Goal: Task Accomplishment & Management: Manage account settings

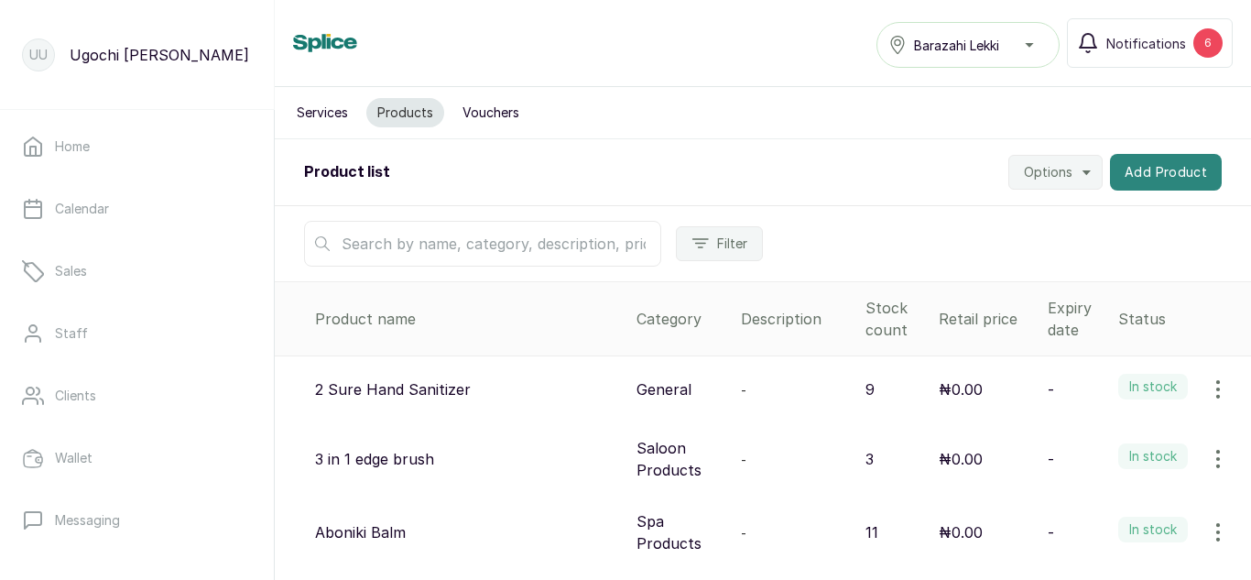
click at [1181, 165] on button "Add Product" at bounding box center [1166, 172] width 112 height 37
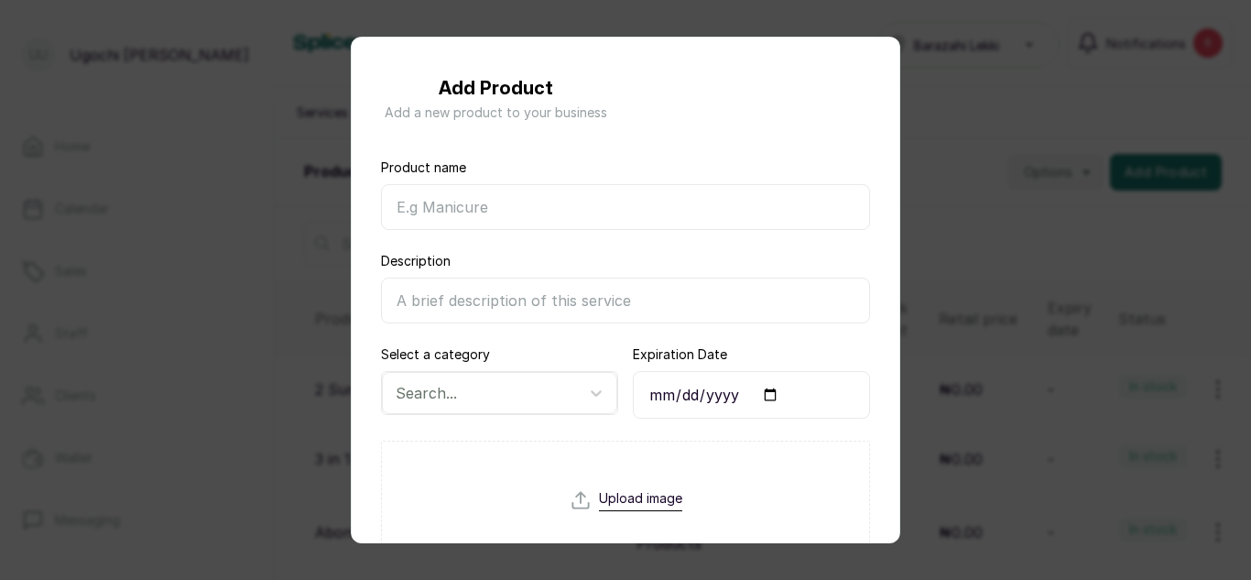
click at [534, 207] on input "Product name" at bounding box center [625, 207] width 489 height 46
type input "Mizani Moisture Fusion Intense Moisturising Mask"
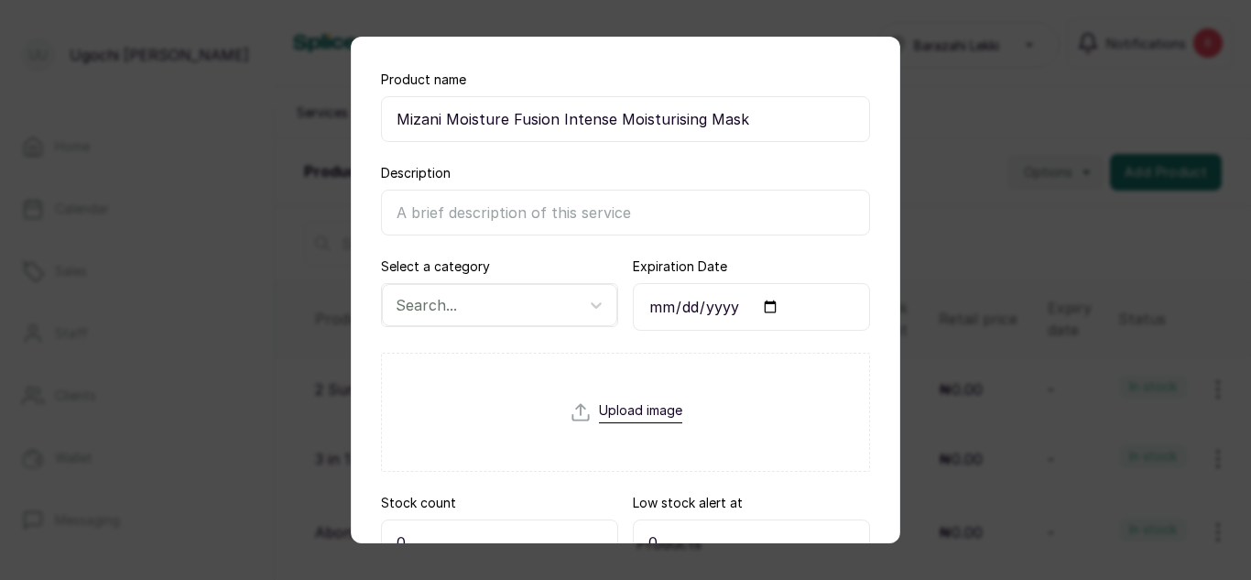
scroll to position [84, 0]
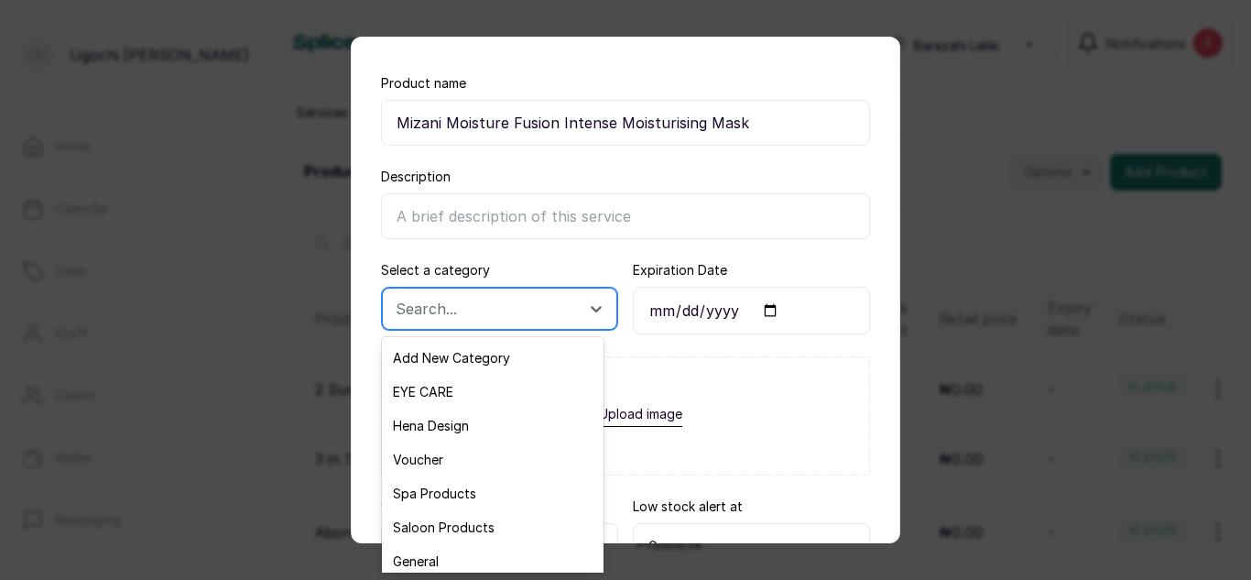
click at [505, 309] on div at bounding box center [483, 309] width 175 height 24
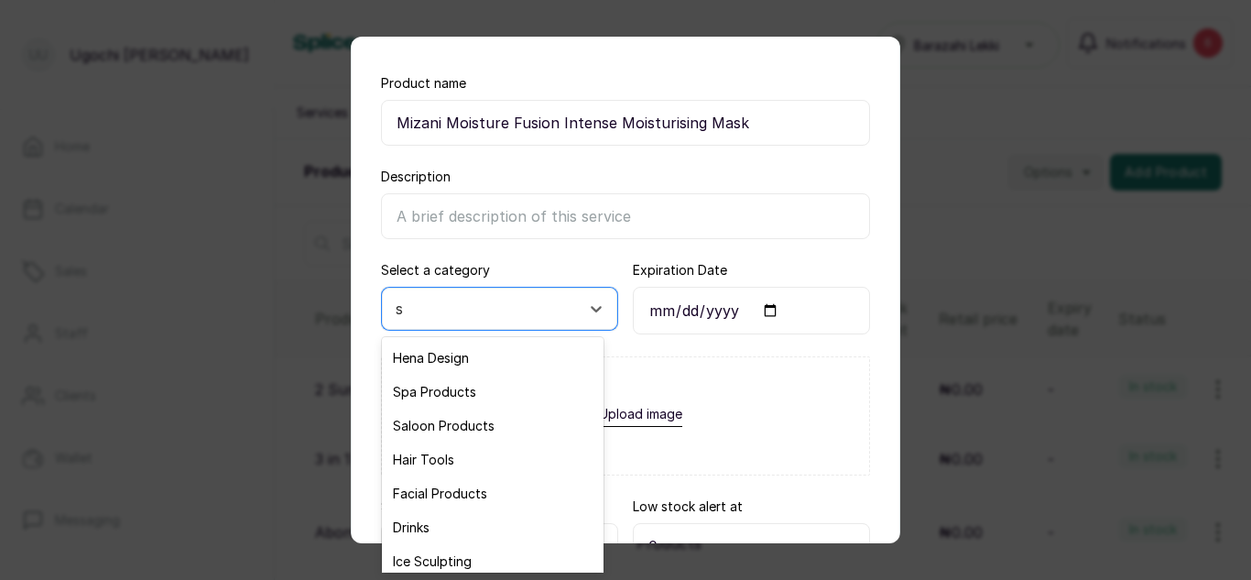
type input "sa"
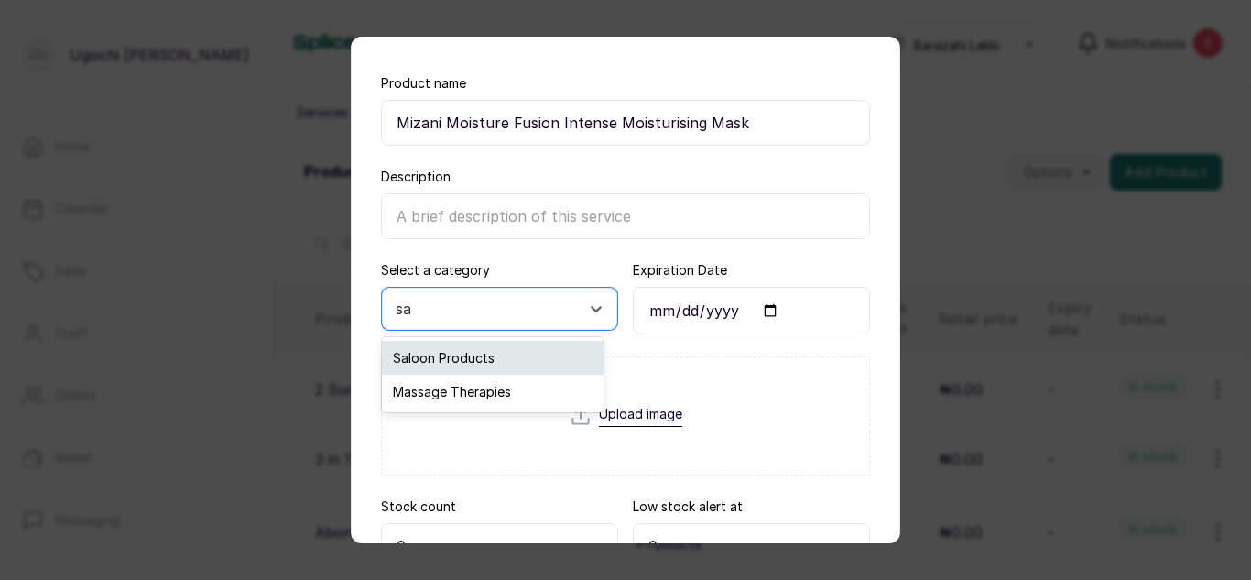
click at [555, 363] on div "Saloon Products" at bounding box center [493, 358] width 222 height 34
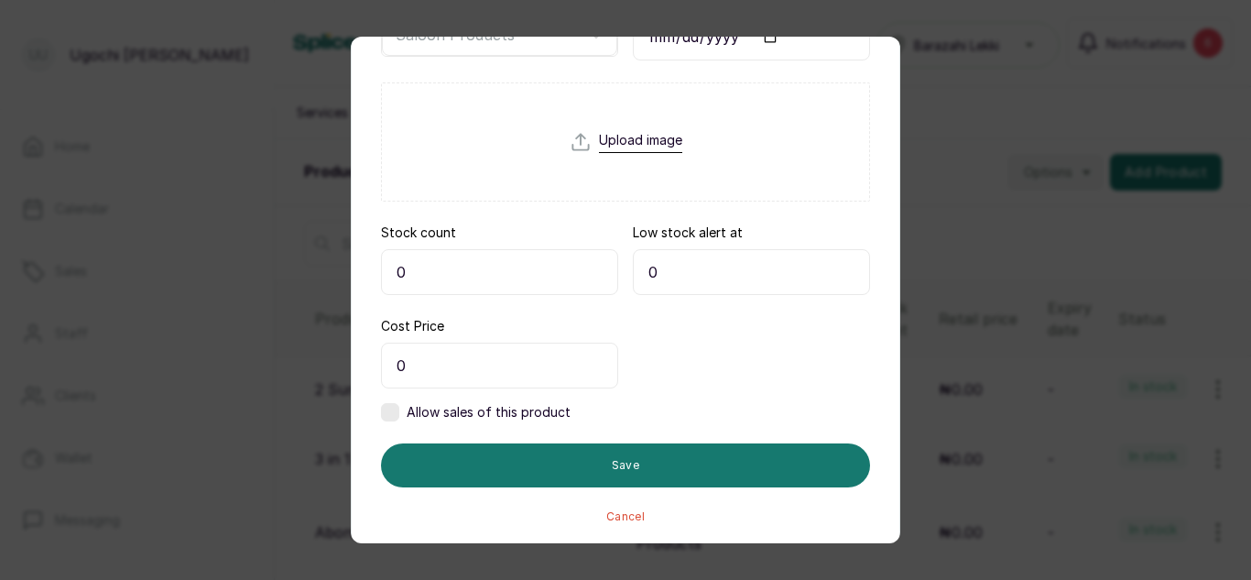
scroll to position [326, 0]
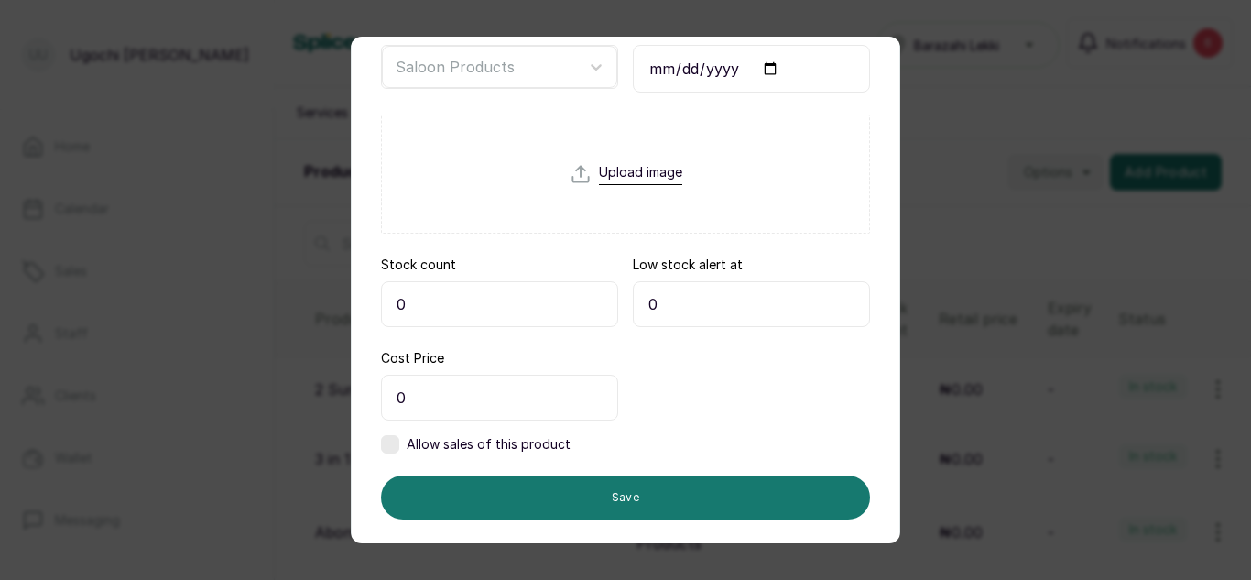
click at [445, 310] on input "0" at bounding box center [499, 304] width 237 height 46
type input "3"
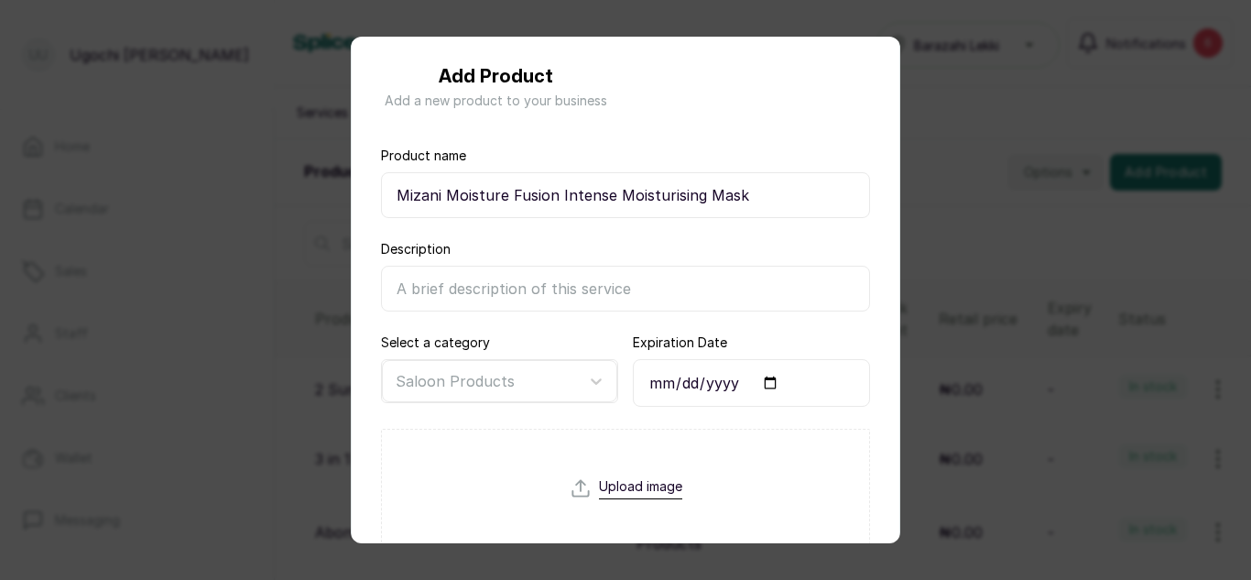
scroll to position [0, 0]
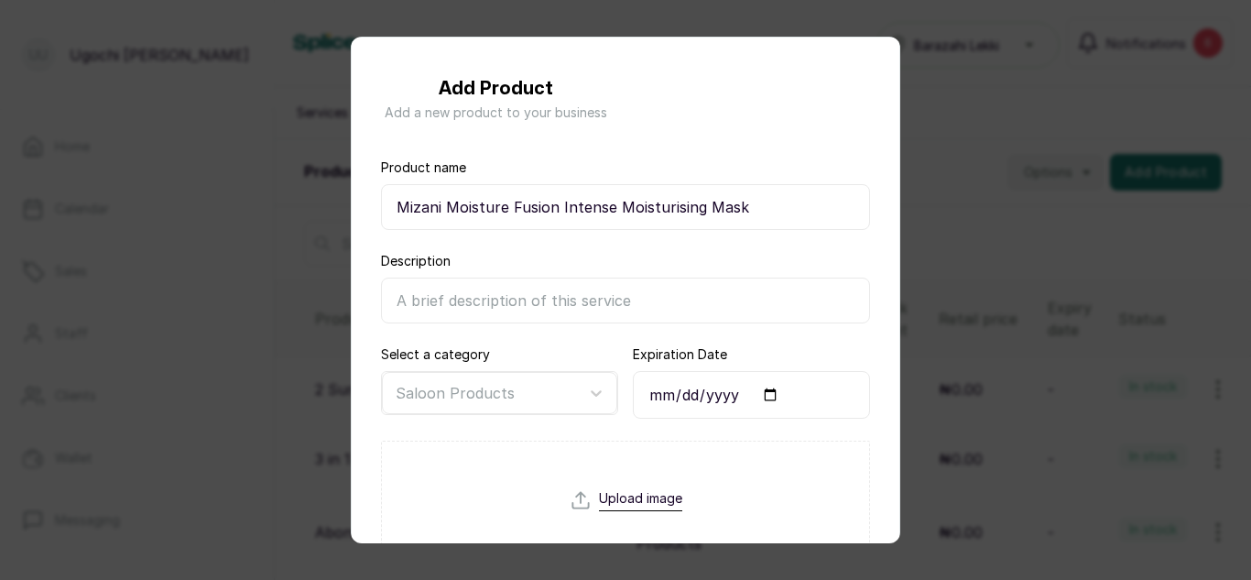
click at [787, 212] on input "Mizani Moisture Fusion Intense Moisturising Mask" at bounding box center [625, 207] width 489 height 46
type input "Mizani Moisture Fusion Intense Moisturising Mask 500ml"
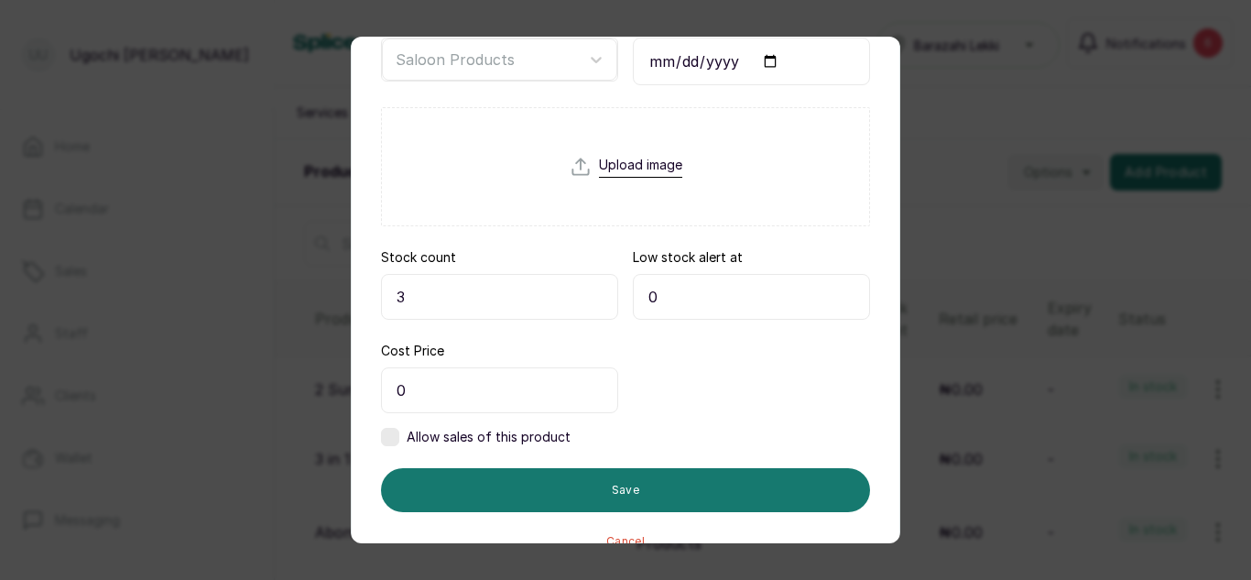
scroll to position [346, 0]
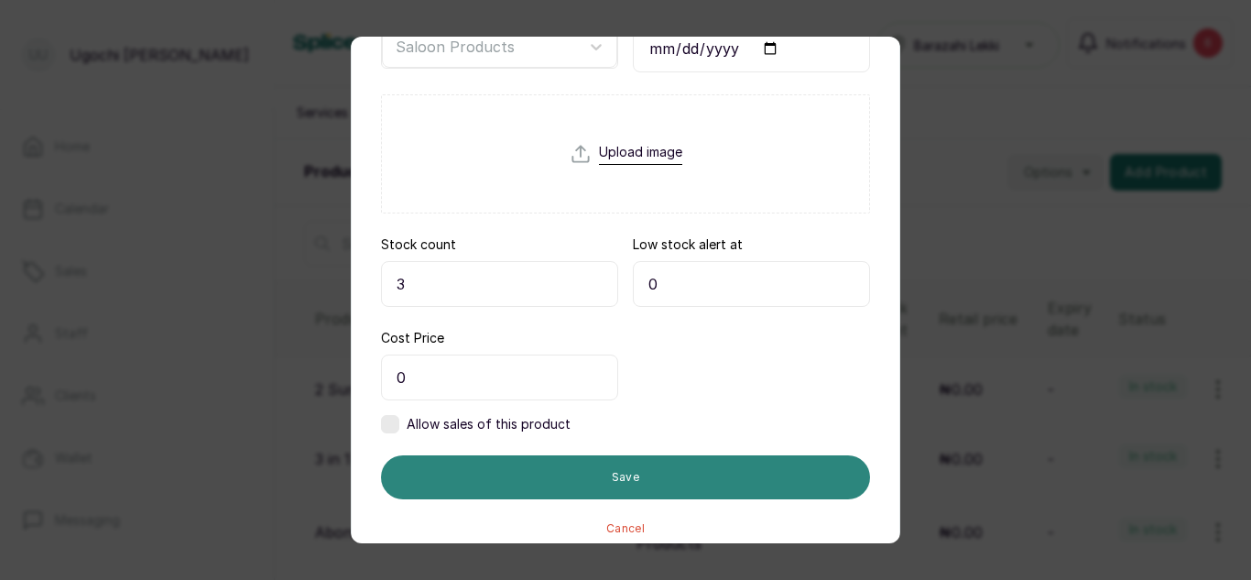
click at [704, 471] on button "Save" at bounding box center [625, 477] width 489 height 44
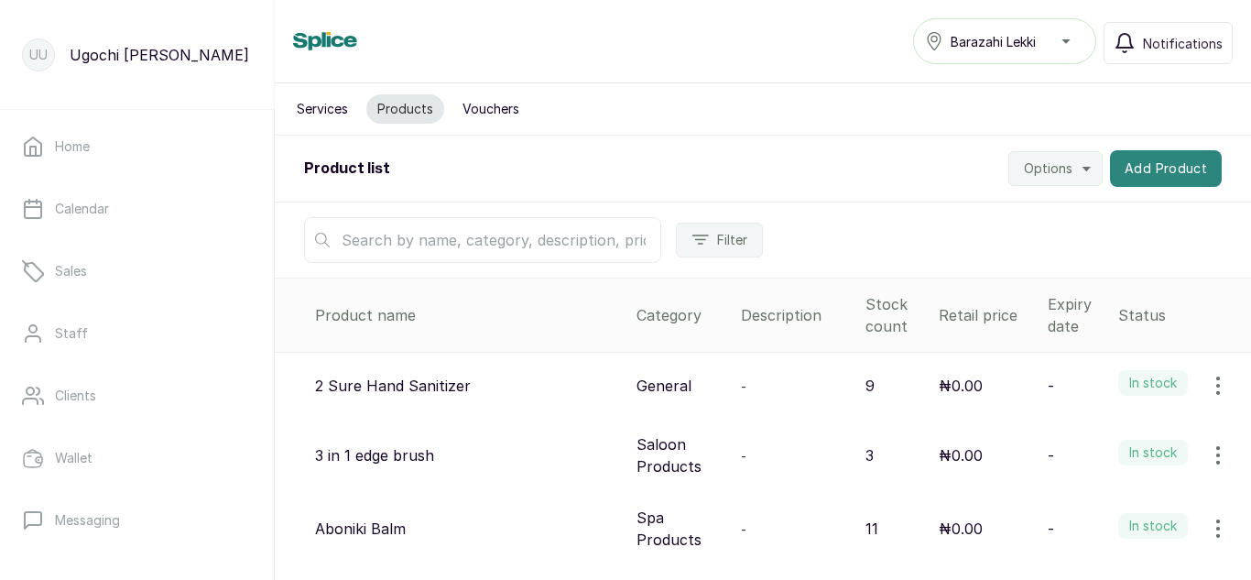
click at [1139, 175] on button "Add Product" at bounding box center [1166, 168] width 112 height 37
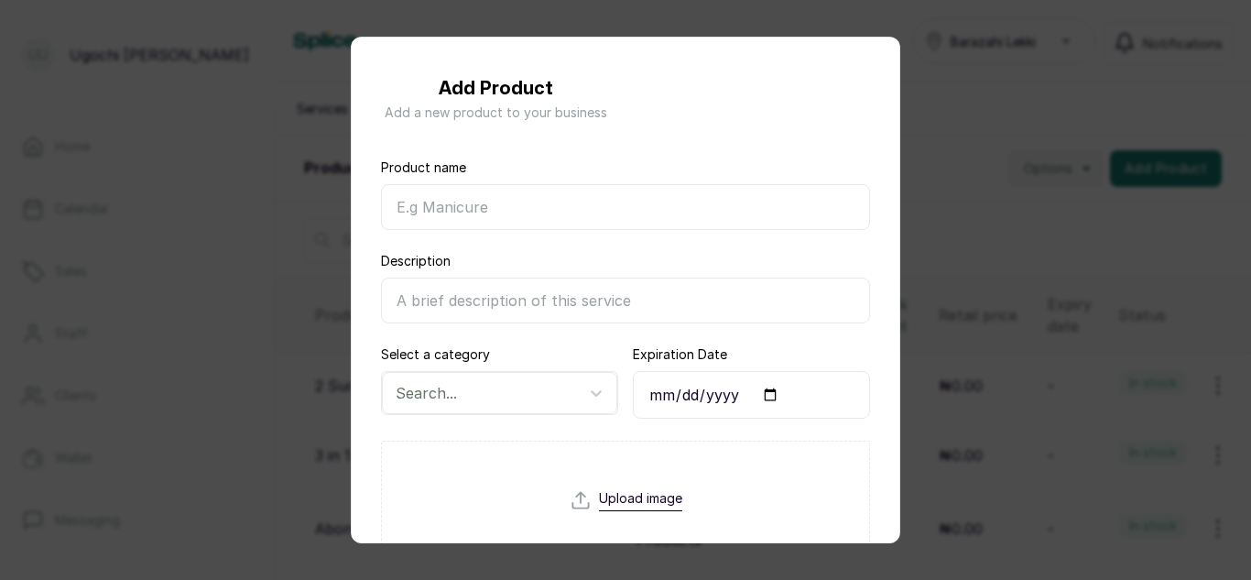
click at [520, 210] on input "Product name" at bounding box center [625, 207] width 489 height 46
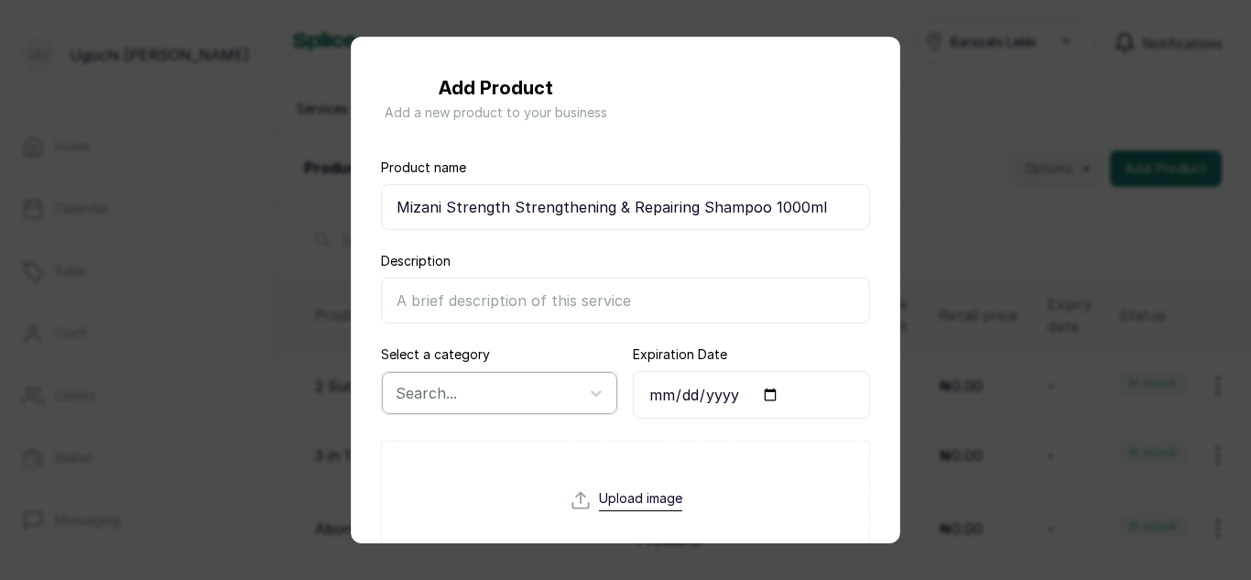
type input "Mizani Strength Strengthening & Repairing Shampoo 1000ml"
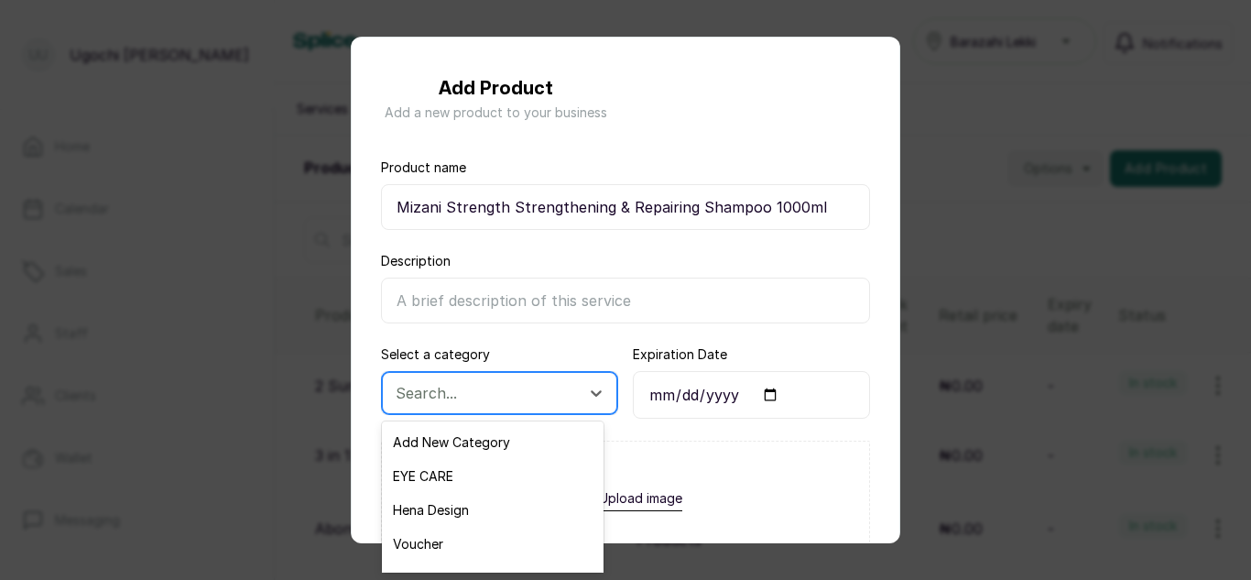
click at [497, 386] on div at bounding box center [483, 393] width 175 height 24
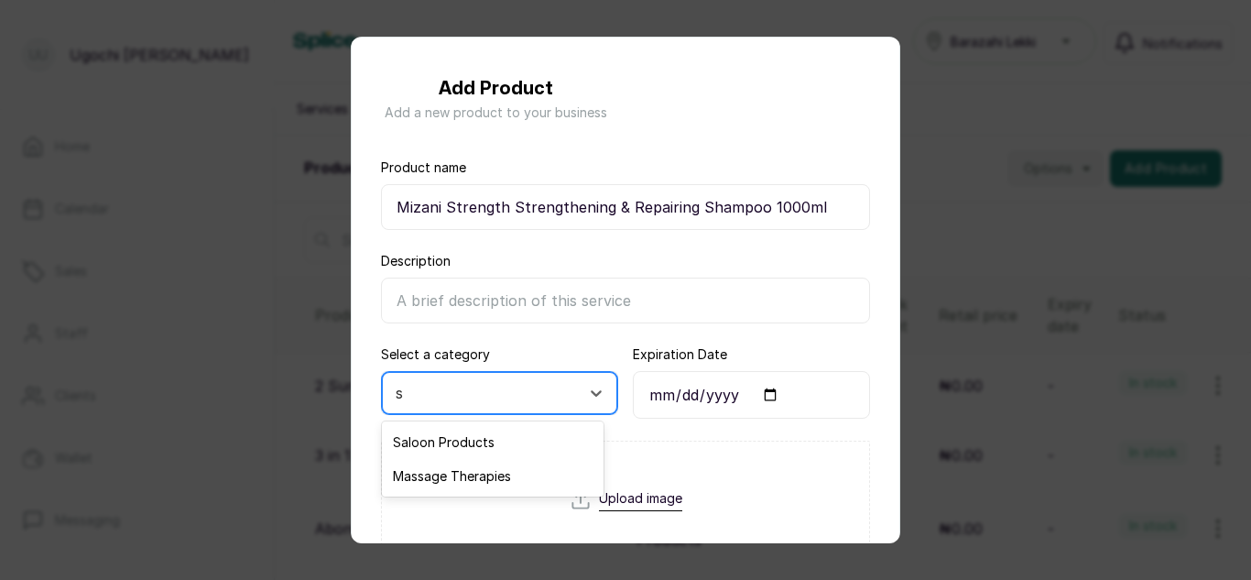
type input "sa"
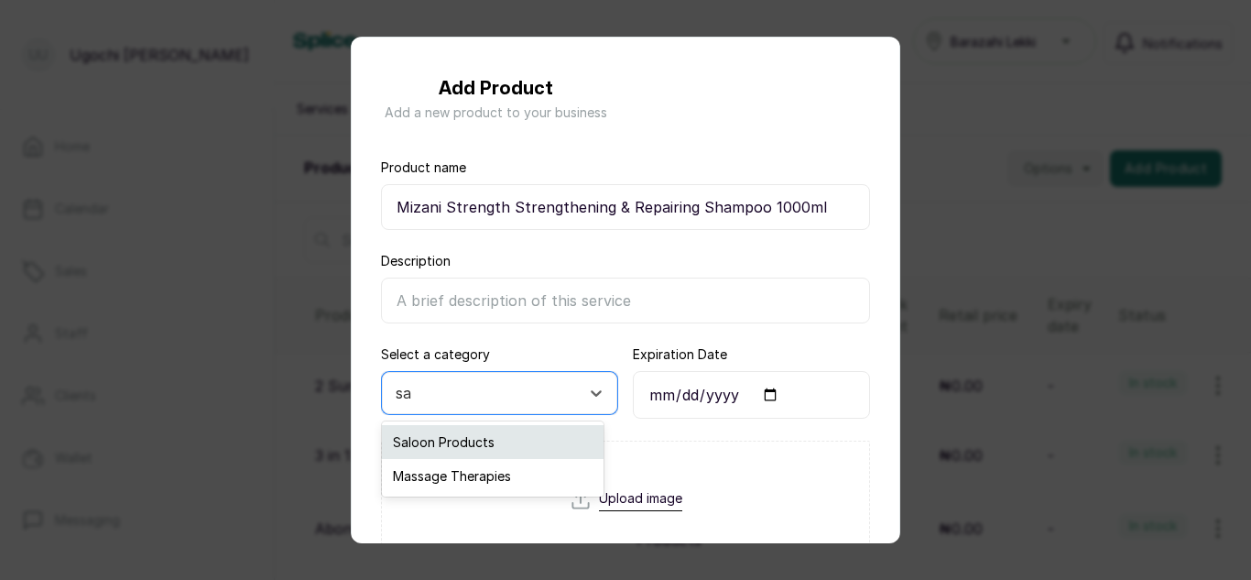
click at [467, 435] on div "Saloon Products" at bounding box center [493, 442] width 222 height 34
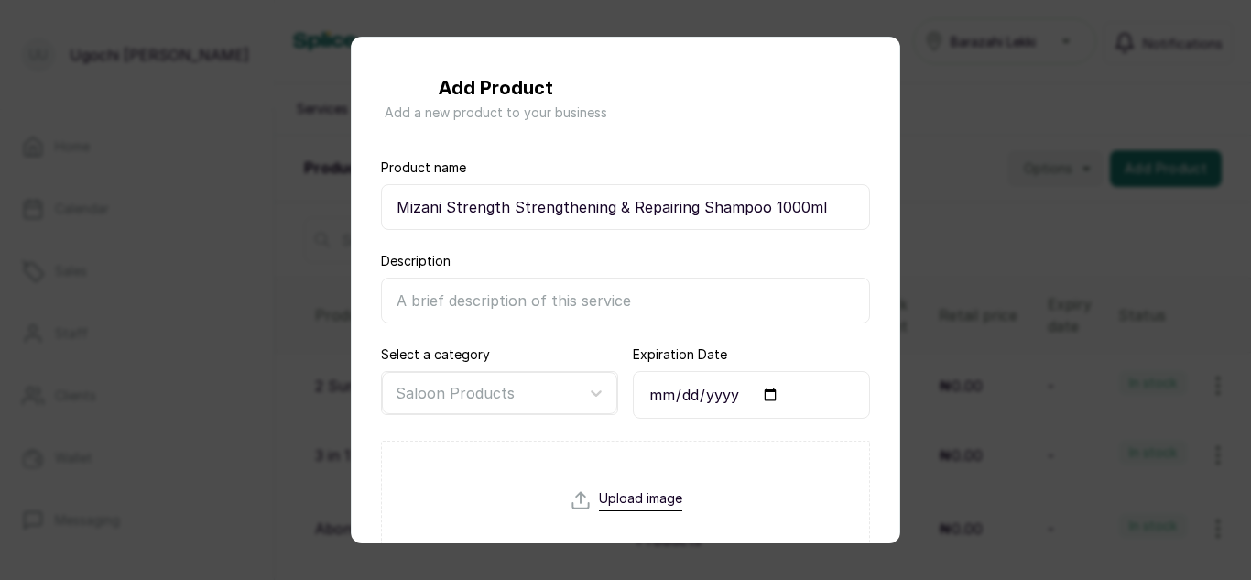
scroll to position [362, 0]
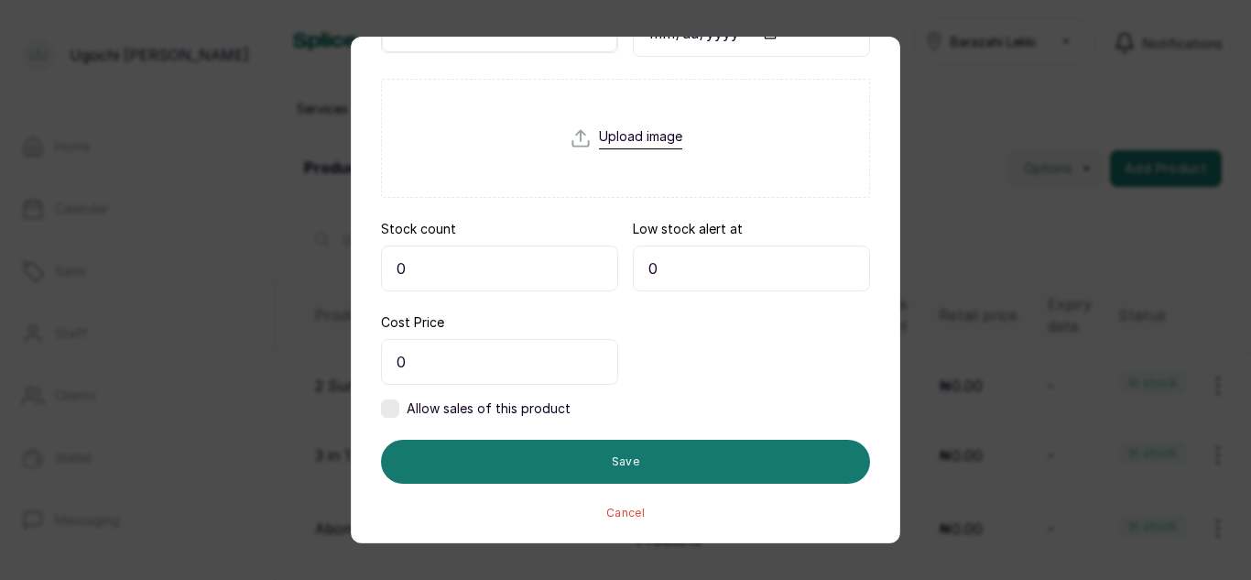
click at [425, 269] on input "0" at bounding box center [499, 268] width 237 height 46
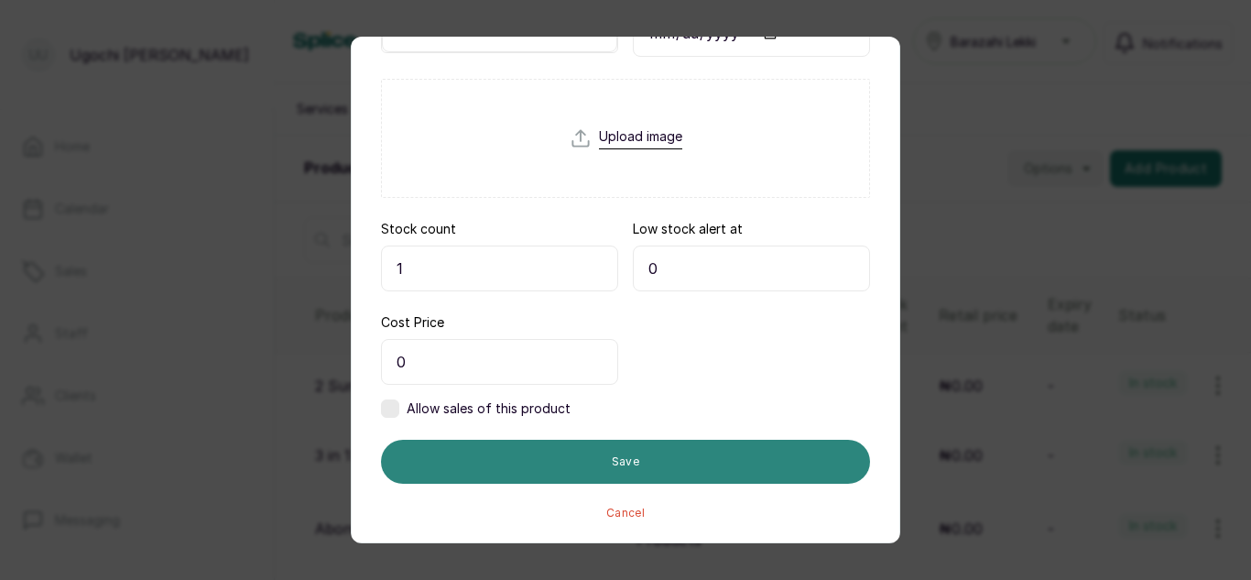
type input "1"
click at [653, 460] on button "Save" at bounding box center [625, 462] width 489 height 44
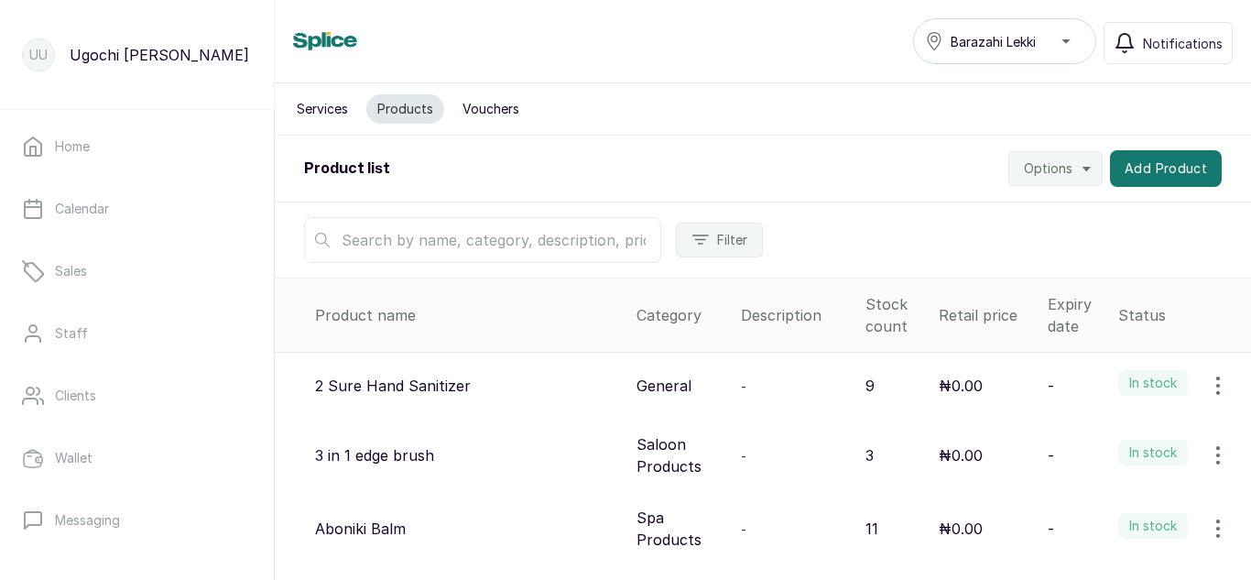
click at [461, 244] on input "text" at bounding box center [482, 240] width 357 height 46
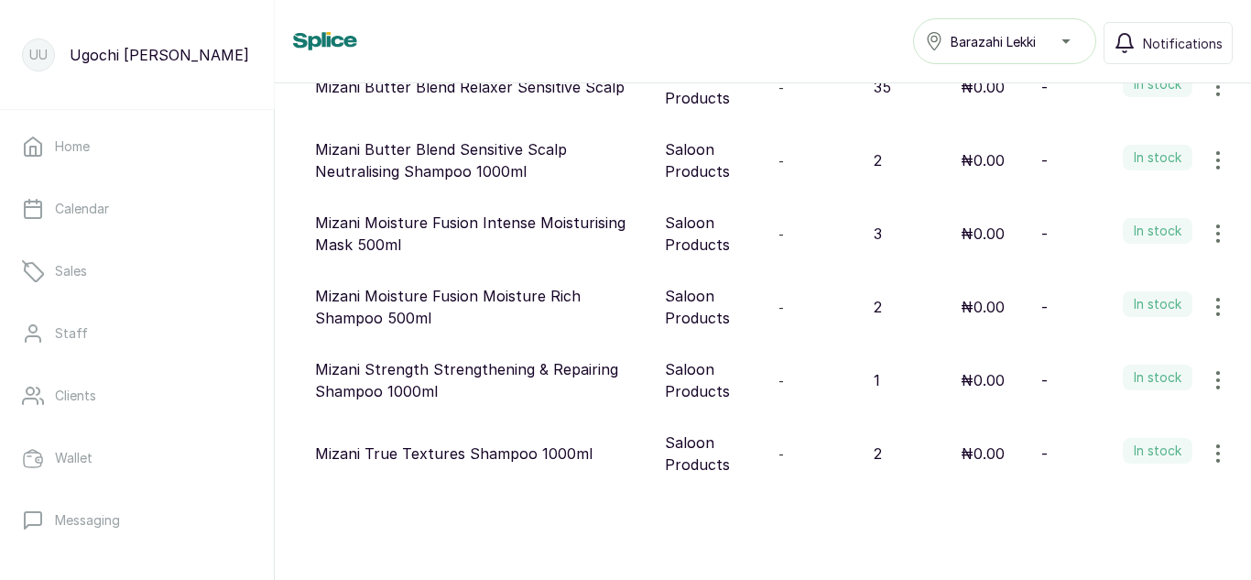
scroll to position [38, 0]
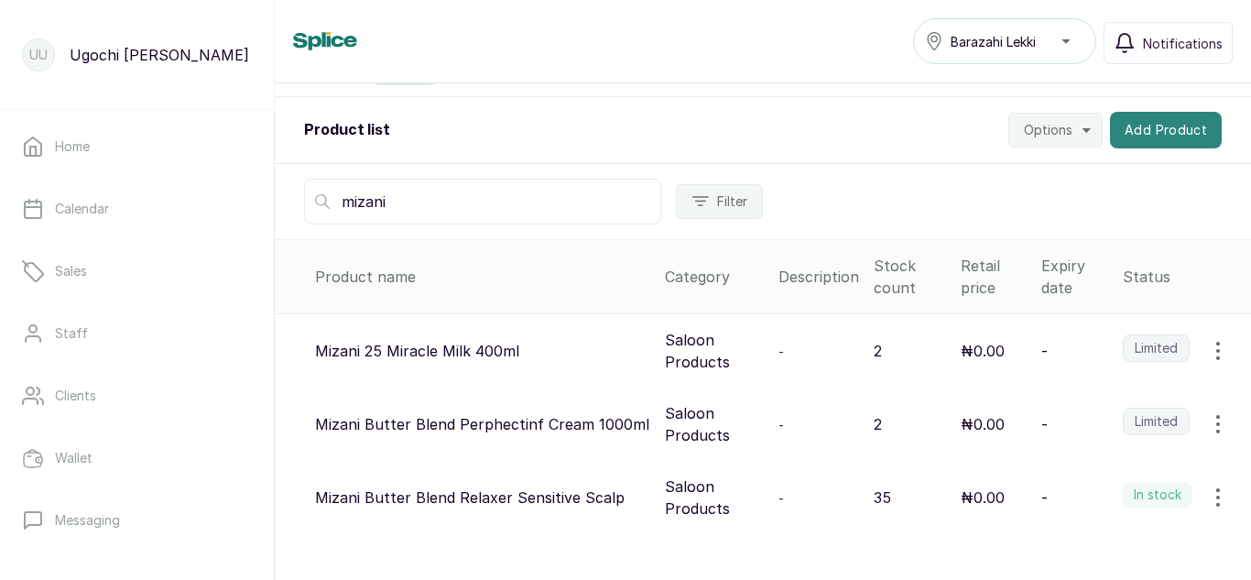
type input "mizani"
click at [1152, 118] on button "Add Product" at bounding box center [1166, 130] width 112 height 37
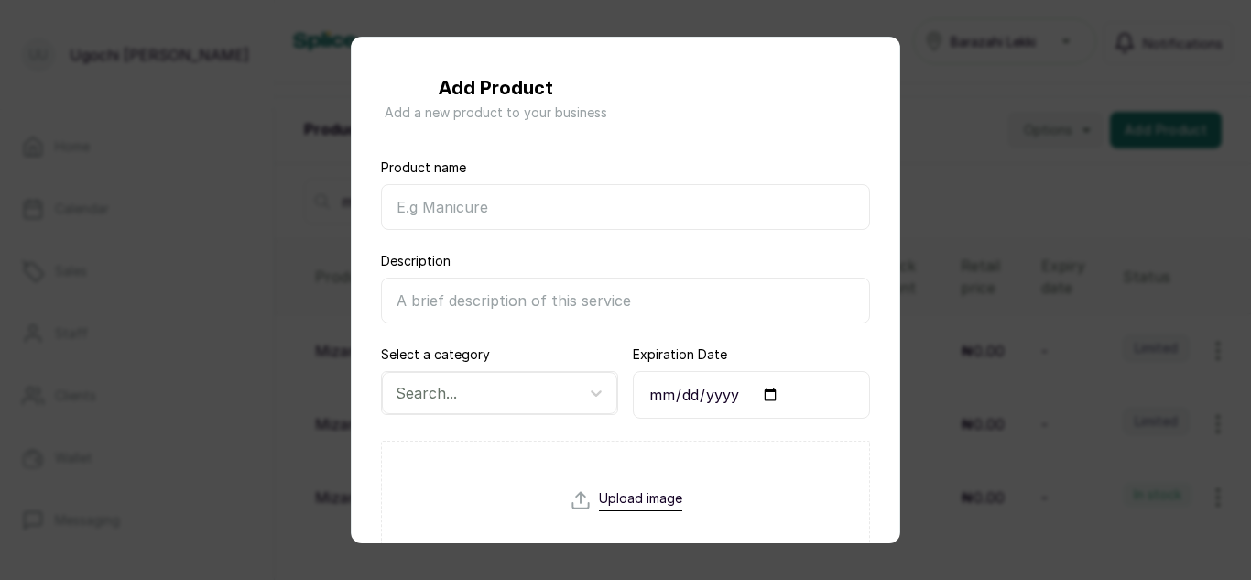
click at [720, 195] on input "Product name" at bounding box center [625, 207] width 489 height 46
type input "Mizani True Textures Conditioner 500ml"
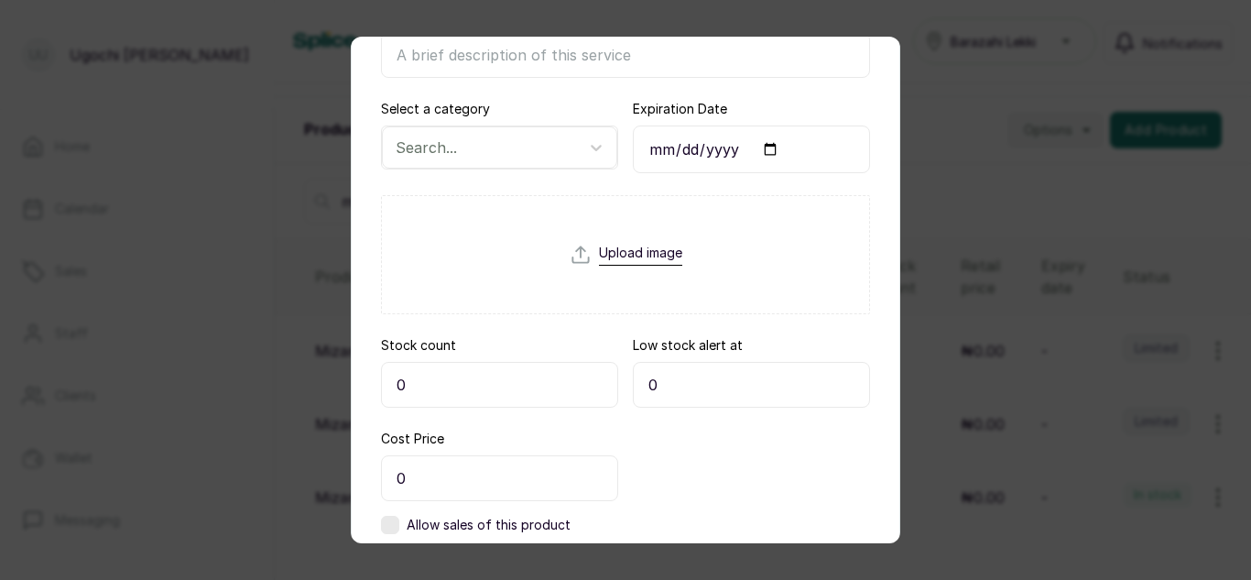
scroll to position [296, 0]
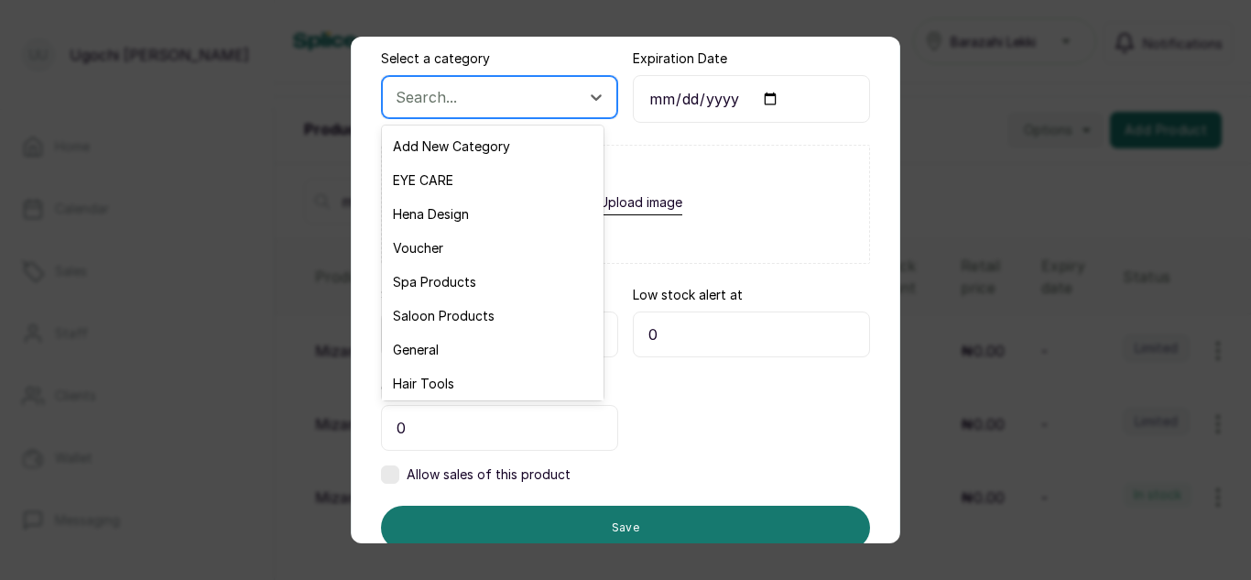
click at [462, 104] on div at bounding box center [483, 97] width 175 height 24
type input "sa"
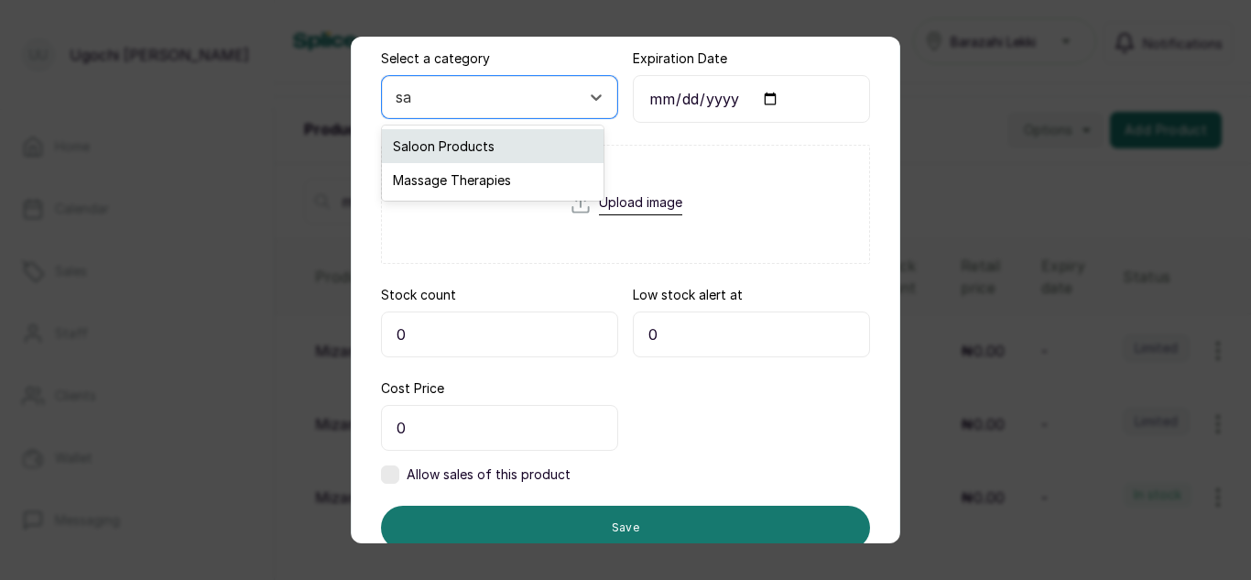
click at [462, 135] on div "Saloon Products" at bounding box center [493, 146] width 222 height 34
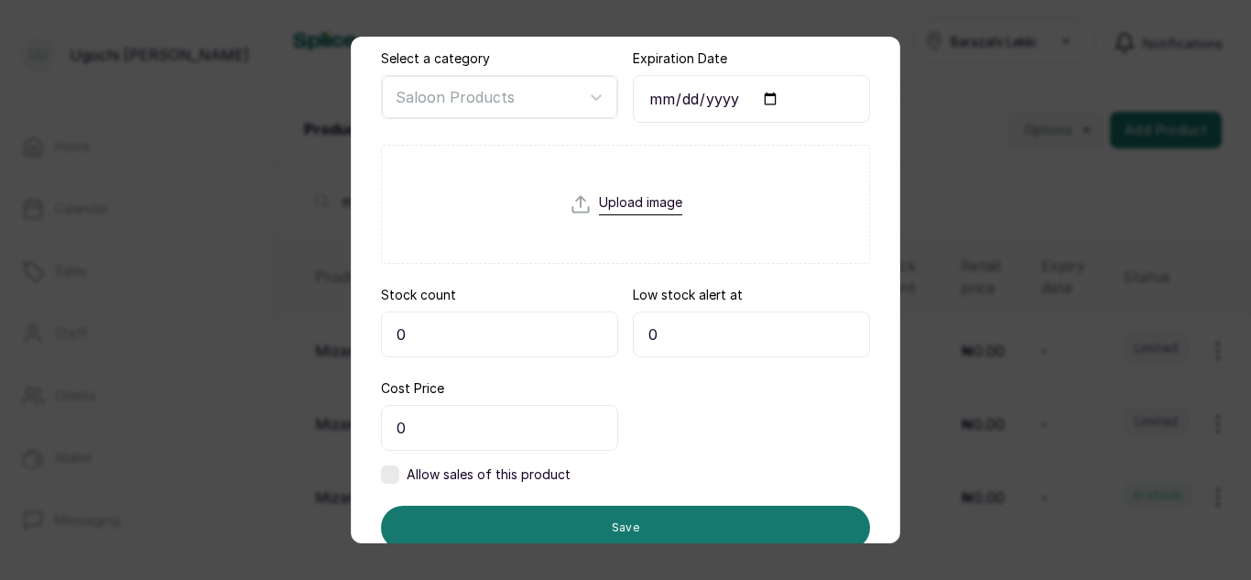
click at [440, 325] on input "0" at bounding box center [499, 334] width 237 height 46
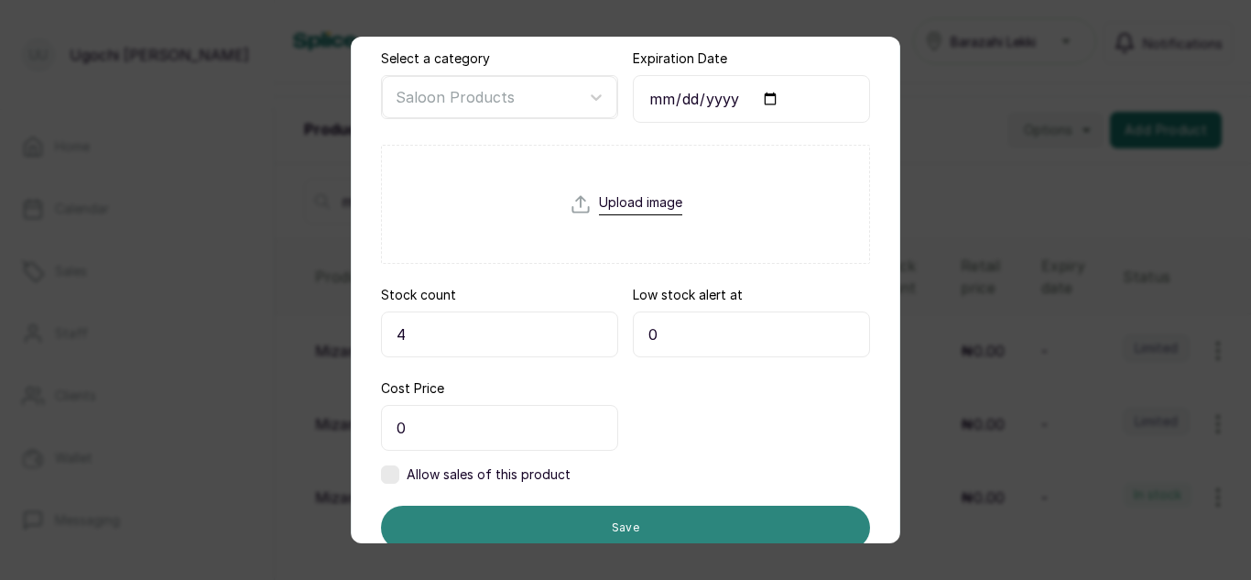
type input "4"
click at [508, 516] on button "Save" at bounding box center [625, 527] width 489 height 44
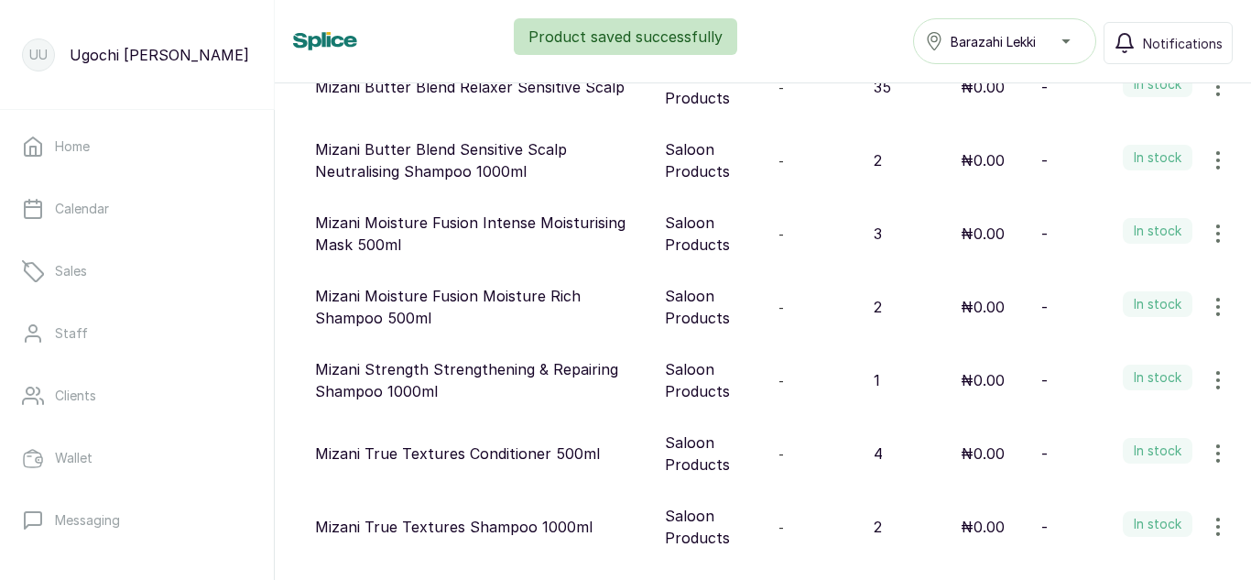
scroll to position [38, 0]
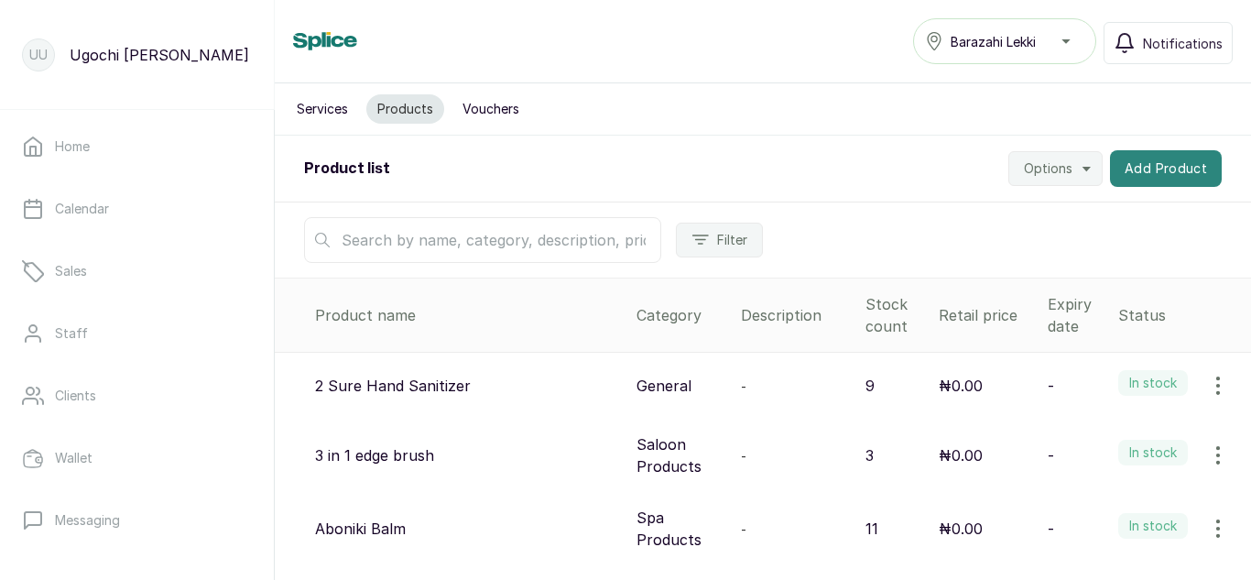
click at [1161, 168] on button "Add Product" at bounding box center [1166, 168] width 112 height 37
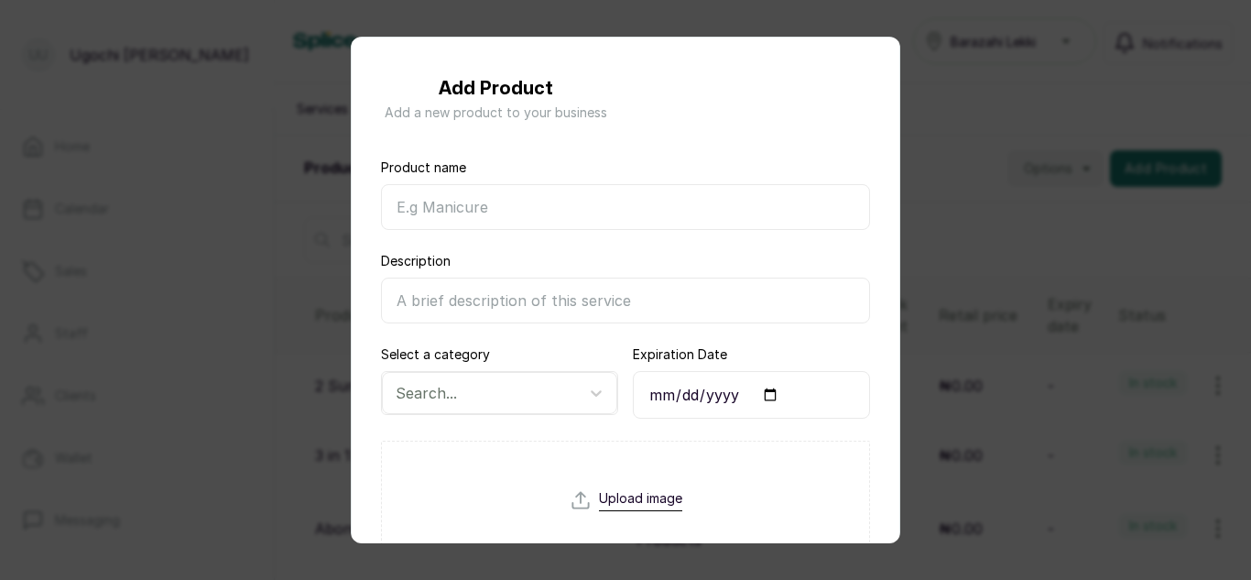
click at [628, 203] on input "Product name" at bounding box center [625, 207] width 489 height 46
type input "Mizani True Textures Moroccan Clay Mask 500ml"
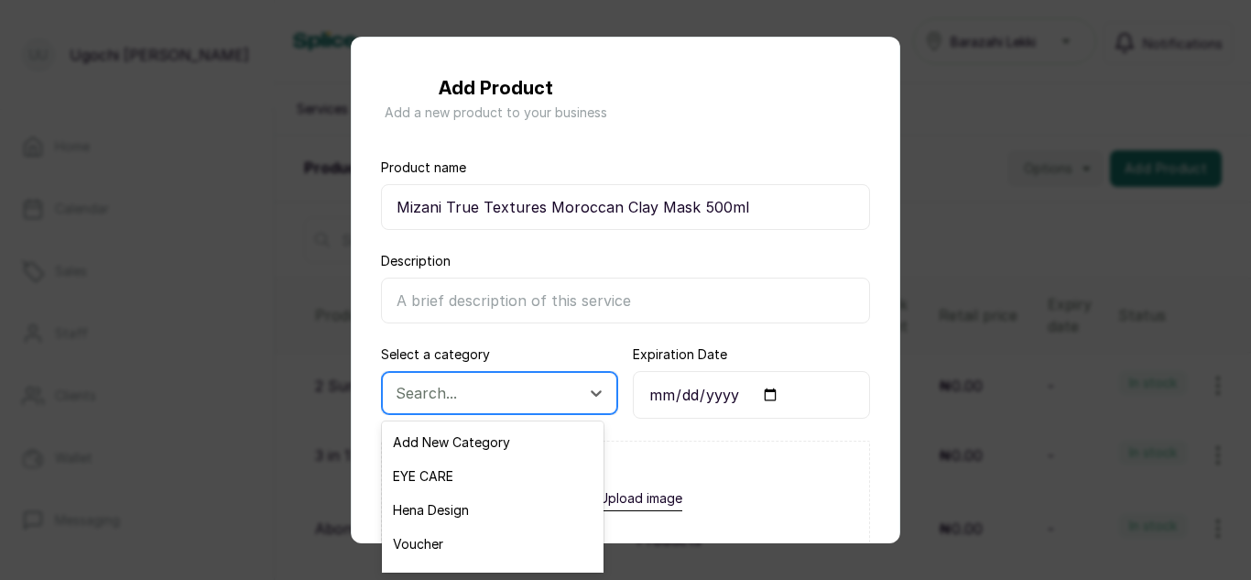
click at [543, 385] on div at bounding box center [483, 393] width 175 height 24
type input "sa"
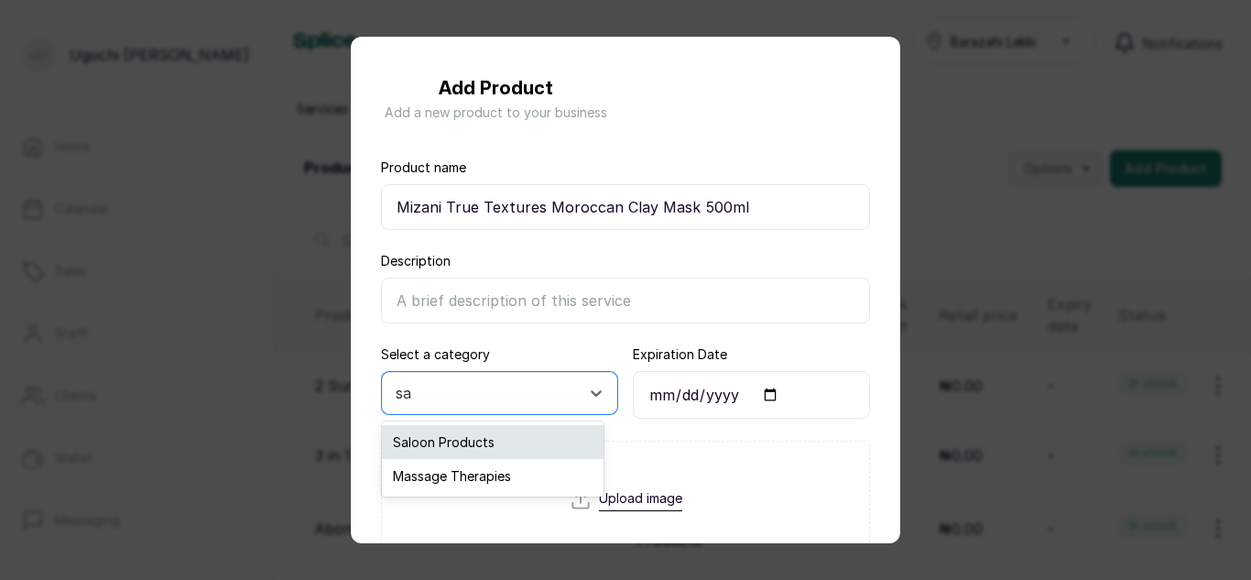
click at [461, 446] on div "Saloon Products" at bounding box center [493, 442] width 222 height 34
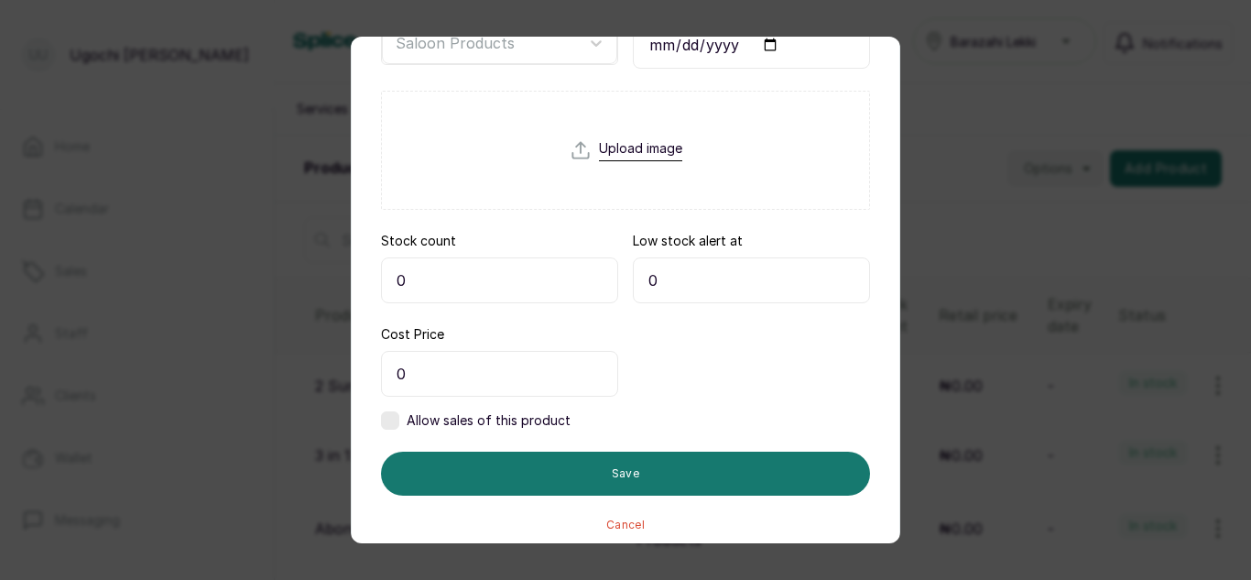
scroll to position [358, 0]
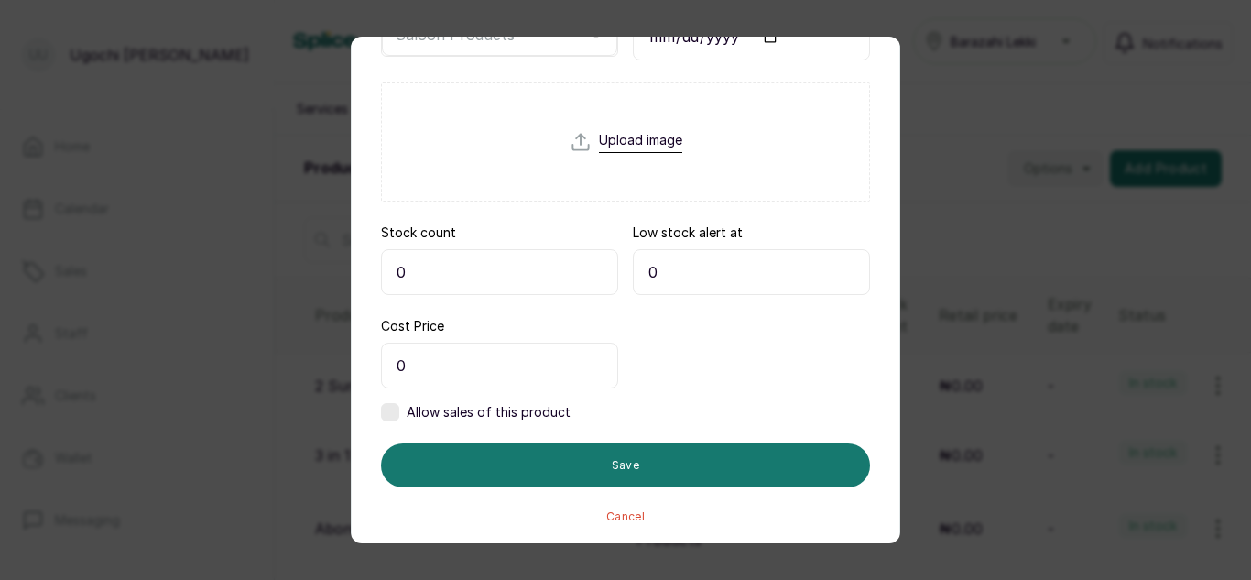
click at [375, 232] on div "Product name Mizani True Textures Moroccan Clay Mask 500ml Description Select a…" at bounding box center [626, 150] width 548 height 745
click at [421, 274] on input "0" at bounding box center [499, 272] width 237 height 46
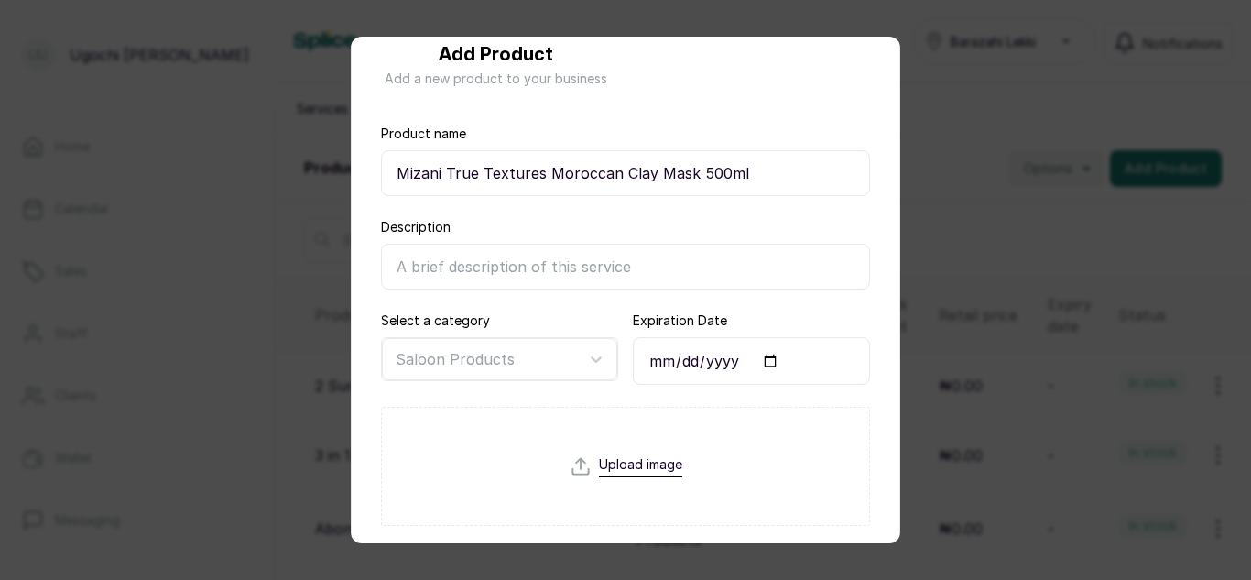
scroll to position [20, 0]
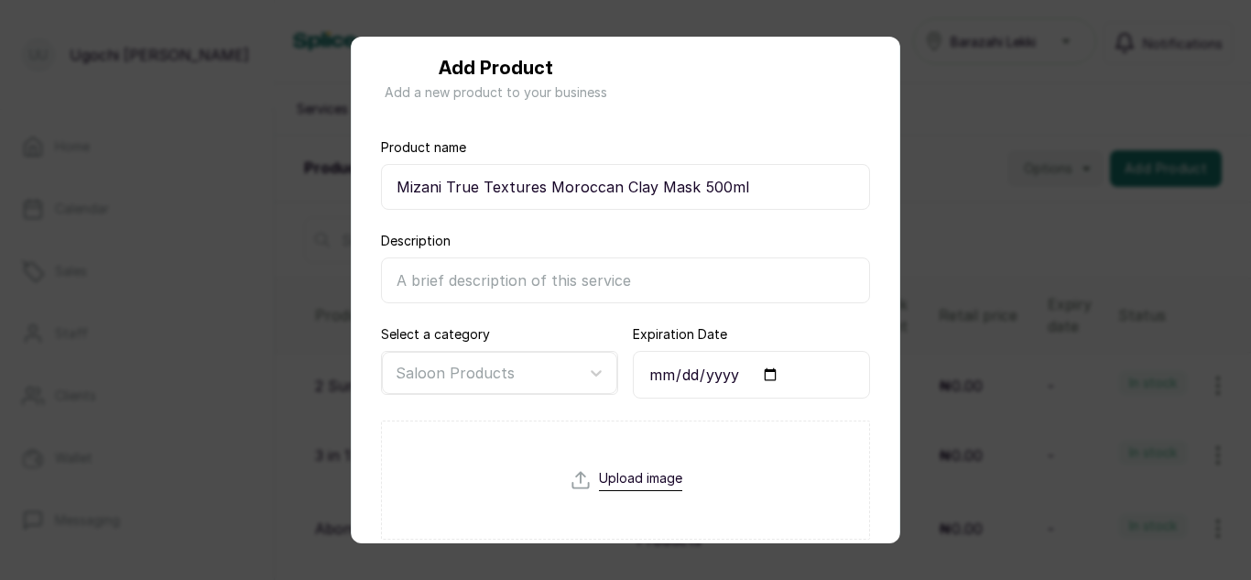
type input "3"
click at [534, 184] on input "Mizani True Textures Moroccan Clay Mask 500ml" at bounding box center [625, 187] width 489 height 46
click at [555, 176] on input "Mizani True Textures GTreatment Moroccan Clay Mask 500ml" at bounding box center [625, 187] width 489 height 46
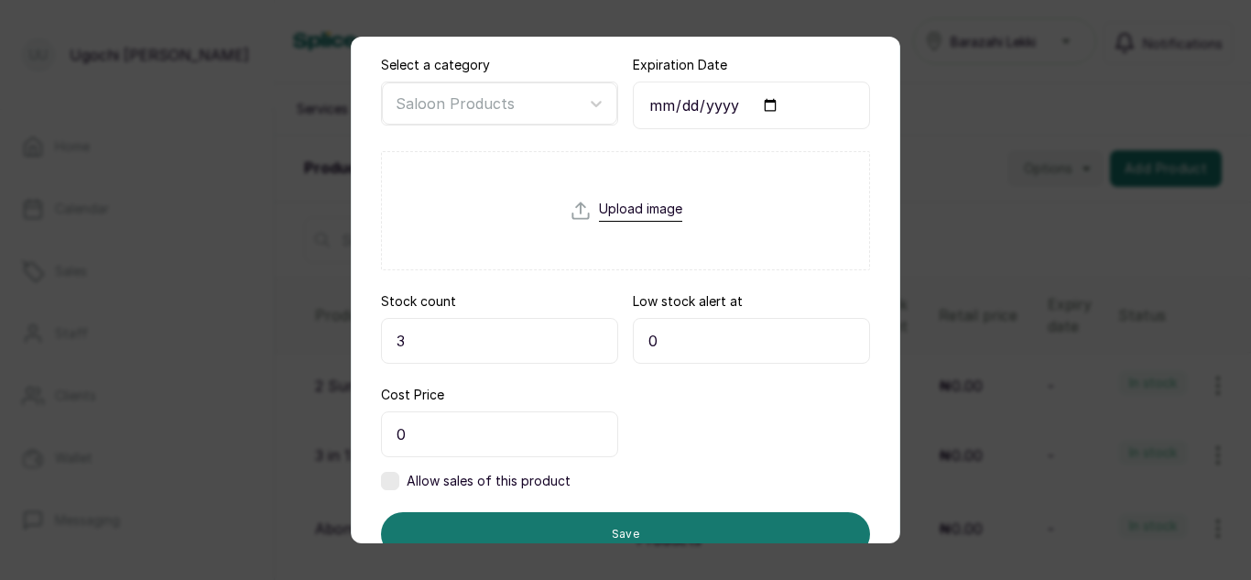
scroll to position [362, 0]
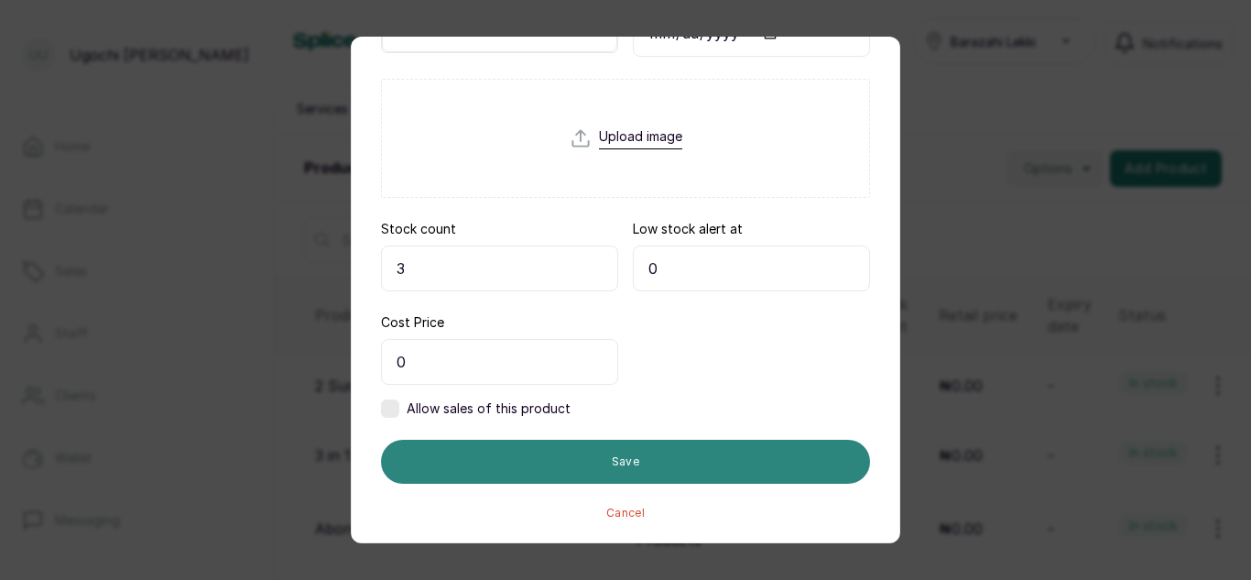
type input "Mizani True Textures Treatment Moroccan Clay Mask 500ml"
click at [584, 461] on button "Save" at bounding box center [625, 462] width 489 height 44
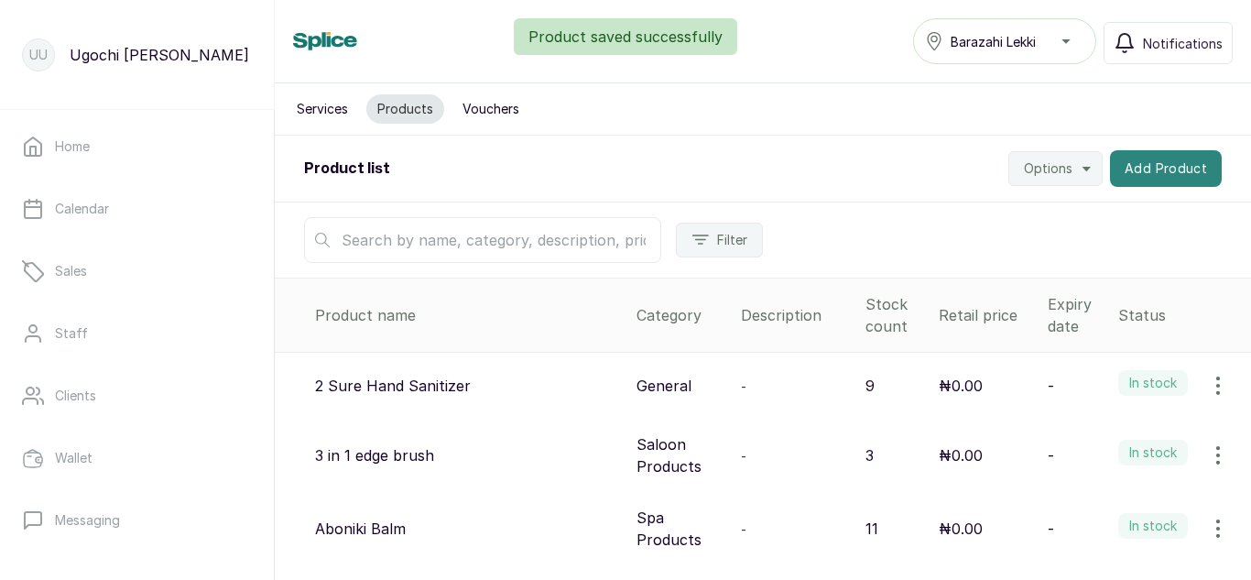
click at [1138, 181] on button "Add Product" at bounding box center [1166, 168] width 112 height 37
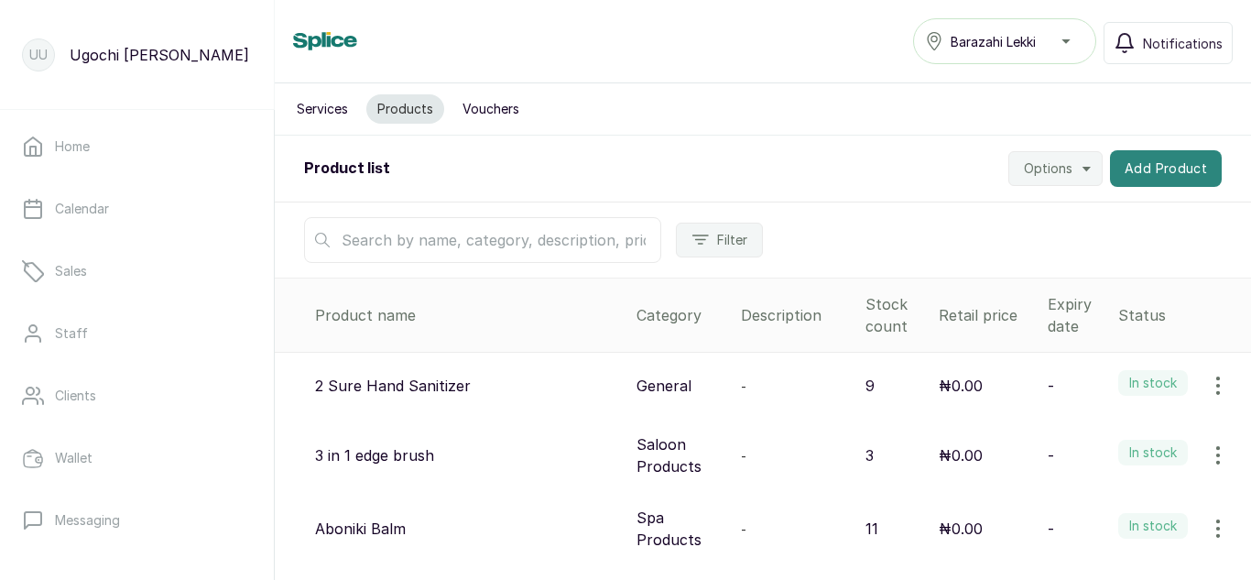
click at [1161, 171] on button "Add Product" at bounding box center [1166, 168] width 112 height 37
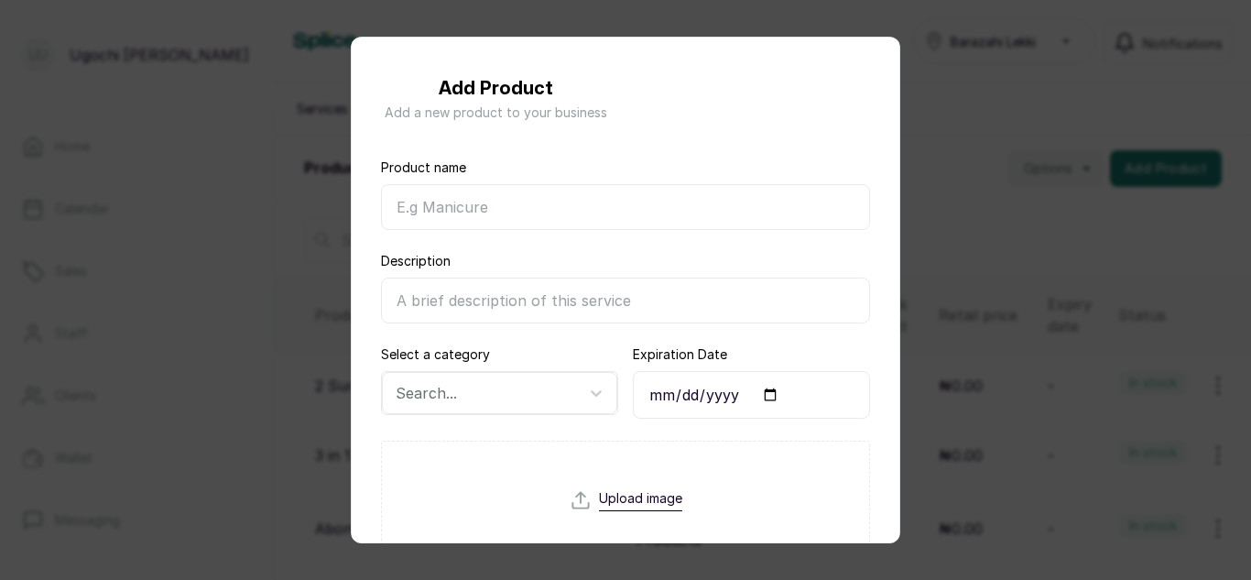
click at [610, 207] on input "Product name" at bounding box center [625, 207] width 489 height 46
click at [531, 201] on input "Mizani Rose H2O AConditioning 226.8g" at bounding box center [625, 207] width 489 height 46
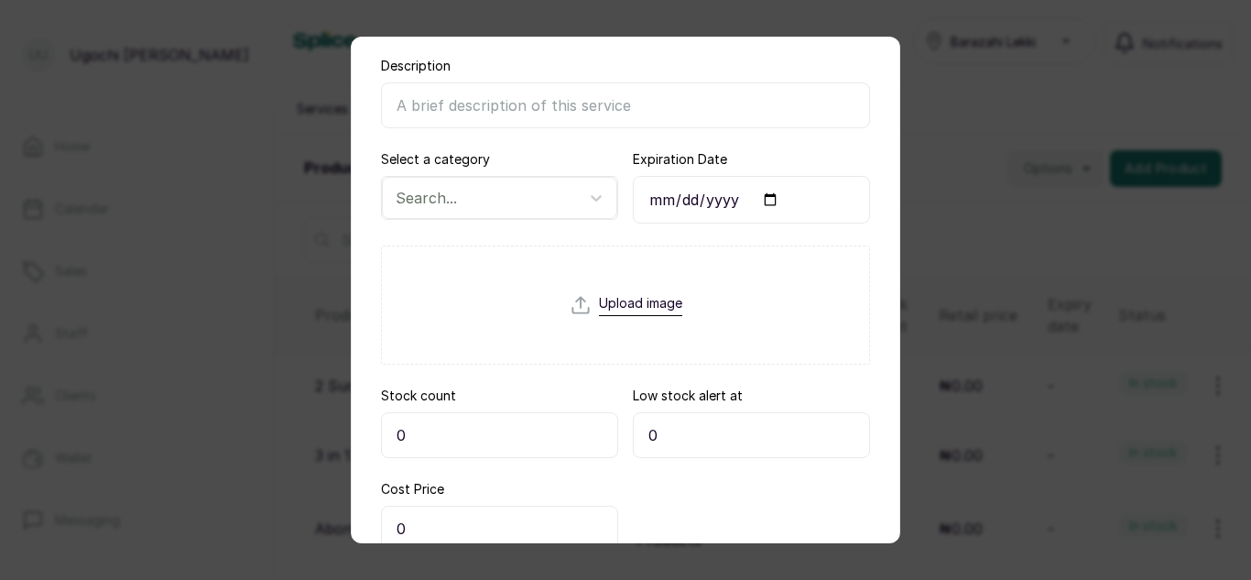
scroll to position [196, 0]
type input "Mizani Rose H2O Conditioning 226.8g"
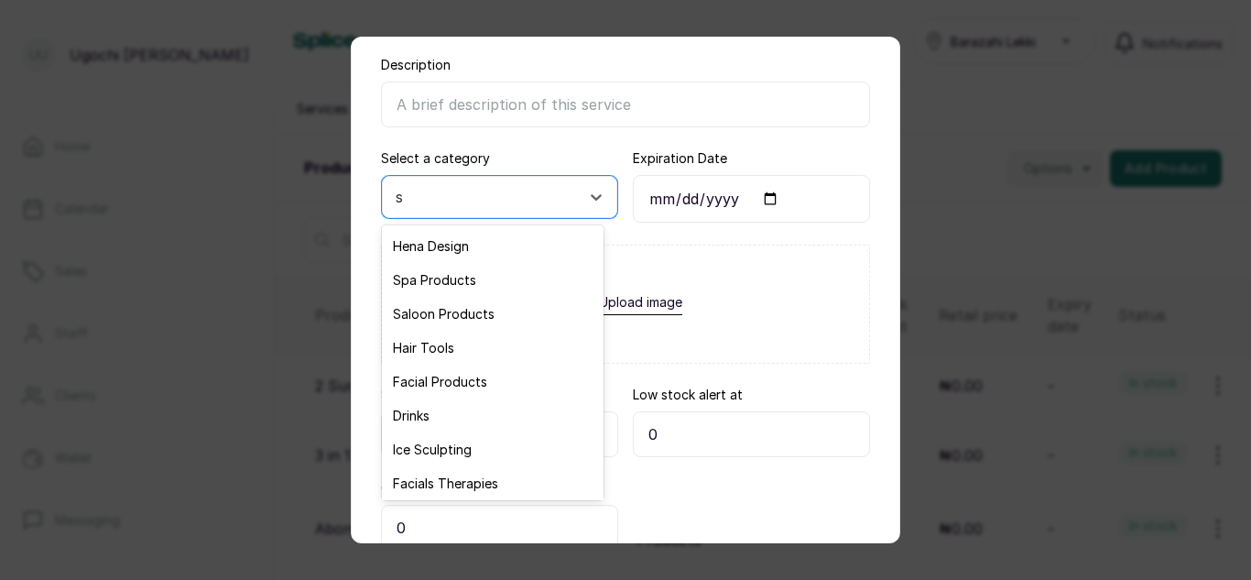
type input "sa"
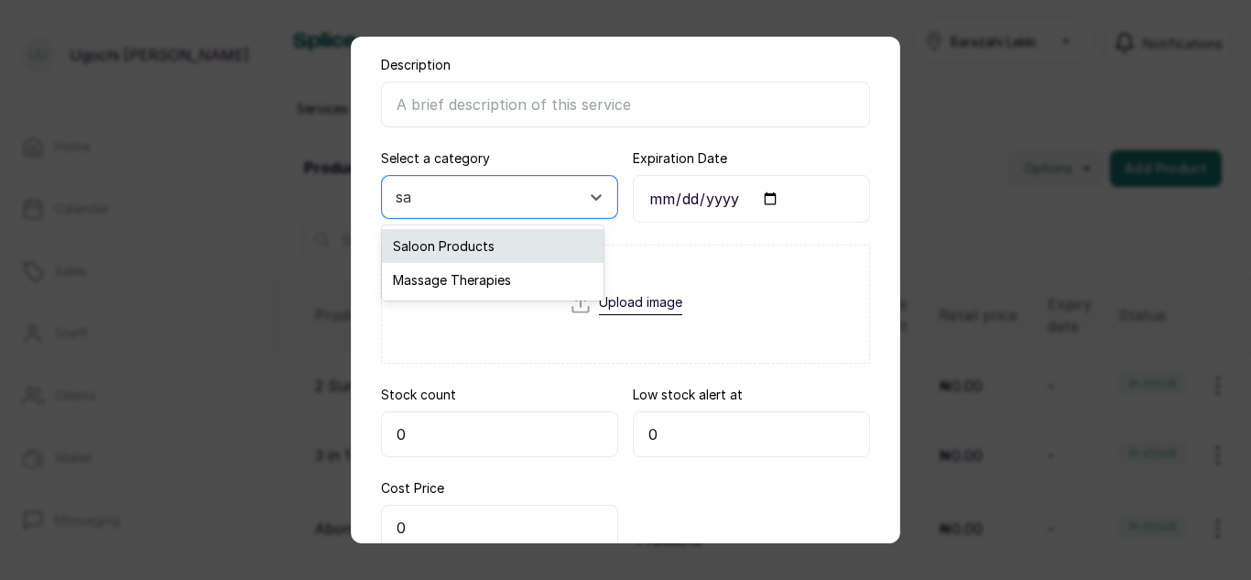
click at [462, 250] on div "Saloon Products" at bounding box center [493, 246] width 222 height 34
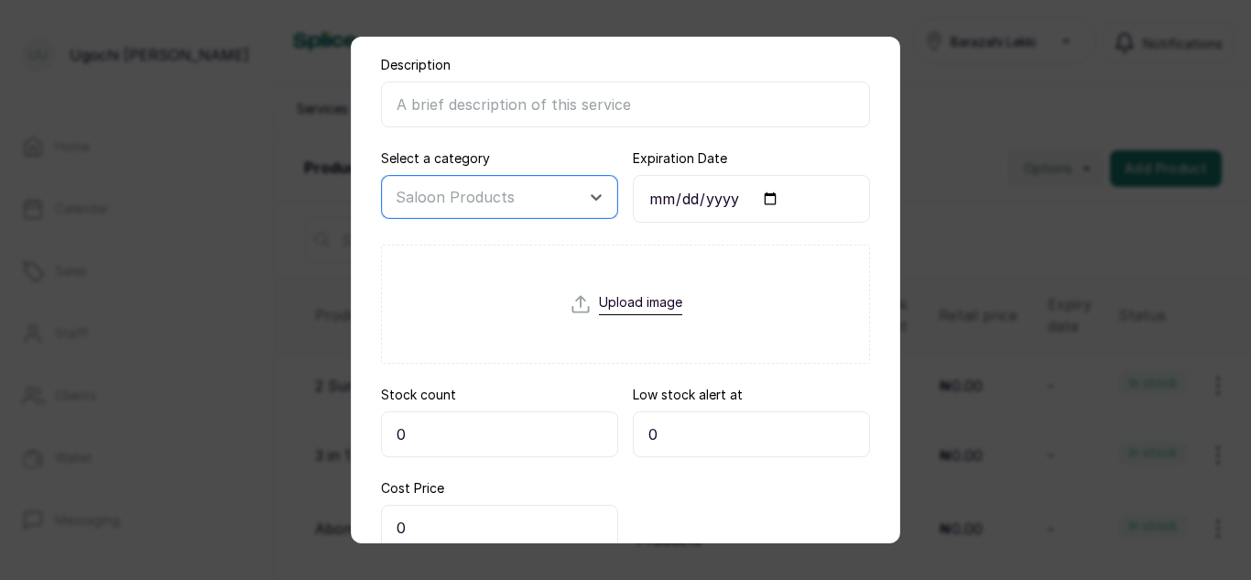
click at [452, 441] on input "0" at bounding box center [499, 434] width 237 height 46
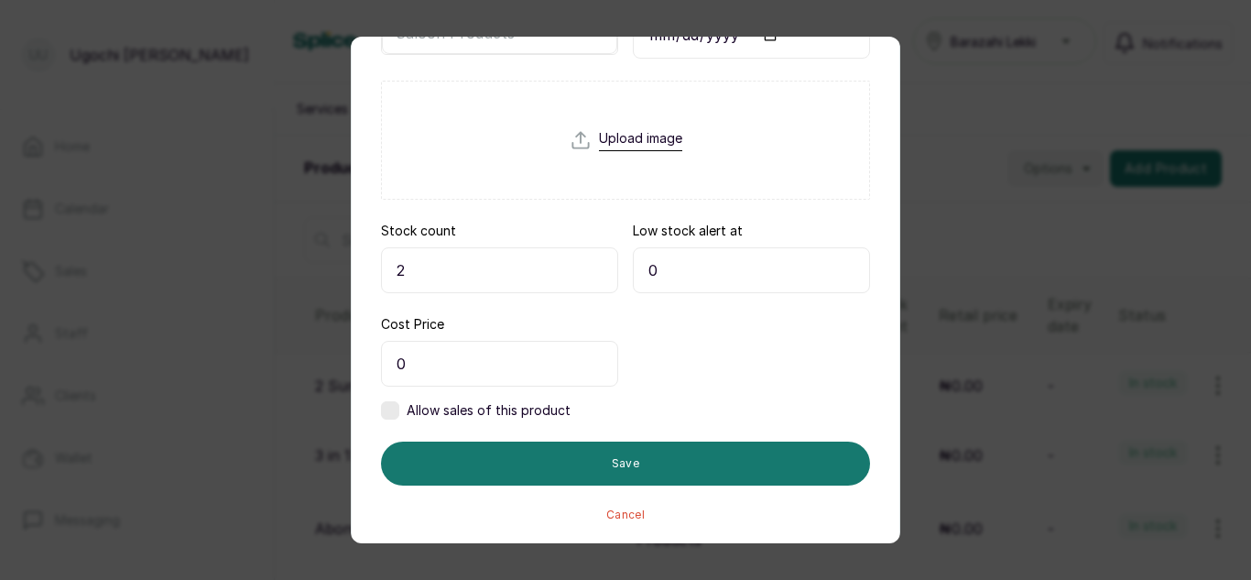
scroll to position [362, 0]
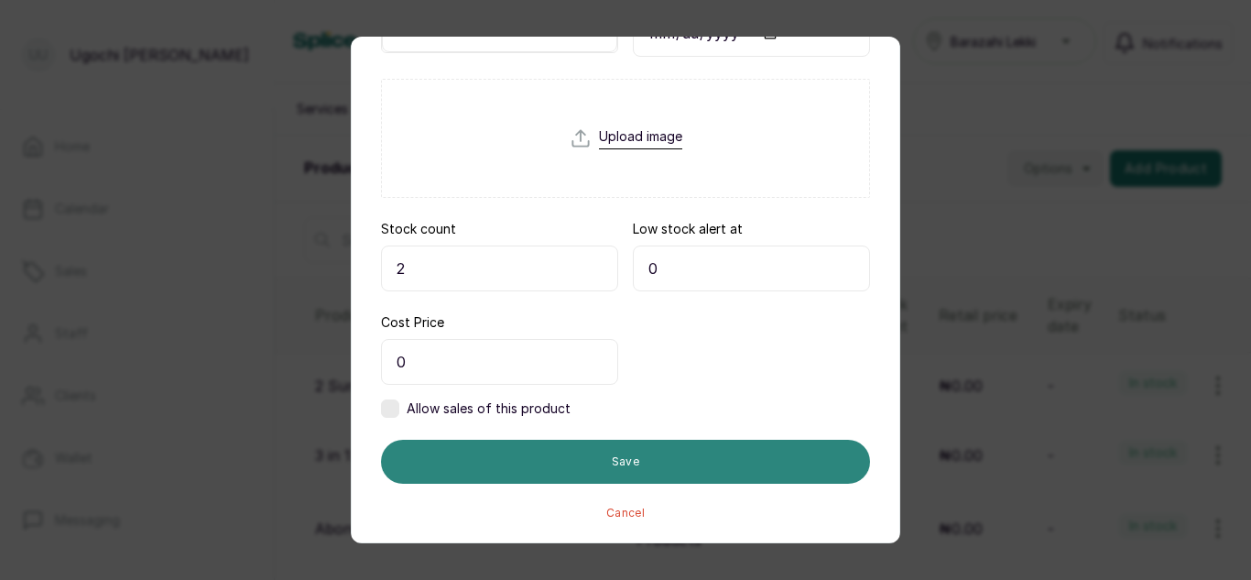
type input "2"
click at [677, 457] on button "Save" at bounding box center [625, 462] width 489 height 44
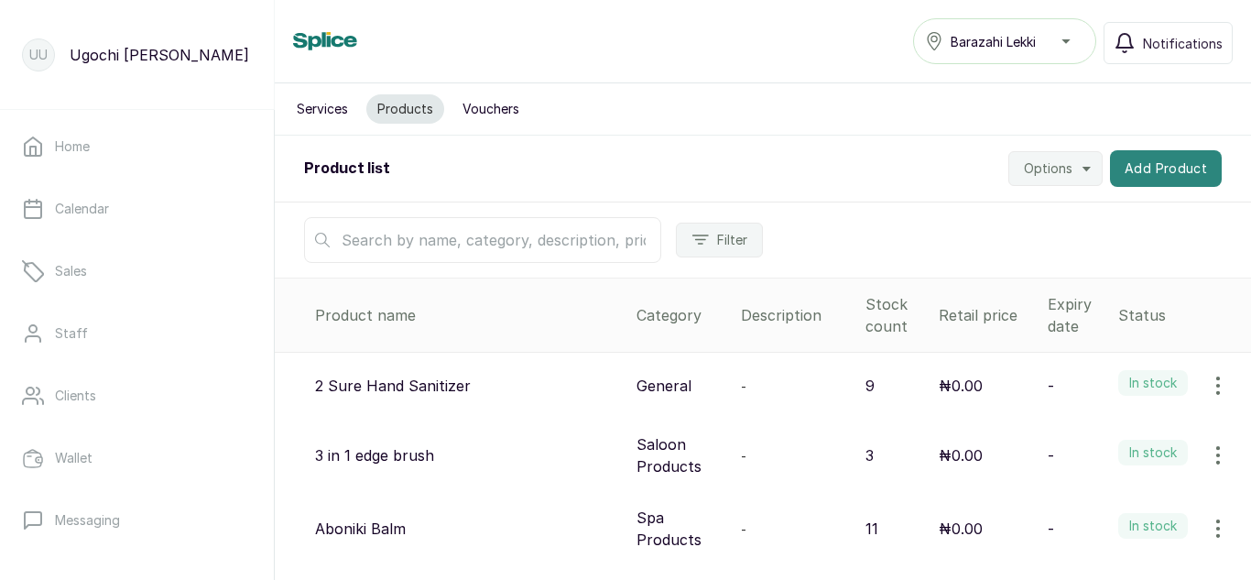
click at [1165, 157] on button "Add Product" at bounding box center [1166, 168] width 112 height 37
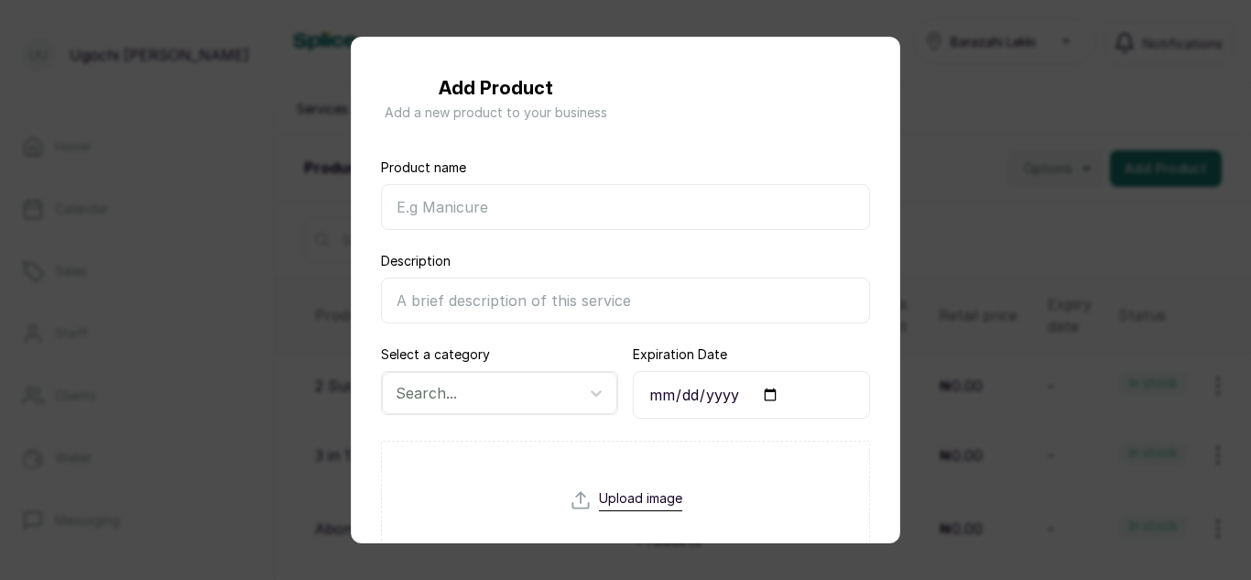
click at [590, 212] on input "Product name" at bounding box center [625, 207] width 489 height 46
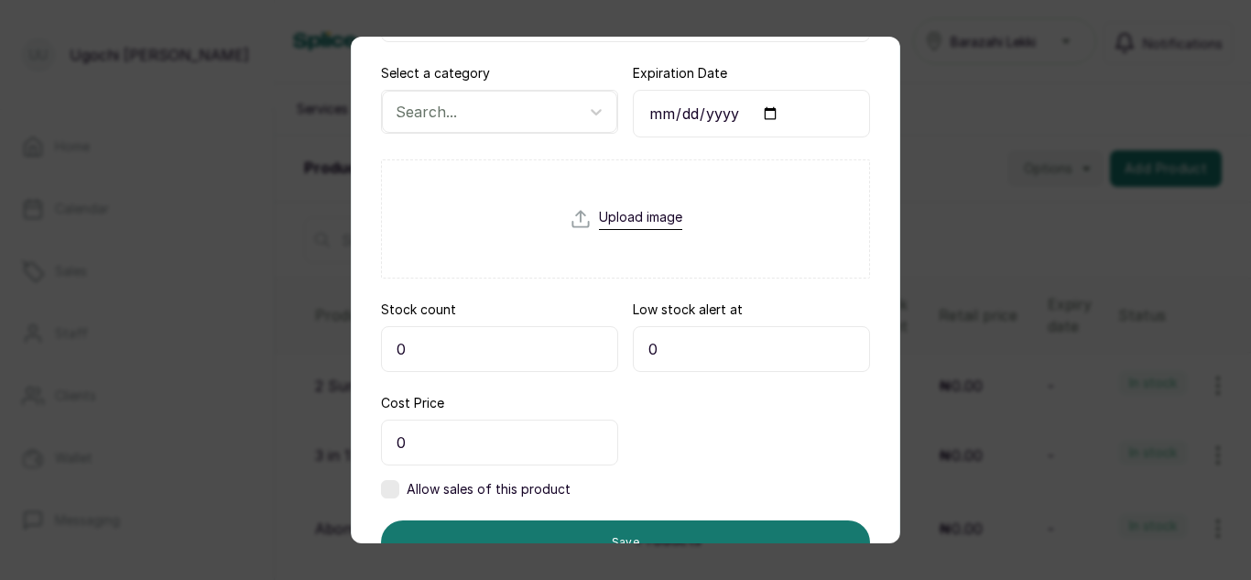
scroll to position [362, 0]
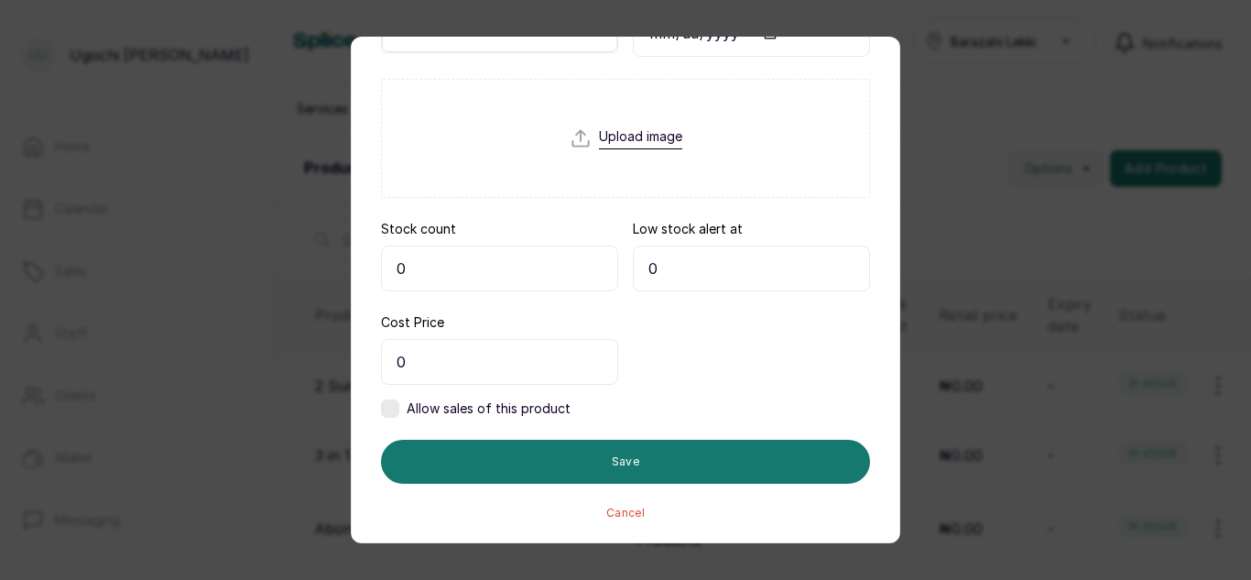
type input "LP SE21 Vitamino Color Mask 500ml"
click at [446, 268] on input "0" at bounding box center [499, 268] width 237 height 46
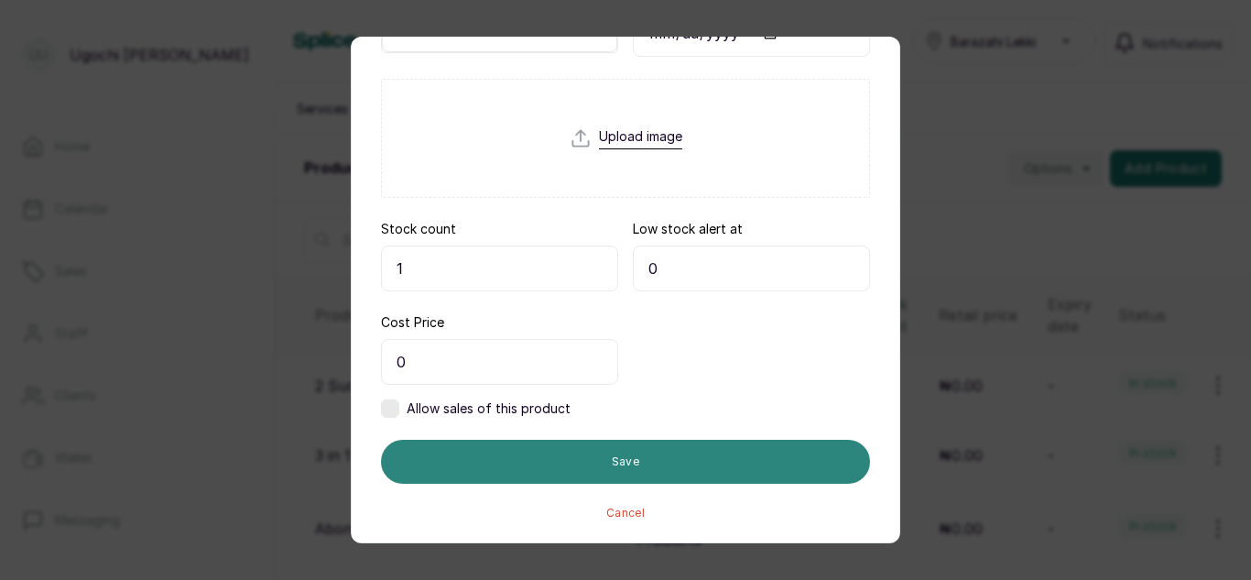
type input "1"
click at [642, 452] on button "Save" at bounding box center [625, 462] width 489 height 44
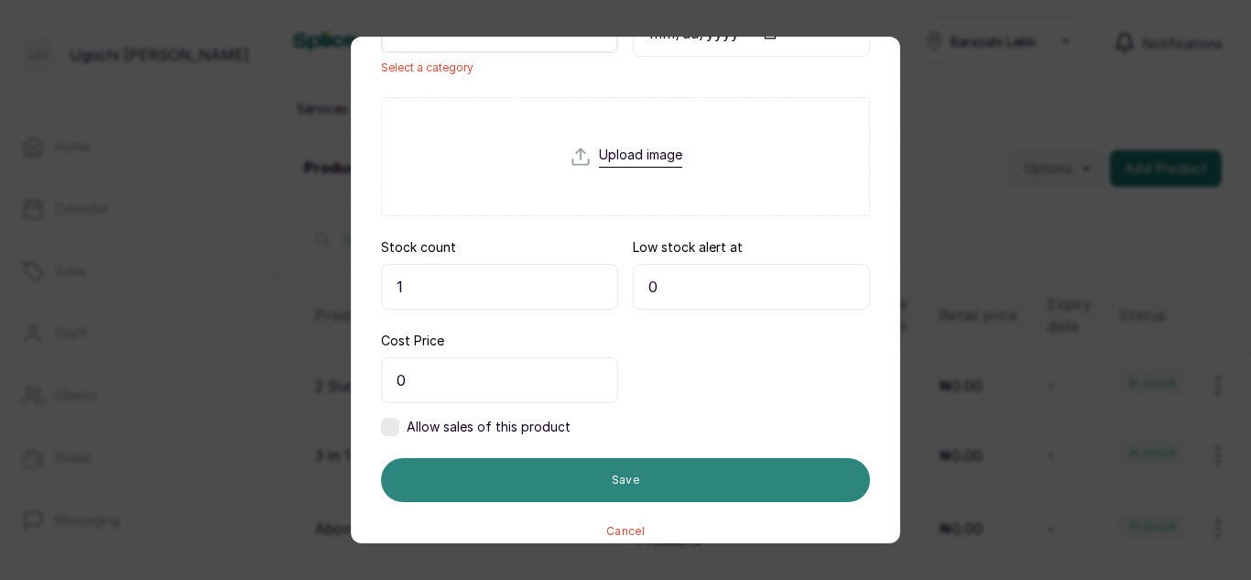
click at [637, 483] on button "Save" at bounding box center [625, 480] width 489 height 44
click at [680, 490] on button "Save" at bounding box center [625, 480] width 489 height 44
click at [677, 473] on button "Save" at bounding box center [625, 480] width 489 height 44
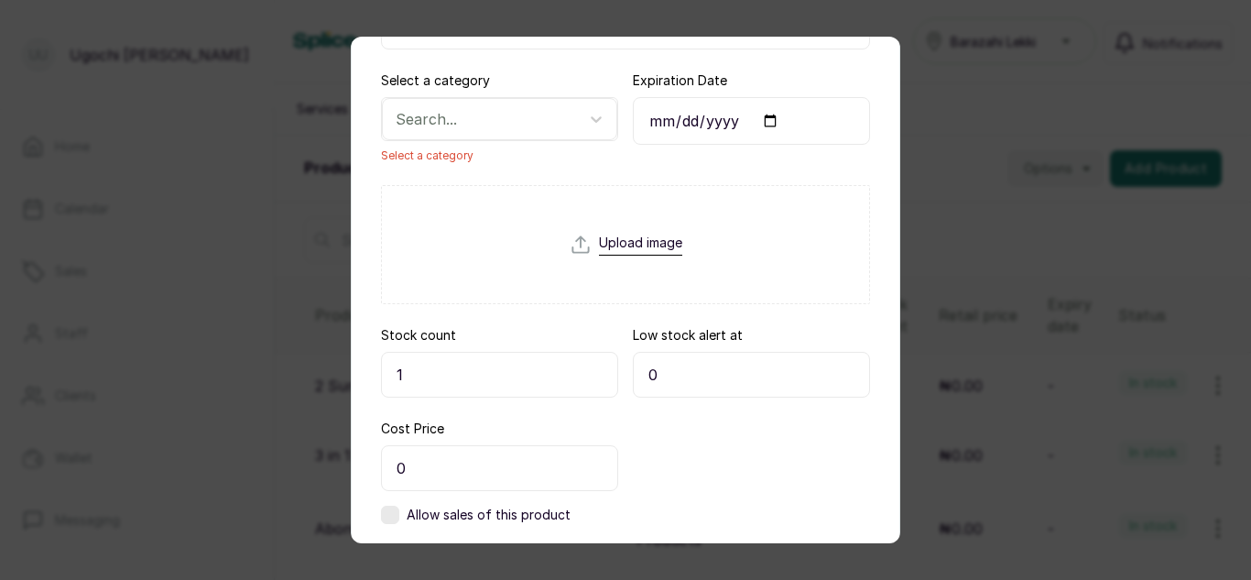
scroll to position [263, 0]
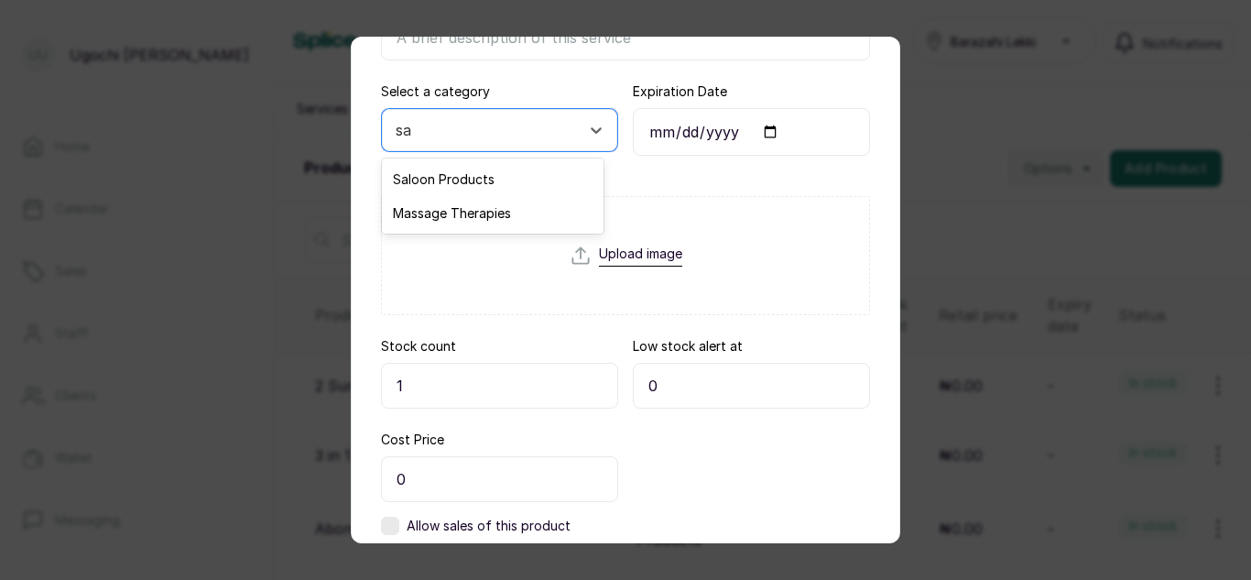
type input "sal"
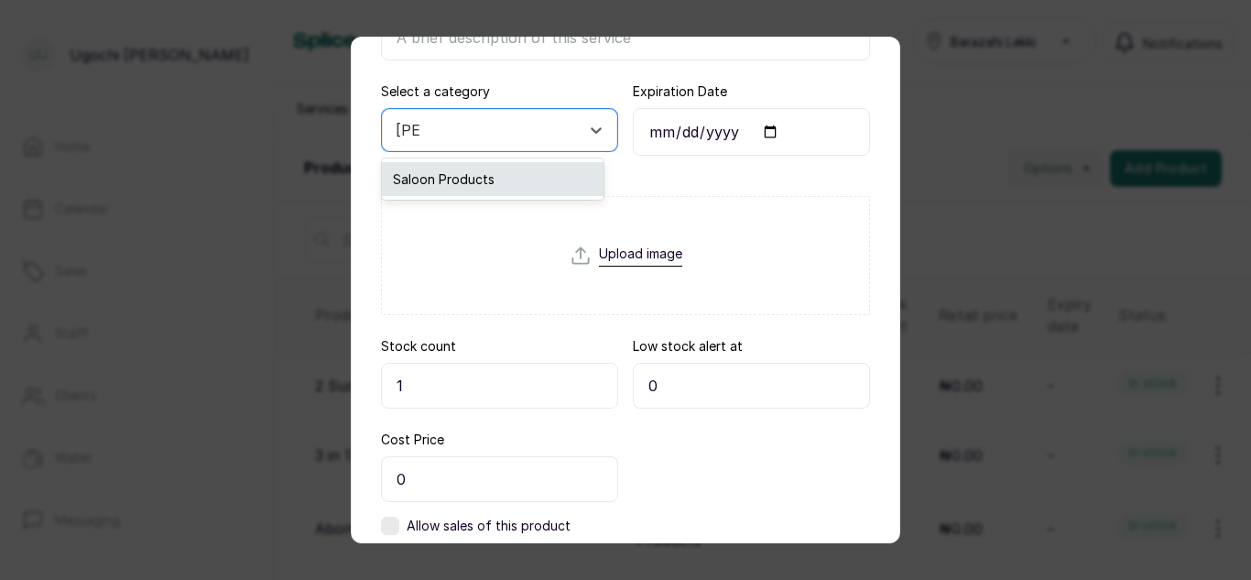
click at [490, 188] on div "Saloon Products" at bounding box center [493, 179] width 222 height 34
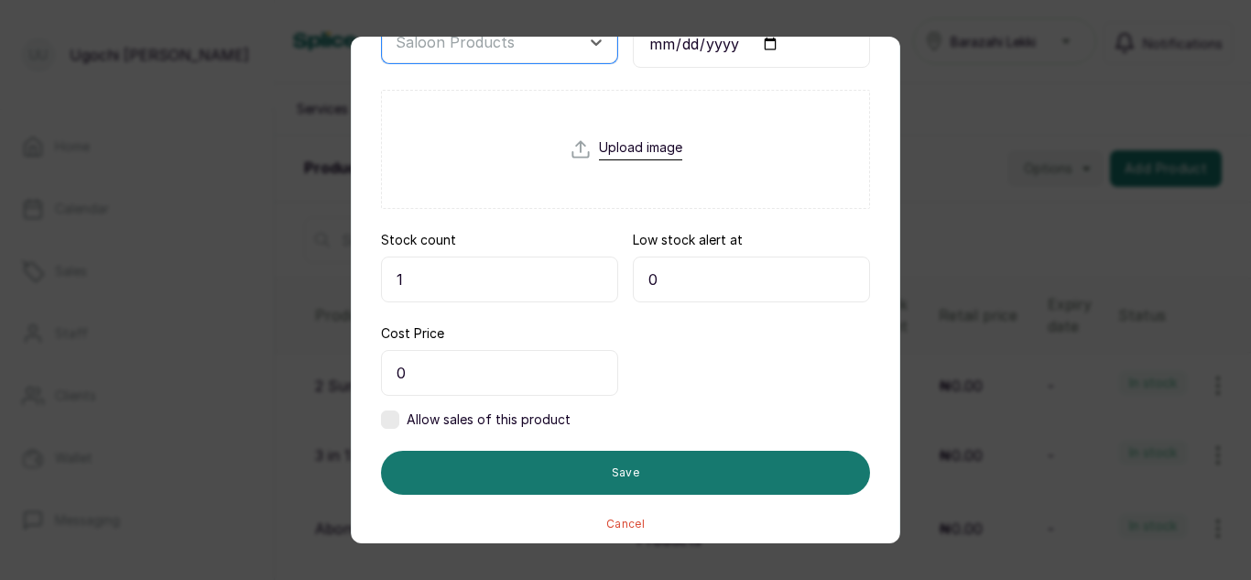
scroll to position [362, 0]
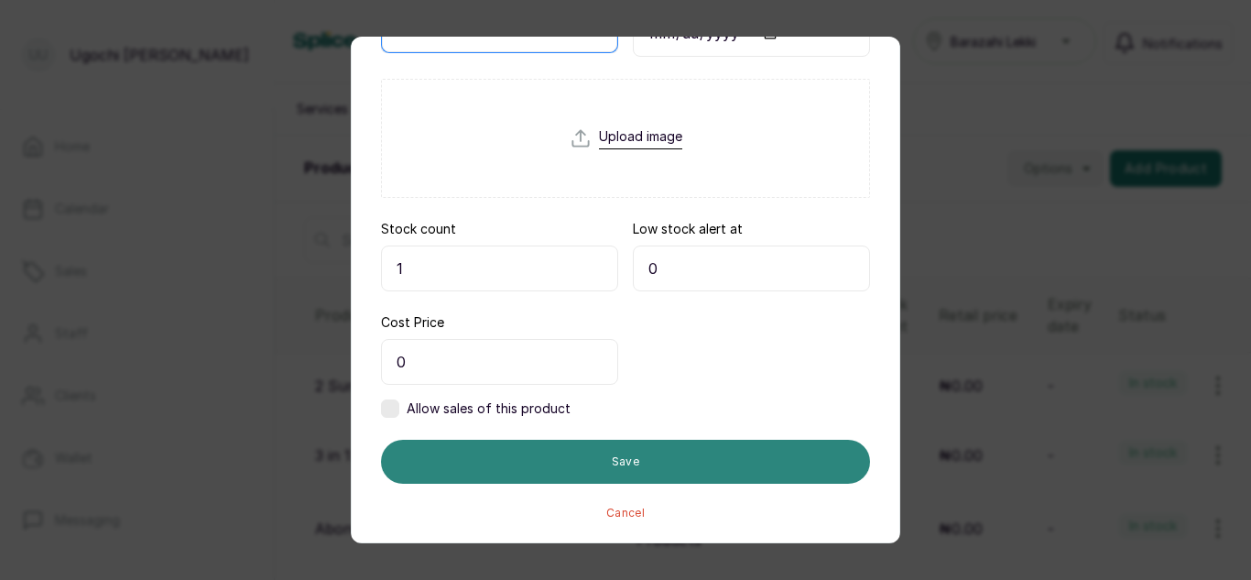
click at [644, 451] on button "Save" at bounding box center [625, 462] width 489 height 44
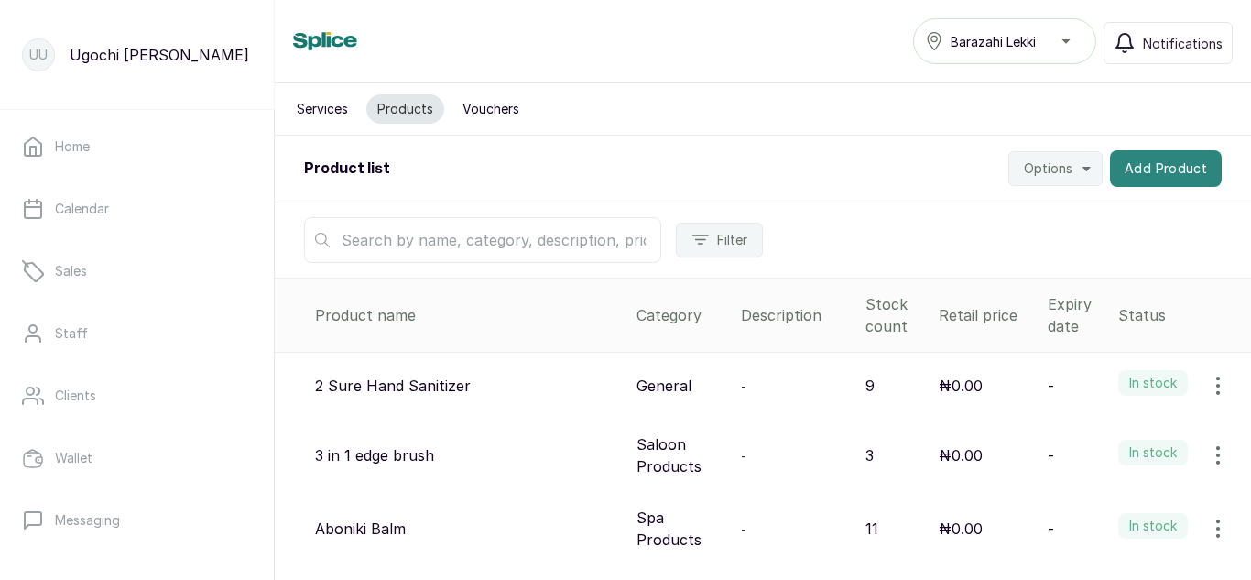
click at [1148, 169] on button "Add Product" at bounding box center [1166, 168] width 112 height 37
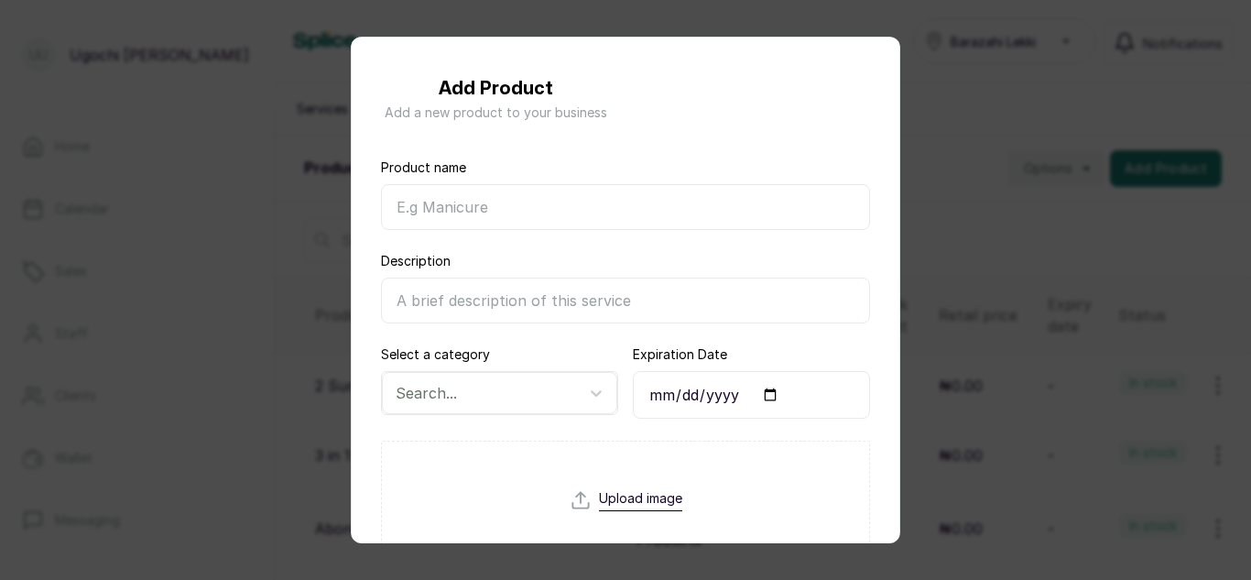
click at [521, 204] on input "Product name" at bounding box center [625, 207] width 489 height 46
type input "Oxydant Creme N. 1 Vol 20"
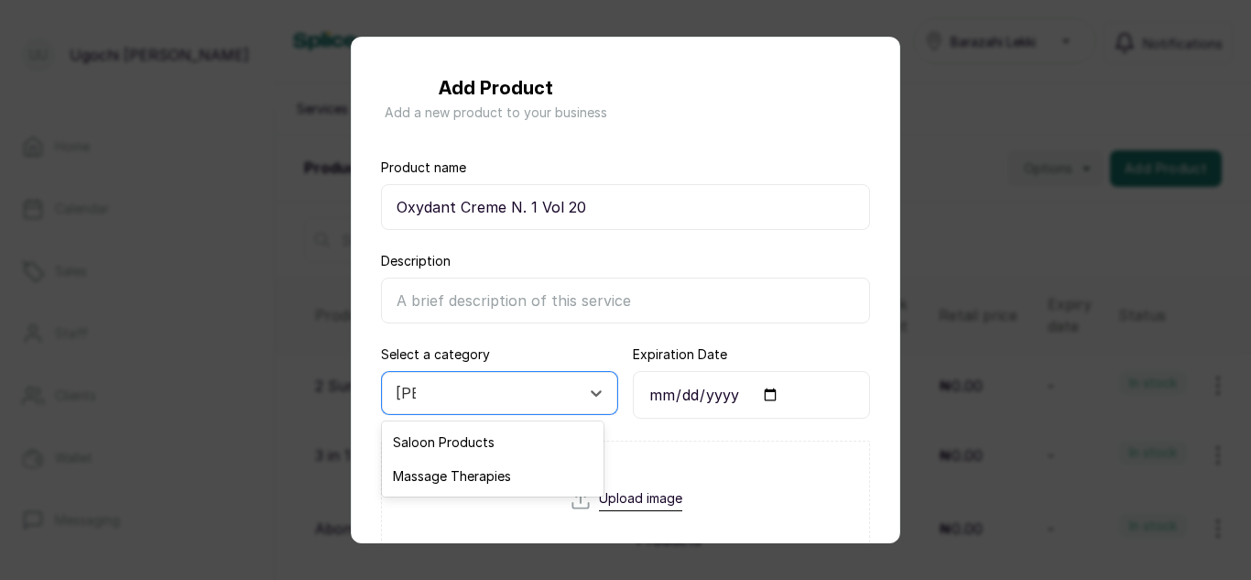
type input "[PERSON_NAME]"
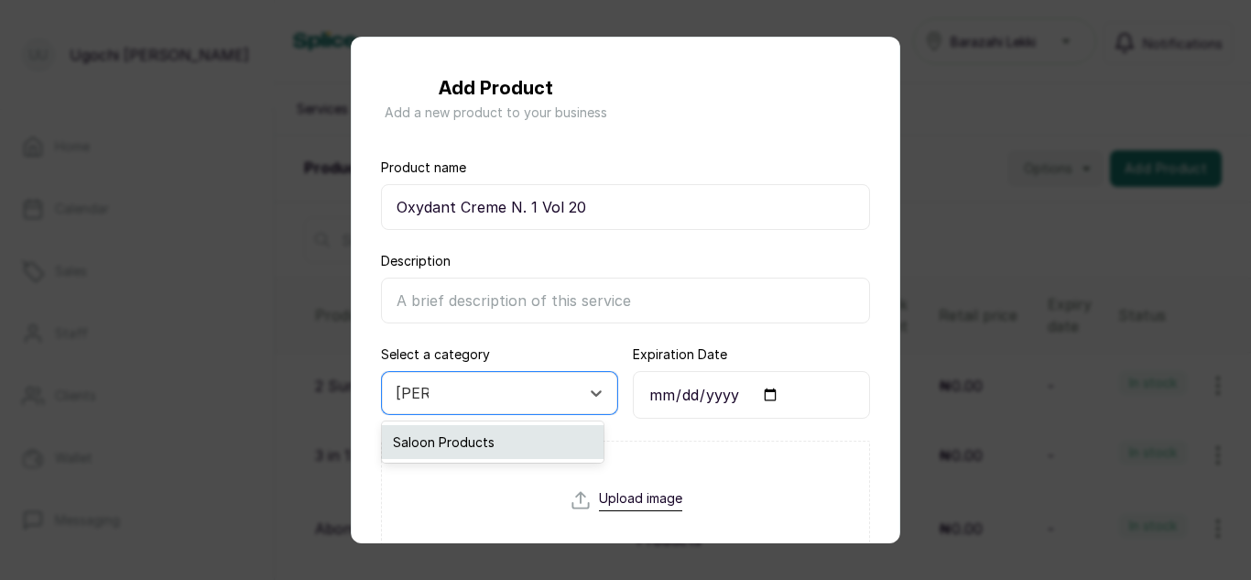
click at [483, 452] on div "Saloon Products" at bounding box center [493, 442] width 222 height 34
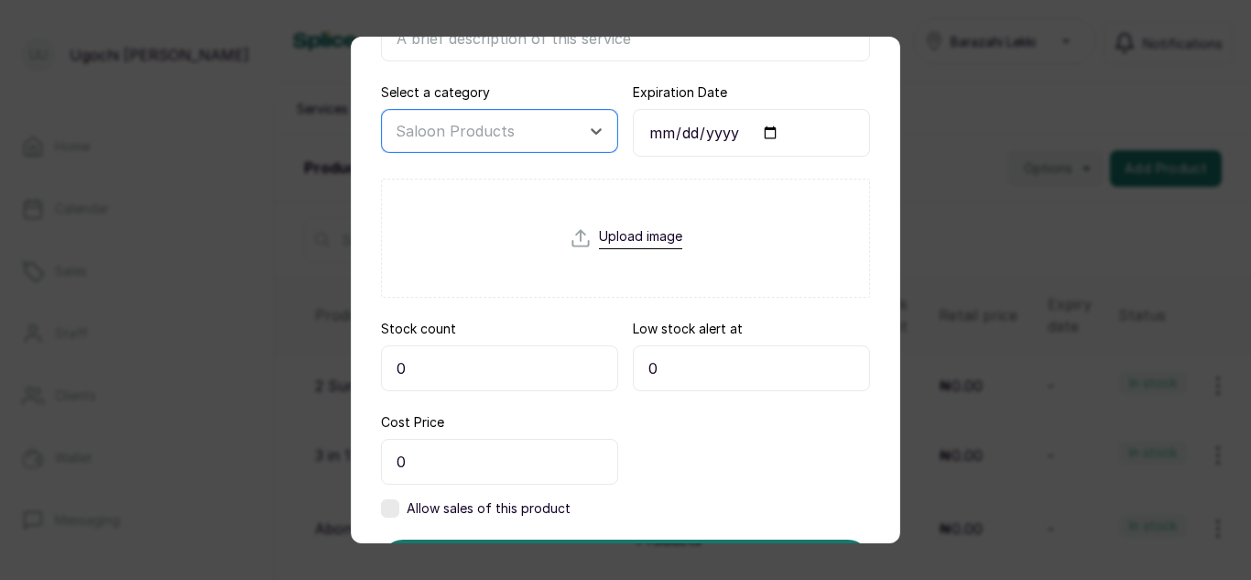
scroll to position [362, 0]
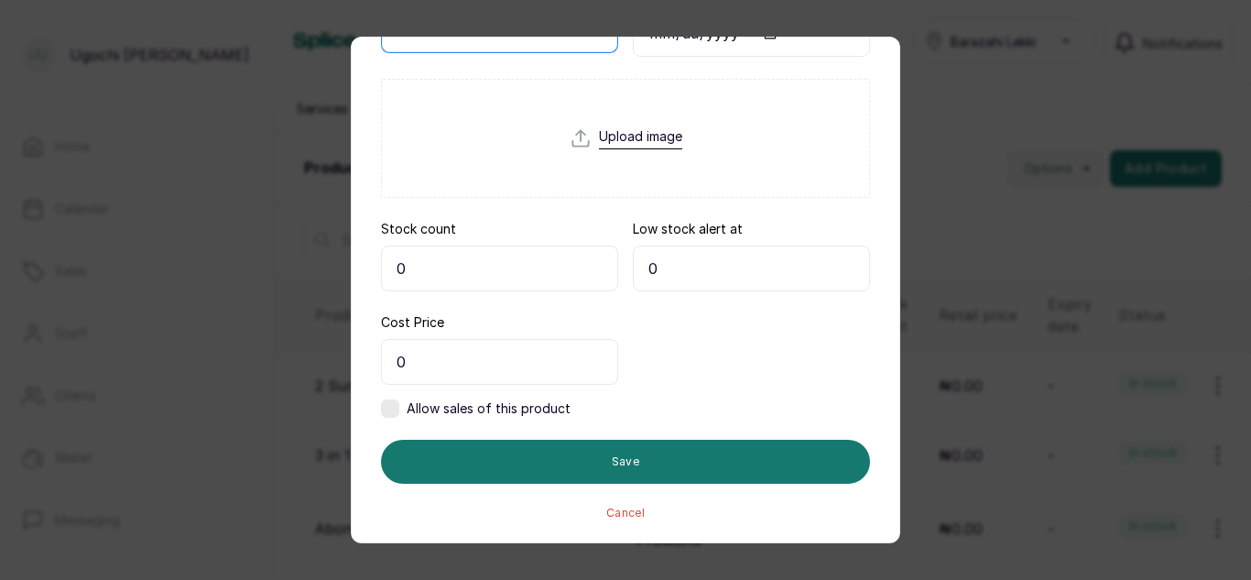
click at [442, 269] on input "0" at bounding box center [499, 268] width 237 height 46
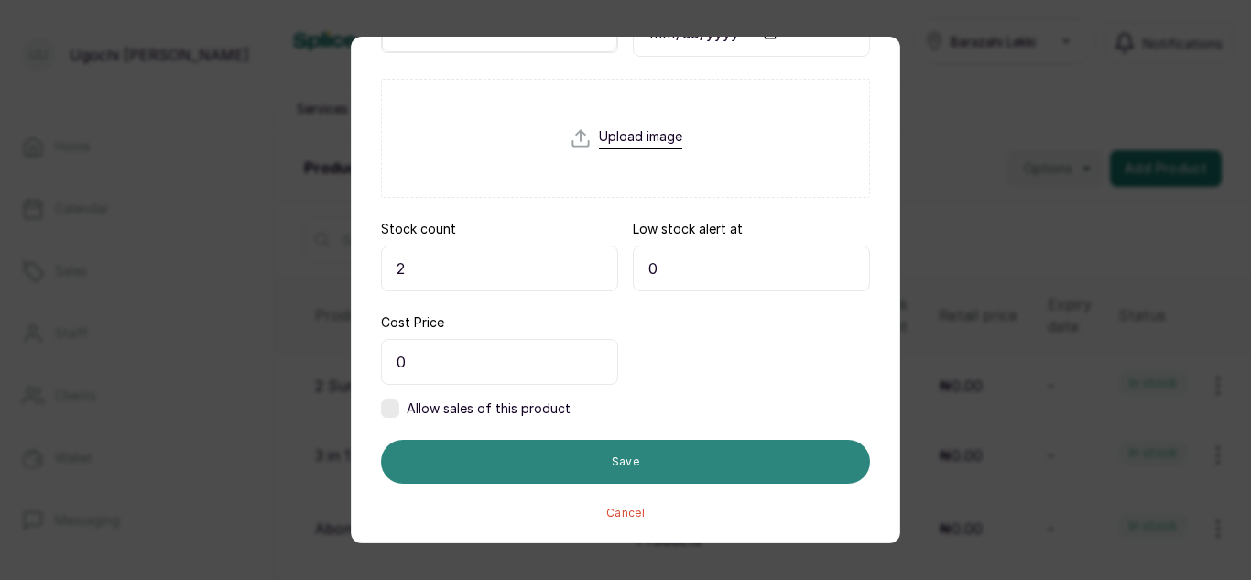
type input "2"
click at [586, 453] on button "Save" at bounding box center [625, 462] width 489 height 44
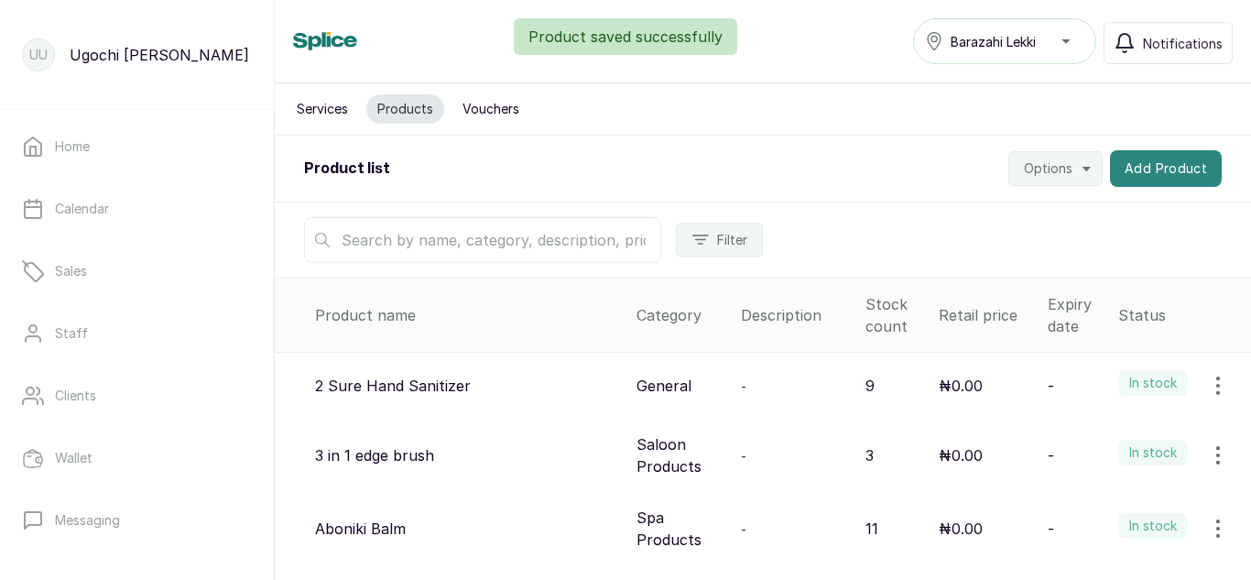
click at [1149, 170] on button "Add Product" at bounding box center [1166, 168] width 112 height 37
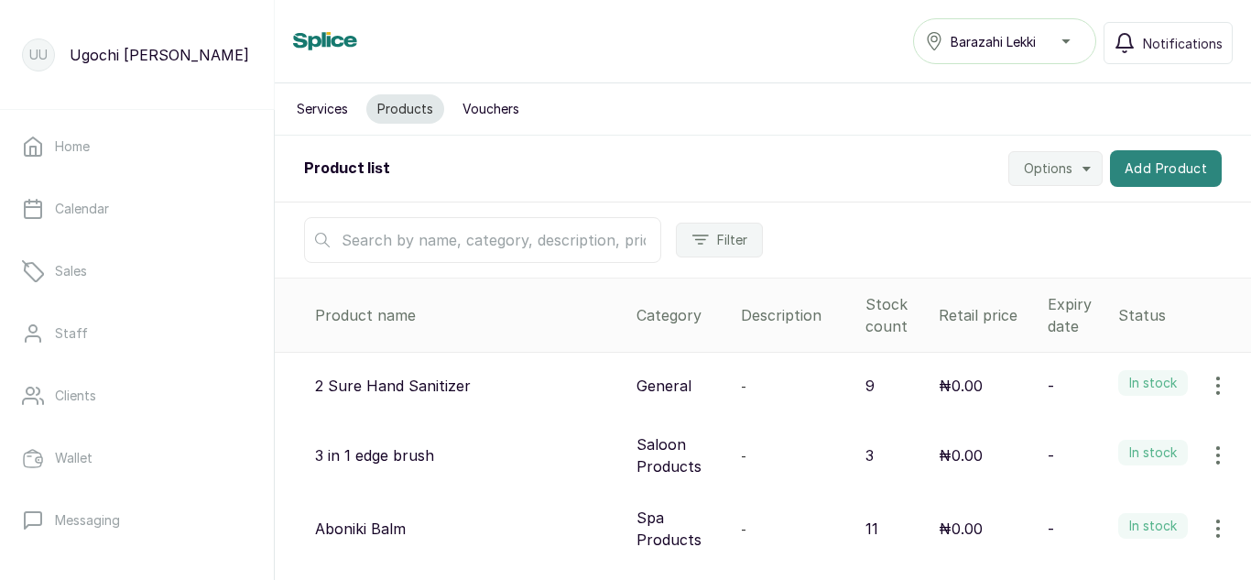
click at [1141, 162] on button "Add Product" at bounding box center [1166, 168] width 112 height 37
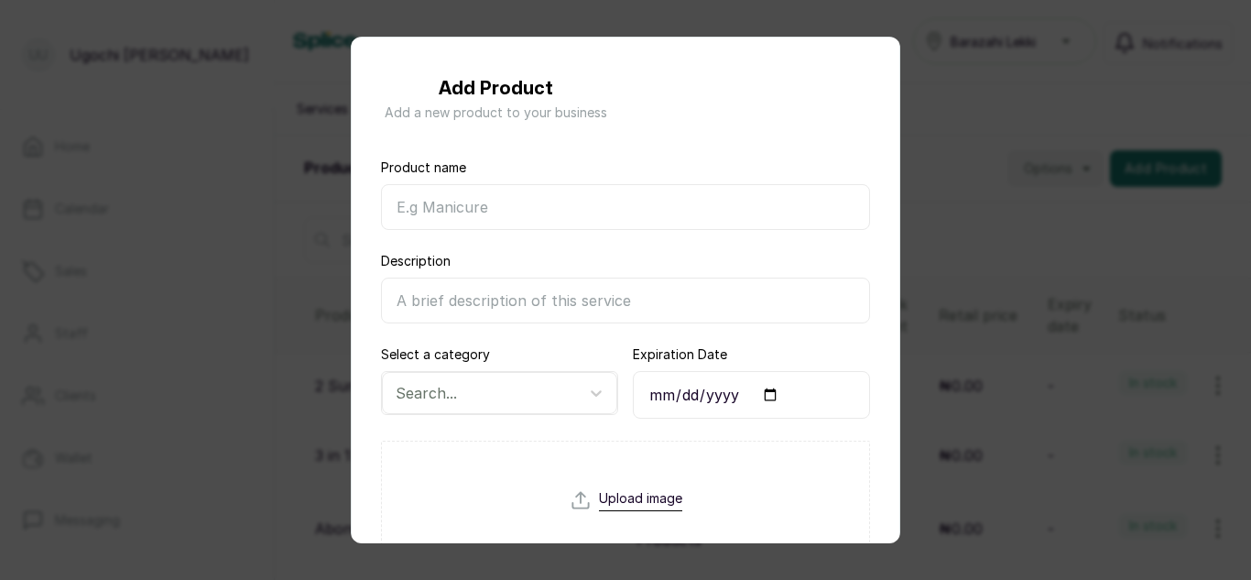
click at [596, 221] on input "Product name" at bounding box center [625, 207] width 489 height 46
type input "Majirel EU Absolu 6"
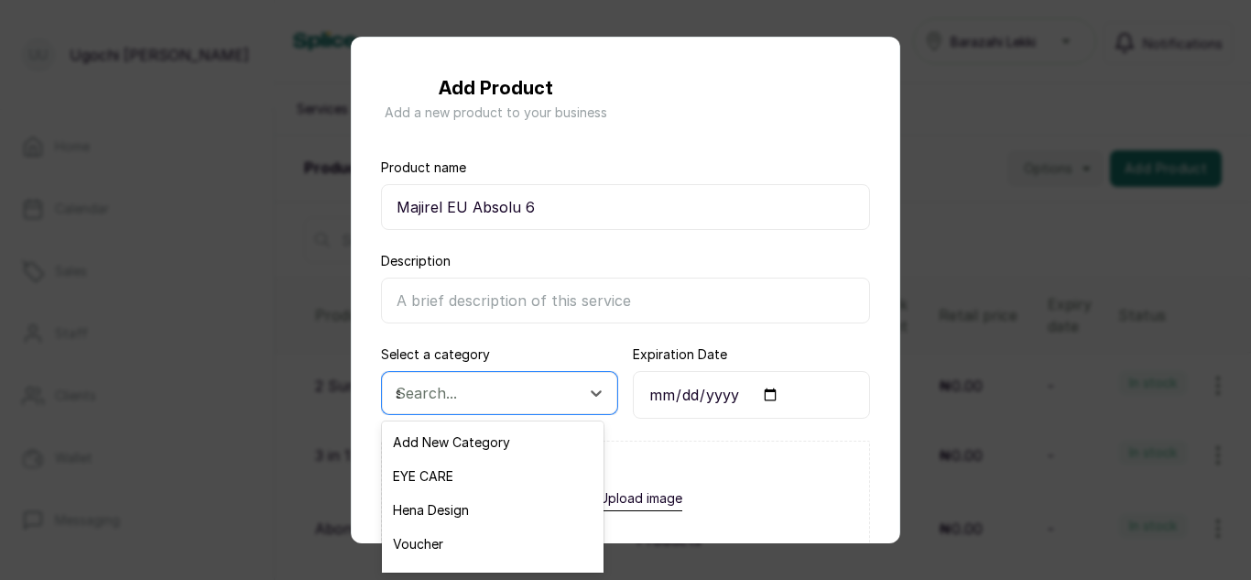
type input "sa"
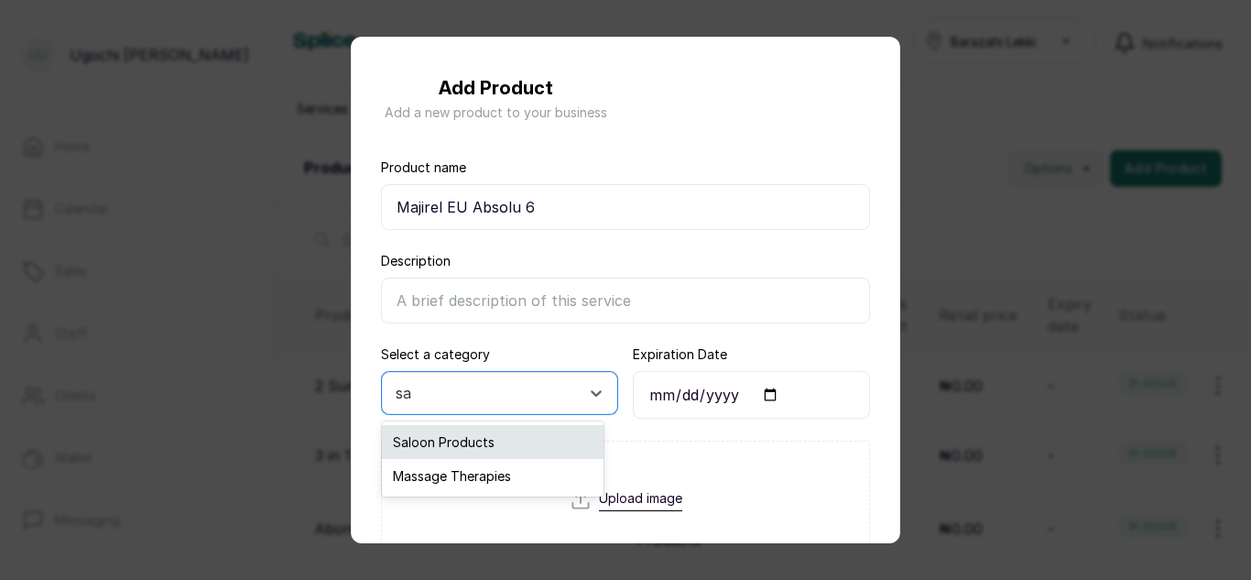
click at [484, 439] on div "Saloon Products" at bounding box center [493, 442] width 222 height 34
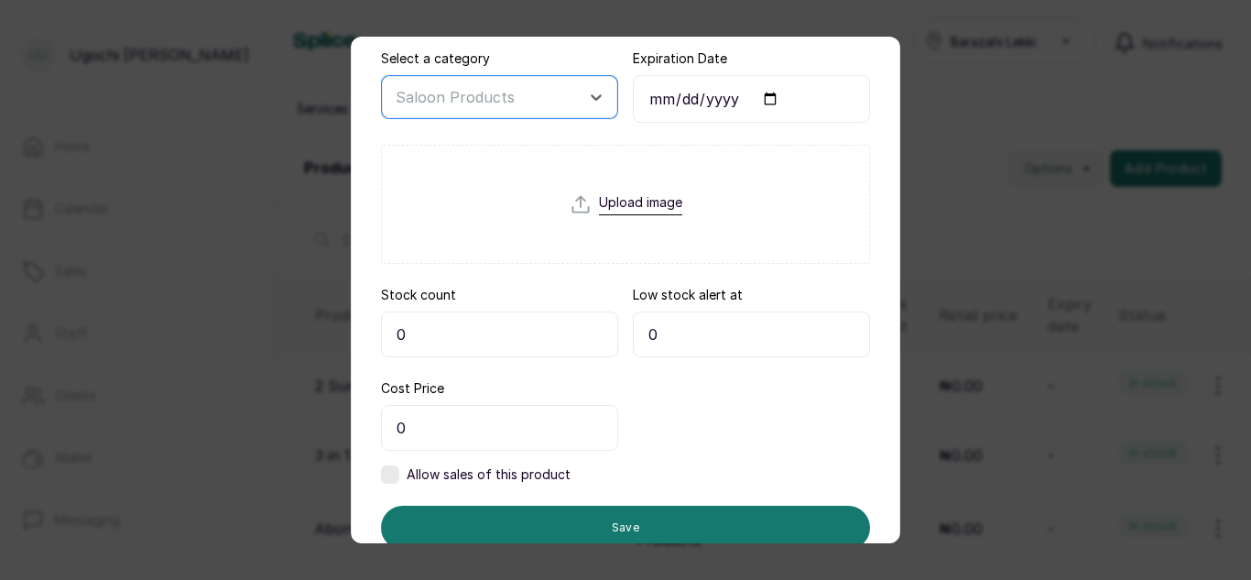
scroll to position [297, 0]
click at [476, 341] on input "0" at bounding box center [499, 333] width 237 height 46
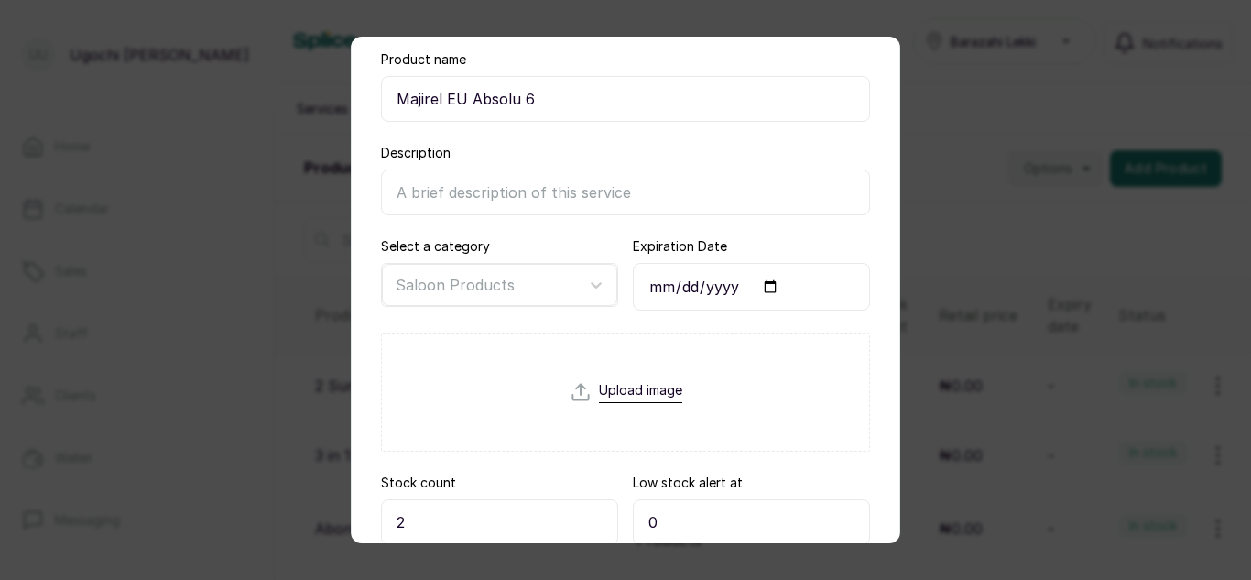
scroll to position [0, 0]
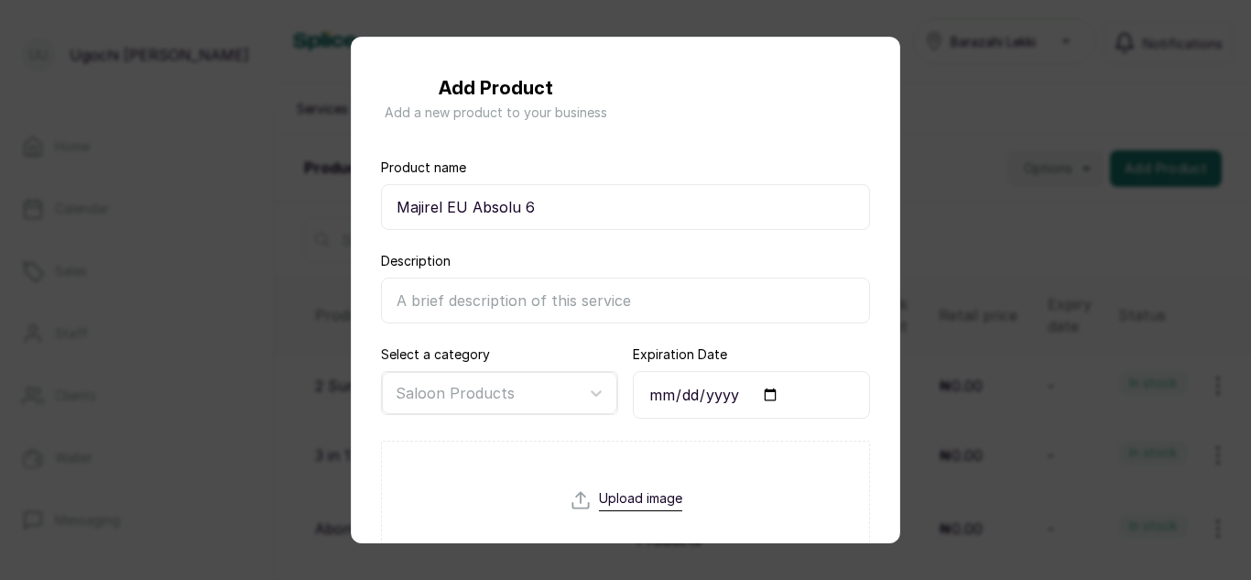
type input "2"
click at [589, 217] on input "Majirel EU Absolu 6" at bounding box center [625, 207] width 489 height 46
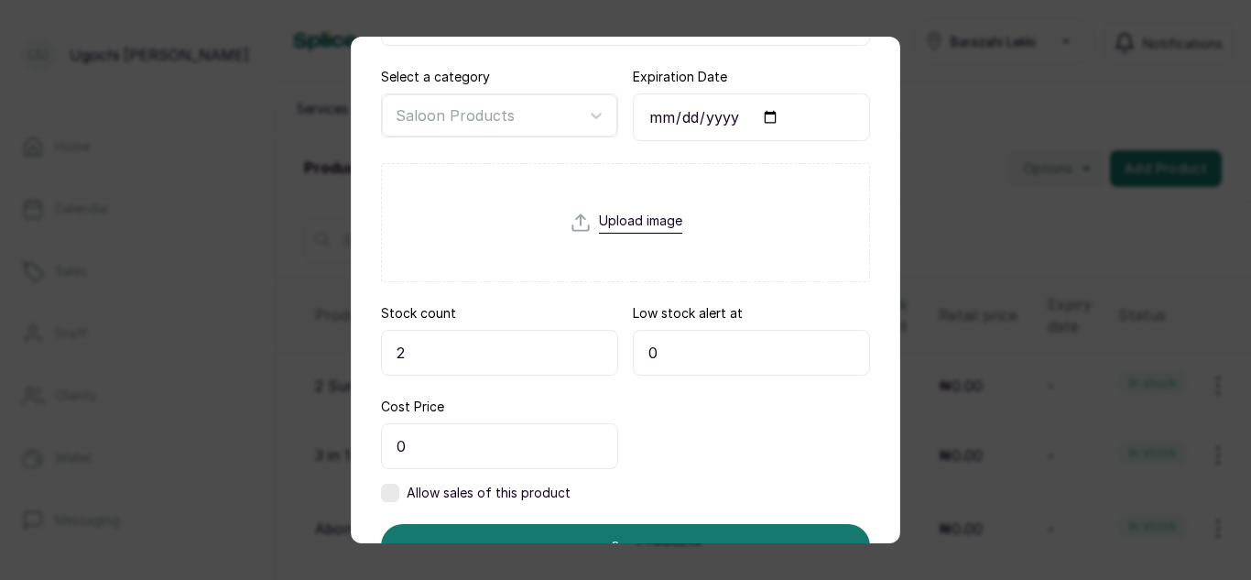
scroll to position [362, 0]
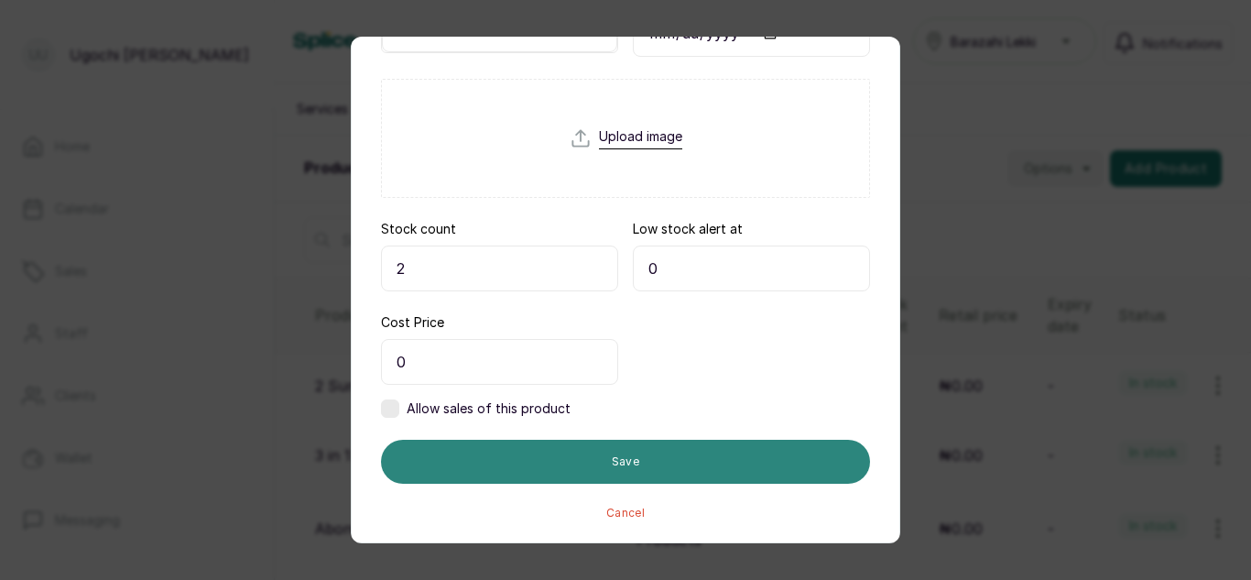
type input "Majirel EU Absolu 6 50ml"
click at [635, 479] on button "Save" at bounding box center [625, 462] width 489 height 44
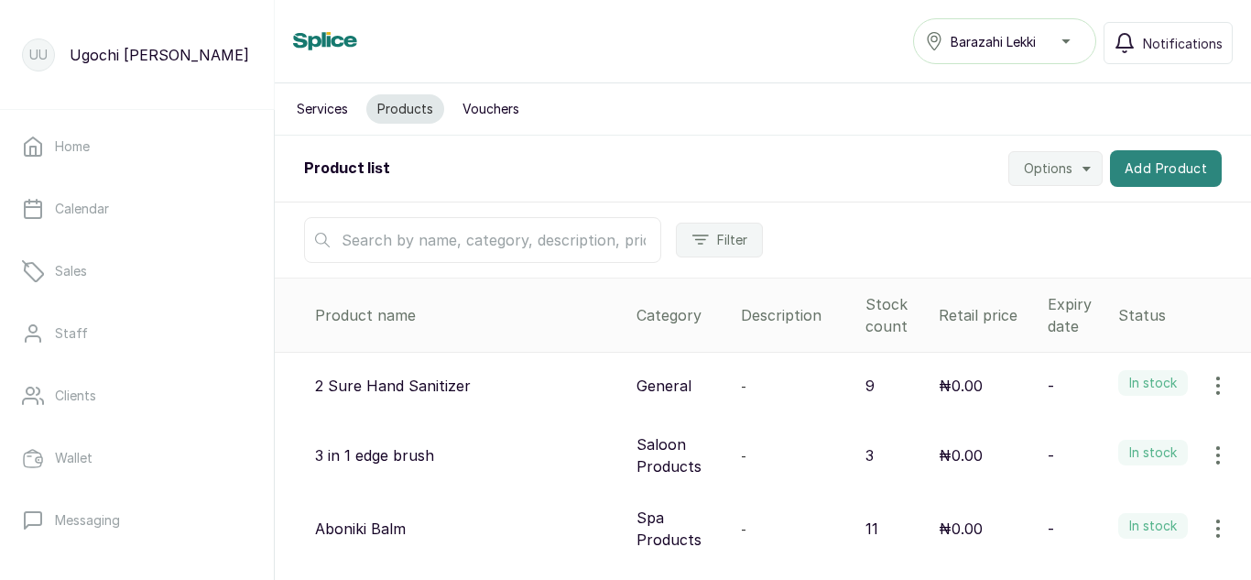
click at [1147, 162] on button "Add Product" at bounding box center [1166, 168] width 112 height 37
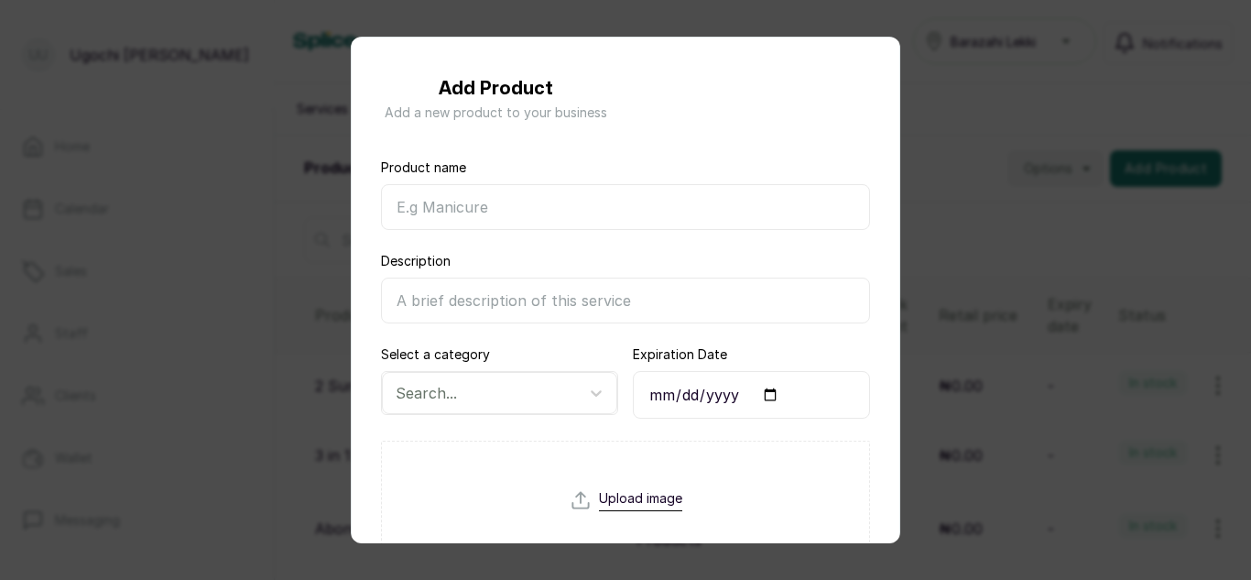
click at [626, 216] on input "Product name" at bounding box center [625, 207] width 489 height 46
paste input "Majirel EU Absolu 6"
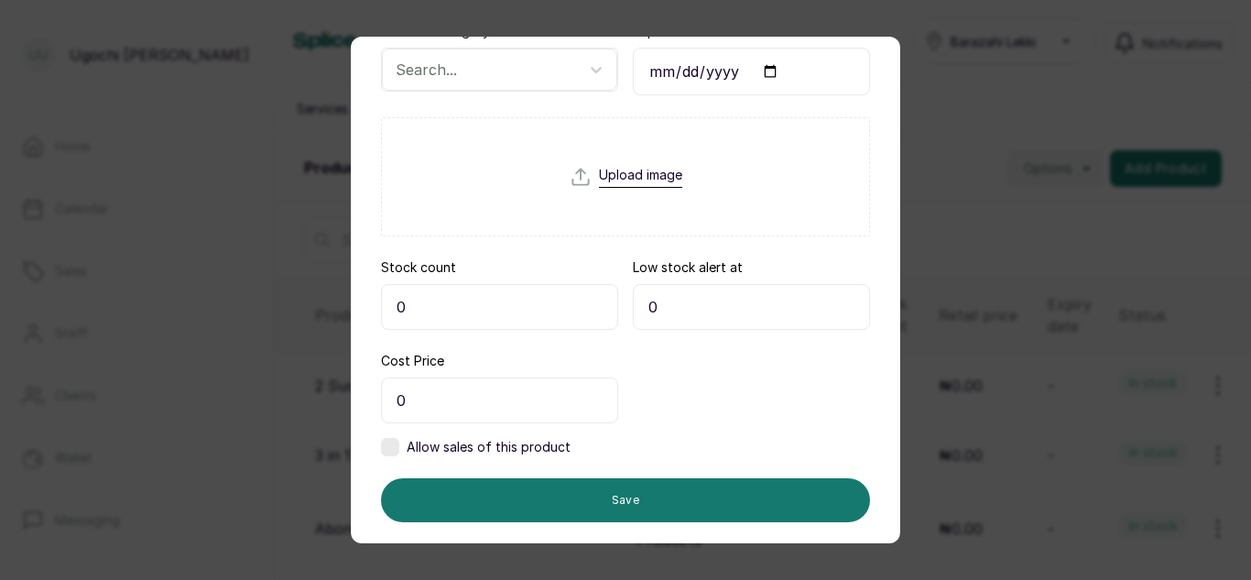
scroll to position [320, 0]
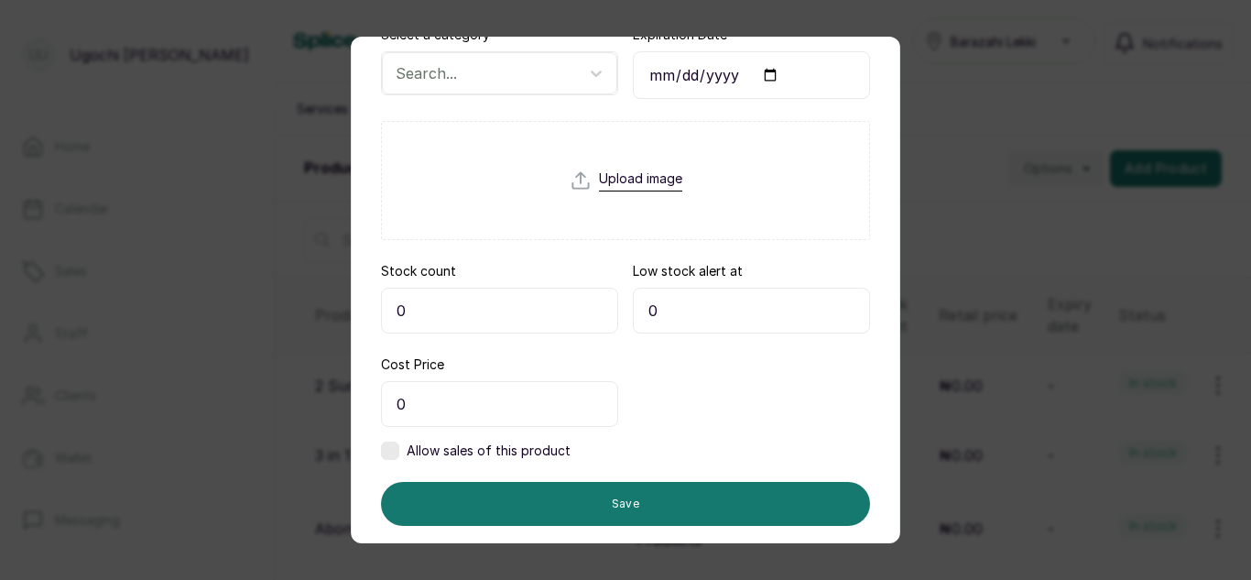
type input "Majirel EU Absolu 7 50 ml"
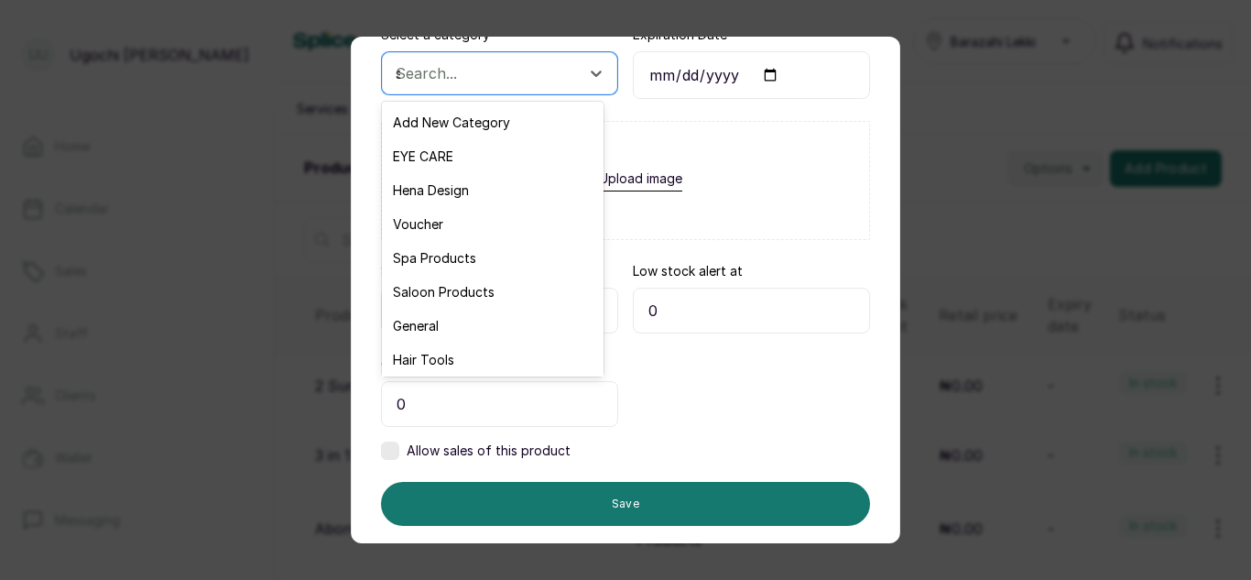
type input "sa"
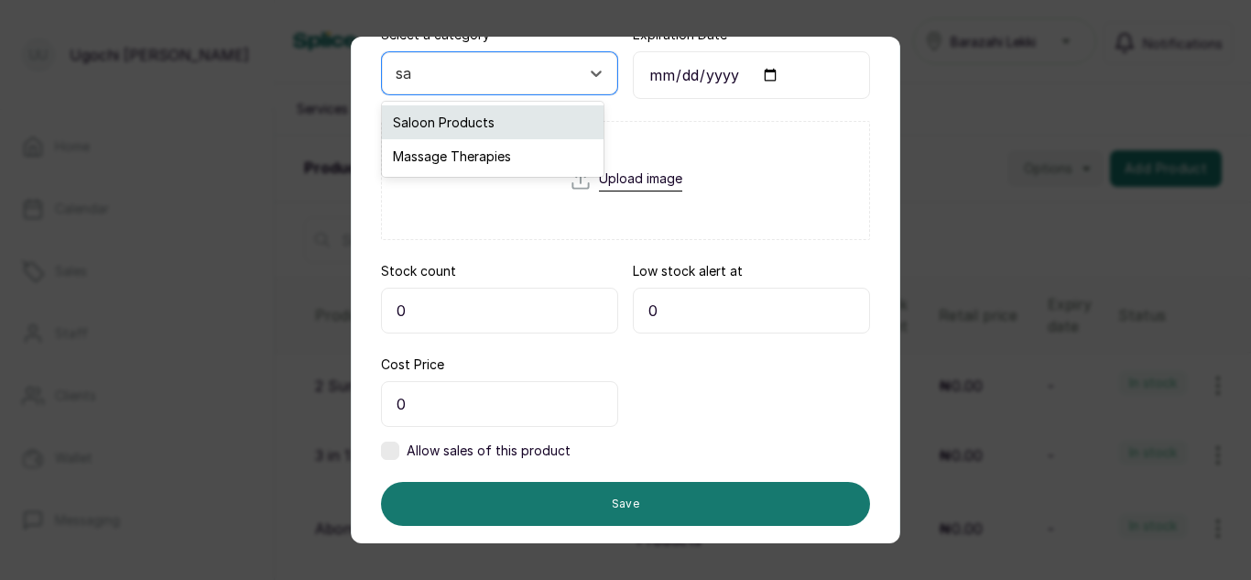
click at [476, 124] on div "Saloon Products" at bounding box center [493, 122] width 222 height 34
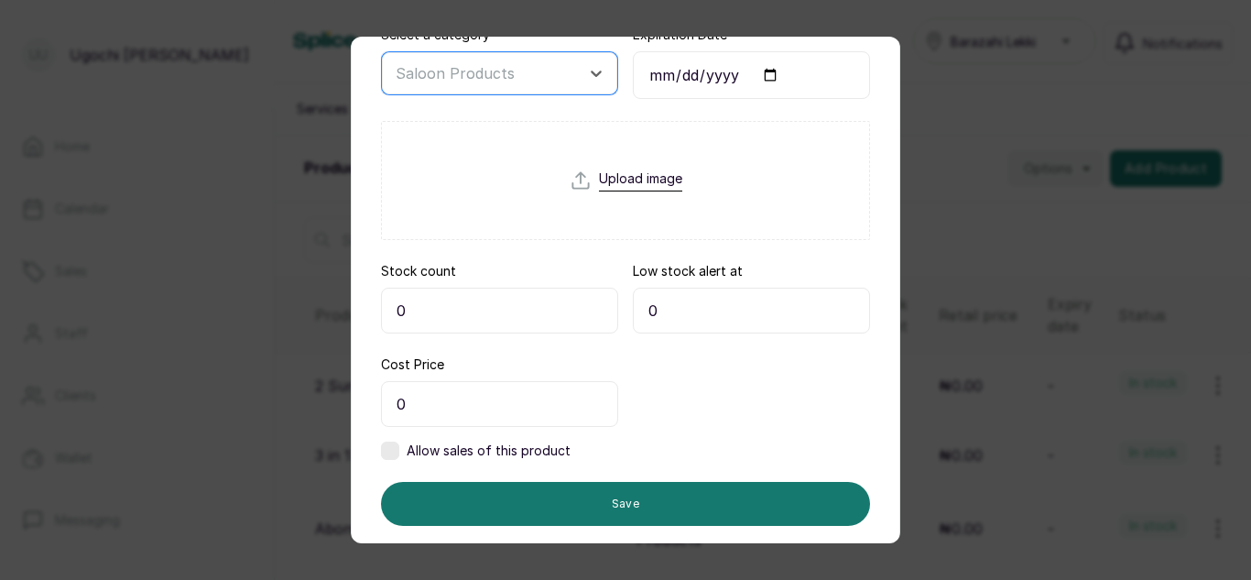
click at [436, 310] on input "0" at bounding box center [499, 311] width 237 height 46
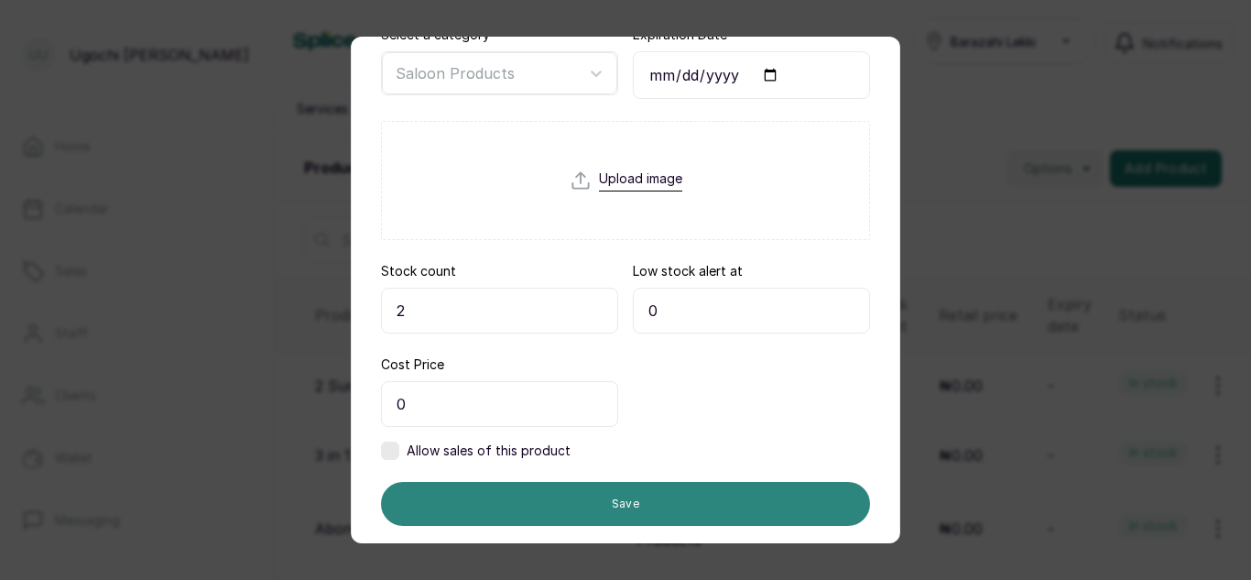
type input "2"
click at [627, 485] on button "Save" at bounding box center [625, 504] width 489 height 44
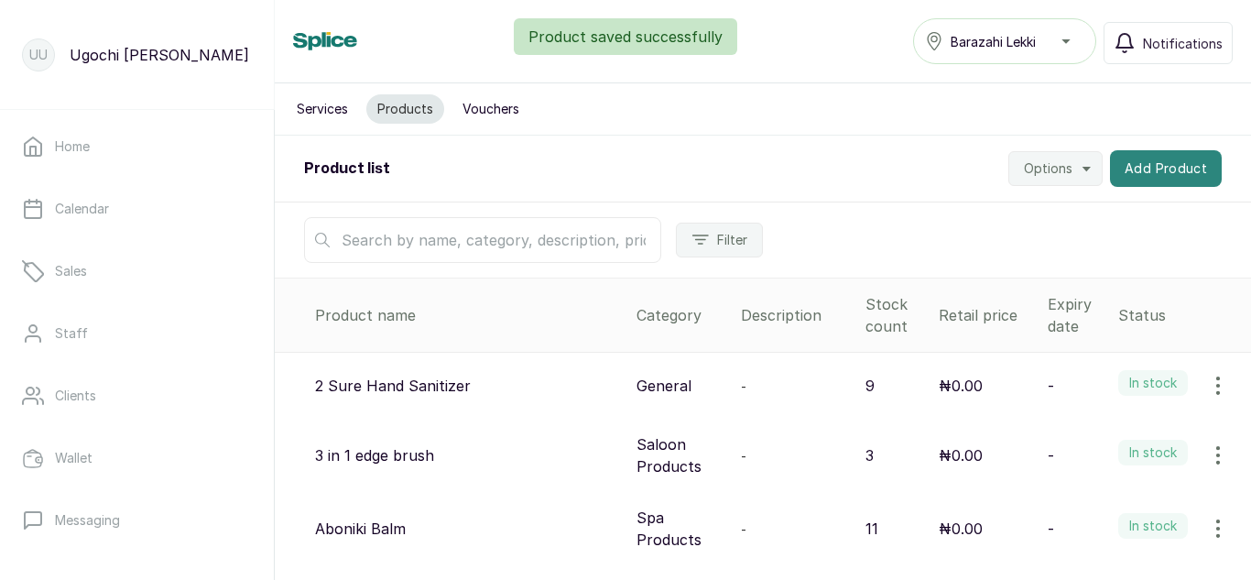
click at [1173, 174] on button "Add Product" at bounding box center [1166, 168] width 112 height 37
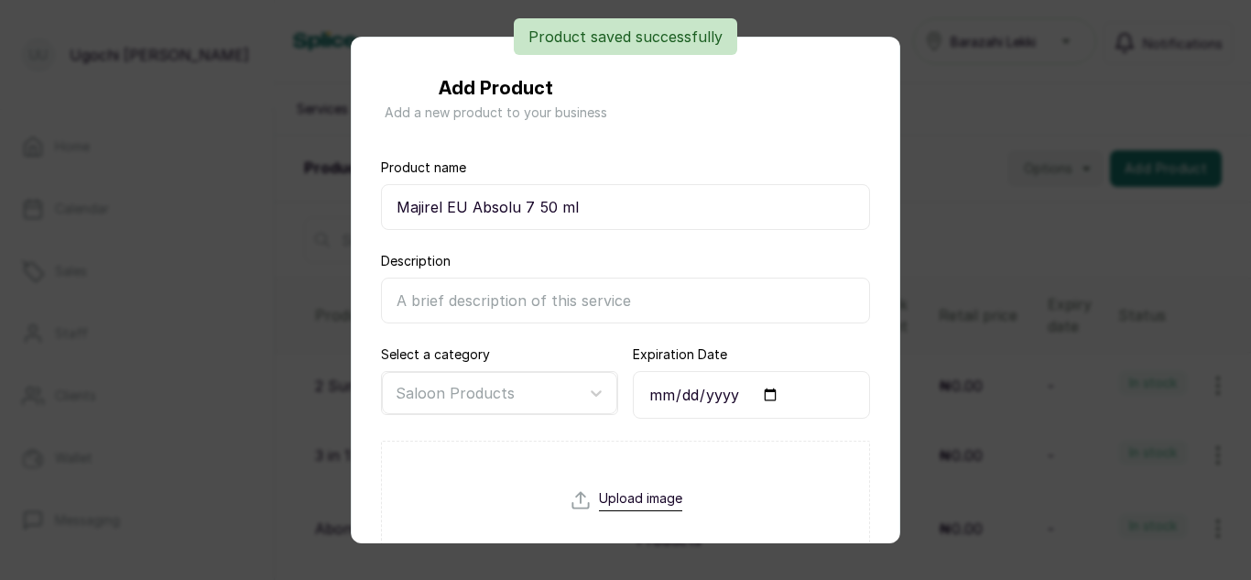
click at [1092, 299] on div "Add Product Add a new product to your business Product name Majirel EU Absolu 7…" at bounding box center [625, 290] width 1251 height 580
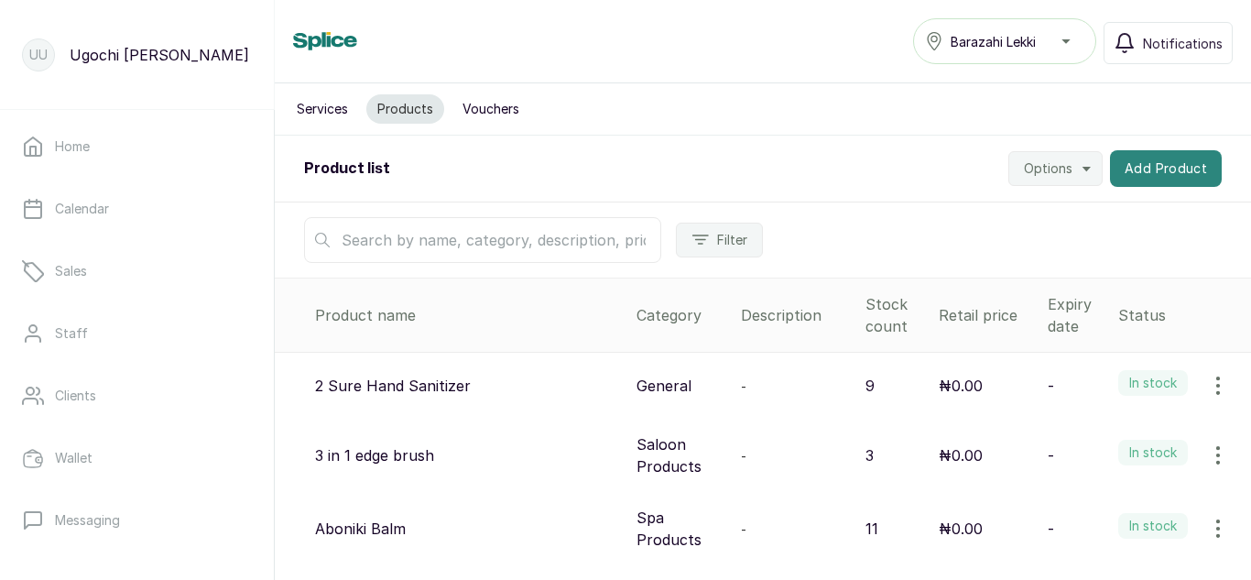
click at [1178, 183] on button "Add Product" at bounding box center [1166, 168] width 112 height 37
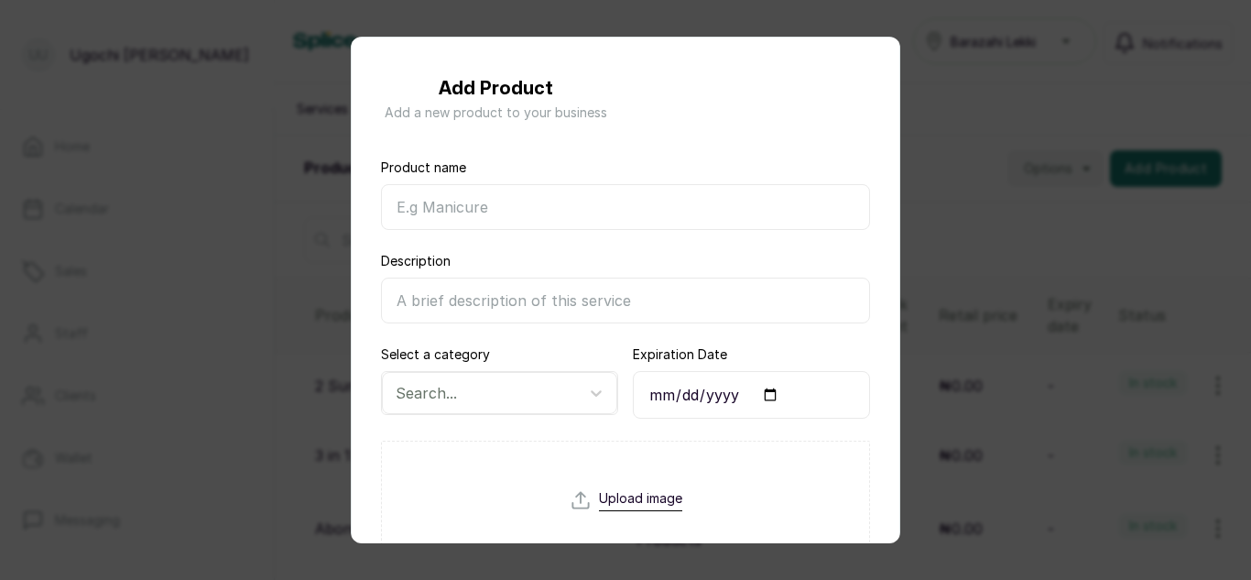
click at [640, 226] on input "Product name" at bounding box center [625, 207] width 489 height 46
paste input "Majirel EU Absolu 6"
type input "Majirel EU Absolu 8.34 50ml"
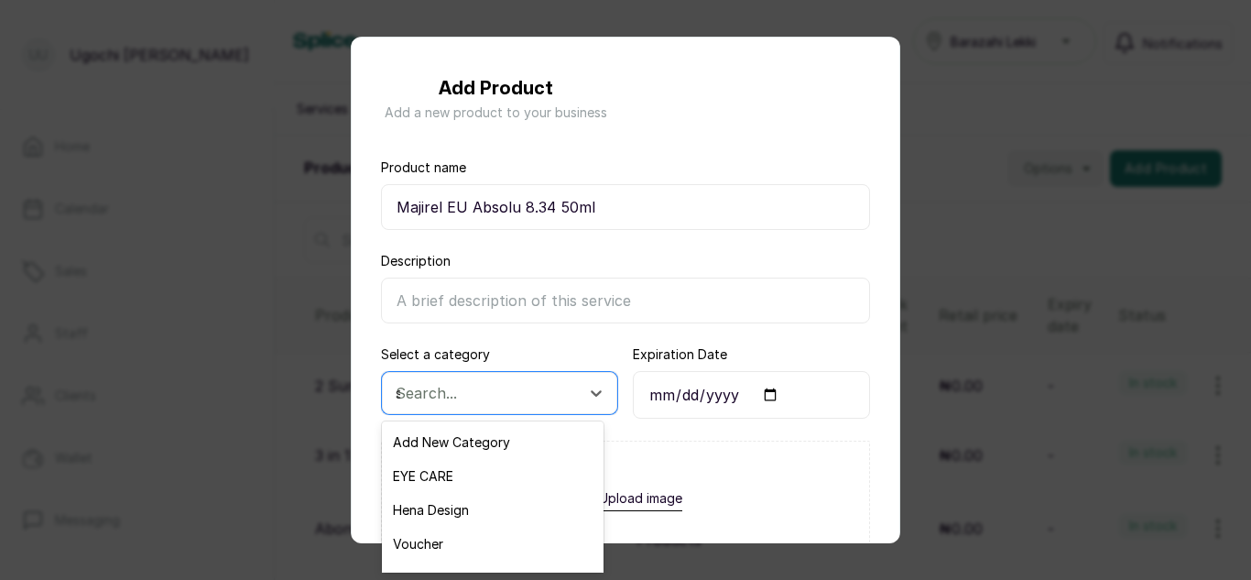
type input "sa"
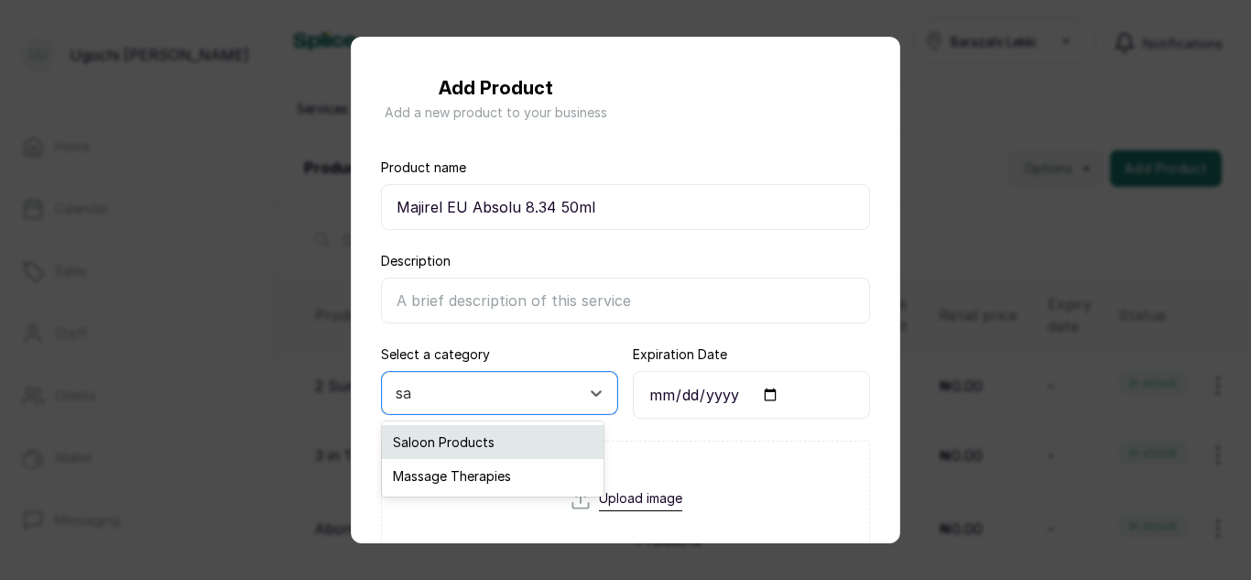
click at [483, 426] on div "Saloon Products" at bounding box center [493, 442] width 222 height 34
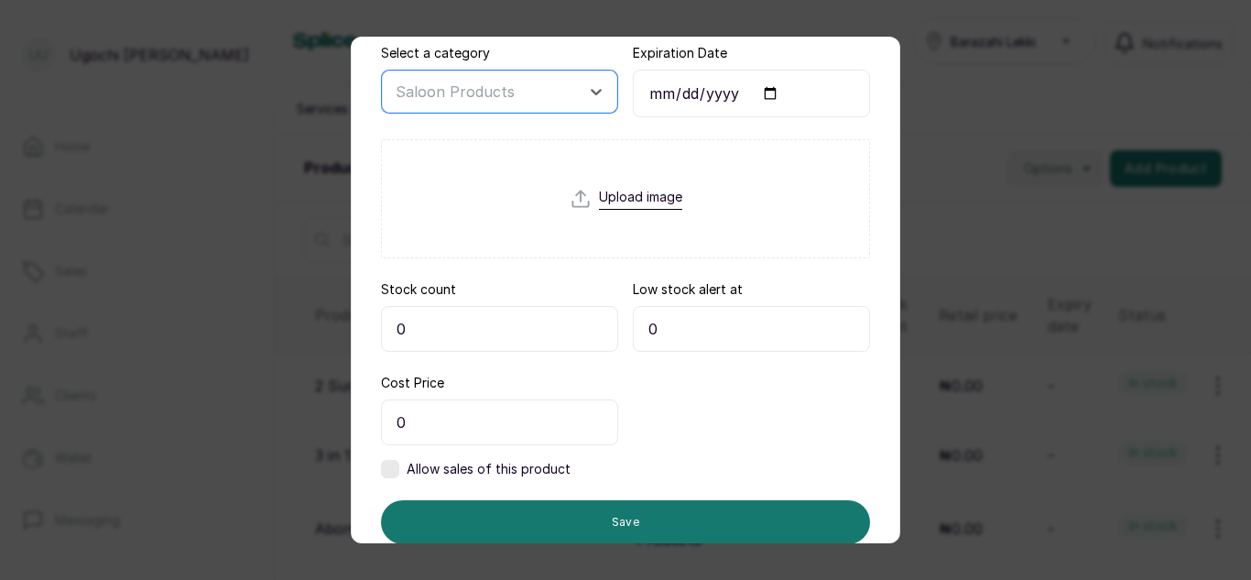
scroll to position [304, 0]
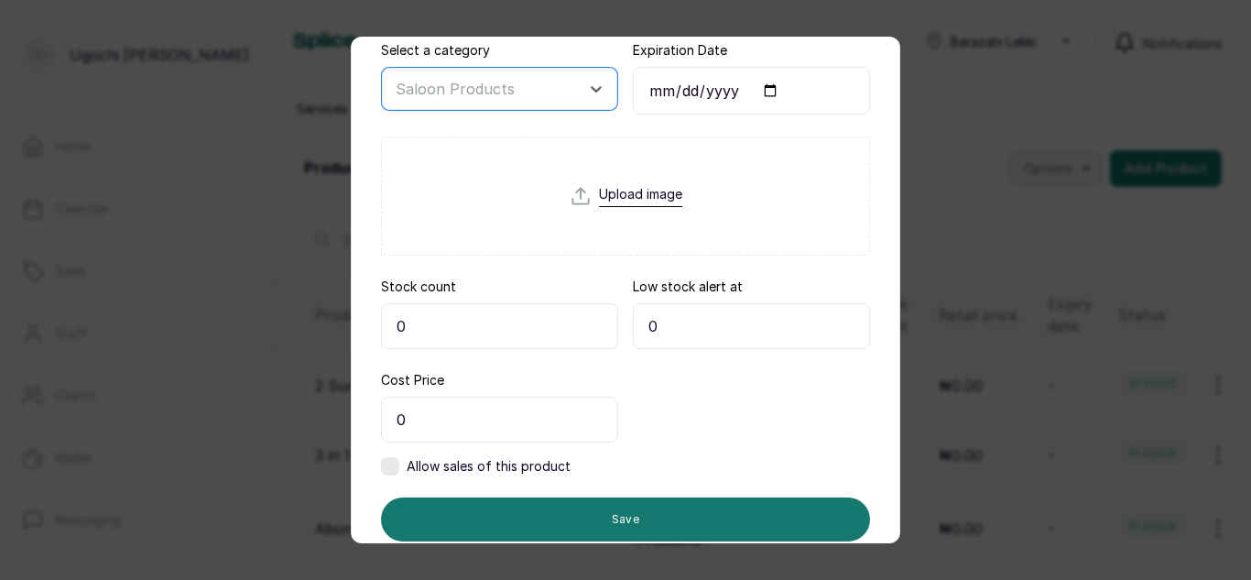
click at [469, 320] on input "0" at bounding box center [499, 326] width 237 height 46
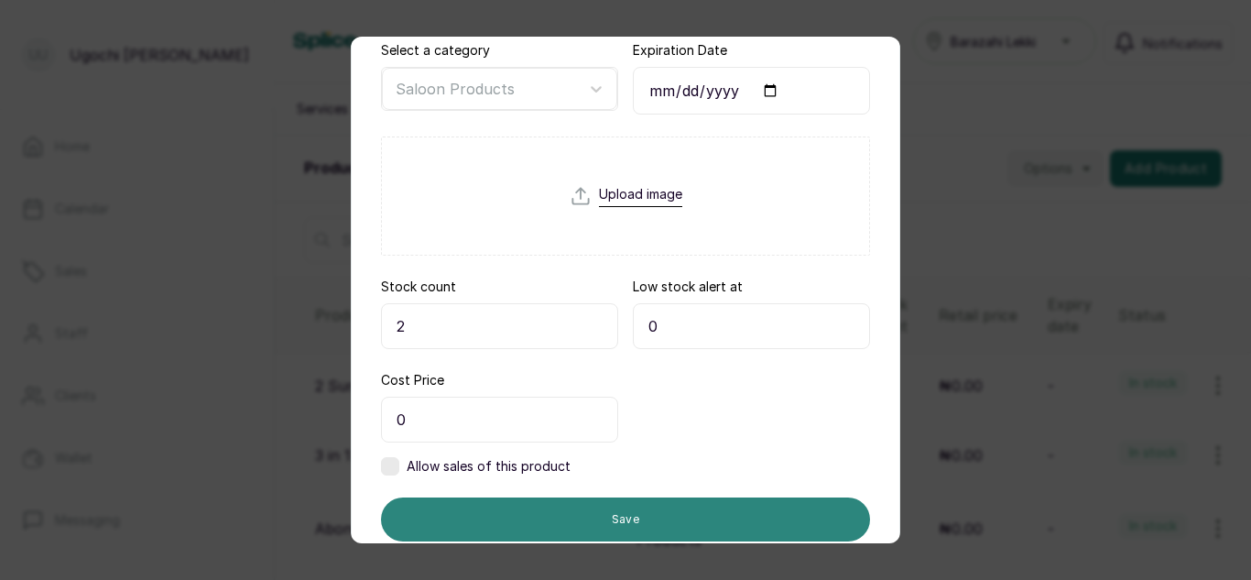
type input "2"
click at [599, 512] on button "Save" at bounding box center [625, 519] width 489 height 44
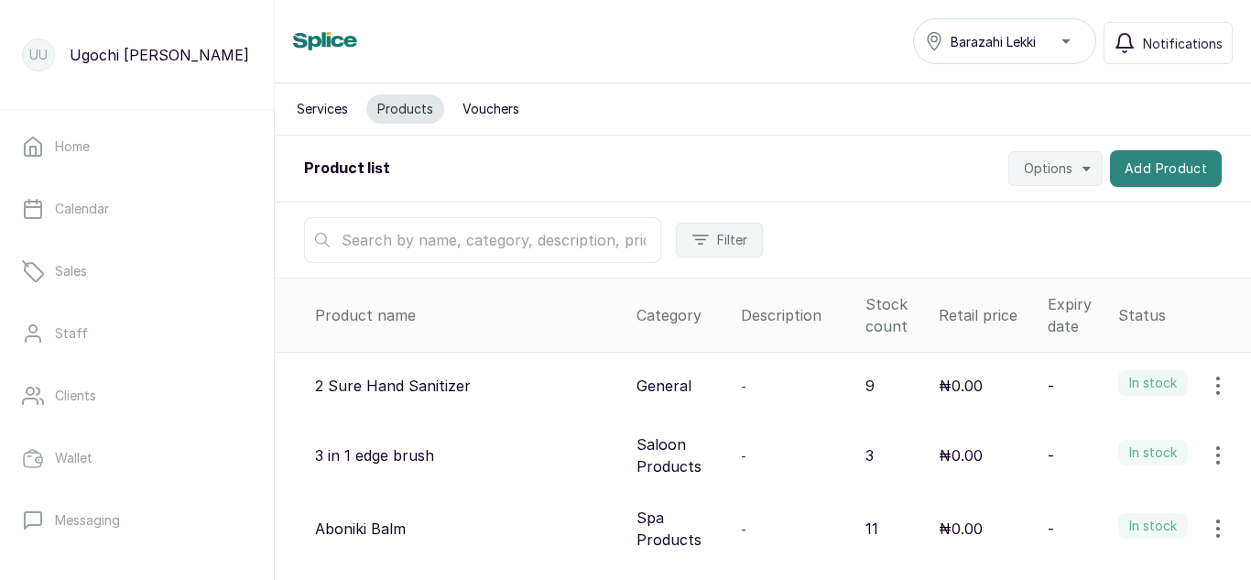
click at [1123, 173] on button "Add Product" at bounding box center [1166, 168] width 112 height 37
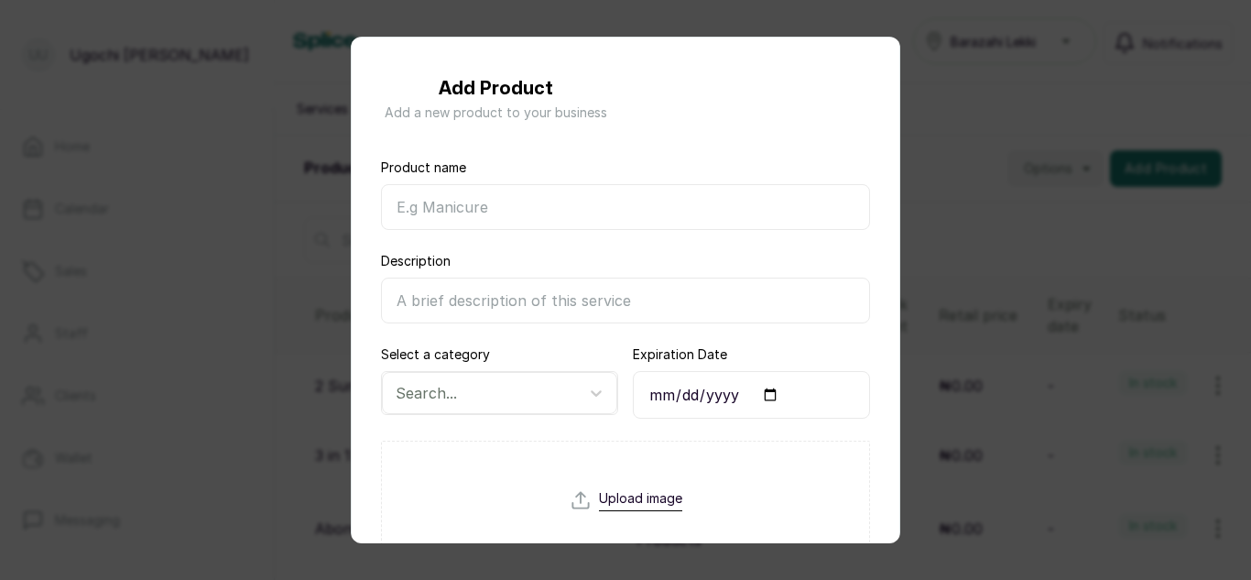
click at [620, 197] on input "Product name" at bounding box center [625, 207] width 489 height 46
paste input "Majirel EU Absolu 6"
type input "Majirel EU ABS HT/RC 7.4"
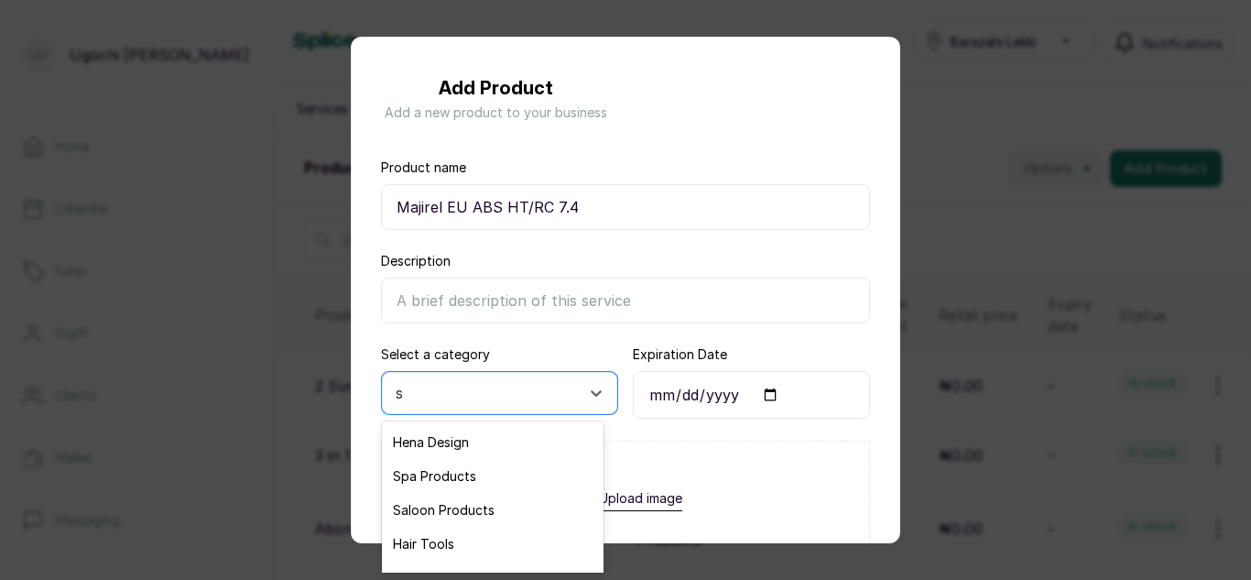
type input "sa"
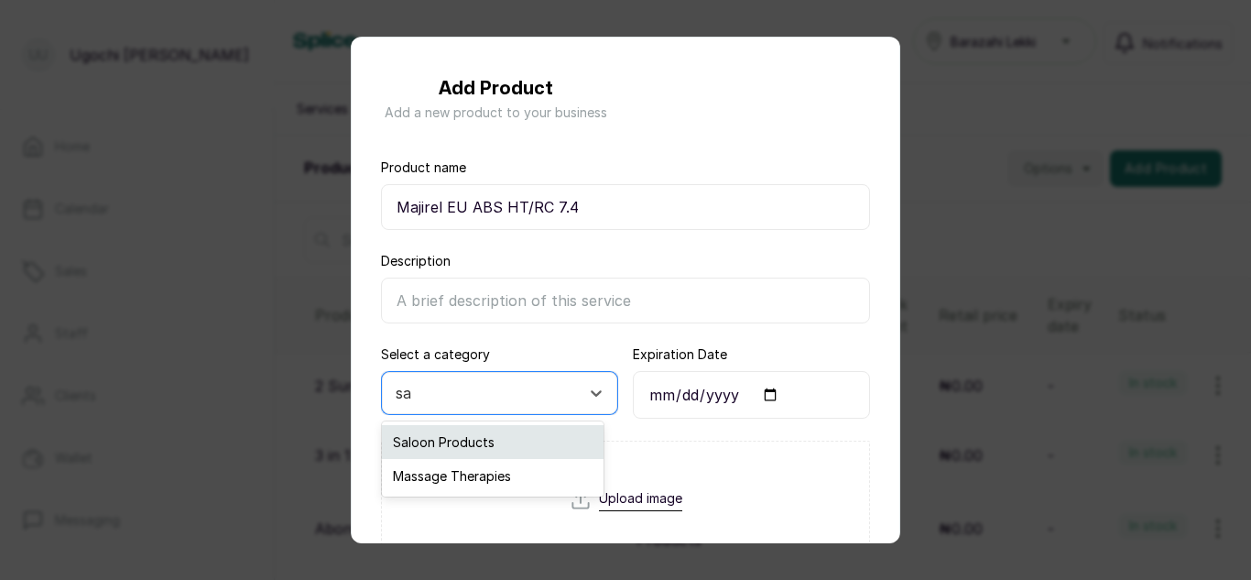
click at [494, 451] on div "Saloon Products" at bounding box center [493, 442] width 222 height 34
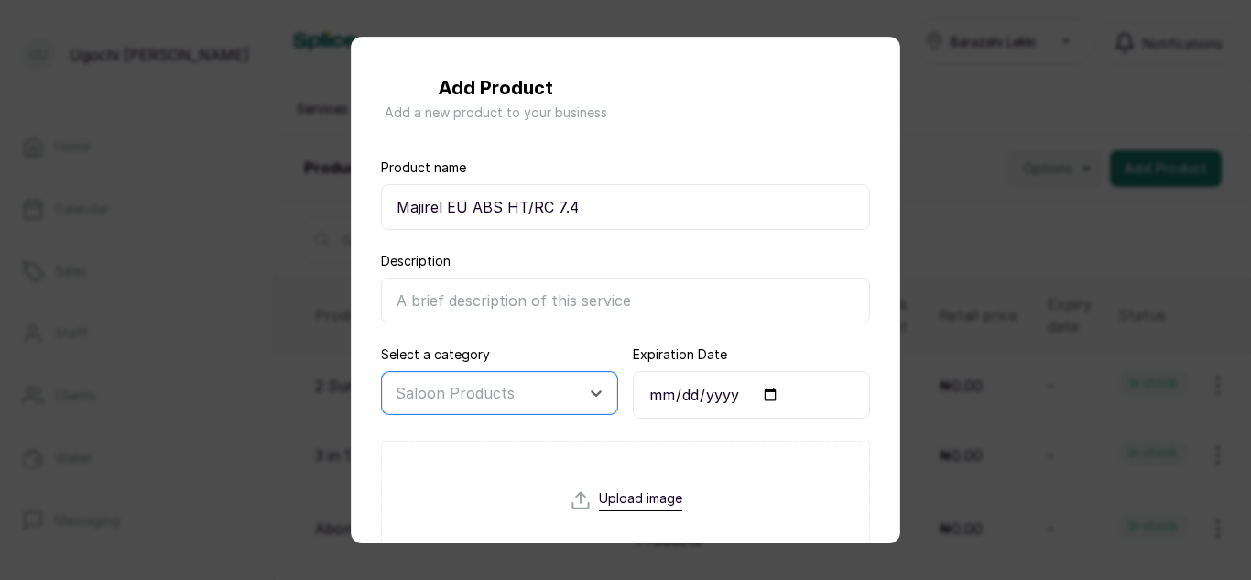
click at [652, 214] on input "Majirel EU ABS HT/RC 7.4" at bounding box center [625, 207] width 489 height 46
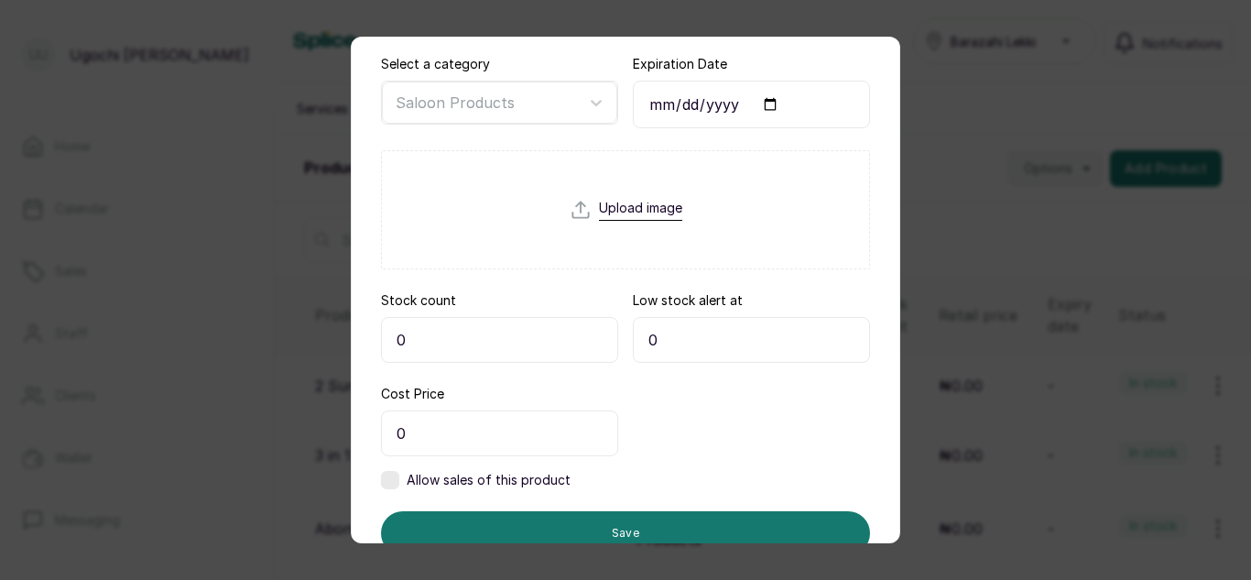
scroll to position [295, 0]
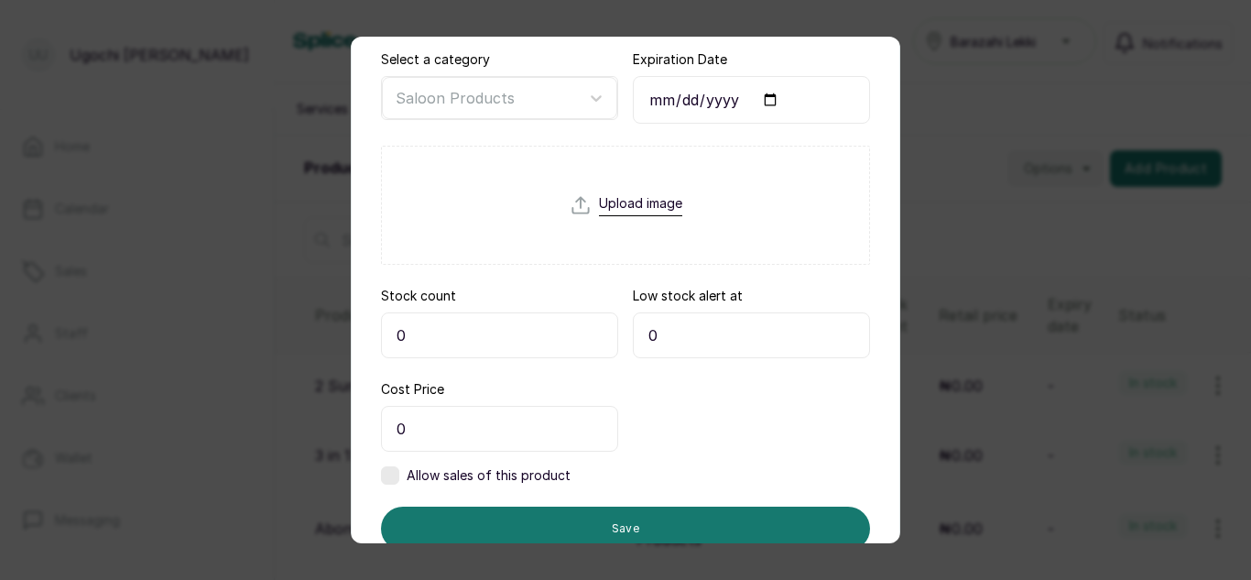
type input "Majirel EU ABS HT/RC 7.4 50ml"
click at [468, 342] on input "0" at bounding box center [499, 335] width 237 height 46
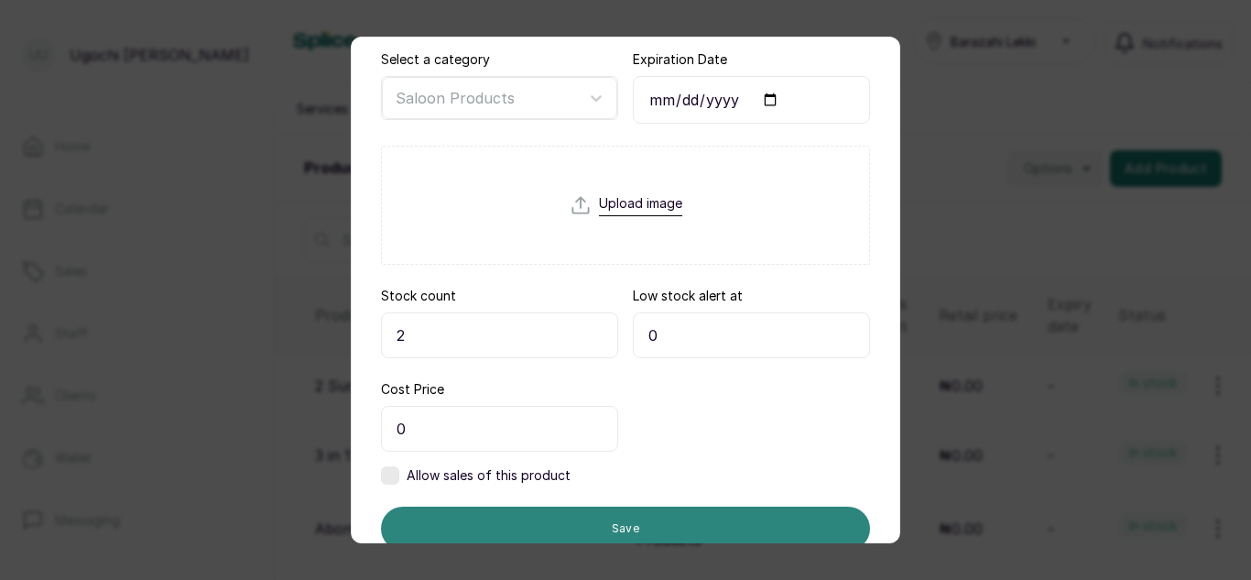
type input "2"
click at [616, 520] on button "Save" at bounding box center [625, 528] width 489 height 44
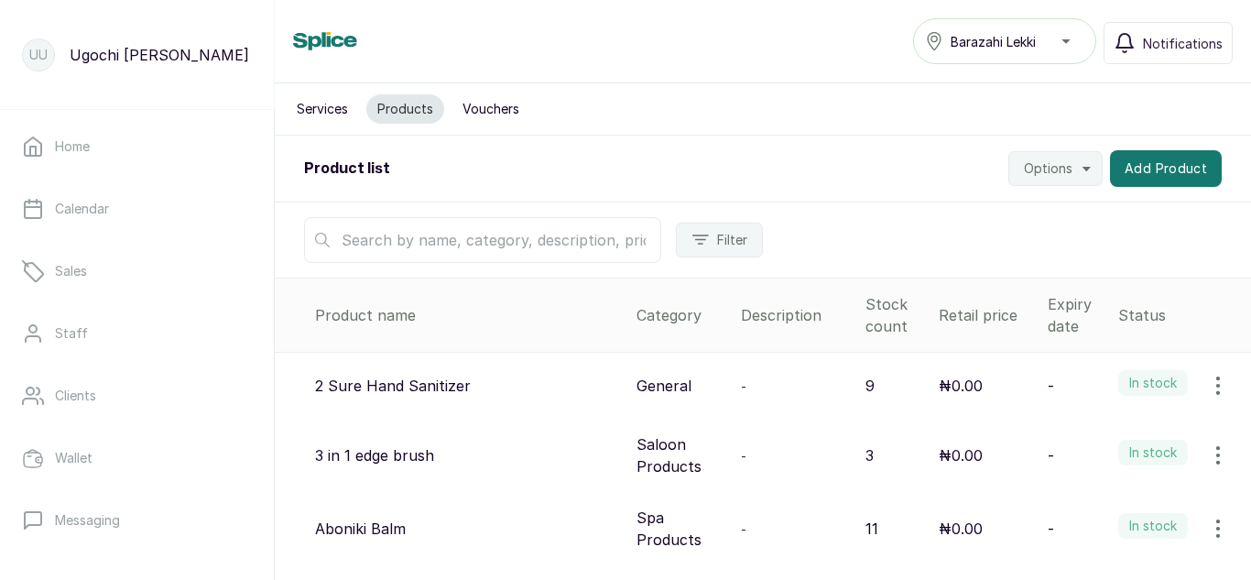
click at [380, 225] on input "text" at bounding box center [482, 240] width 357 height 46
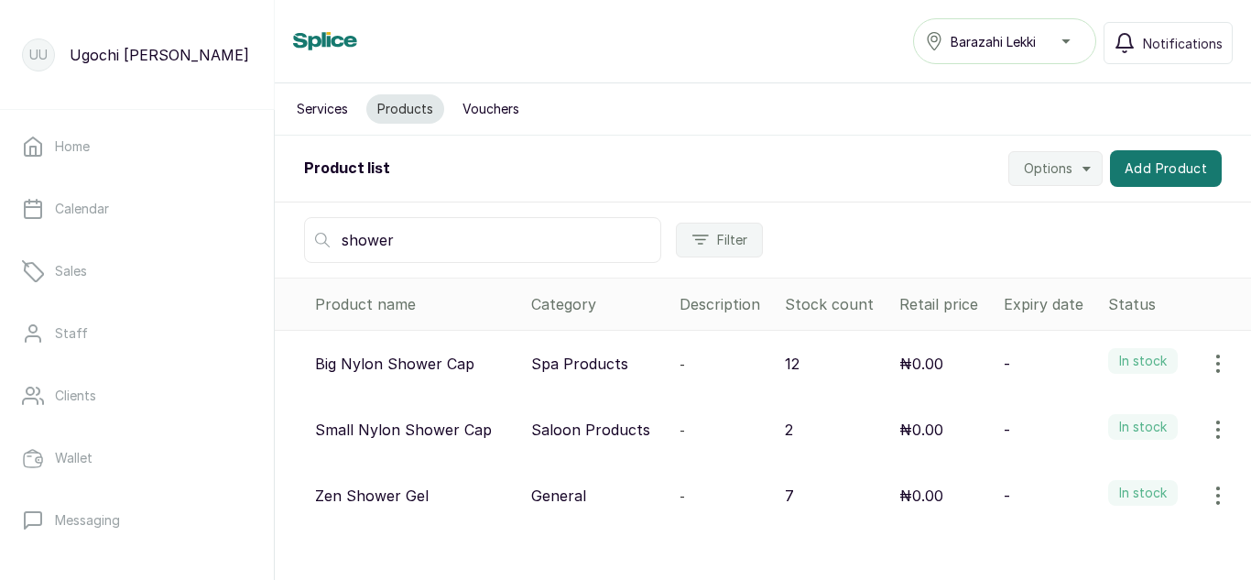
type input "shower"
click at [1205, 506] on button "button" at bounding box center [1217, 495] width 51 height 37
click at [1082, 544] on span "View" at bounding box center [1098, 547] width 33 height 22
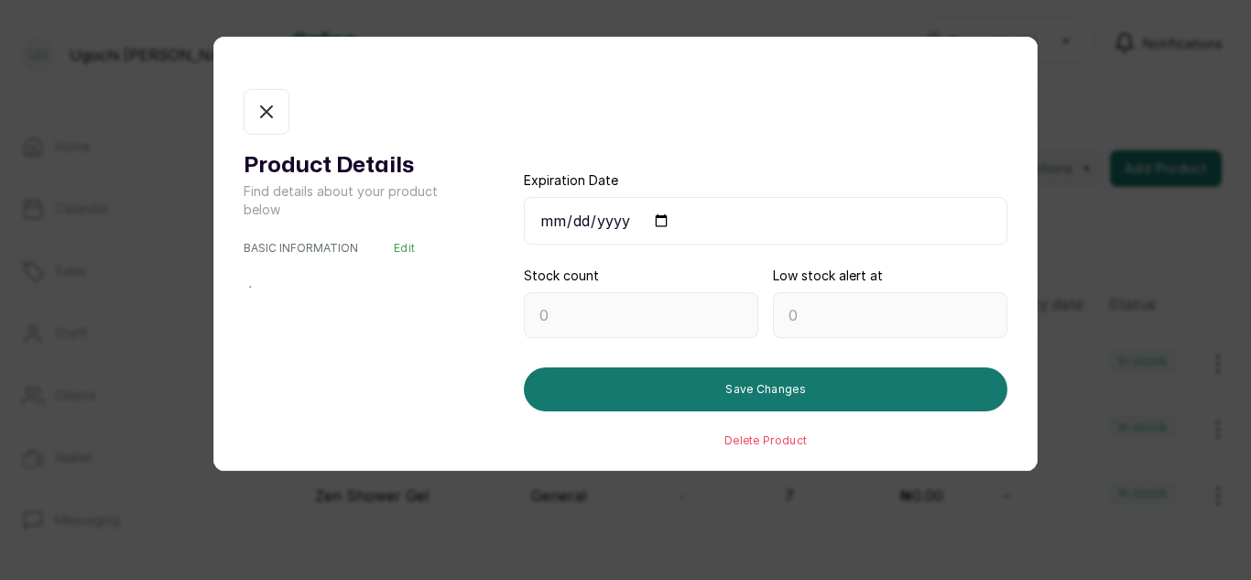
type input "7"
type input "1"
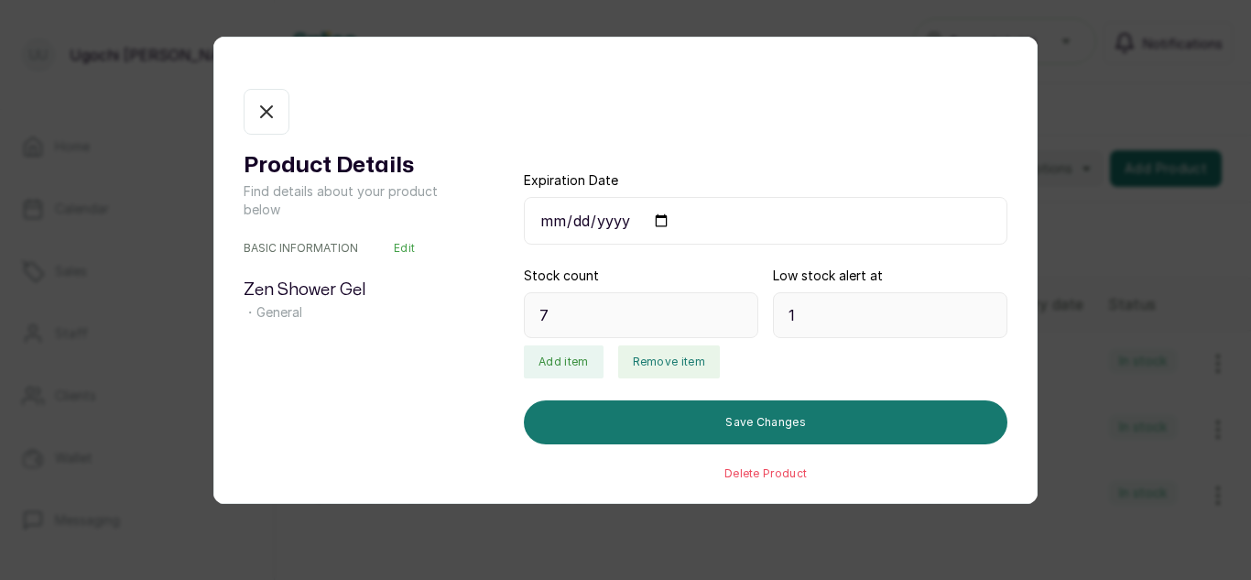
click at [669, 368] on button "Remove item" at bounding box center [669, 361] width 102 height 33
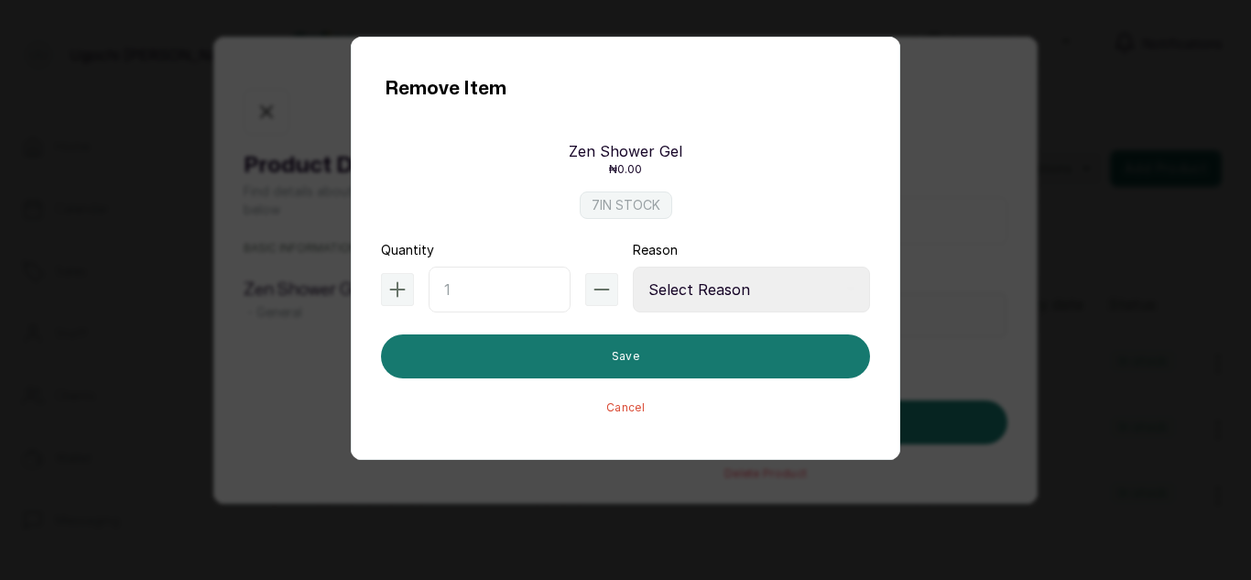
click at [497, 296] on input "text" at bounding box center [500, 289] width 142 height 46
type input "1"
click at [753, 293] on select "Select Reason Internal Use New Stock Damaged Adjustment Transfer Return Other" at bounding box center [751, 289] width 237 height 46
select select "internal_use"
click at [633, 266] on select "Select Reason Internal Use New Stock Damaged Adjustment Transfer Return Other" at bounding box center [751, 289] width 237 height 46
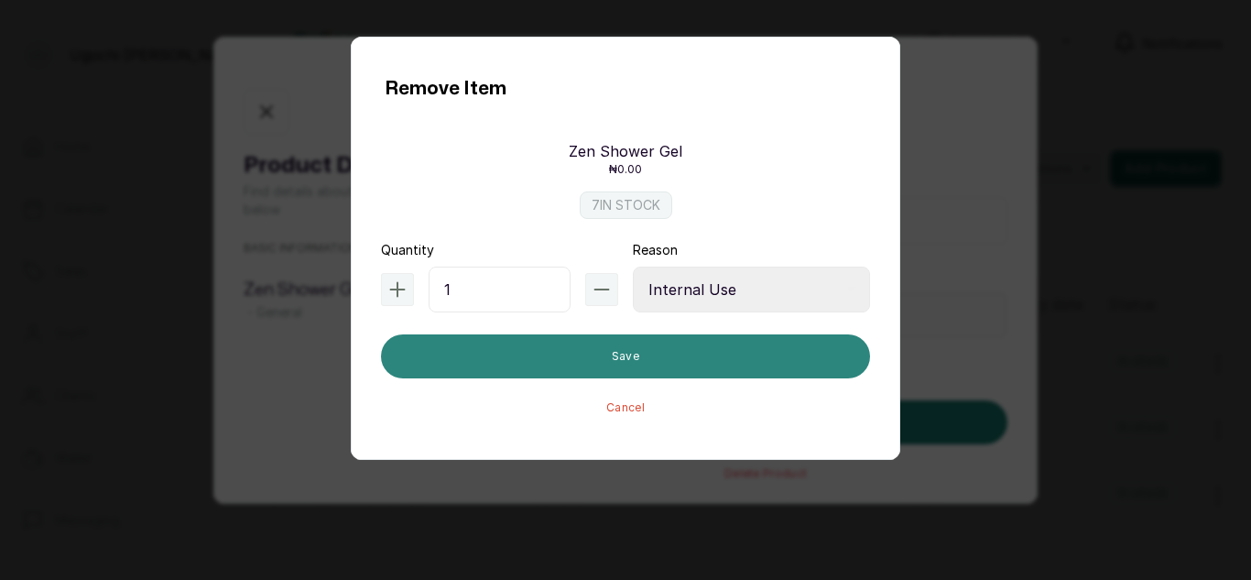
click at [707, 364] on button "Save" at bounding box center [625, 356] width 489 height 44
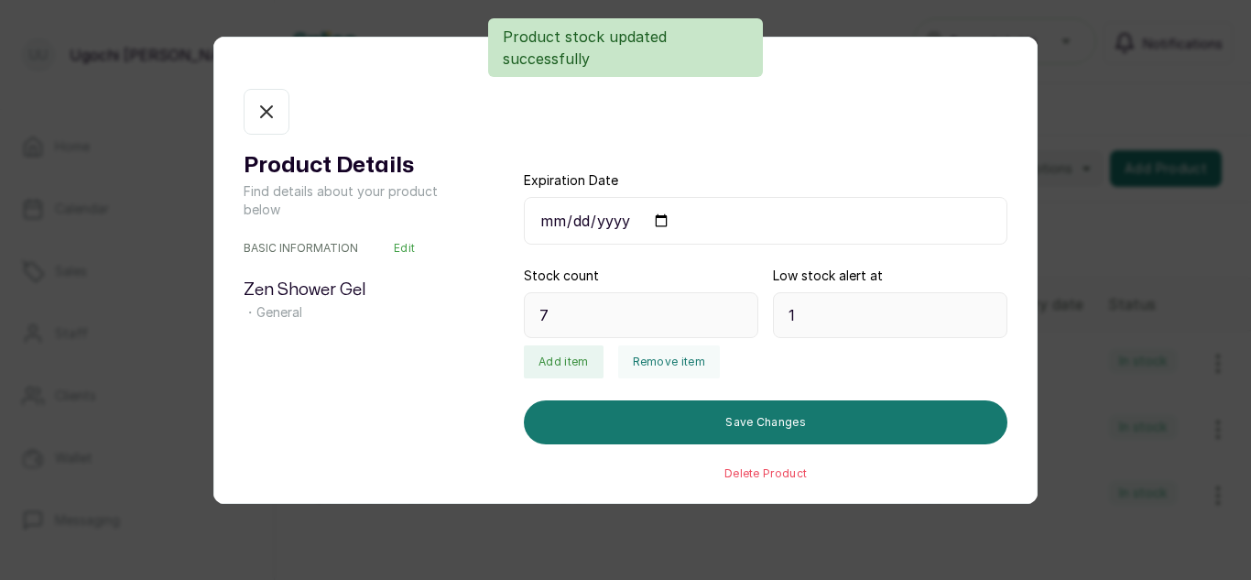
type input "6"
click at [255, 114] on icon "button" at bounding box center [266, 112] width 22 height 22
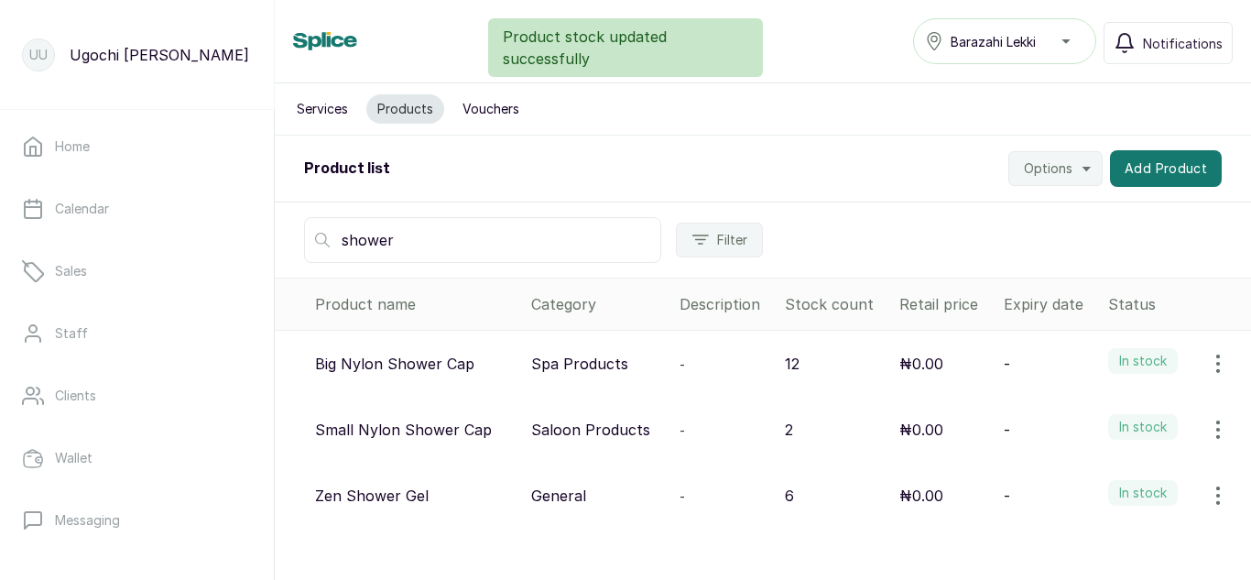
click at [468, 253] on input "shower" at bounding box center [482, 240] width 357 height 46
type input "s"
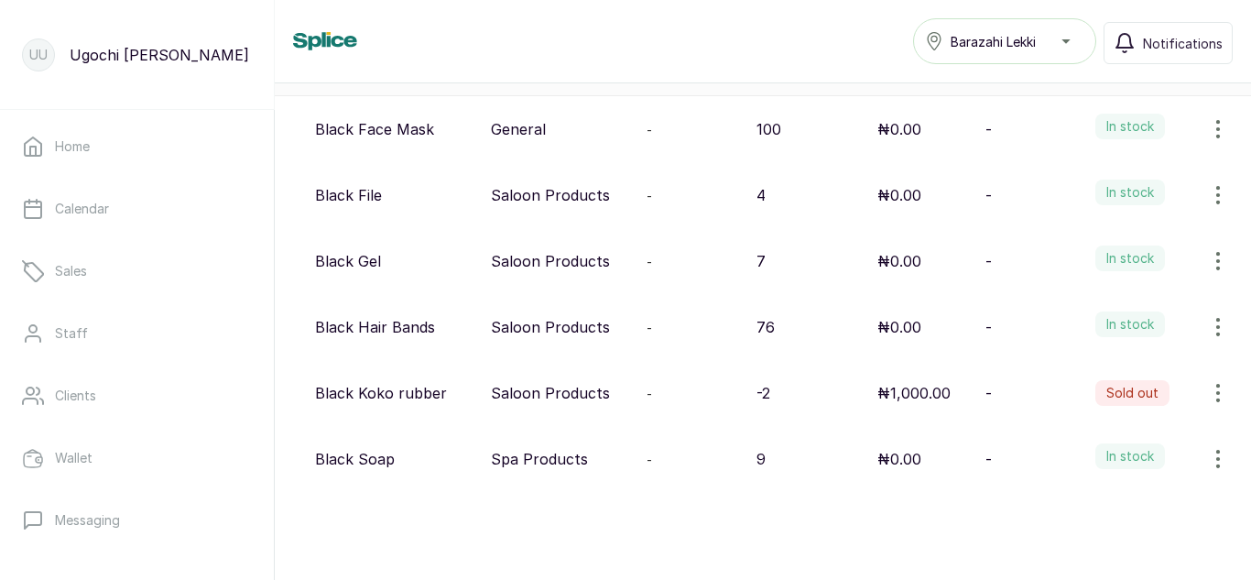
scroll to position [246, 0]
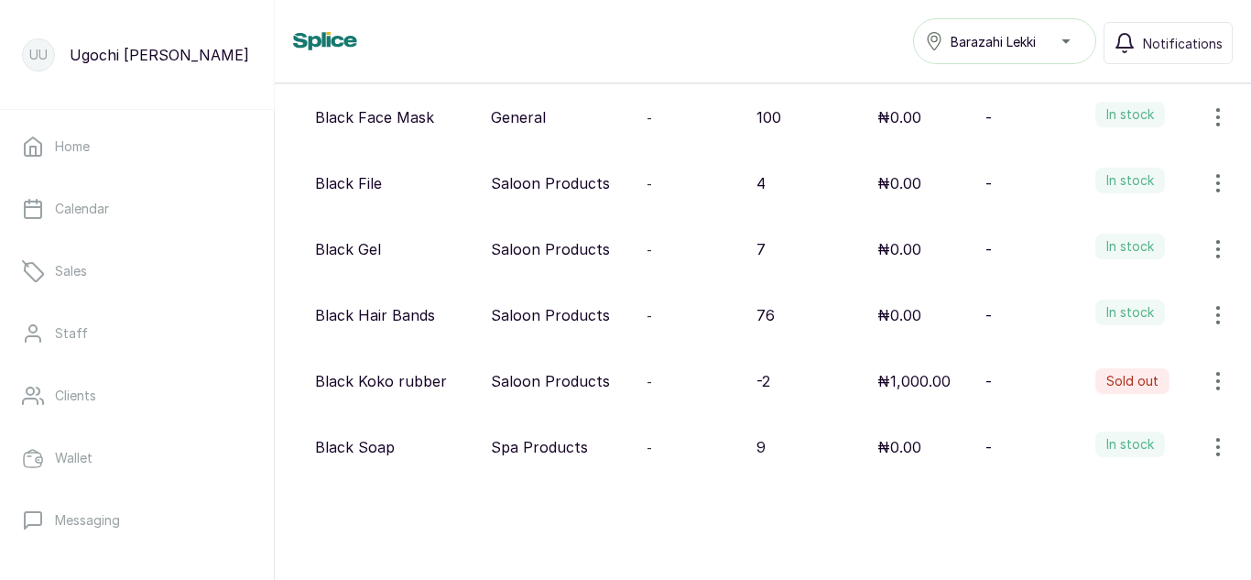
type input "black"
click at [1198, 458] on button "button" at bounding box center [1217, 447] width 51 height 37
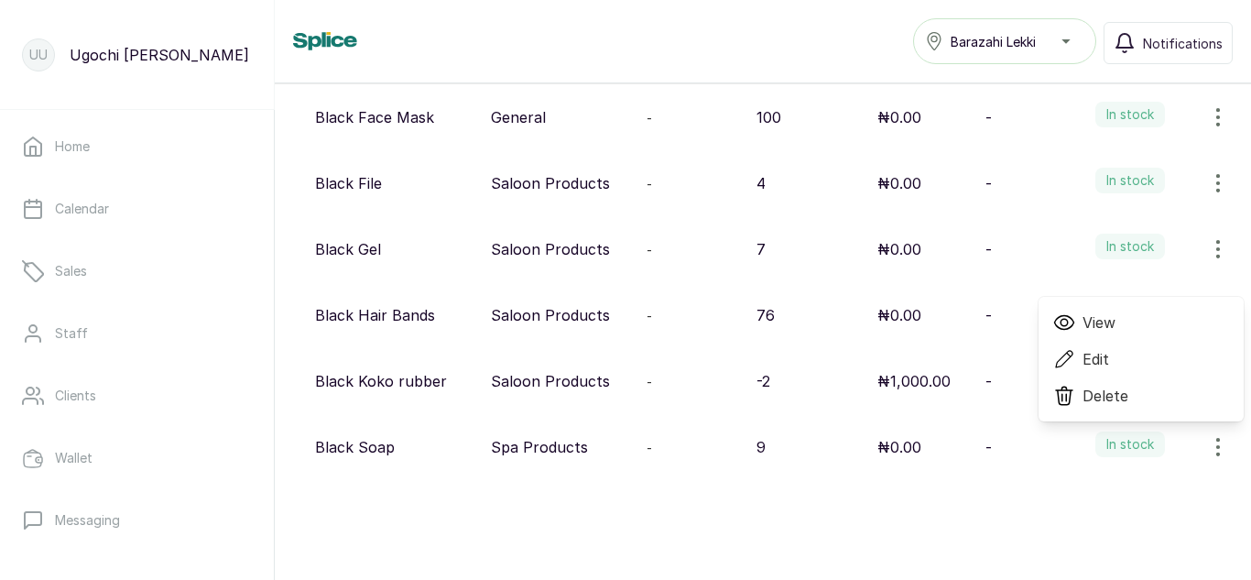
click at [1084, 332] on span "View" at bounding box center [1098, 322] width 33 height 22
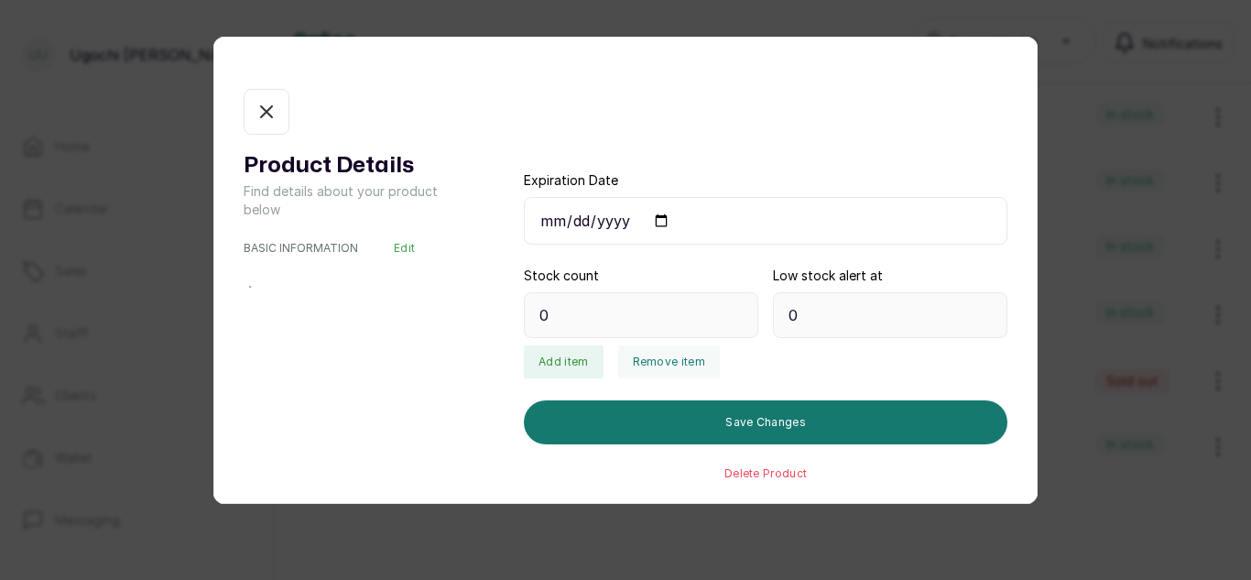
type input "9"
type input "2"
click at [688, 374] on button "Remove item" at bounding box center [669, 361] width 102 height 33
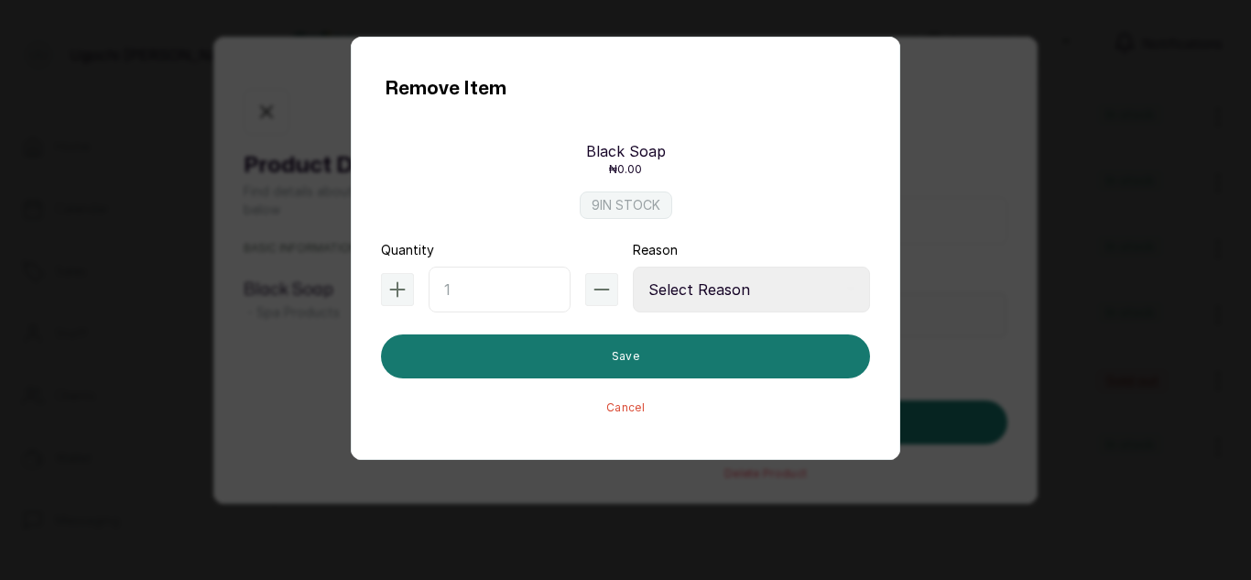
click at [497, 296] on input "text" at bounding box center [500, 289] width 142 height 46
type input "1"
click at [728, 279] on select "Select Reason Internal Use New Stock Damaged Adjustment Transfer Return Other" at bounding box center [751, 289] width 237 height 46
click at [633, 266] on select "Select Reason Internal Use New Stock Damaged Adjustment Transfer Return Other" at bounding box center [751, 289] width 237 height 46
click at [754, 304] on select "Select Reason Internal Use New Stock Damaged Adjustment Transfer Return Other" at bounding box center [751, 289] width 237 height 46
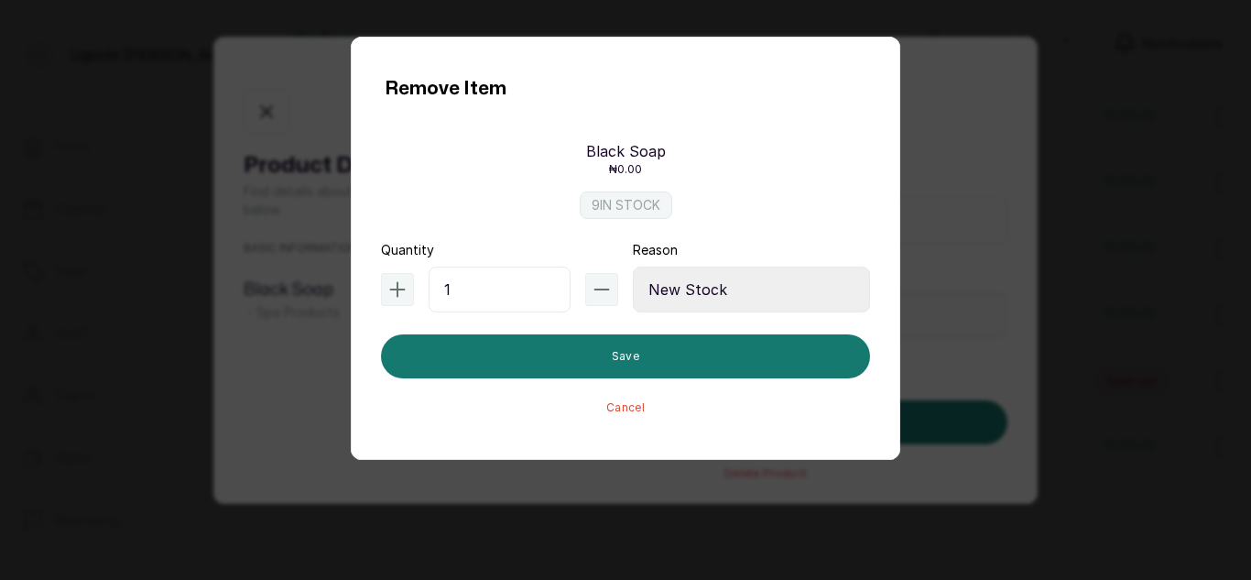
select select "internal_use"
click at [633, 266] on select "Select Reason Internal Use New Stock Damaged Adjustment Transfer Return Other" at bounding box center [751, 289] width 237 height 46
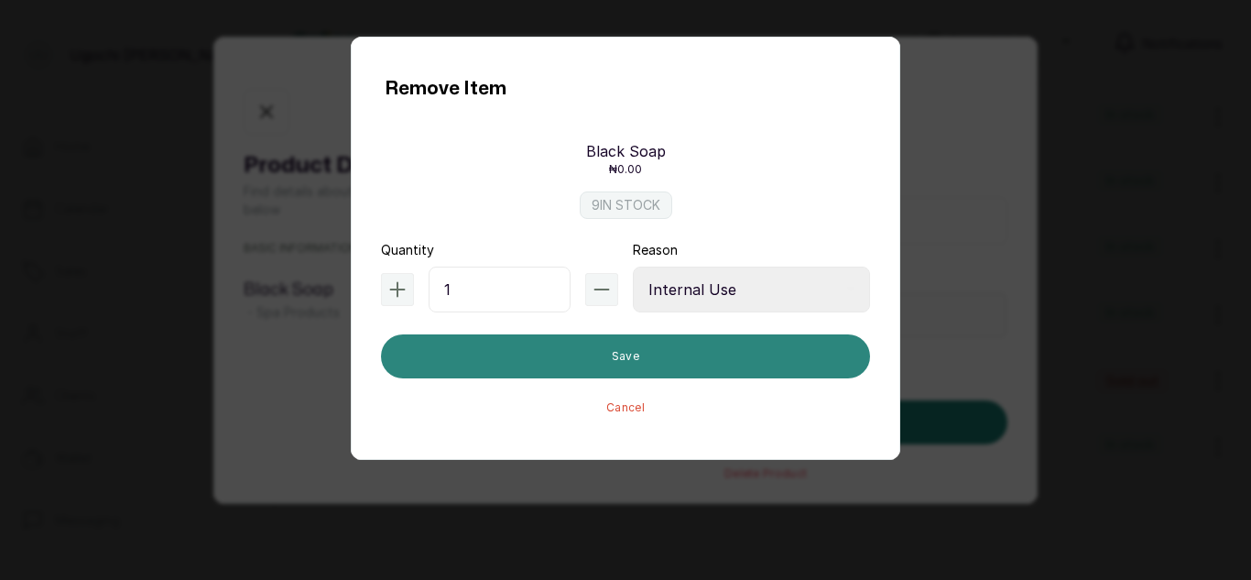
click at [740, 353] on button "Save" at bounding box center [625, 356] width 489 height 44
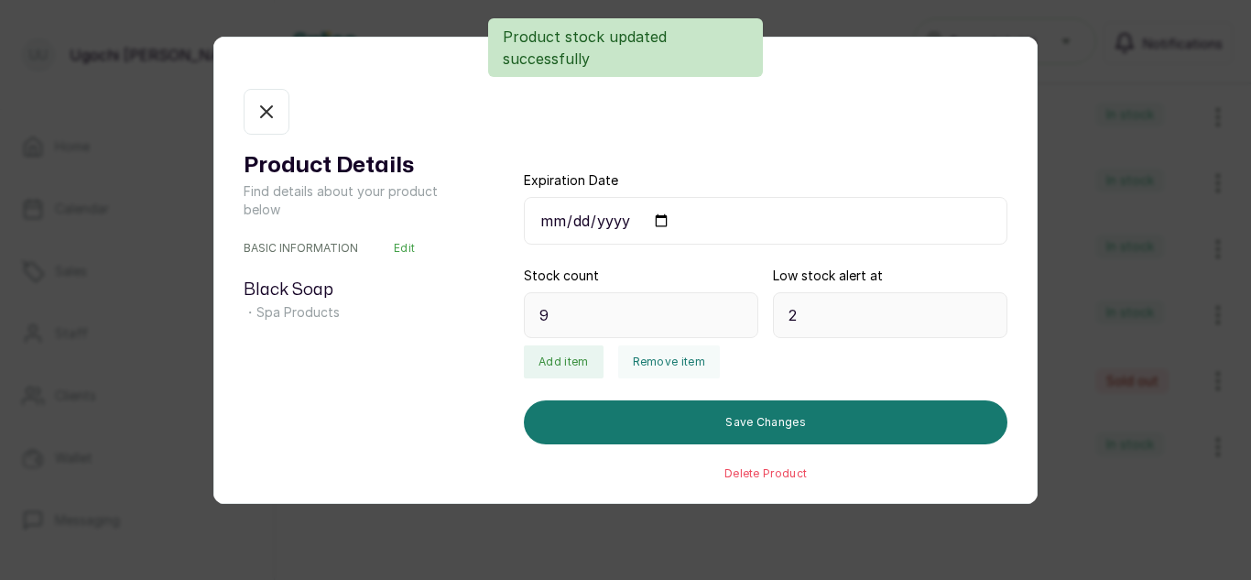
type input "8"
click at [248, 128] on button "In stock" at bounding box center [267, 112] width 46 height 46
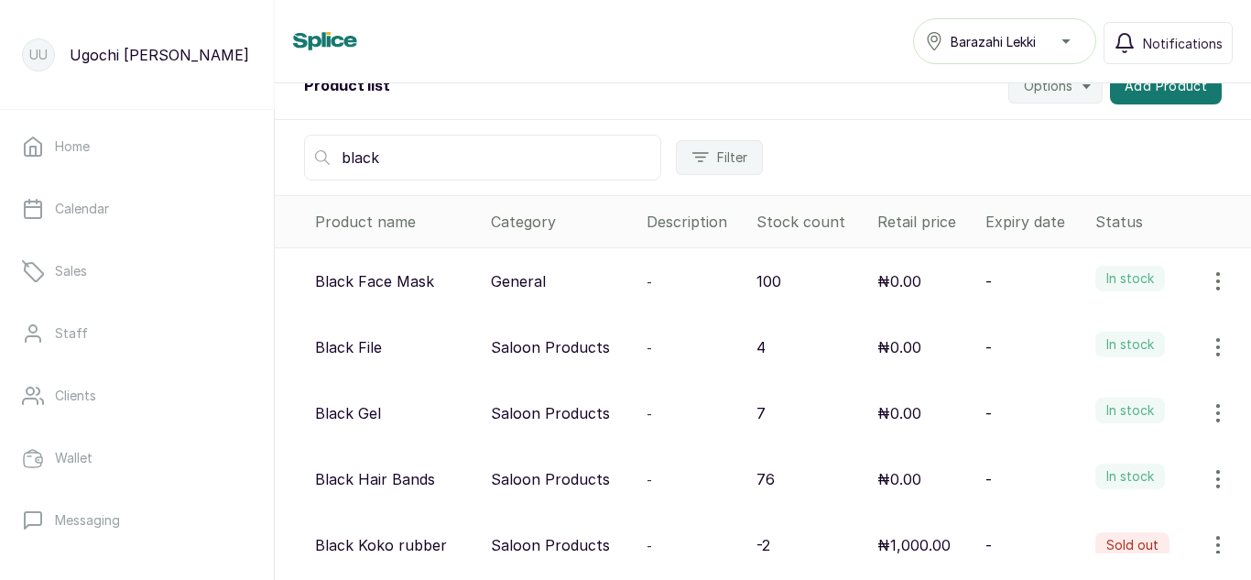
scroll to position [0, 0]
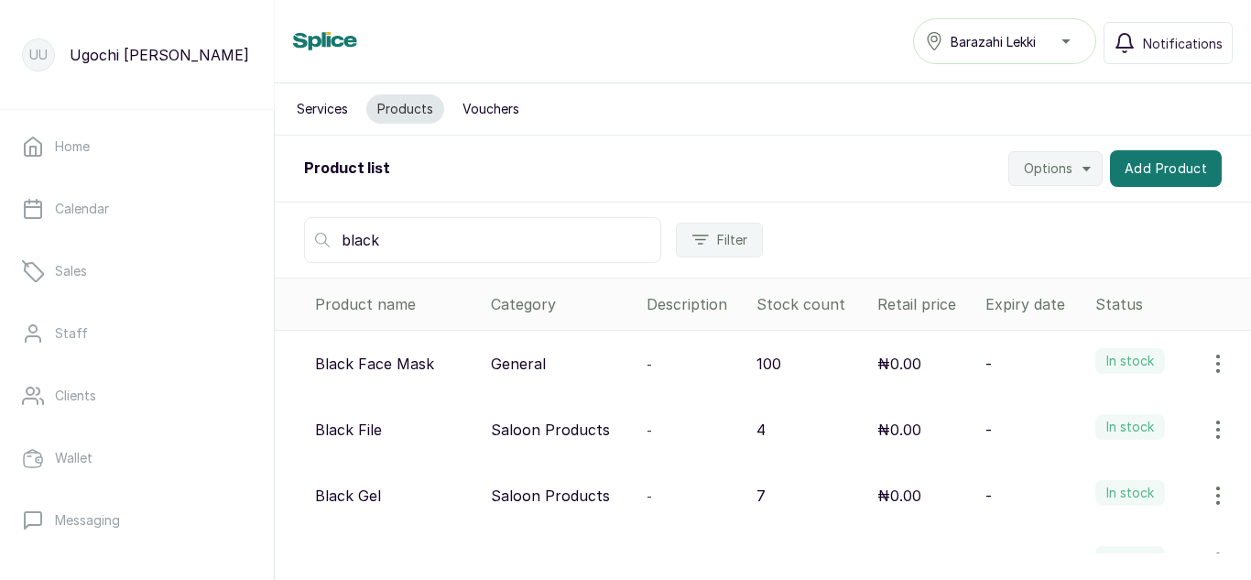
click at [475, 238] on input "black" at bounding box center [482, 240] width 357 height 46
type input "b"
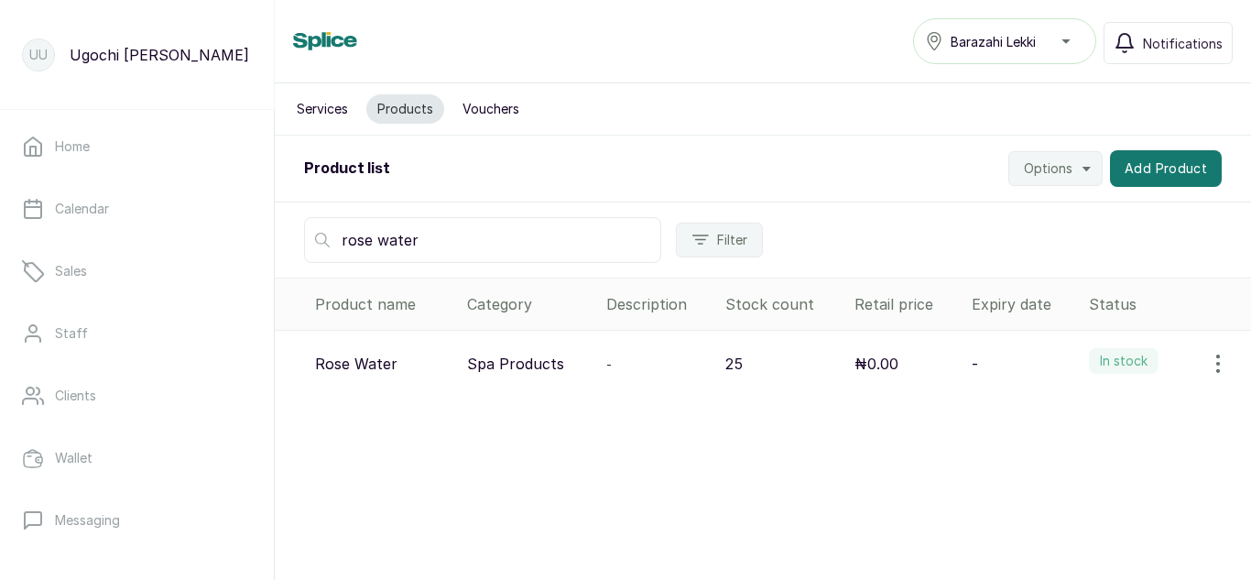
type input "rose water"
click at [1207, 368] on icon "button" at bounding box center [1218, 364] width 22 height 22
click at [1090, 424] on span "View" at bounding box center [1098, 415] width 33 height 22
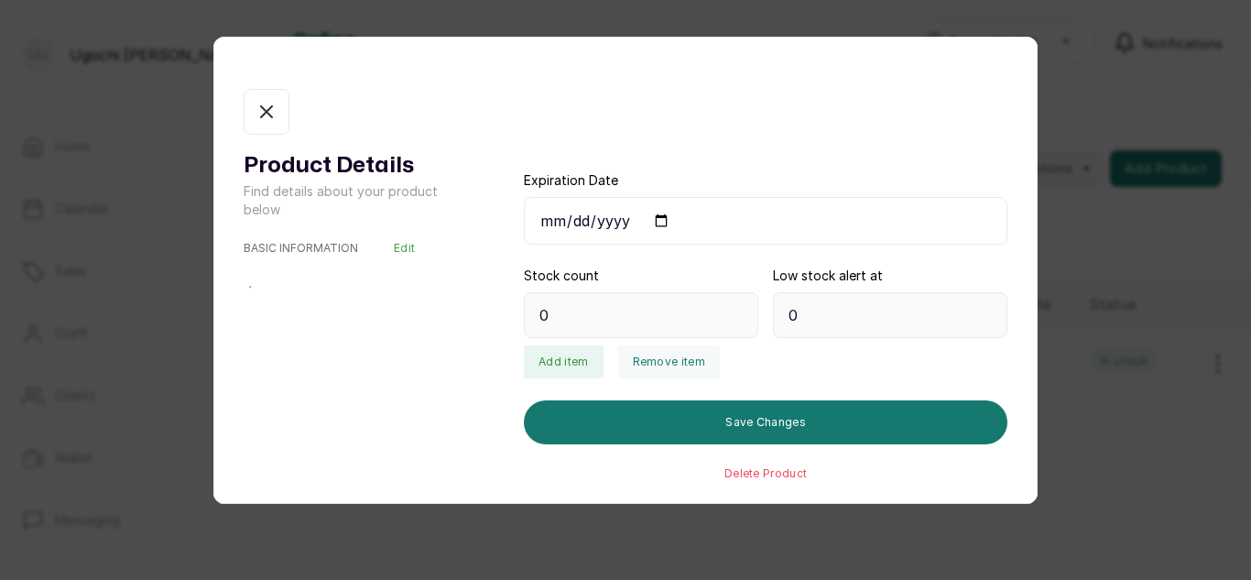
type input "25"
type input "2"
click at [663, 375] on button "Remove item" at bounding box center [669, 361] width 102 height 33
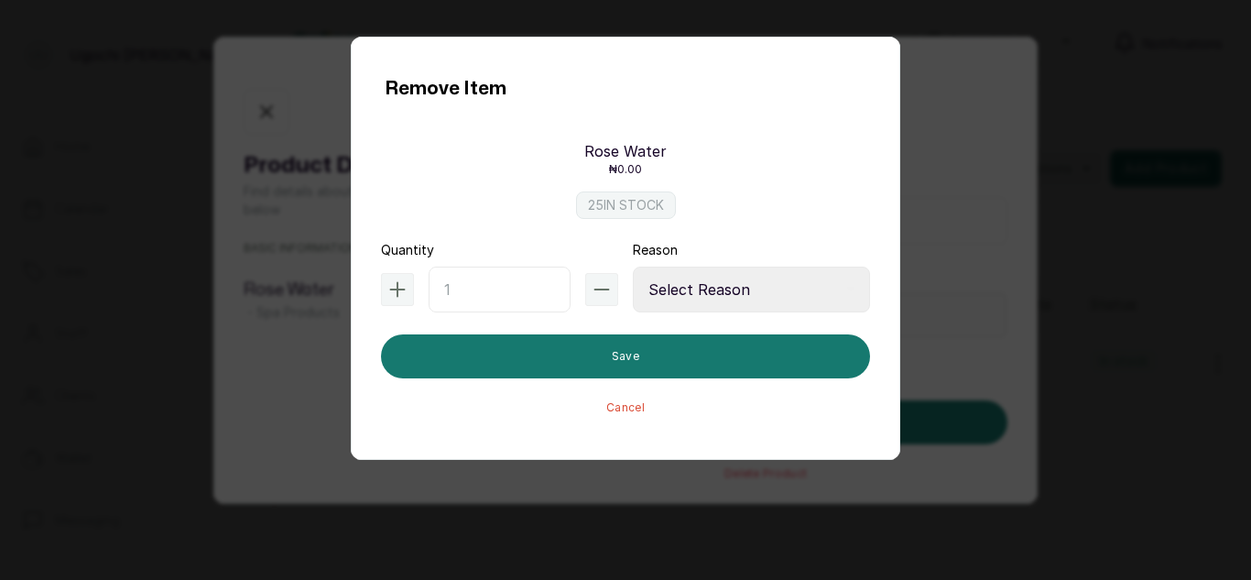
click at [494, 299] on input "text" at bounding box center [500, 289] width 142 height 46
type input "2"
click at [738, 300] on select "Select Reason Internal Use New Stock Damaged Adjustment Transfer Return Other" at bounding box center [751, 289] width 237 height 46
select select "internal_use"
click at [633, 266] on select "Select Reason Internal Use New Stock Damaged Adjustment Transfer Return Other" at bounding box center [751, 289] width 237 height 46
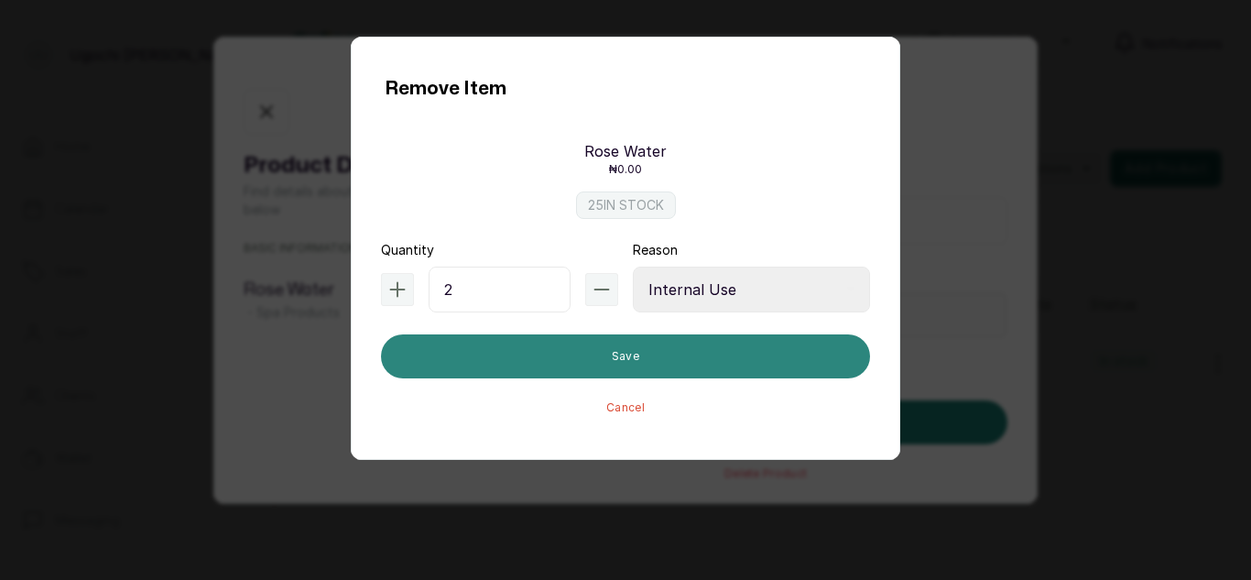
click at [700, 364] on button "Save" at bounding box center [625, 356] width 489 height 44
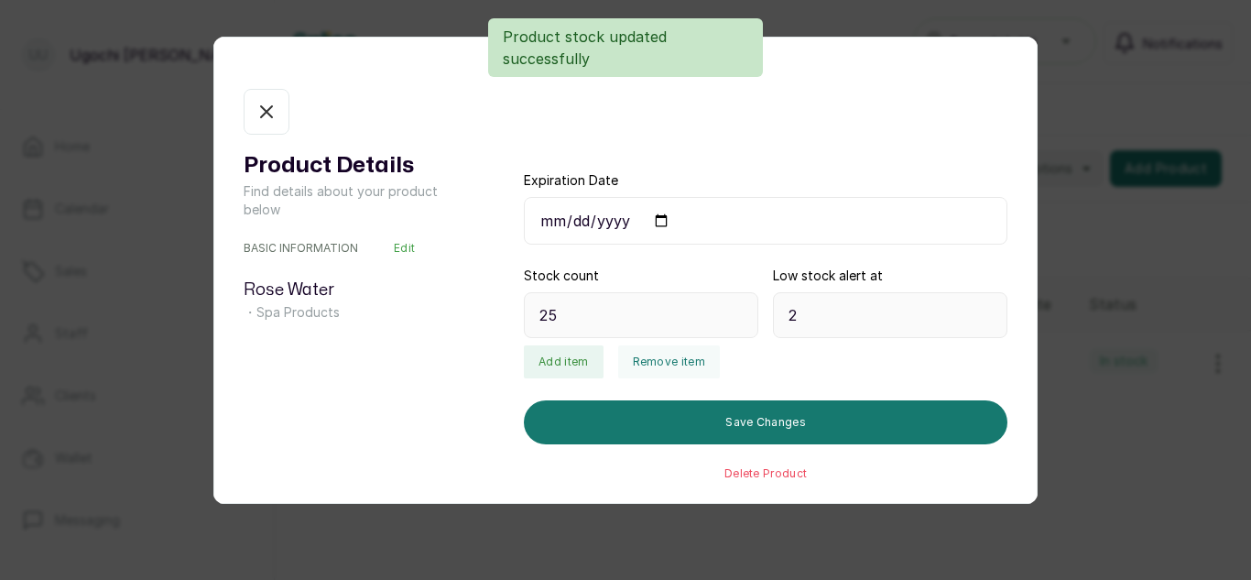
type input "23"
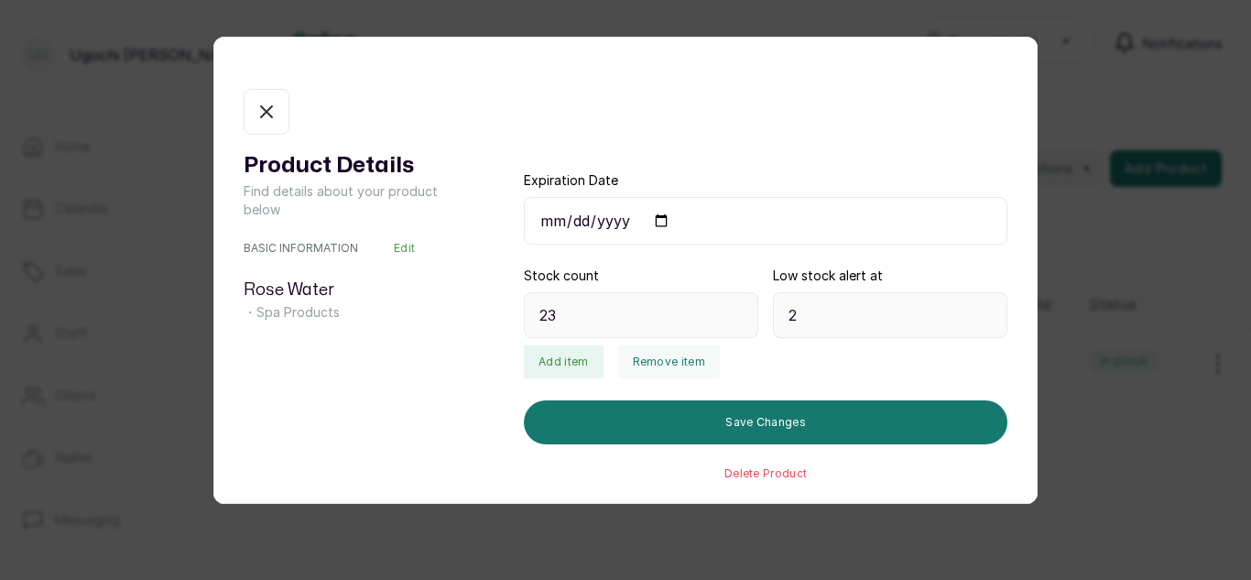
click at [275, 101] on icon "button" at bounding box center [266, 112] width 22 height 22
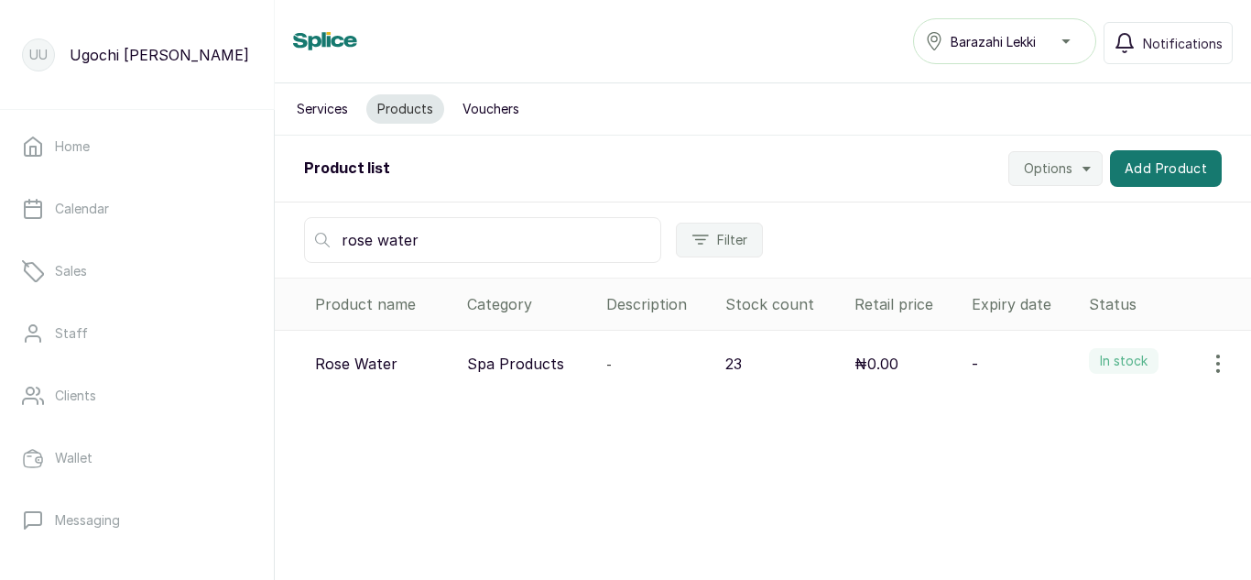
click at [415, 233] on input "rose water" at bounding box center [482, 240] width 357 height 46
type input "r"
type input "hamam sponge"
click at [1207, 363] on icon "button" at bounding box center [1218, 364] width 22 height 22
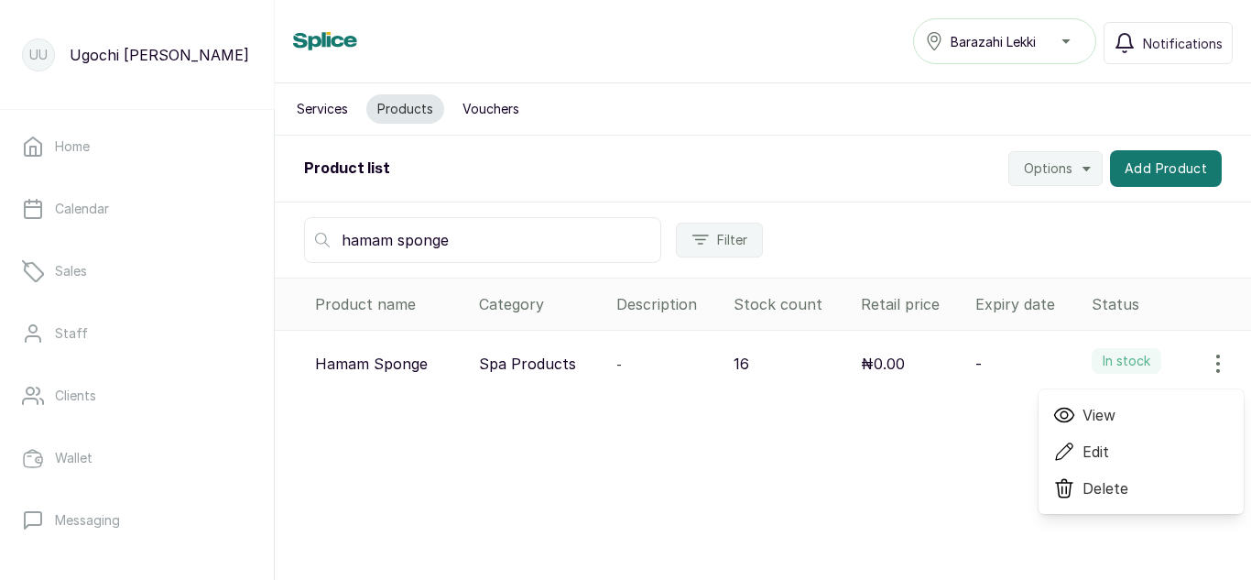
click at [1082, 411] on span "View" at bounding box center [1098, 415] width 33 height 22
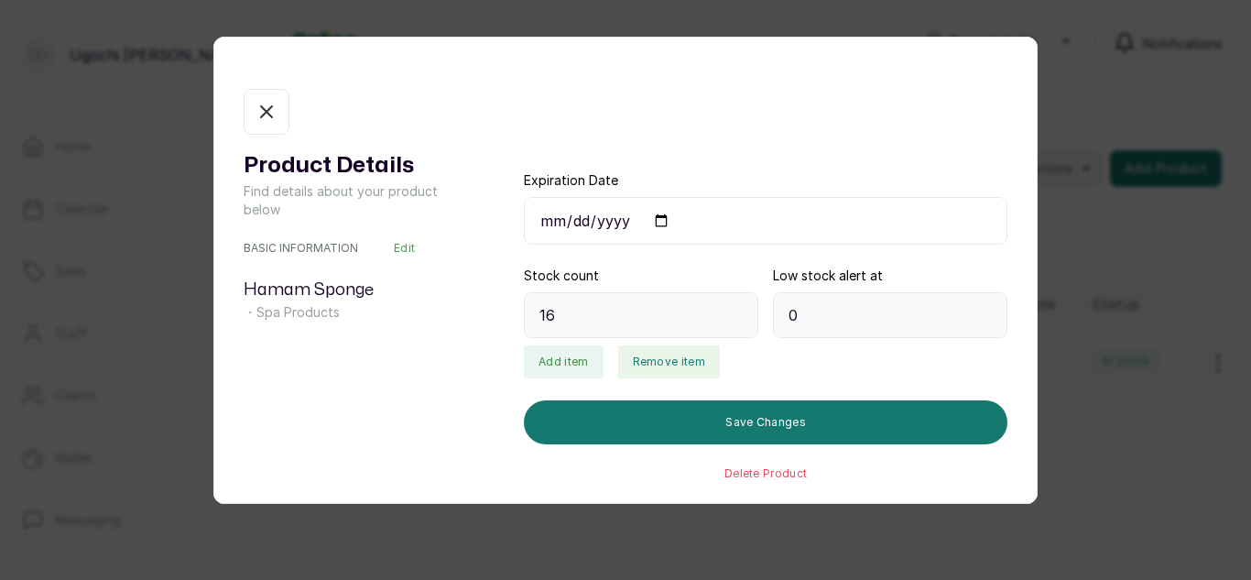
click at [642, 364] on button "Remove item" at bounding box center [669, 361] width 102 height 33
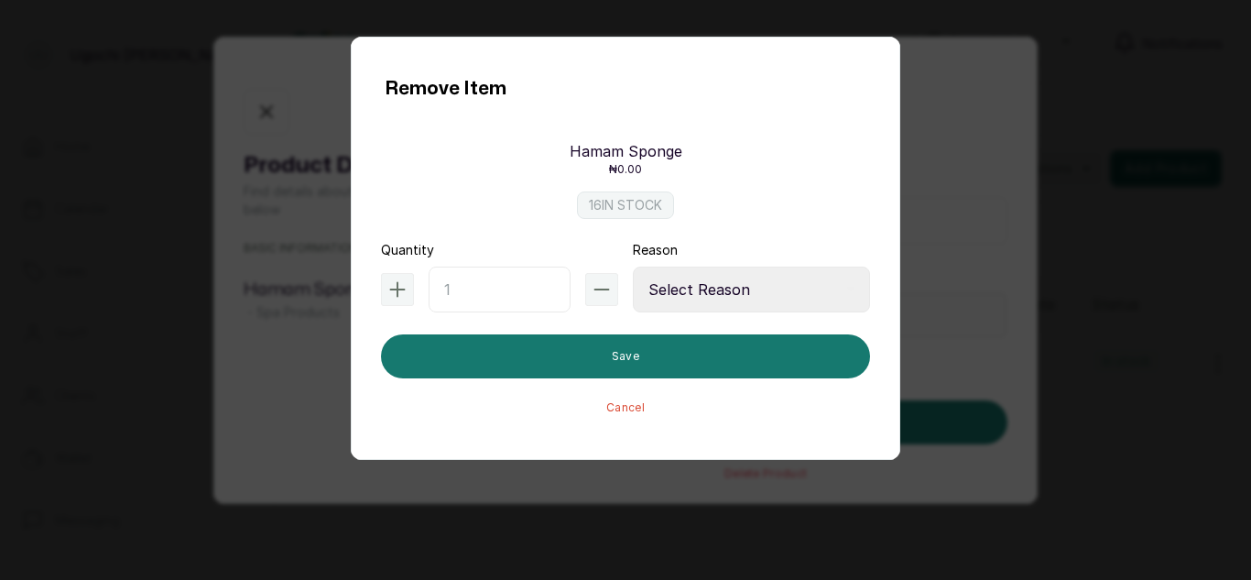
click at [469, 286] on input "text" at bounding box center [500, 289] width 142 height 46
type input "2"
click at [668, 299] on select "Select Reason Internal Use New Stock Damaged Adjustment Transfer Return Other" at bounding box center [751, 289] width 237 height 46
select select "internal_use"
click at [633, 266] on select "Select Reason Internal Use New Stock Damaged Adjustment Transfer Return Other" at bounding box center [751, 289] width 237 height 46
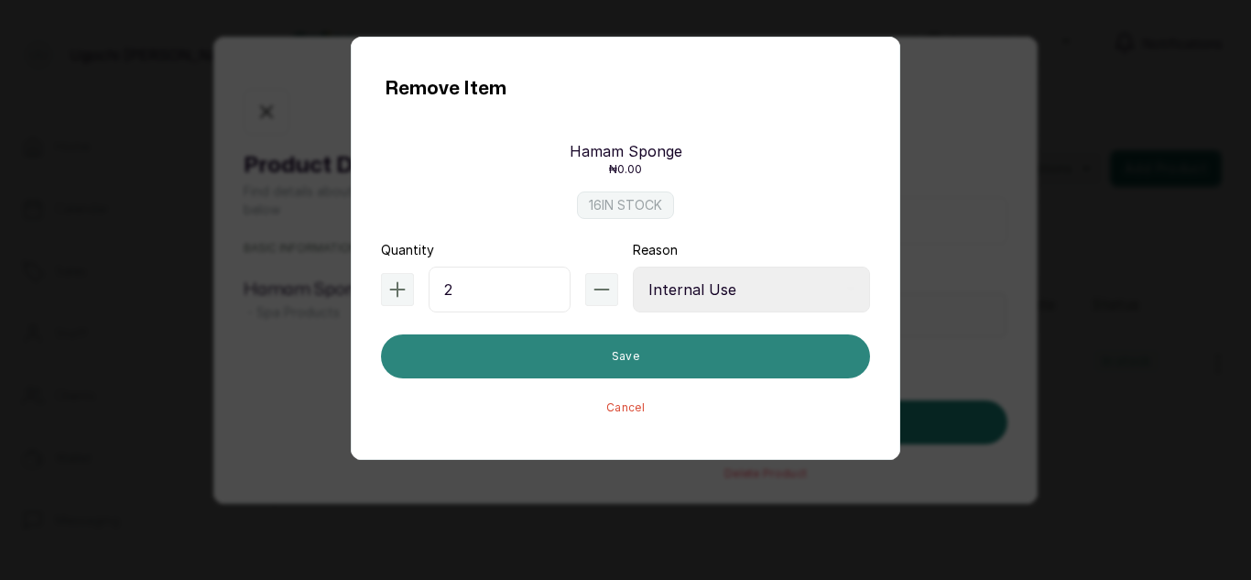
click at [575, 357] on button "Save" at bounding box center [625, 356] width 489 height 44
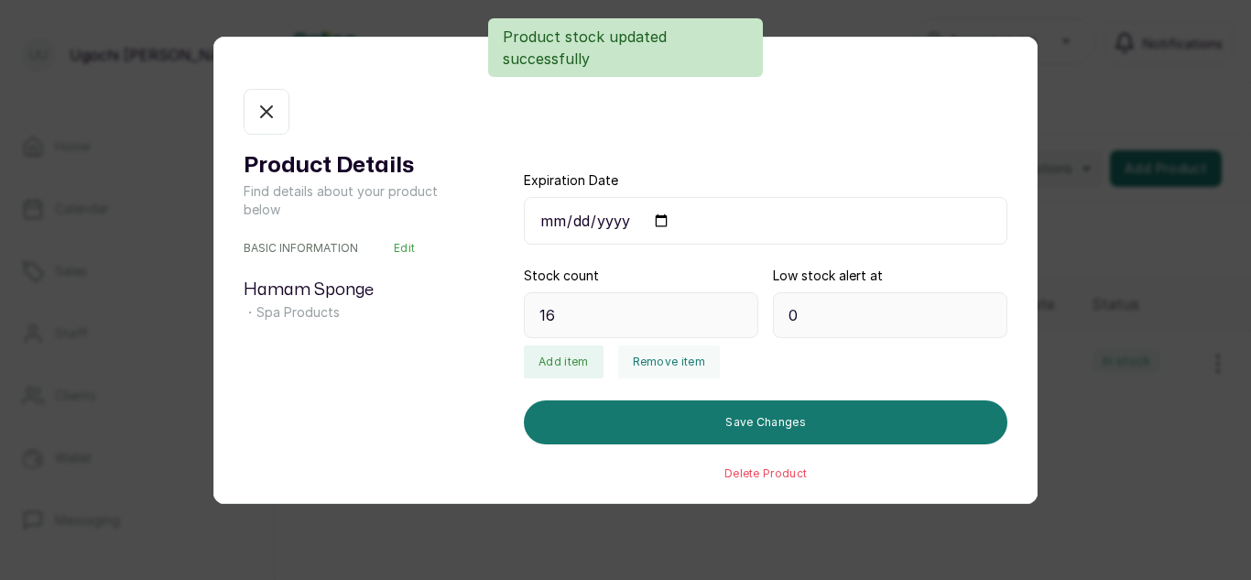
click at [272, 132] on button "In stock" at bounding box center [267, 112] width 46 height 46
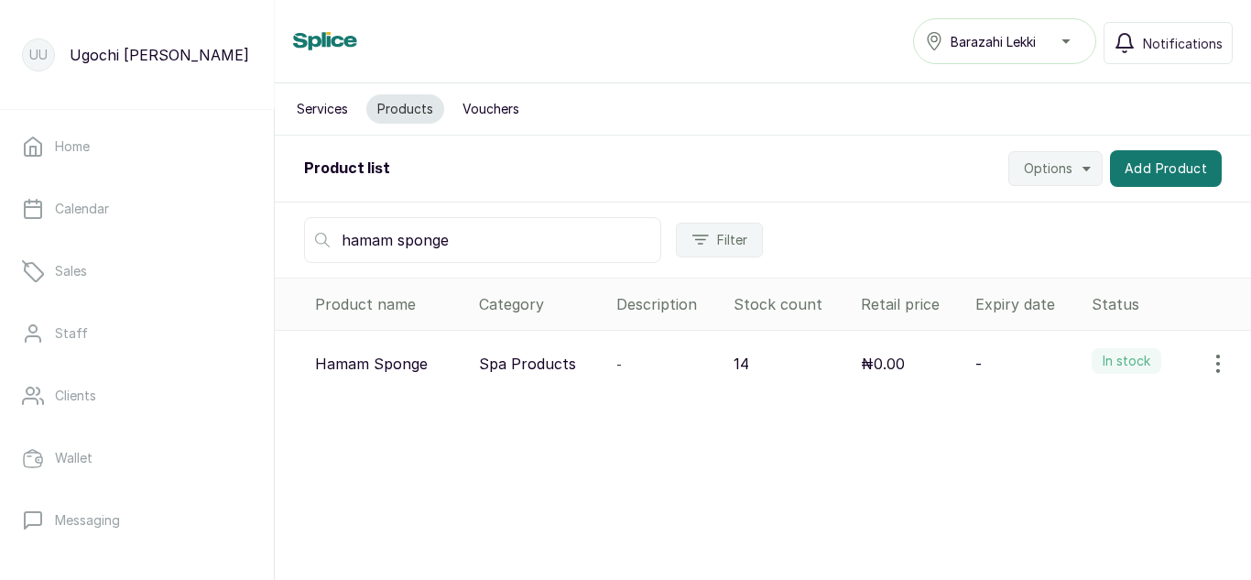
click at [518, 252] on input "hamam sponge" at bounding box center [482, 240] width 357 height 46
type input "h"
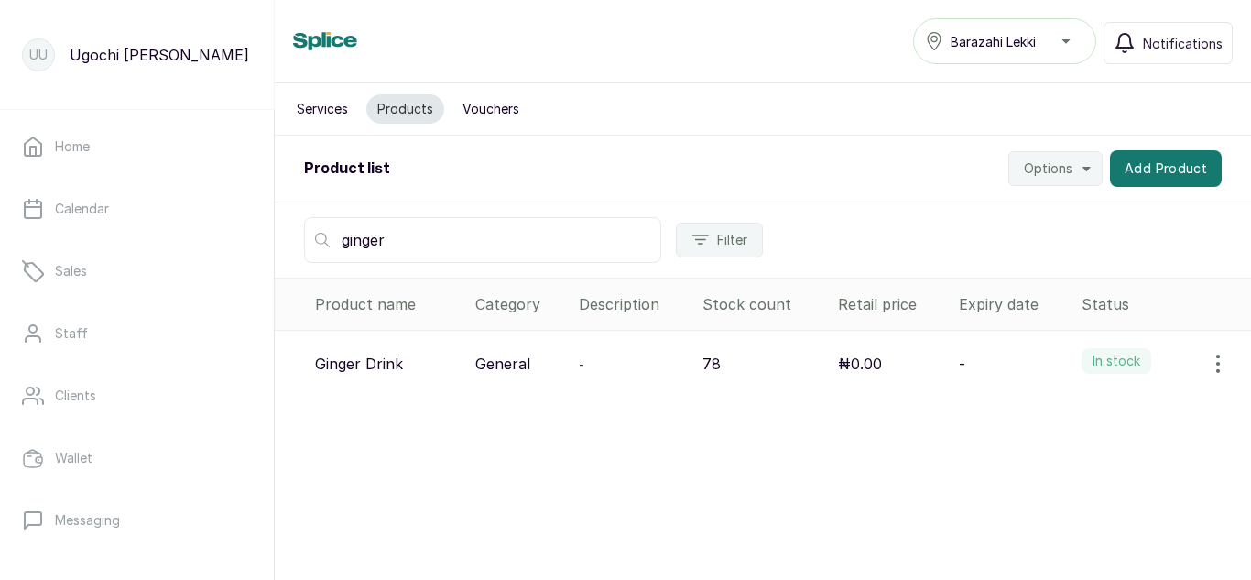
type input "ginger"
click at [1207, 367] on icon "button" at bounding box center [1218, 364] width 22 height 22
click at [1053, 411] on icon at bounding box center [1064, 415] width 22 height 22
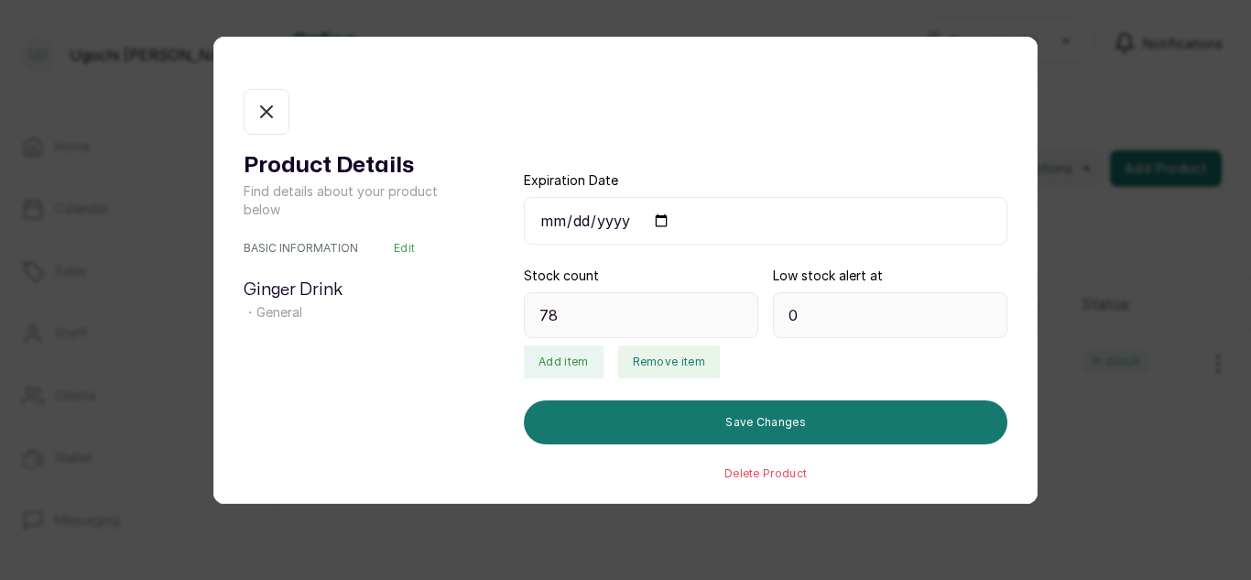
click at [661, 359] on button "Remove item" at bounding box center [669, 361] width 102 height 33
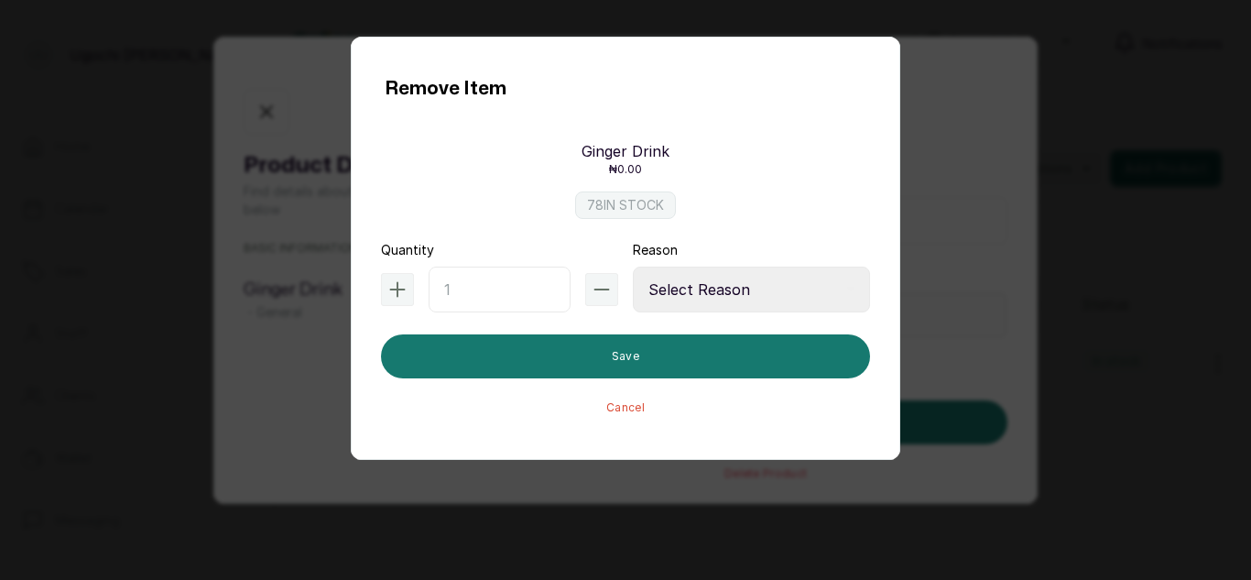
click at [451, 282] on input "text" at bounding box center [500, 289] width 142 height 46
type input "3"
click at [674, 301] on select "Select Reason Internal Use New Stock Damaged Adjustment Transfer Return Other" at bounding box center [751, 289] width 237 height 46
select select "internal_use"
click at [633, 266] on select "Select Reason Internal Use New Stock Damaged Adjustment Transfer Return Other" at bounding box center [751, 289] width 237 height 46
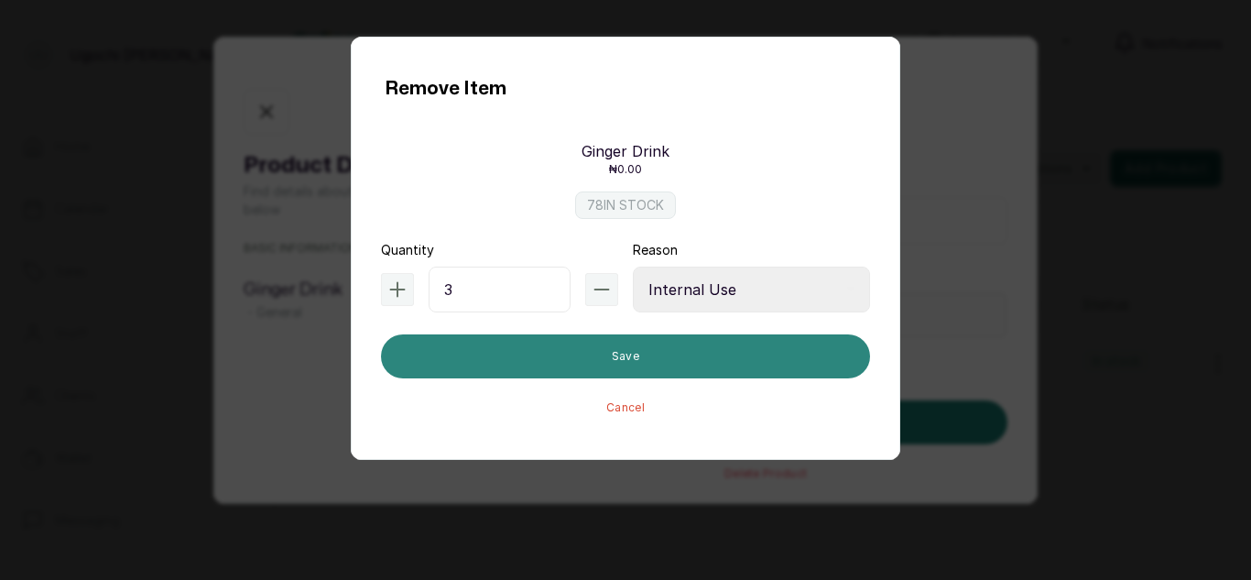
click at [666, 357] on button "Save" at bounding box center [625, 356] width 489 height 44
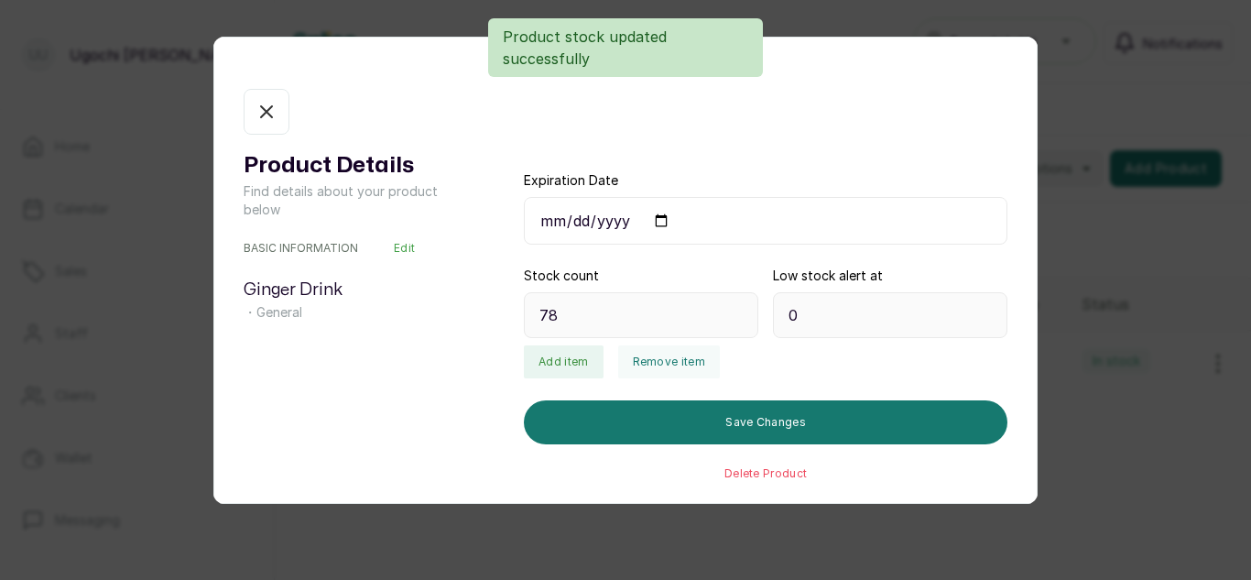
type input "75"
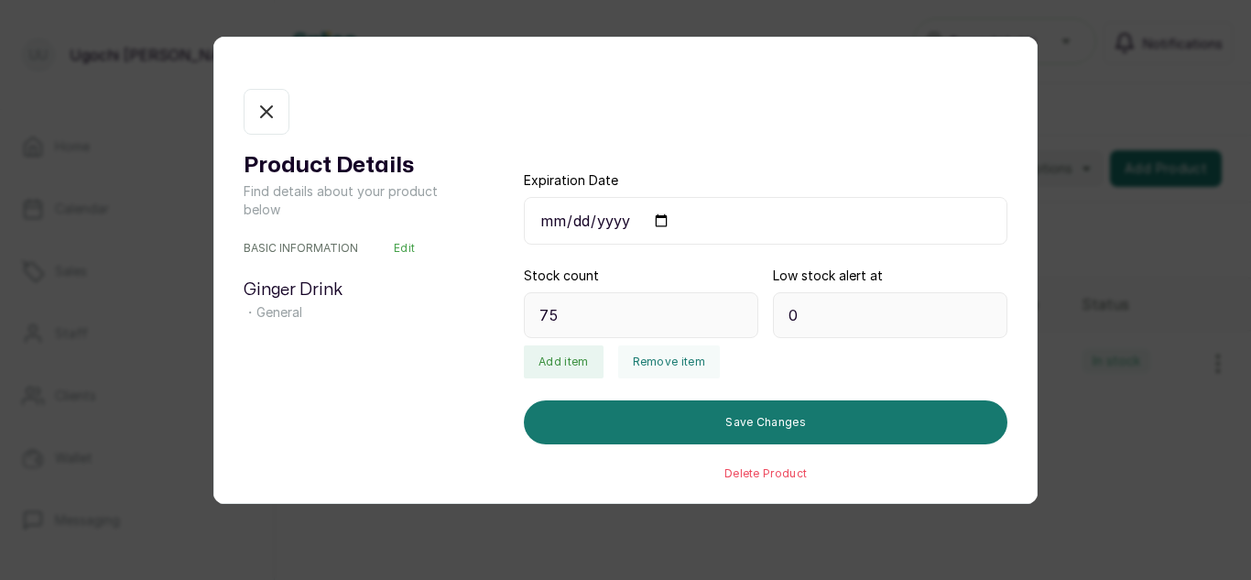
click at [256, 110] on icon "button" at bounding box center [266, 112] width 22 height 22
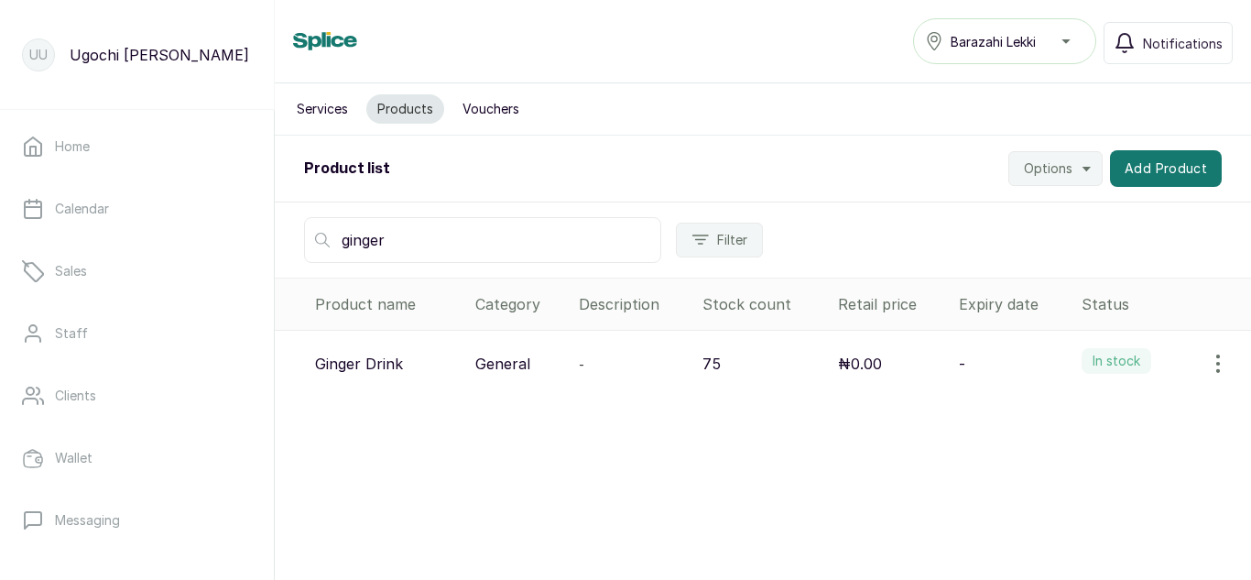
click at [414, 237] on input "ginger" at bounding box center [482, 240] width 357 height 46
type input "g"
type input "facial spo"
click at [1217, 358] on icon "button" at bounding box center [1218, 363] width 2 height 16
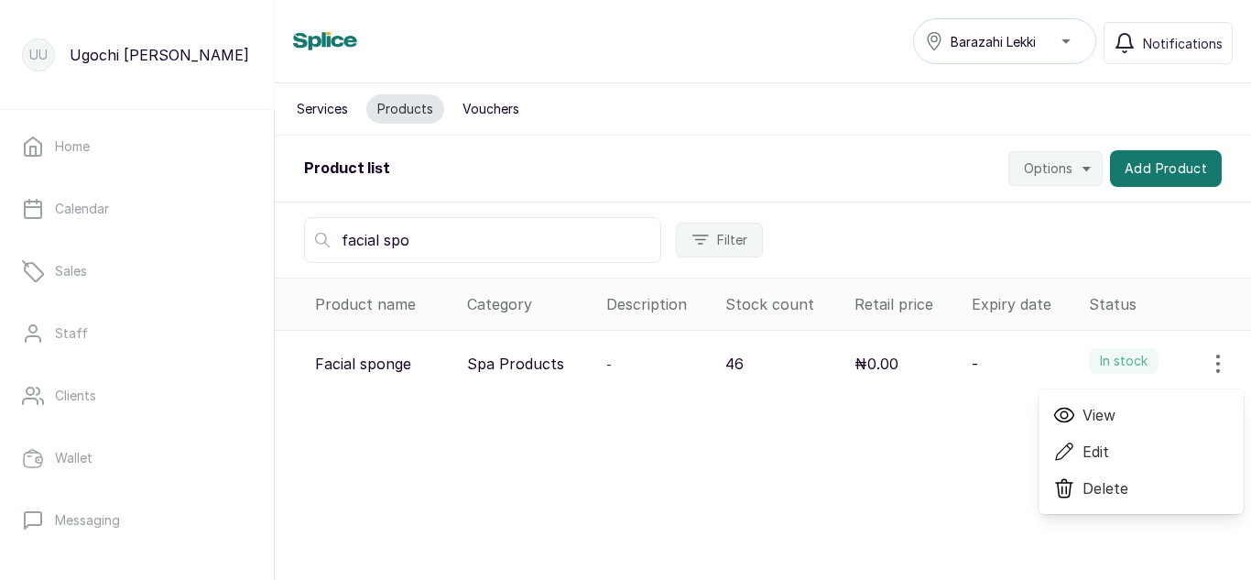
click at [1060, 417] on icon at bounding box center [1064, 415] width 8 height 8
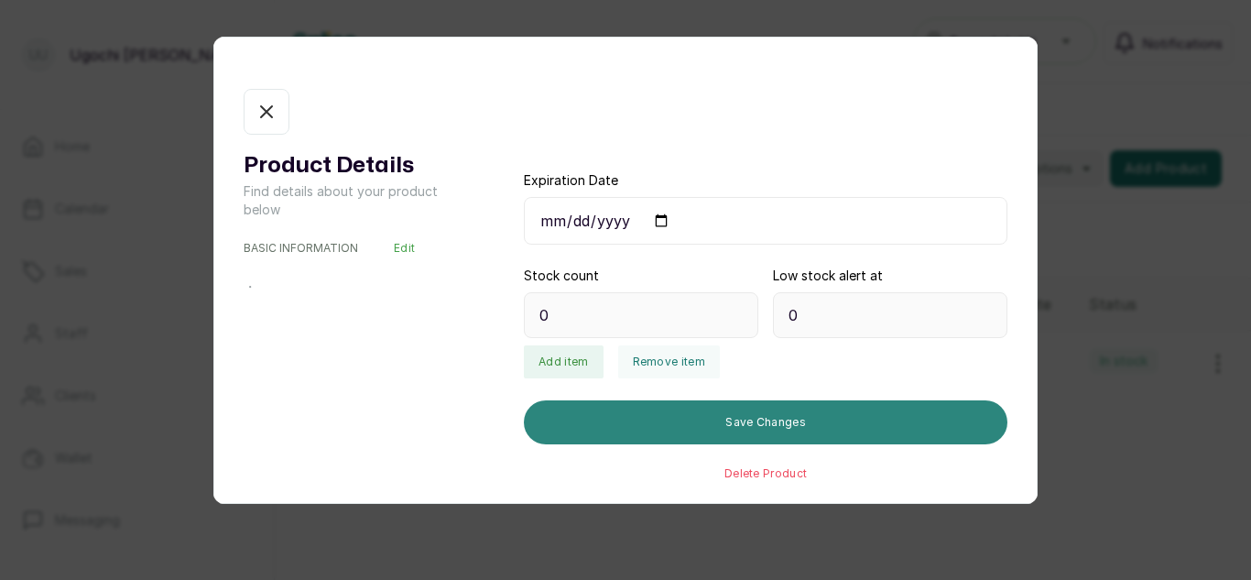
type input "46"
type input "5"
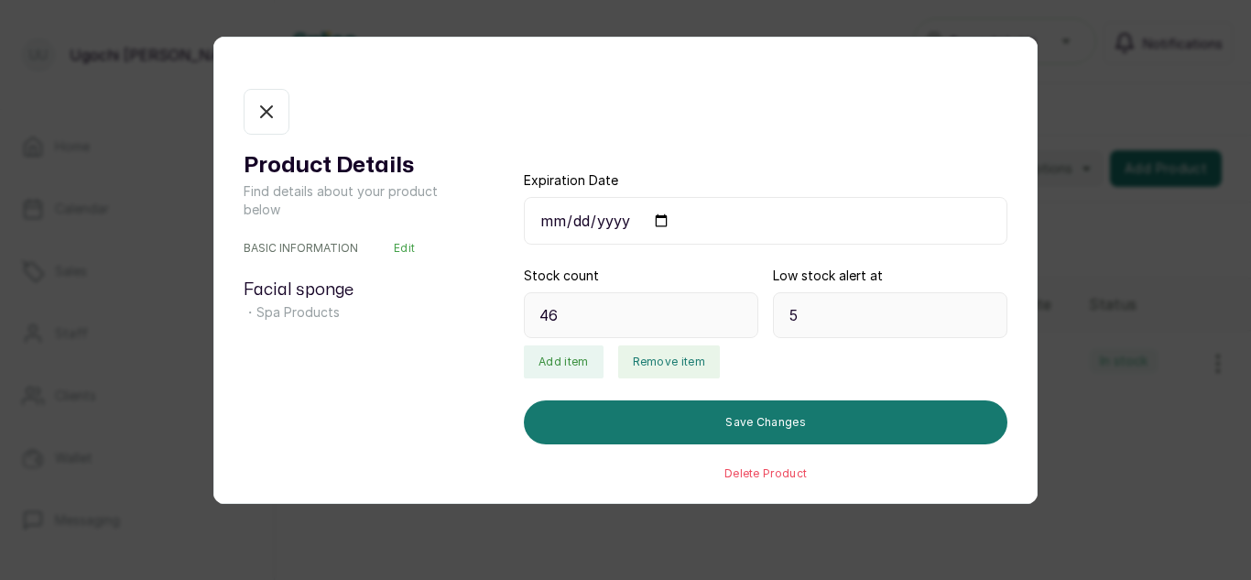
click at [670, 361] on button "Remove item" at bounding box center [669, 361] width 102 height 33
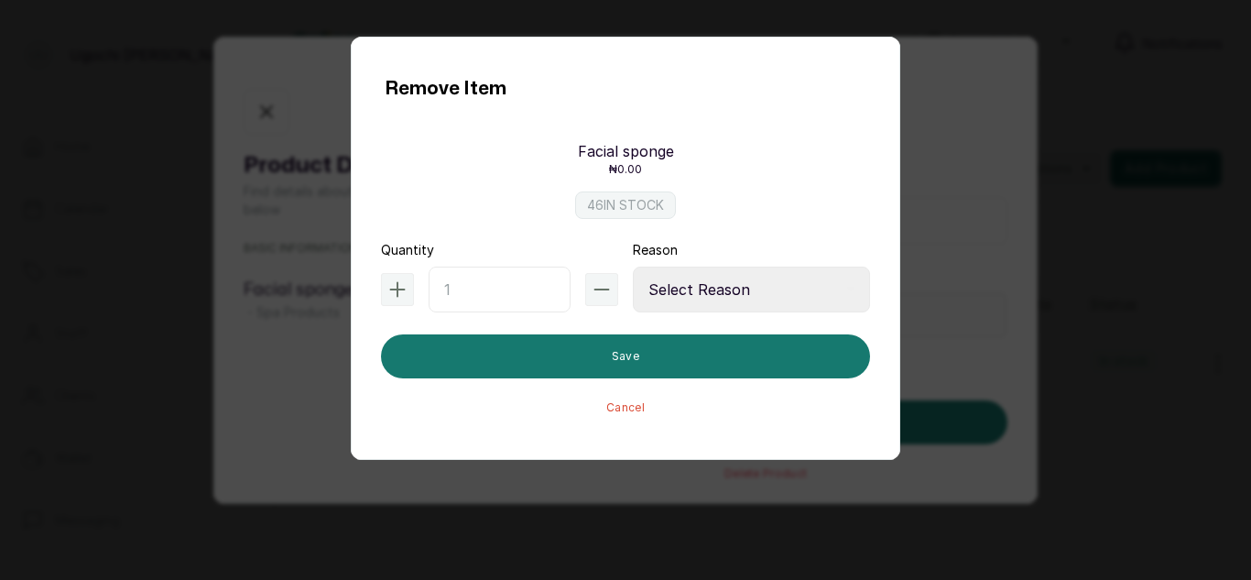
click at [483, 278] on input "text" at bounding box center [500, 289] width 142 height 46
type input "8"
click at [740, 287] on select "Select Reason Internal Use New Stock Damaged Adjustment Transfer Return Other" at bounding box center [751, 289] width 237 height 46
select select "internal_use"
click at [633, 266] on select "Select Reason Internal Use New Stock Damaged Adjustment Transfer Return Other" at bounding box center [751, 289] width 237 height 46
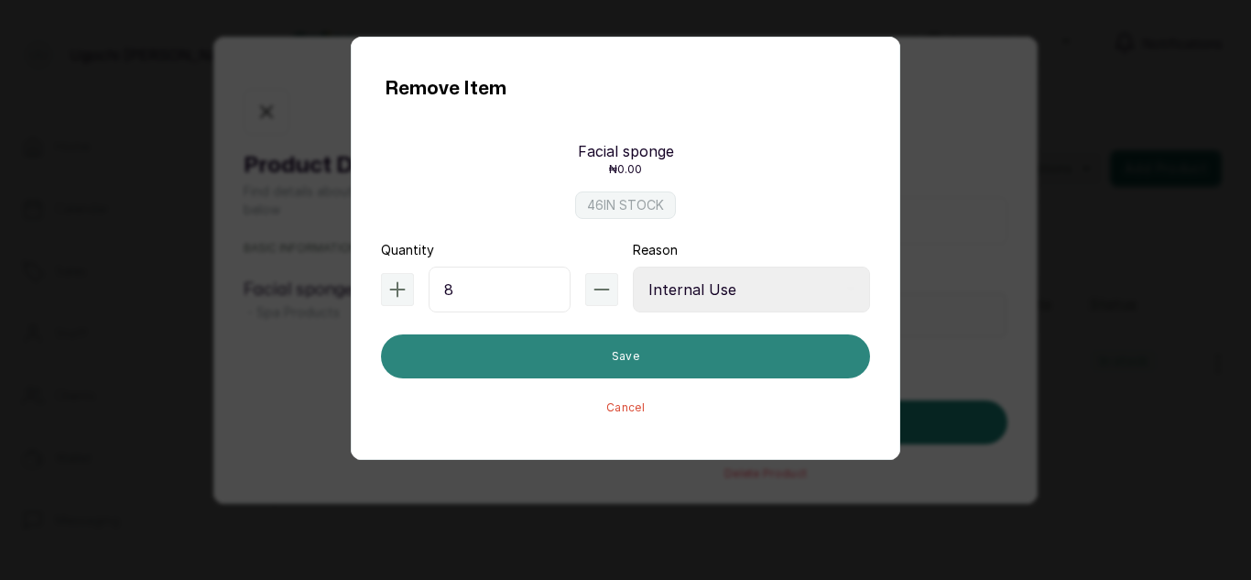
click at [689, 359] on button "Save" at bounding box center [625, 356] width 489 height 44
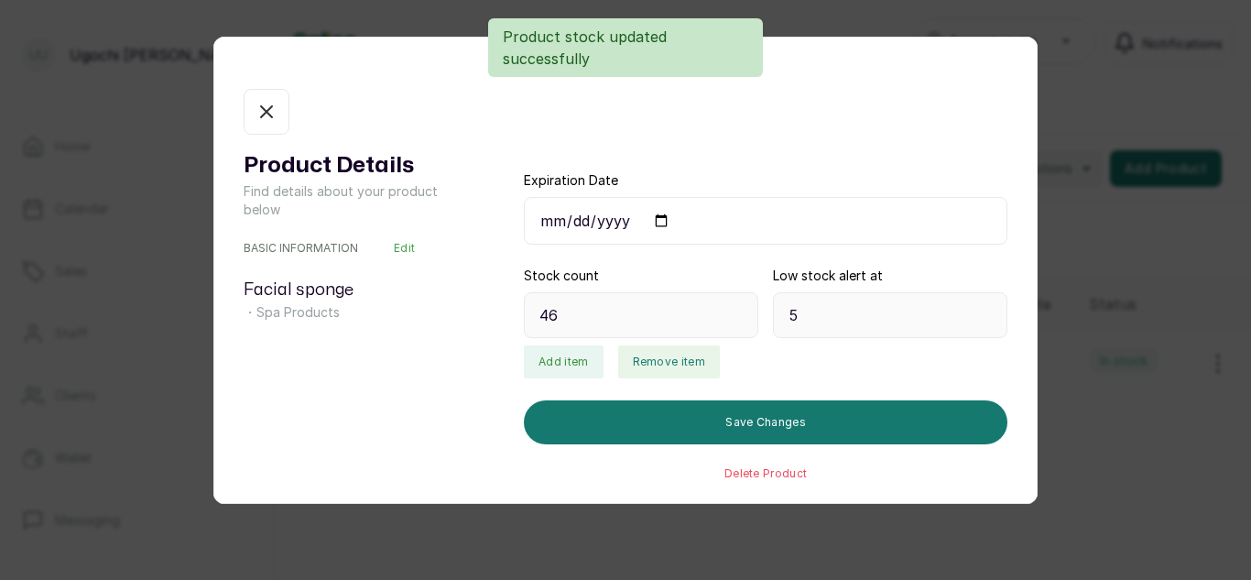
type input "38"
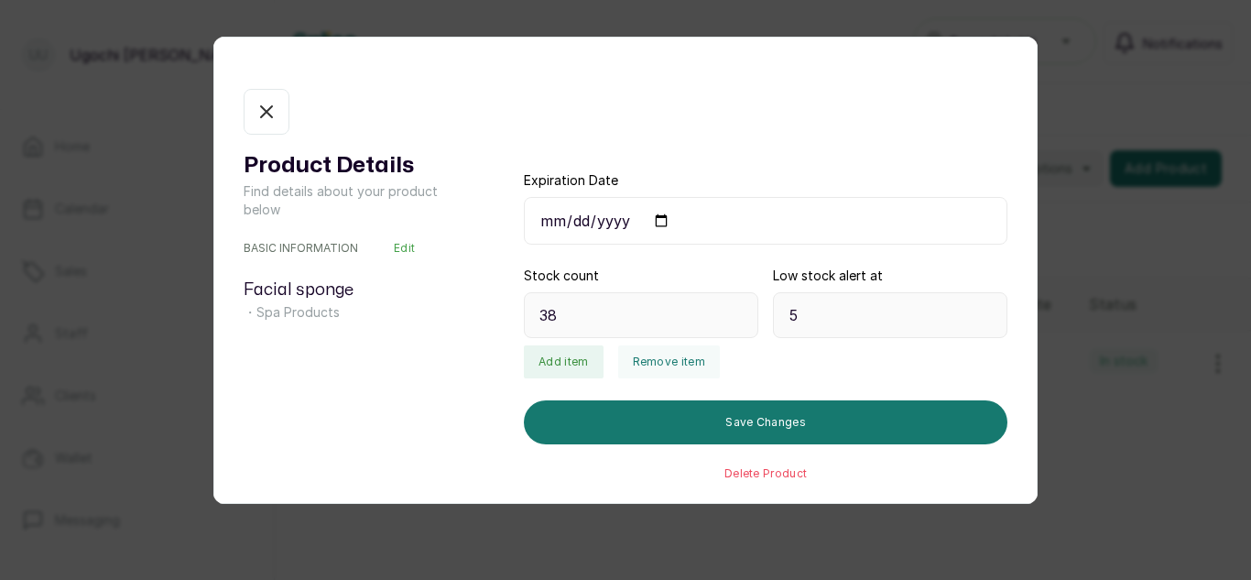
click at [264, 110] on icon "button" at bounding box center [266, 111] width 11 height 11
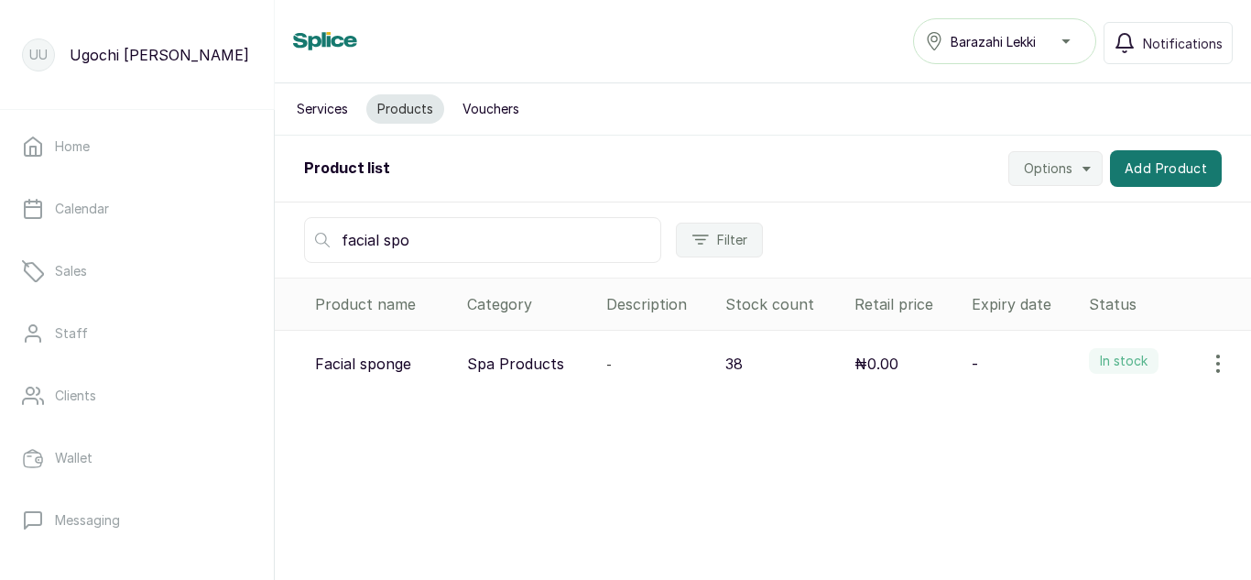
click at [451, 249] on input "facial spo" at bounding box center [482, 240] width 357 height 46
type input "f"
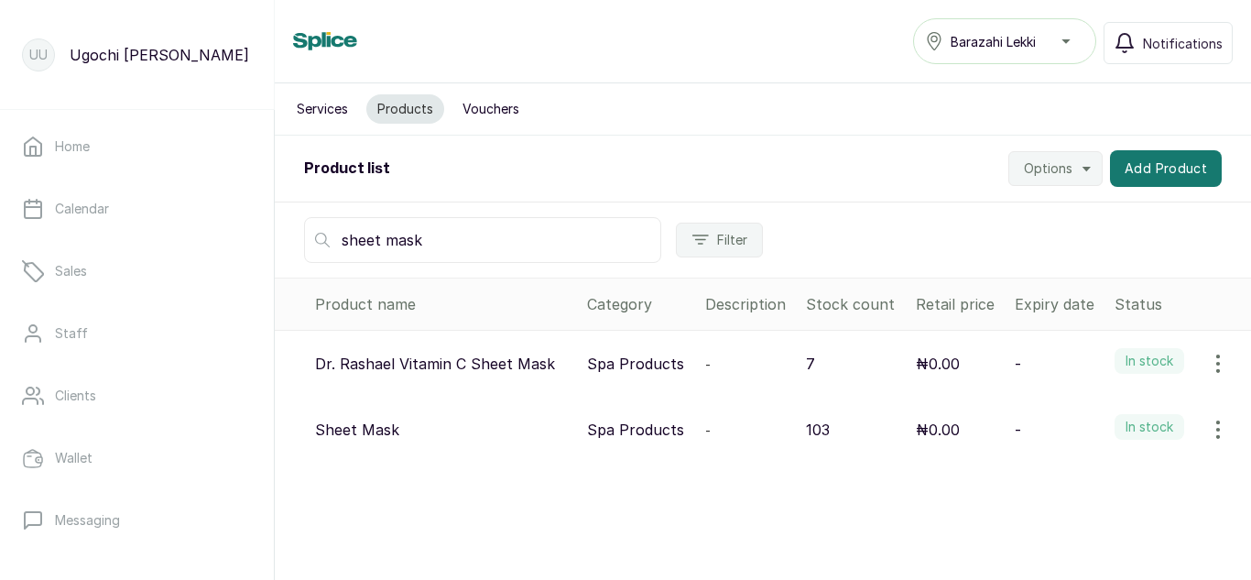
type input "sheet mask"
click at [1211, 431] on icon "button" at bounding box center [1218, 429] width 22 height 22
click at [1060, 482] on icon at bounding box center [1064, 481] width 8 height 8
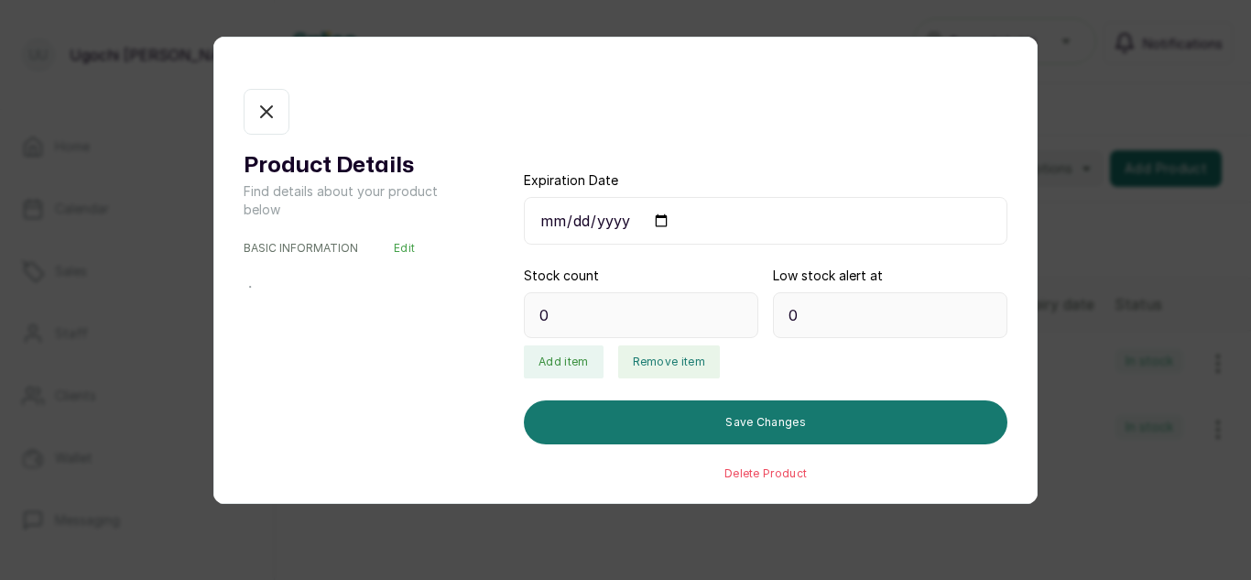
type input "103"
click at [655, 352] on button "Remove item" at bounding box center [669, 361] width 102 height 33
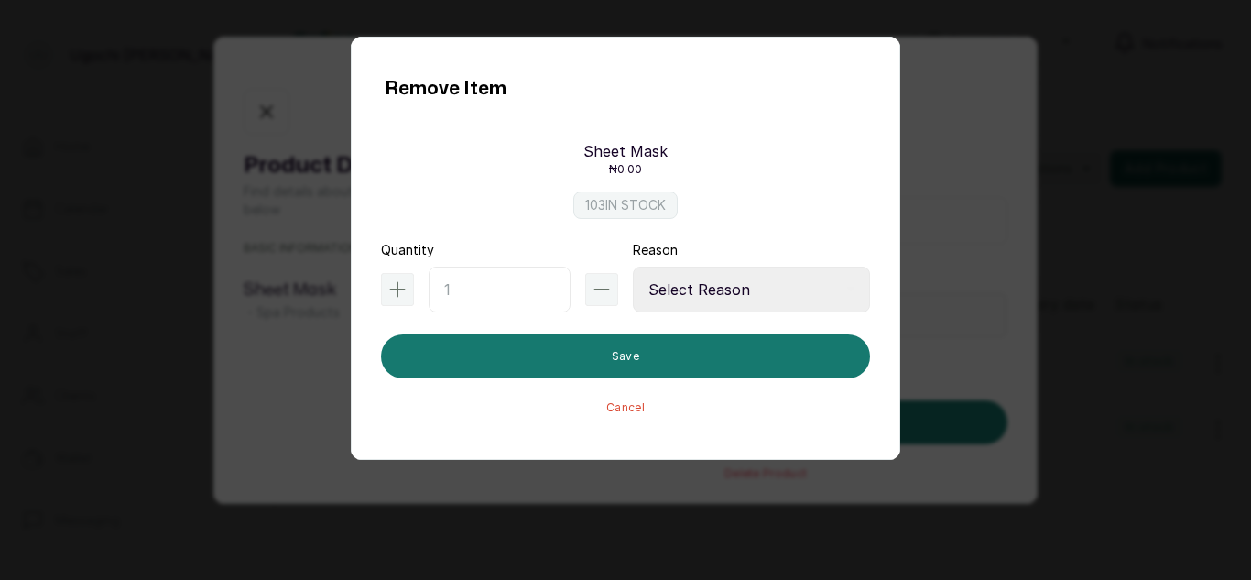
click at [473, 293] on input "text" at bounding box center [500, 289] width 142 height 46
type input "13"
click at [679, 297] on select "Select Reason Internal Use New Stock Damaged Adjustment Transfer Return Other" at bounding box center [751, 289] width 237 height 46
select select "internal_use"
click at [633, 266] on select "Select Reason Internal Use New Stock Damaged Adjustment Transfer Return Other" at bounding box center [751, 289] width 237 height 46
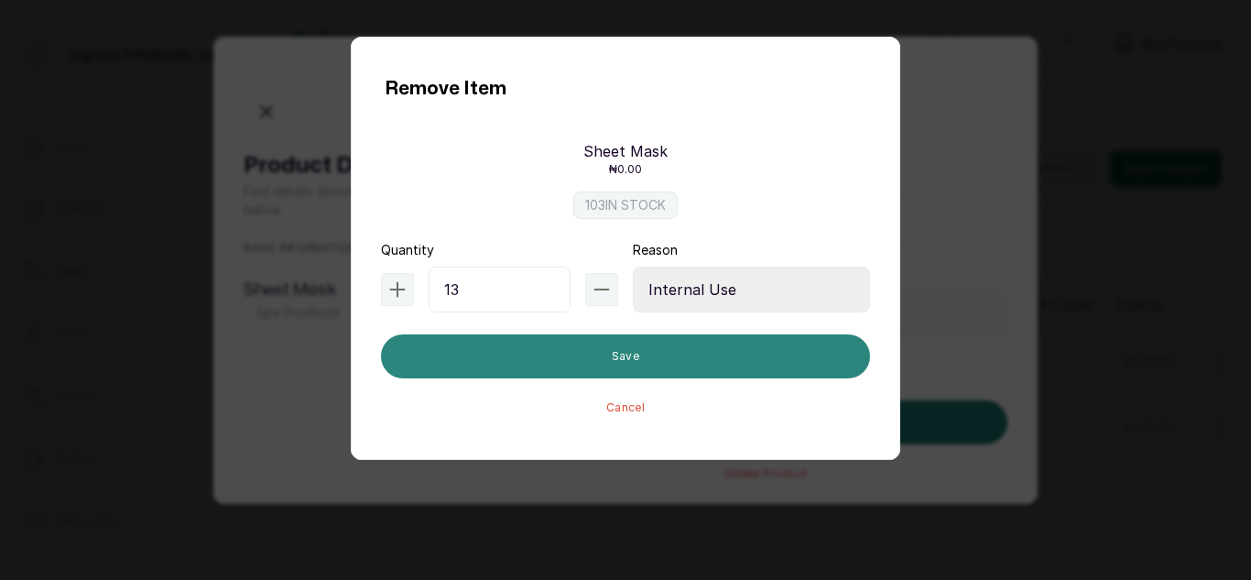
click at [635, 357] on button "Save" at bounding box center [625, 356] width 489 height 44
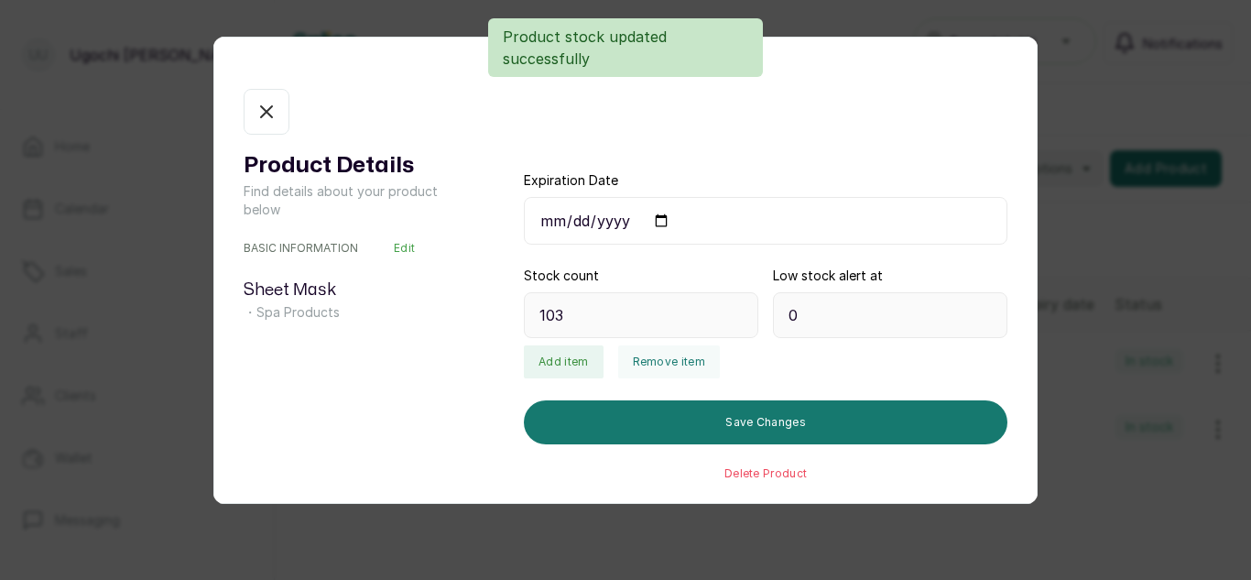
type input "90"
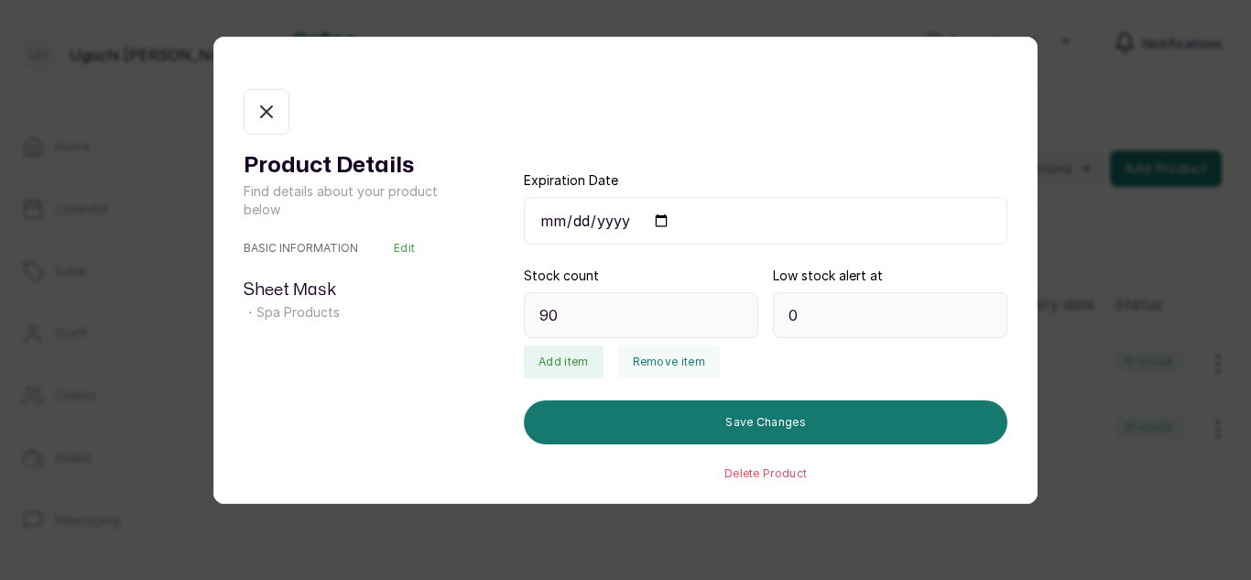
click at [272, 122] on icon "button" at bounding box center [266, 112] width 22 height 22
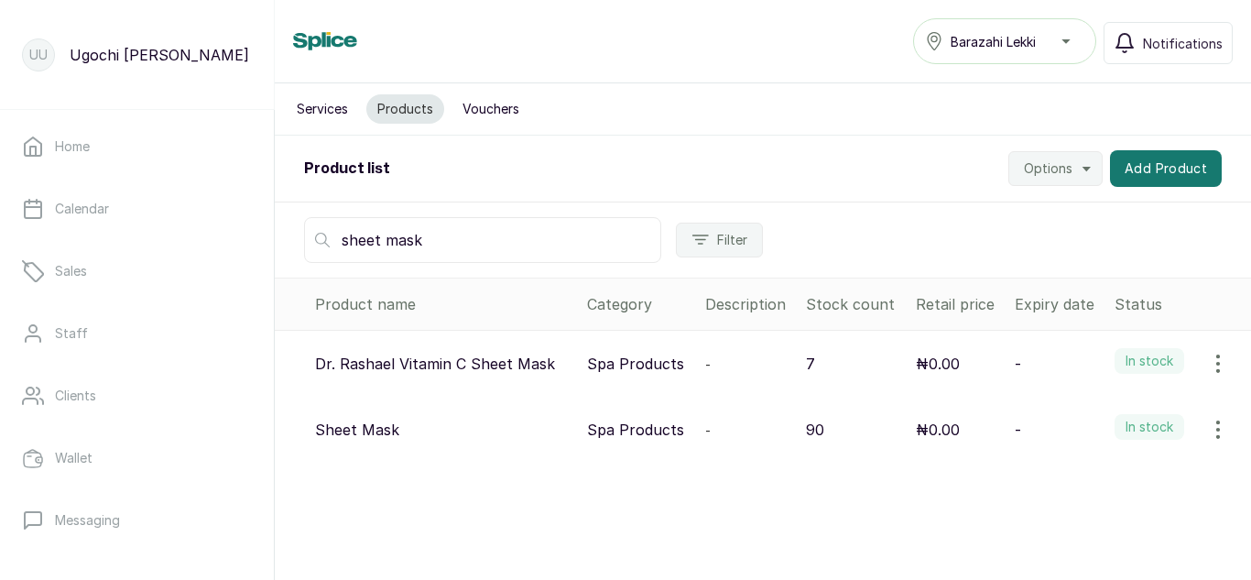
click at [431, 248] on input "sheet mask" at bounding box center [482, 240] width 357 height 46
type input "s"
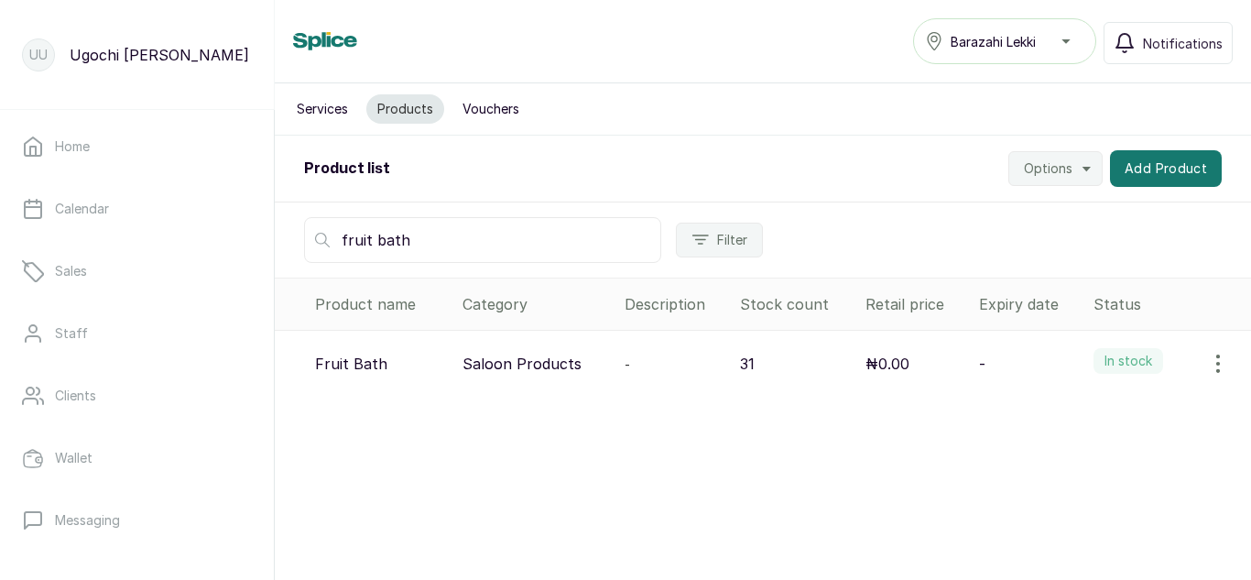
type input "fruit bath"
click at [1217, 364] on icon "button" at bounding box center [1218, 363] width 2 height 16
click at [1082, 417] on span "View" at bounding box center [1098, 415] width 33 height 22
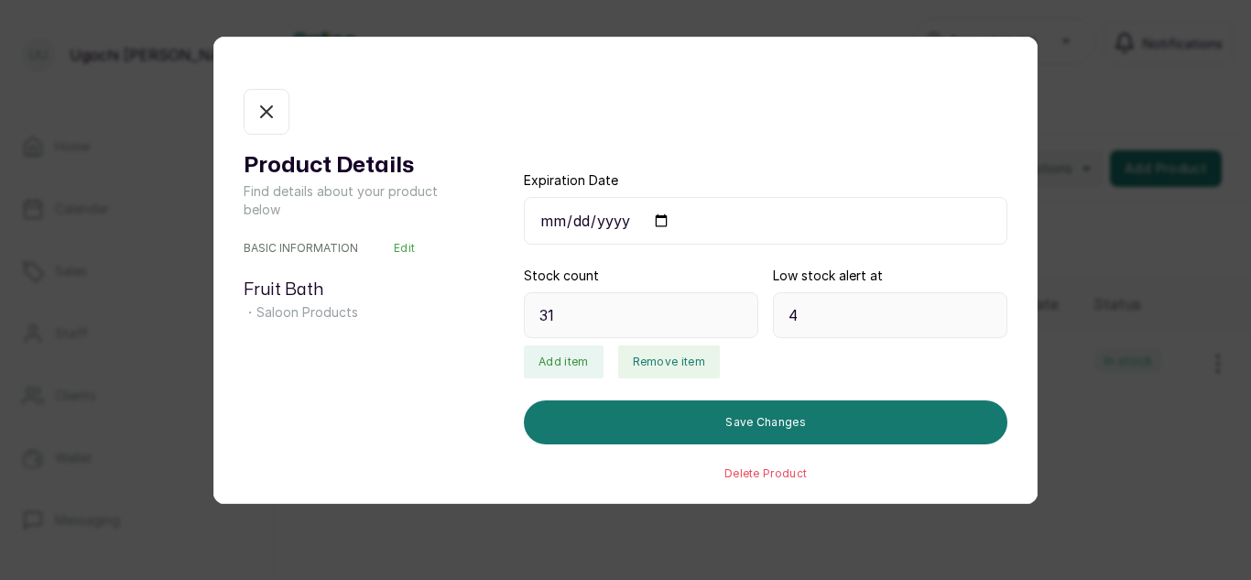
click at [676, 364] on button "Remove item" at bounding box center [669, 361] width 102 height 33
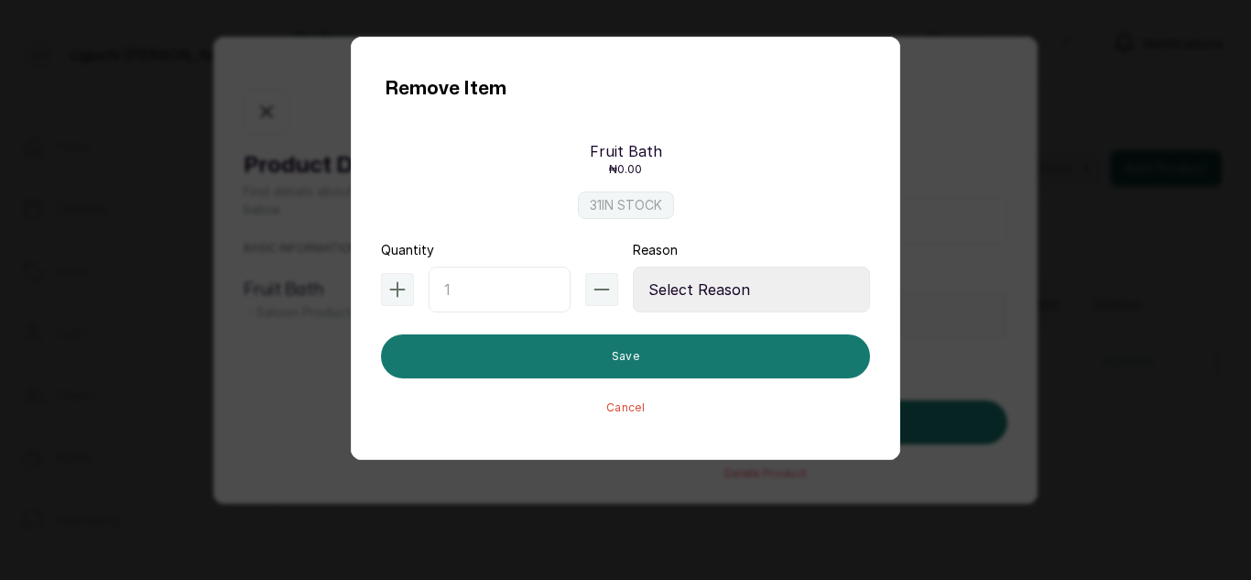
click at [462, 282] on input "text" at bounding box center [500, 289] width 142 height 46
type input "1"
click at [700, 288] on select "Select Reason Internal Use New Stock Damaged Adjustment Transfer Return Other" at bounding box center [751, 289] width 237 height 46
select select "internal_use"
click at [633, 266] on select "Select Reason Internal Use New Stock Damaged Adjustment Transfer Return Other" at bounding box center [751, 289] width 237 height 46
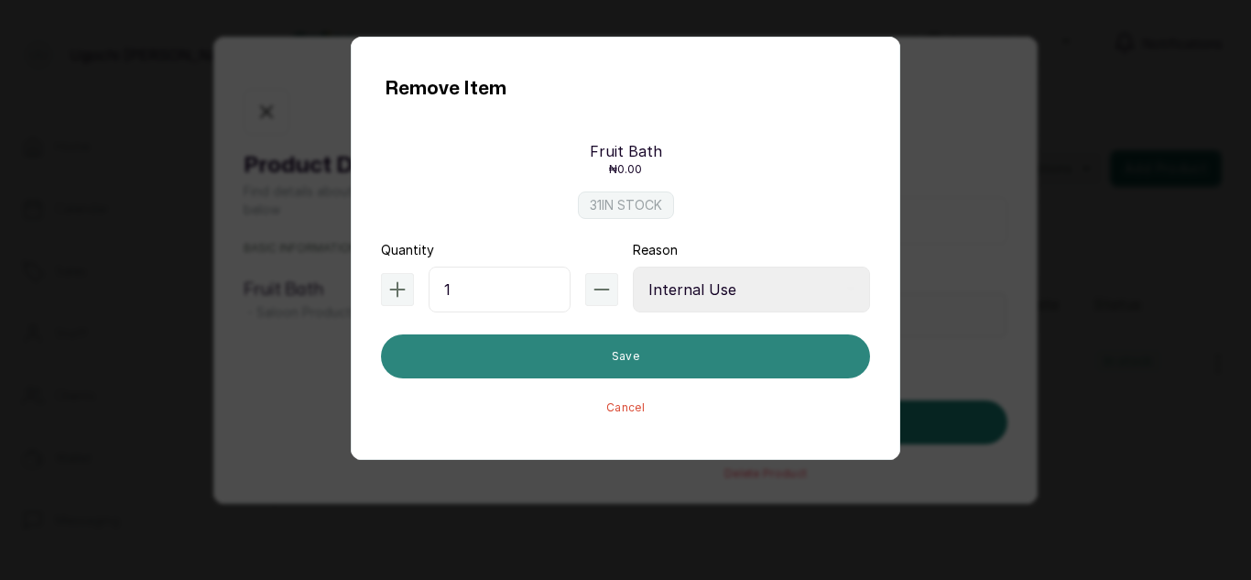
click at [601, 364] on button "Save" at bounding box center [625, 356] width 489 height 44
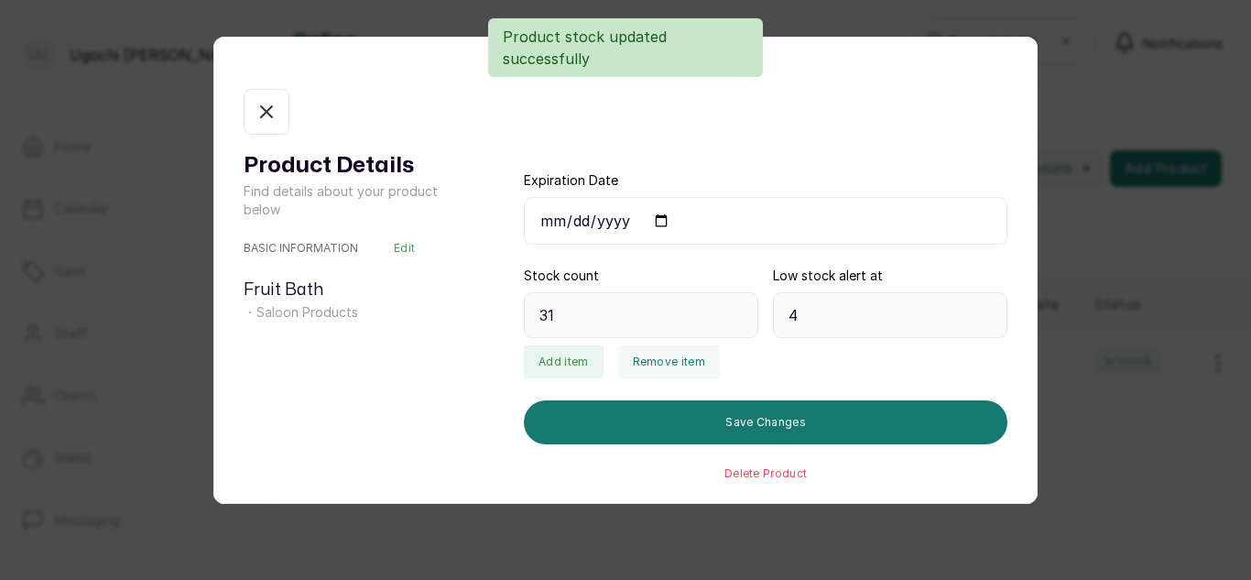
type input "30"
click at [259, 107] on icon "button" at bounding box center [266, 112] width 22 height 22
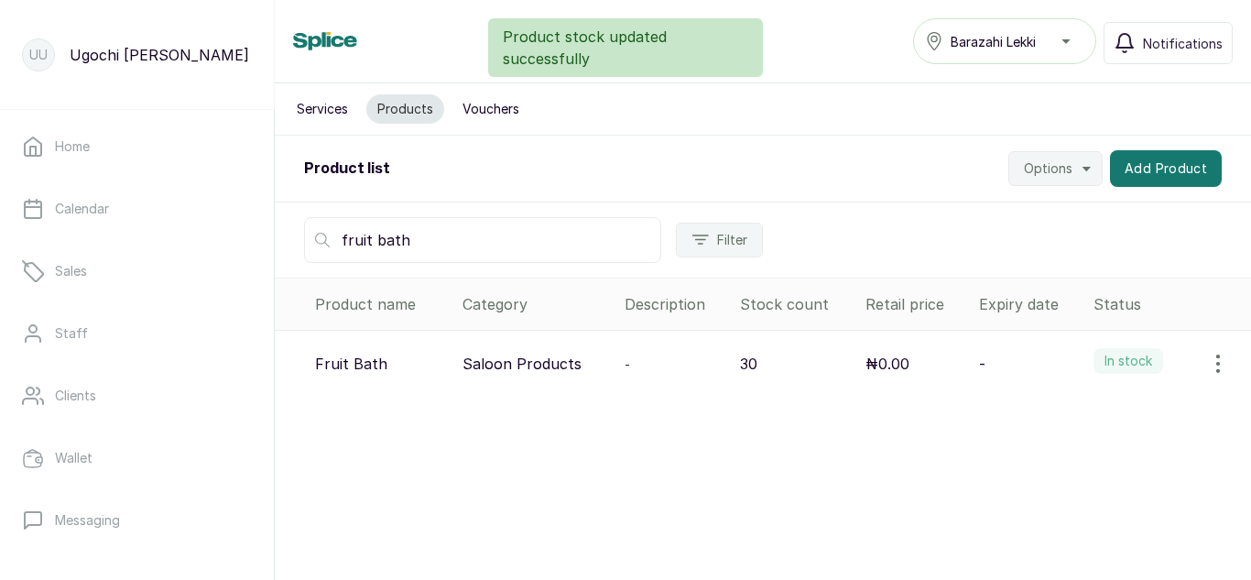
click at [436, 253] on input "fruit bath" at bounding box center [482, 240] width 357 height 46
type input "f"
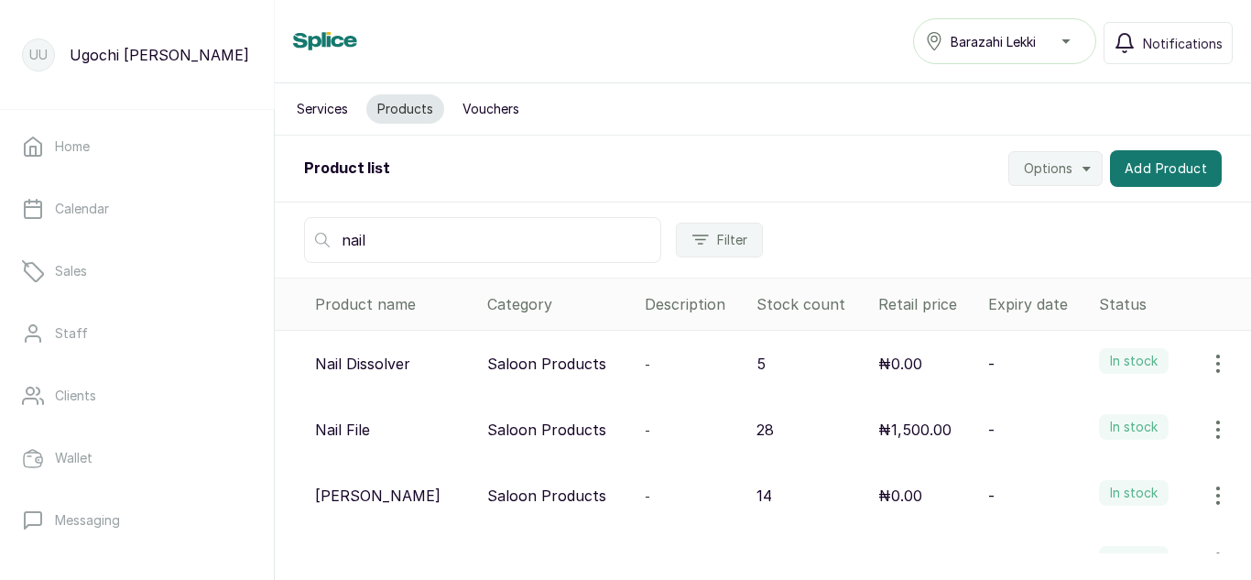
type input "nail"
click at [1207, 432] on icon "button" at bounding box center [1218, 429] width 22 height 22
click at [1089, 476] on span "View" at bounding box center [1098, 481] width 33 height 22
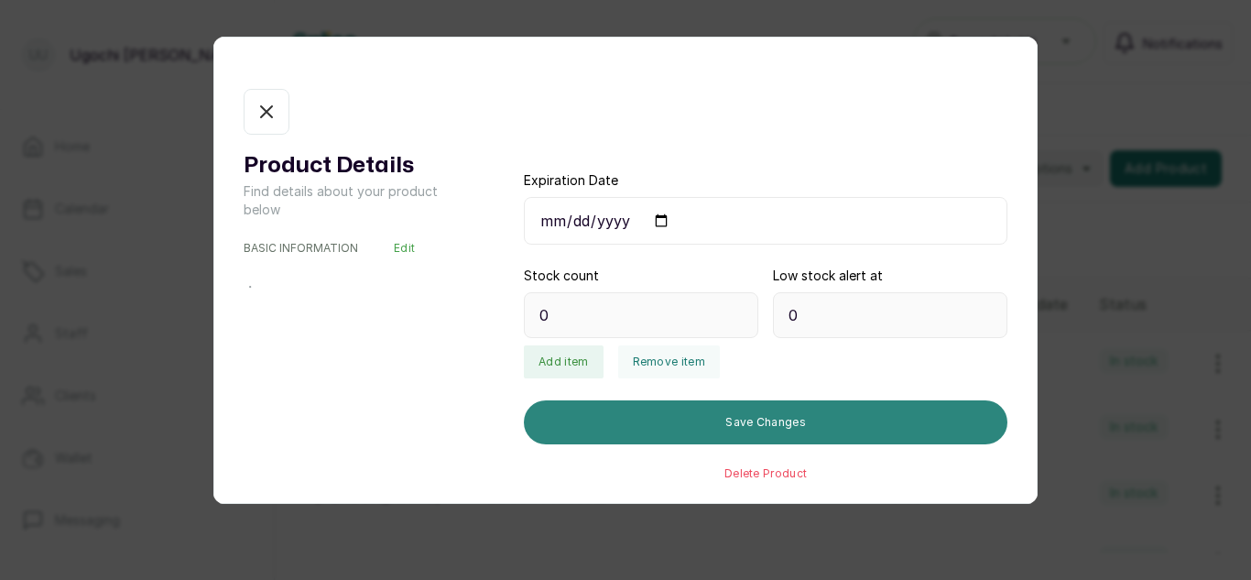
type input "28"
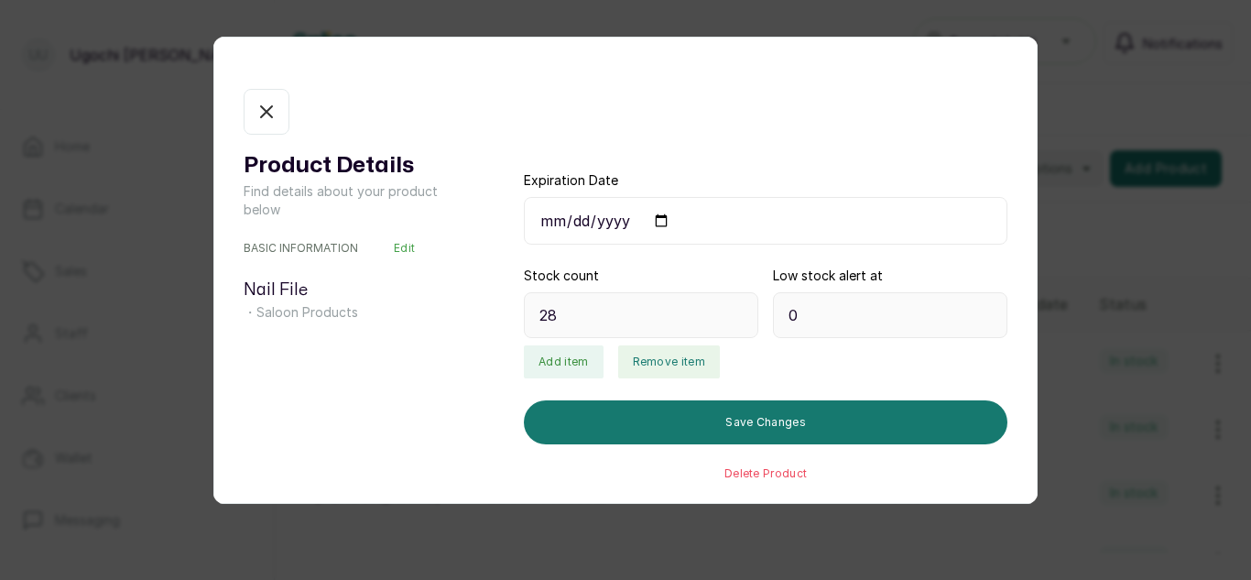
click at [652, 366] on button "Remove item" at bounding box center [669, 361] width 102 height 33
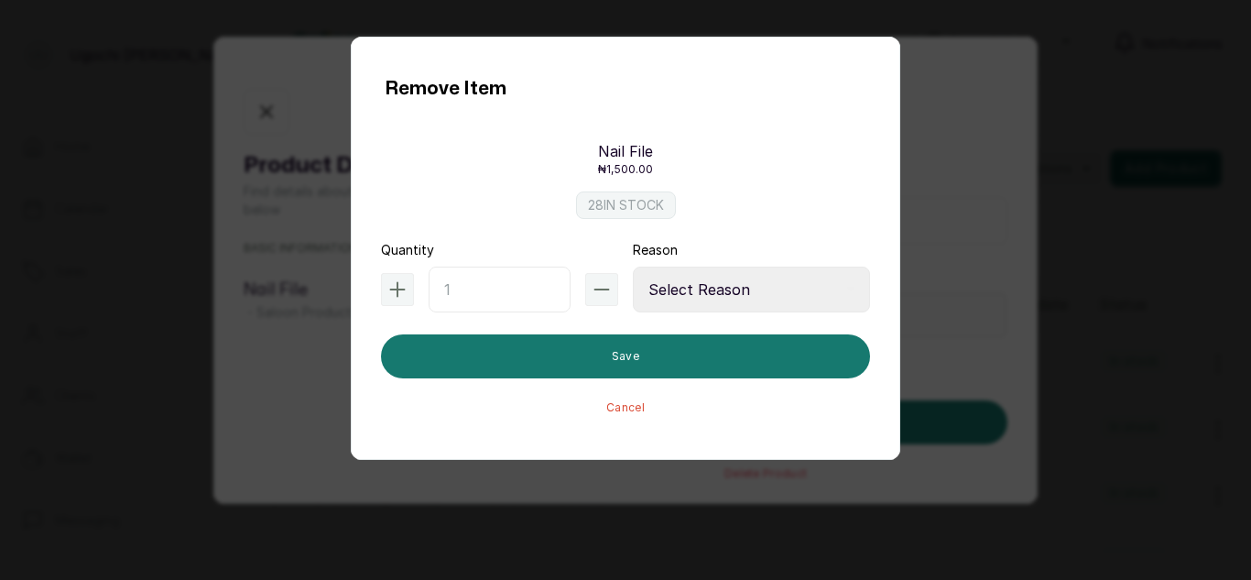
click at [473, 292] on input "text" at bounding box center [500, 289] width 142 height 46
type input "2"
click at [689, 306] on select "Select Reason Internal Use New Stock Damaged Adjustment Transfer Return Other" at bounding box center [751, 289] width 237 height 46
select select "internal_use"
click at [633, 266] on select "Select Reason Internal Use New Stock Damaged Adjustment Transfer Return Other" at bounding box center [751, 289] width 237 height 46
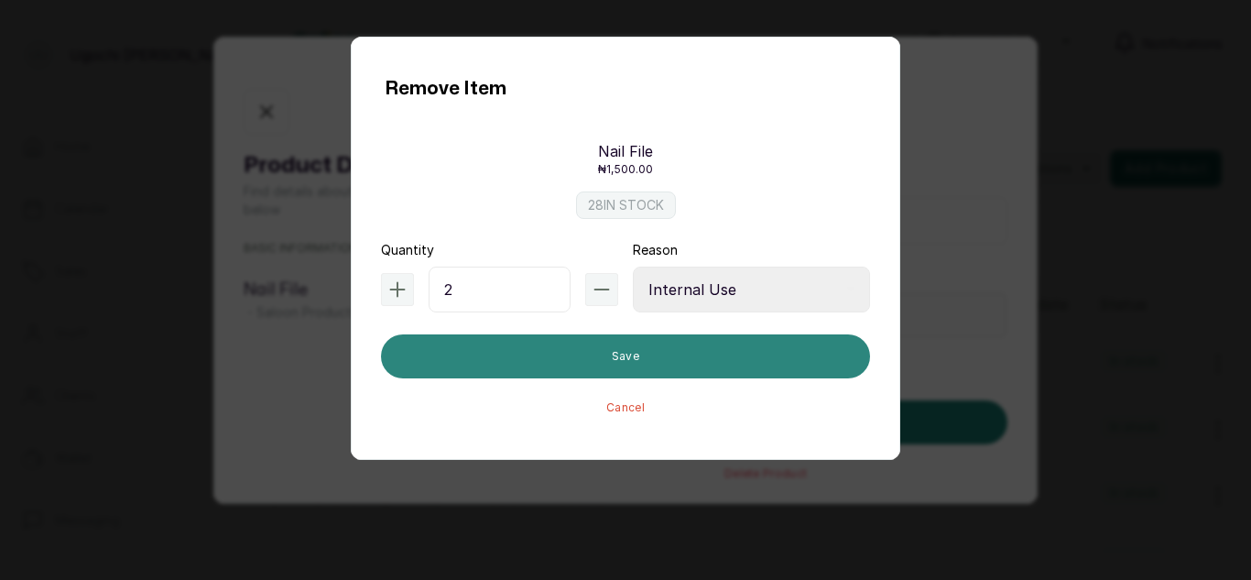
click at [639, 370] on button "Save" at bounding box center [625, 356] width 489 height 44
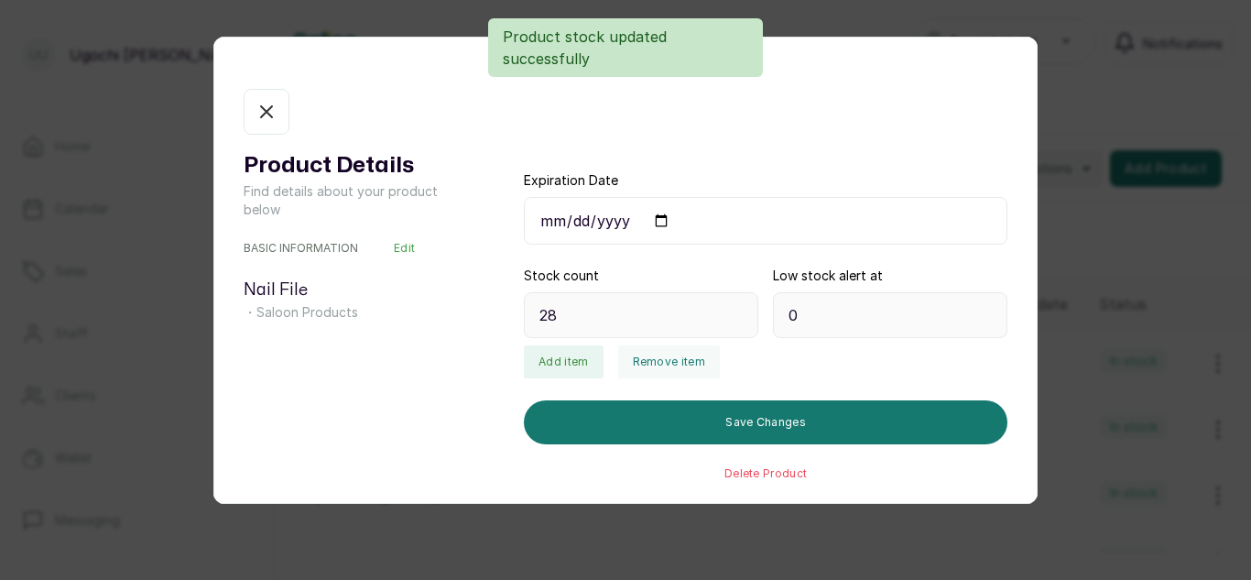
type input "26"
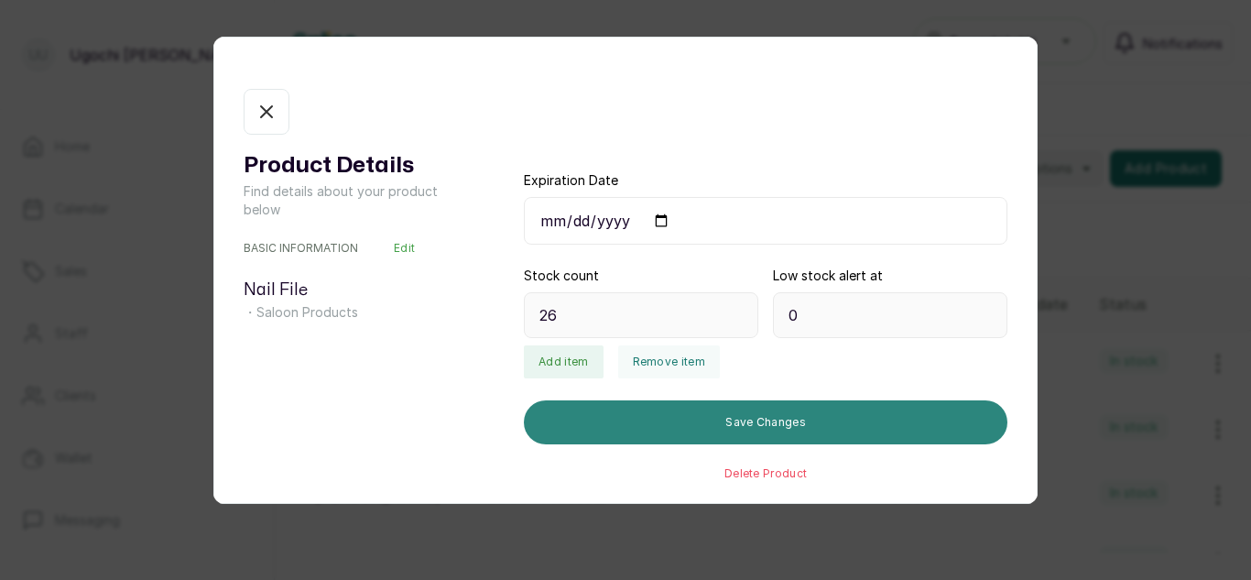
click at [581, 440] on button "Save Changes" at bounding box center [765, 422] width 483 height 44
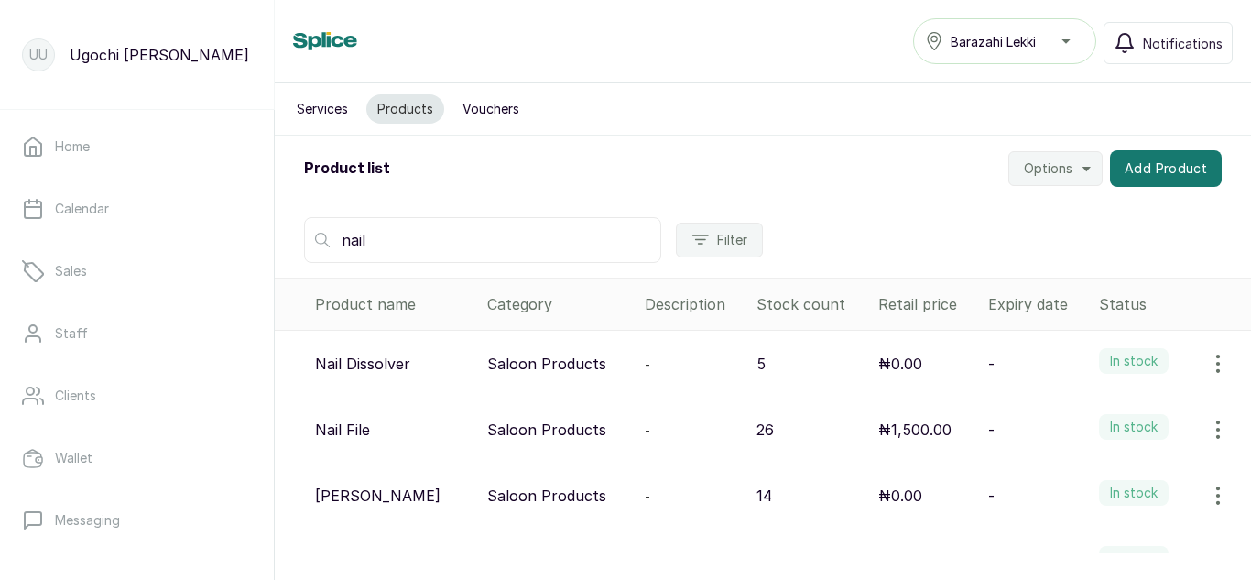
click at [402, 244] on input "nail" at bounding box center [482, 240] width 357 height 46
type input "n"
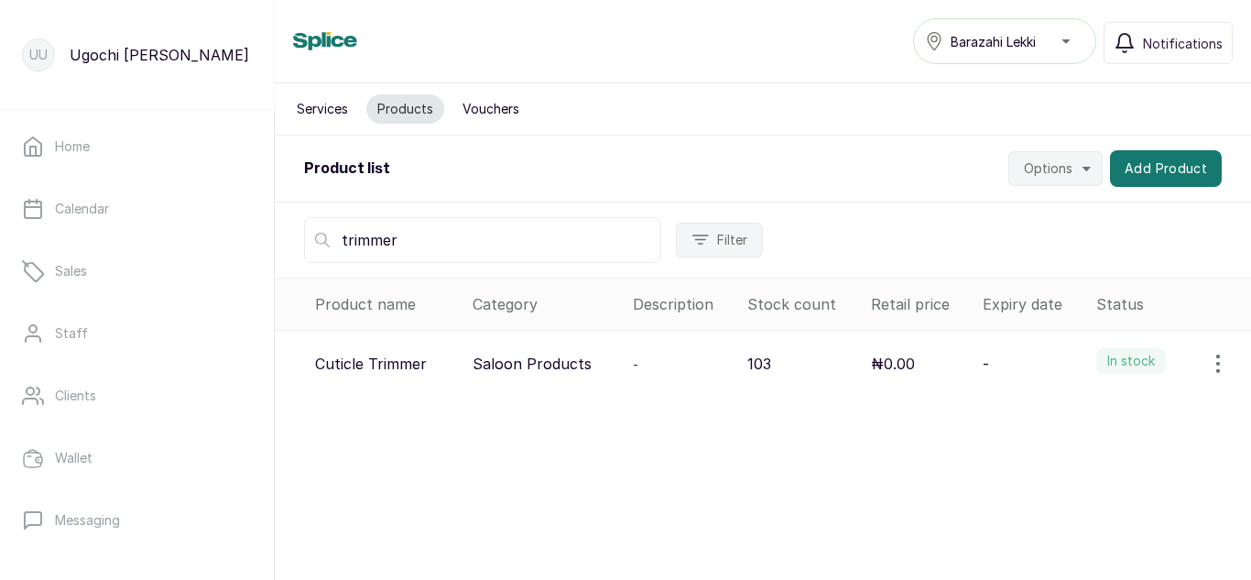
type input "trimmer"
click at [1207, 368] on icon "button" at bounding box center [1218, 364] width 22 height 22
click at [1082, 410] on span "View" at bounding box center [1098, 415] width 33 height 22
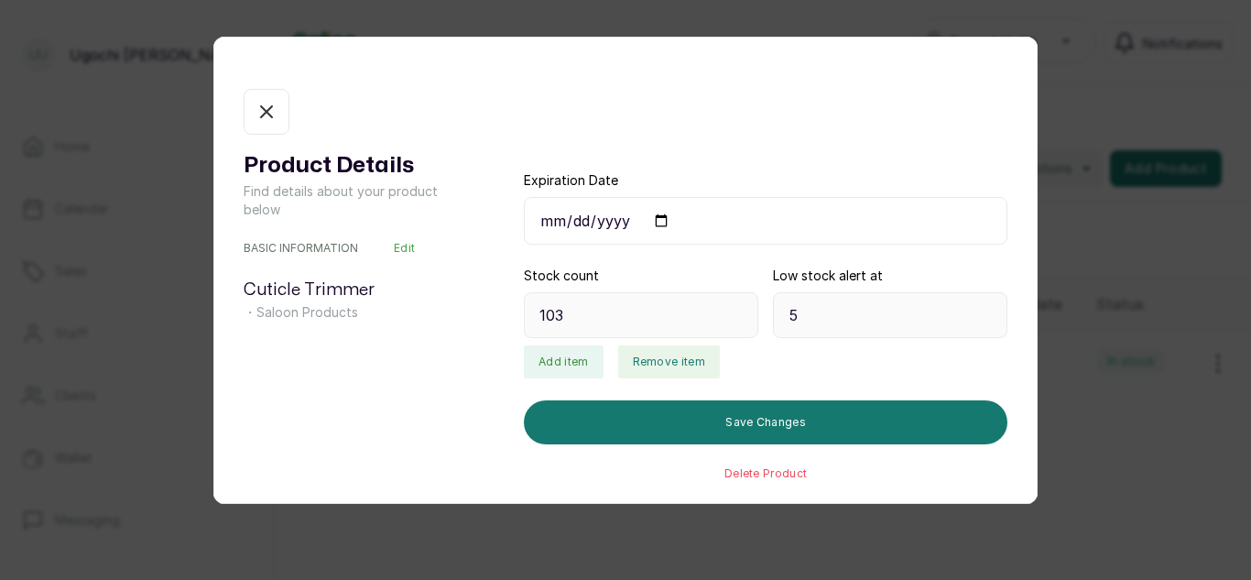
click at [671, 361] on button "Remove item" at bounding box center [669, 361] width 102 height 33
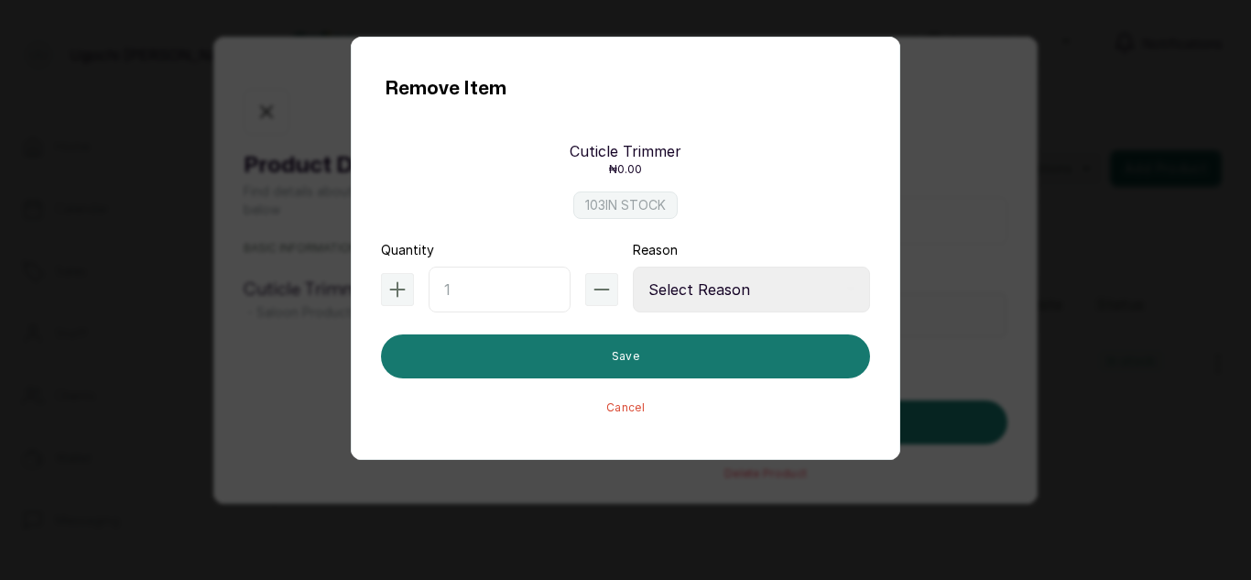
click at [469, 280] on input "text" at bounding box center [500, 289] width 142 height 46
type input "1"
click at [700, 285] on select "Select Reason Internal Use New Stock Damaged Adjustment Transfer Return Other" at bounding box center [751, 289] width 237 height 46
select select "internal_use"
click at [633, 266] on select "Select Reason Internal Use New Stock Damaged Adjustment Transfer Return Other" at bounding box center [751, 289] width 237 height 46
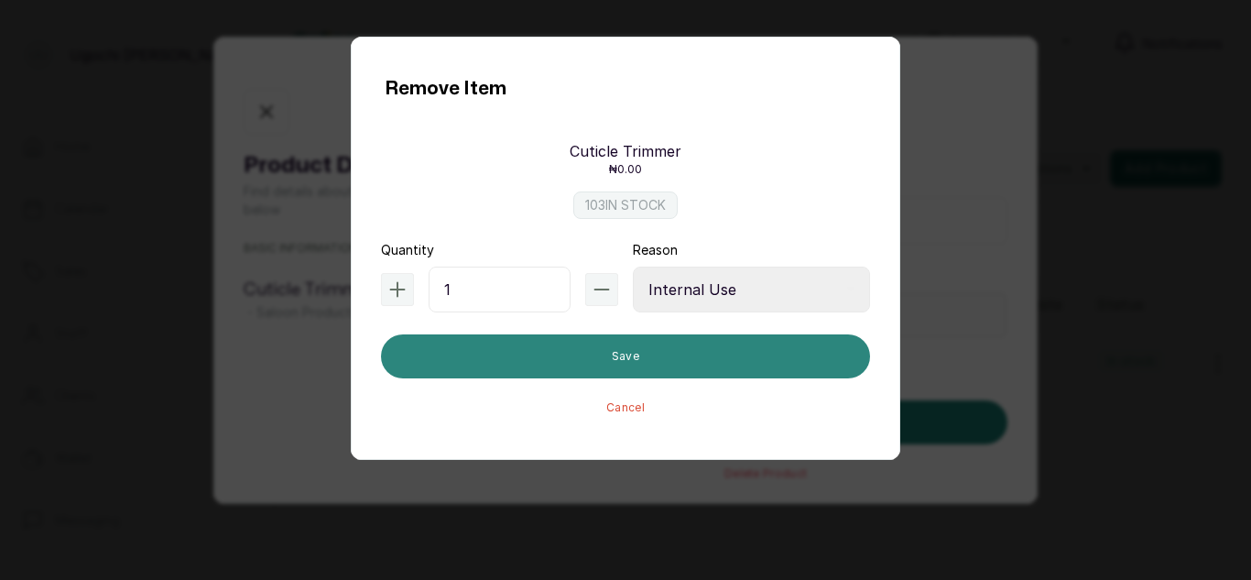
click at [757, 372] on button "Save" at bounding box center [625, 356] width 489 height 44
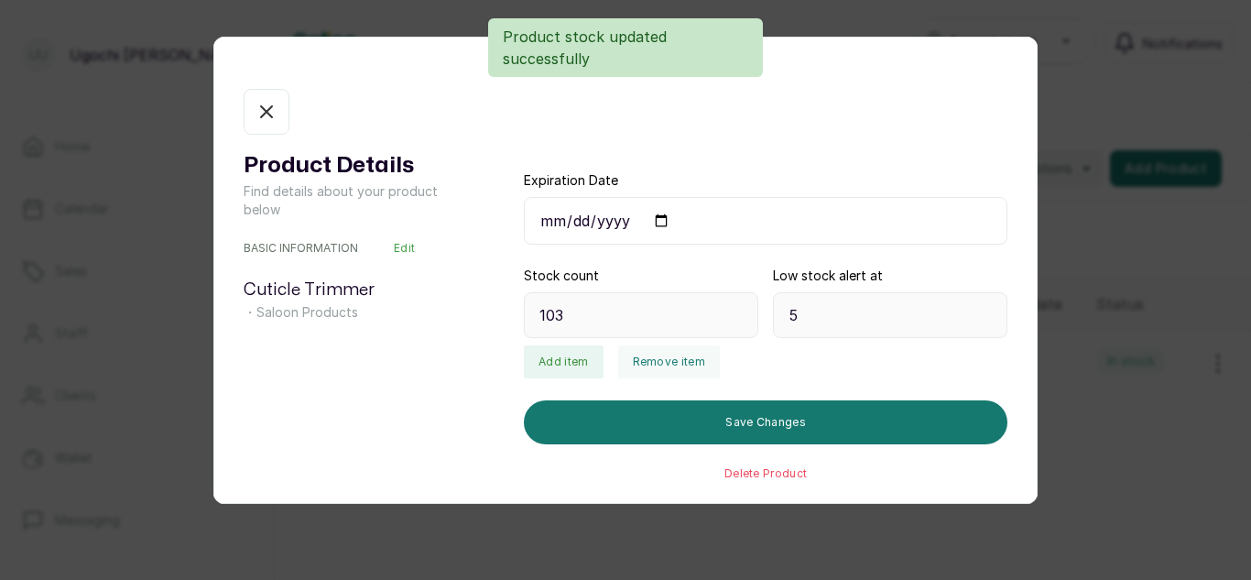
type input "102"
click at [268, 94] on button "In stock" at bounding box center [267, 112] width 46 height 46
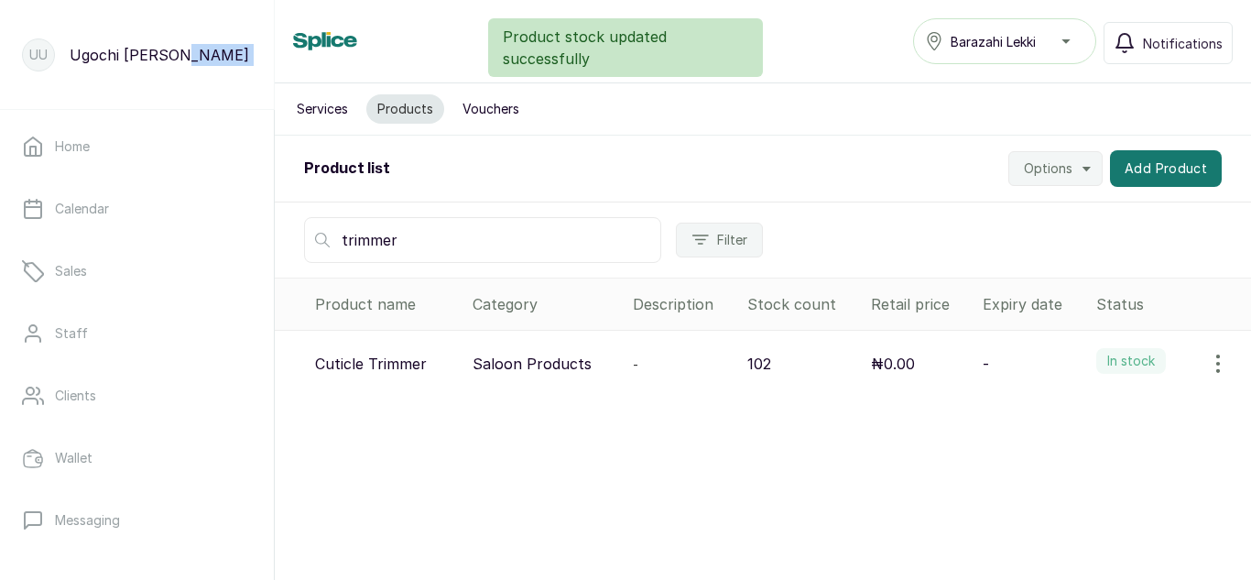
click at [268, 94] on div "UU [PERSON_NAME]" at bounding box center [137, 55] width 275 height 110
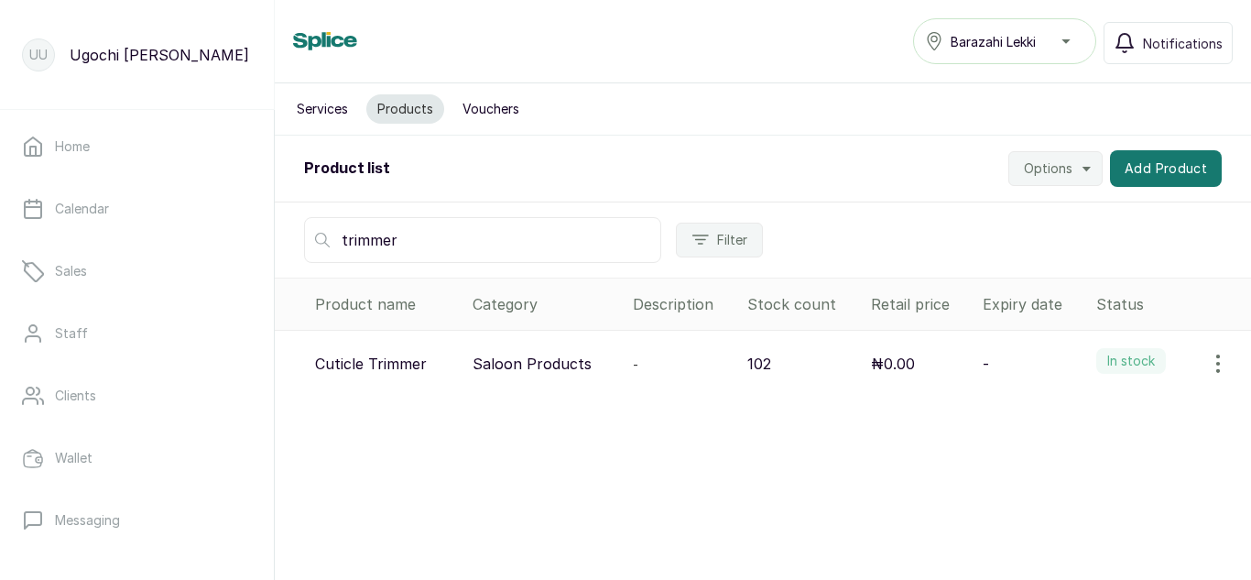
click at [408, 238] on input "trimmer" at bounding box center [482, 240] width 357 height 46
type input "t"
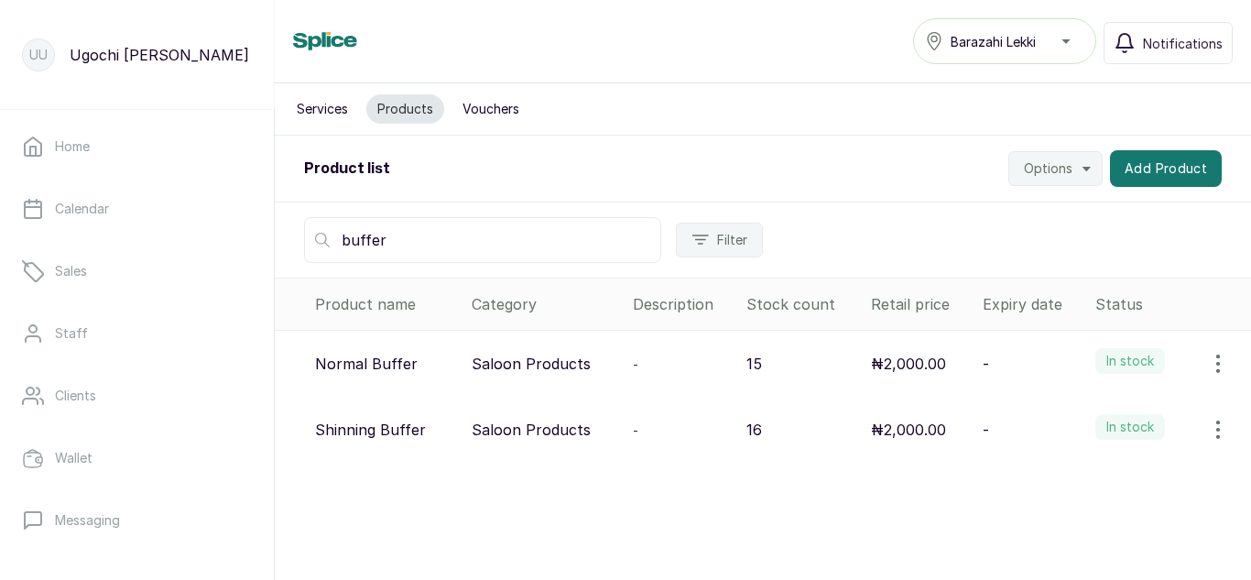
type input "buffer"
click at [1207, 364] on icon "button" at bounding box center [1218, 364] width 22 height 22
click at [1076, 403] on div "View Edit Delete" at bounding box center [1140, 451] width 205 height 125
click at [1082, 413] on span "View" at bounding box center [1098, 415] width 33 height 22
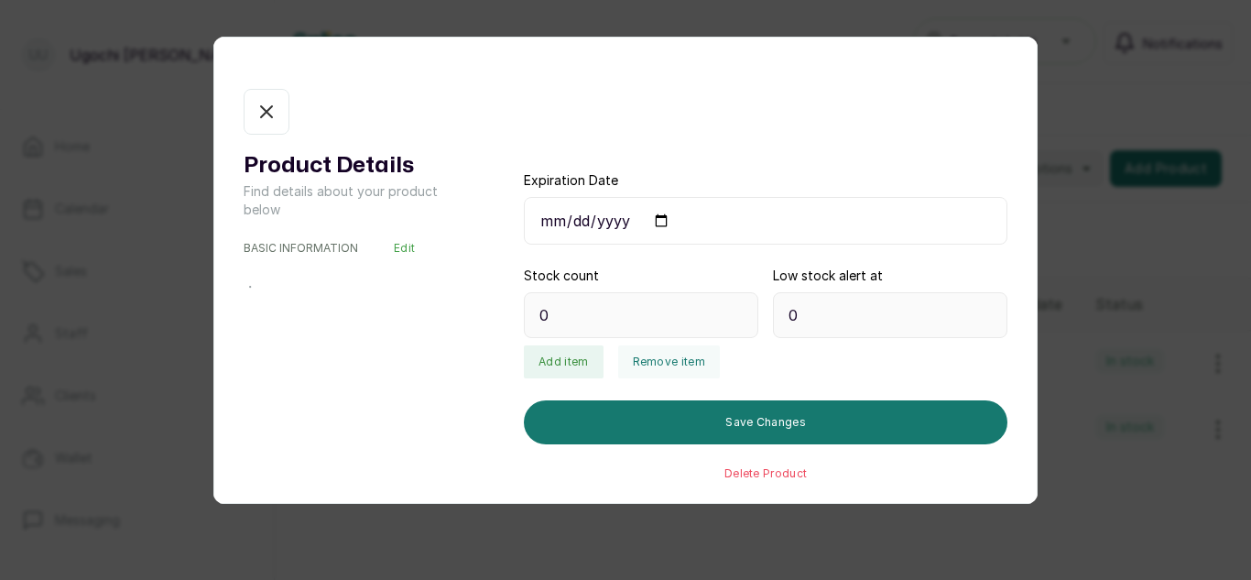
type input "15"
click at [656, 345] on button "Remove item" at bounding box center [669, 361] width 102 height 33
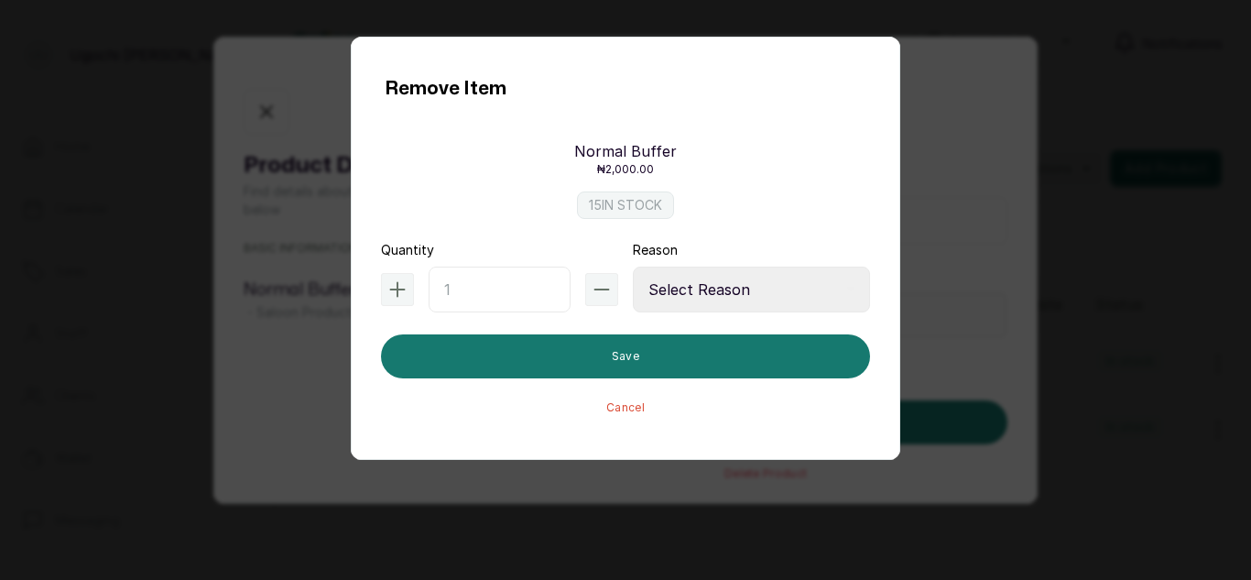
click at [433, 281] on input "text" at bounding box center [500, 289] width 142 height 46
type input "1"
click at [697, 300] on select "Select Reason Internal Use New Stock Damaged Adjustment Transfer Return Other" at bounding box center [751, 289] width 237 height 46
select select "internal_use"
click at [633, 266] on select "Select Reason Internal Use New Stock Damaged Adjustment Transfer Return Other" at bounding box center [751, 289] width 237 height 46
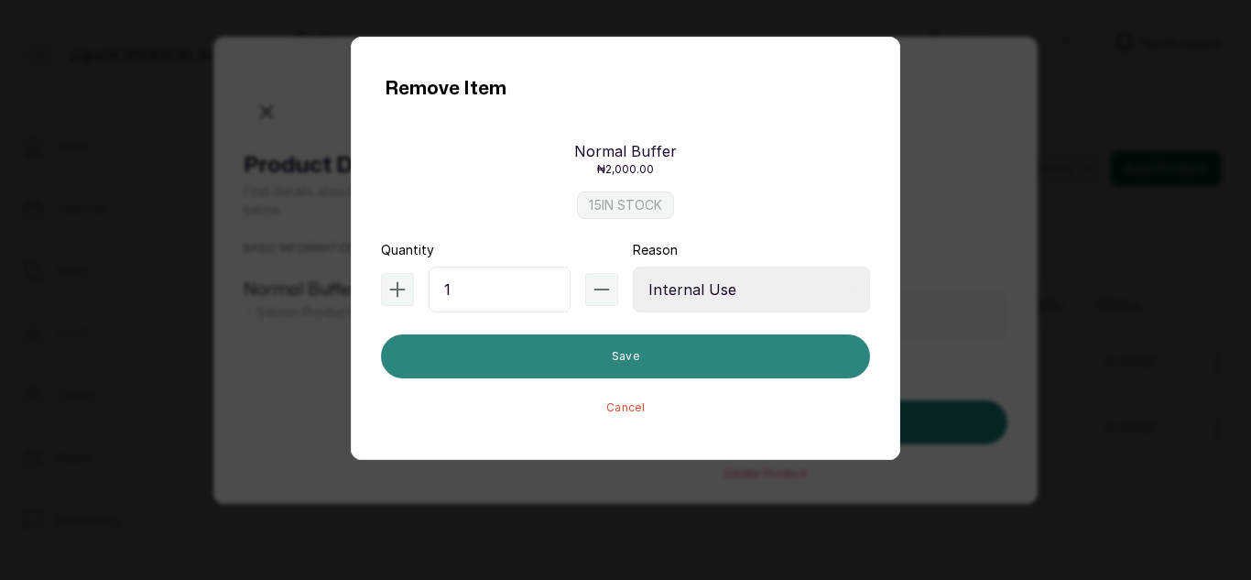
click at [618, 371] on button "Save" at bounding box center [625, 356] width 489 height 44
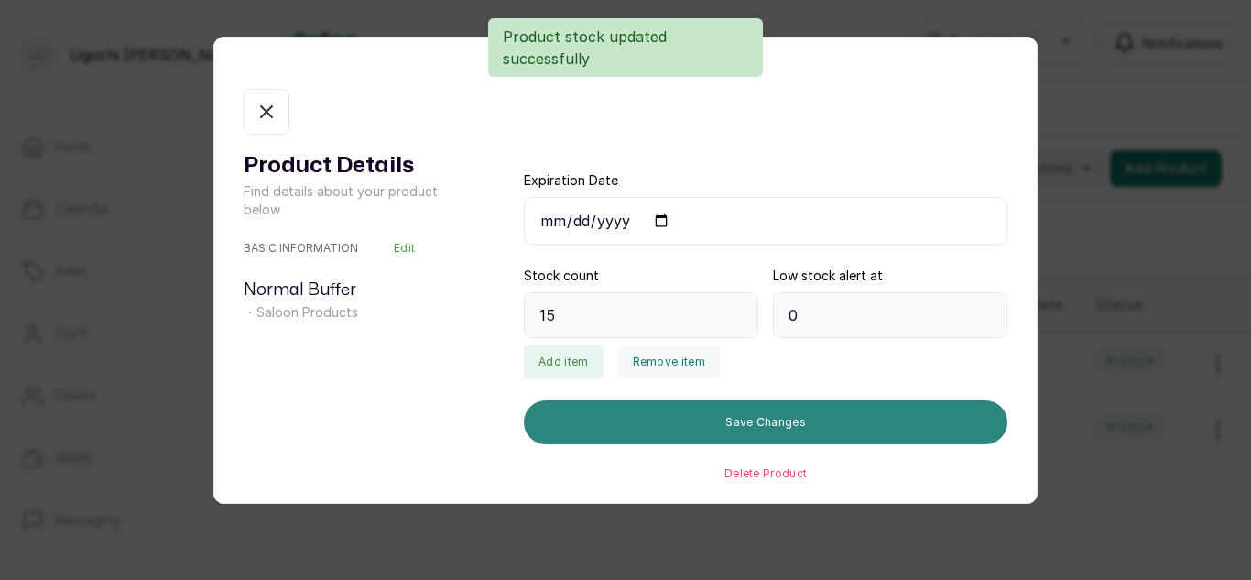
type input "14"
click at [592, 432] on button "Save Changes" at bounding box center [765, 422] width 483 height 44
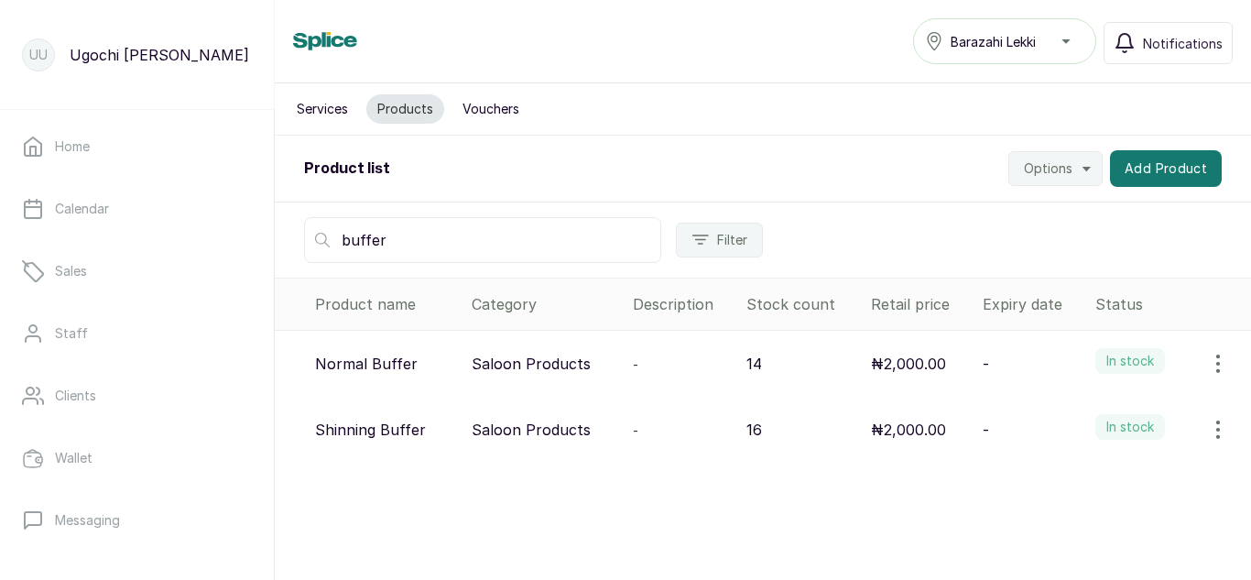
click at [453, 255] on input "buffer" at bounding box center [482, 240] width 357 height 46
type input "b"
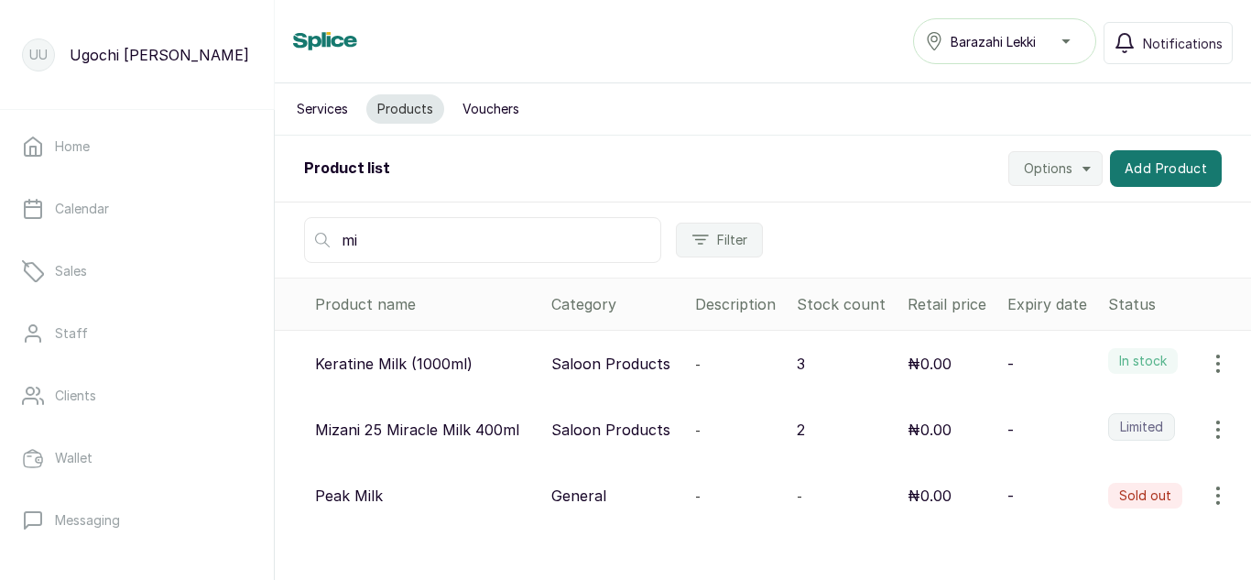
type input "m"
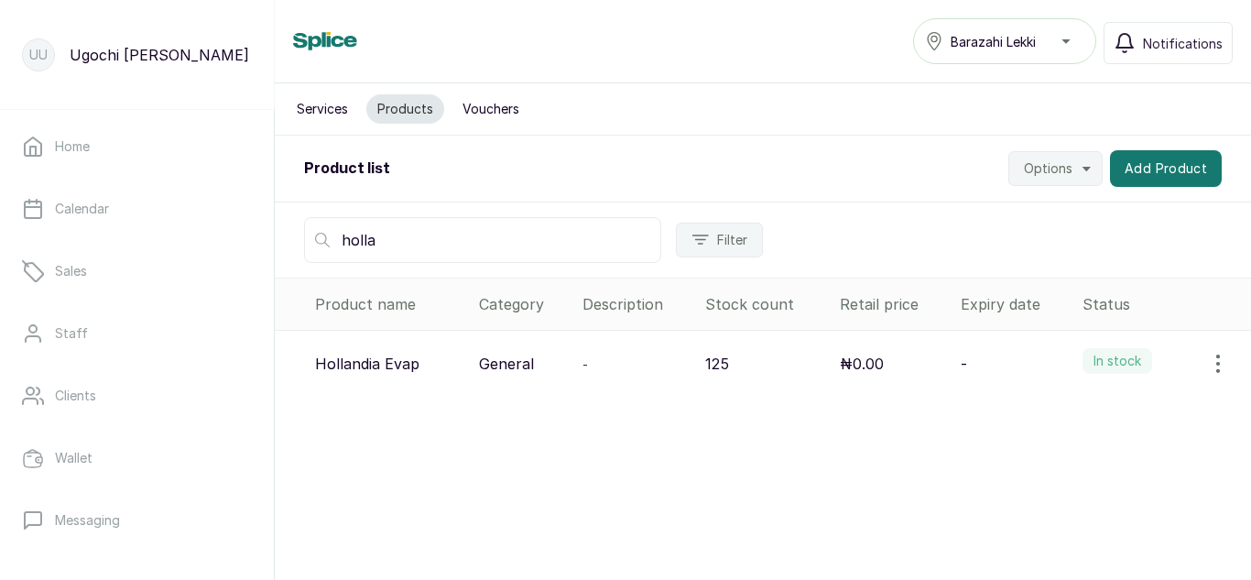
type input "holla"
click at [1207, 359] on icon "button" at bounding box center [1218, 364] width 22 height 22
click at [1082, 407] on span "View" at bounding box center [1098, 415] width 33 height 22
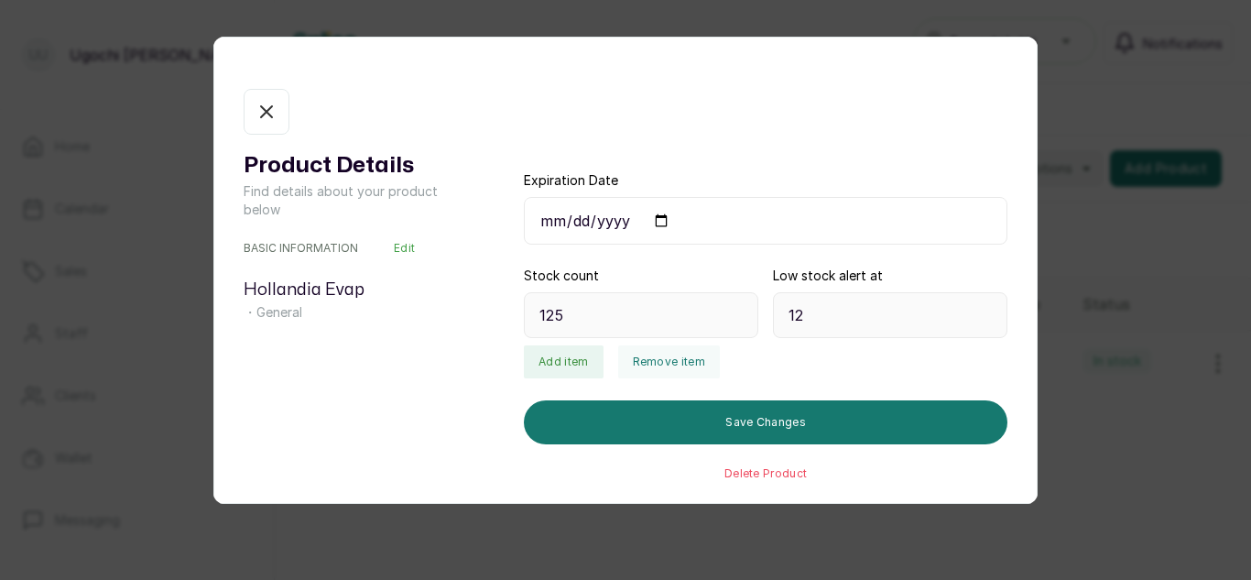
click at [1082, 407] on div "Product Details Find details about your product below BASIC INFORMATION Edit Ho…" at bounding box center [625, 290] width 1251 height 580
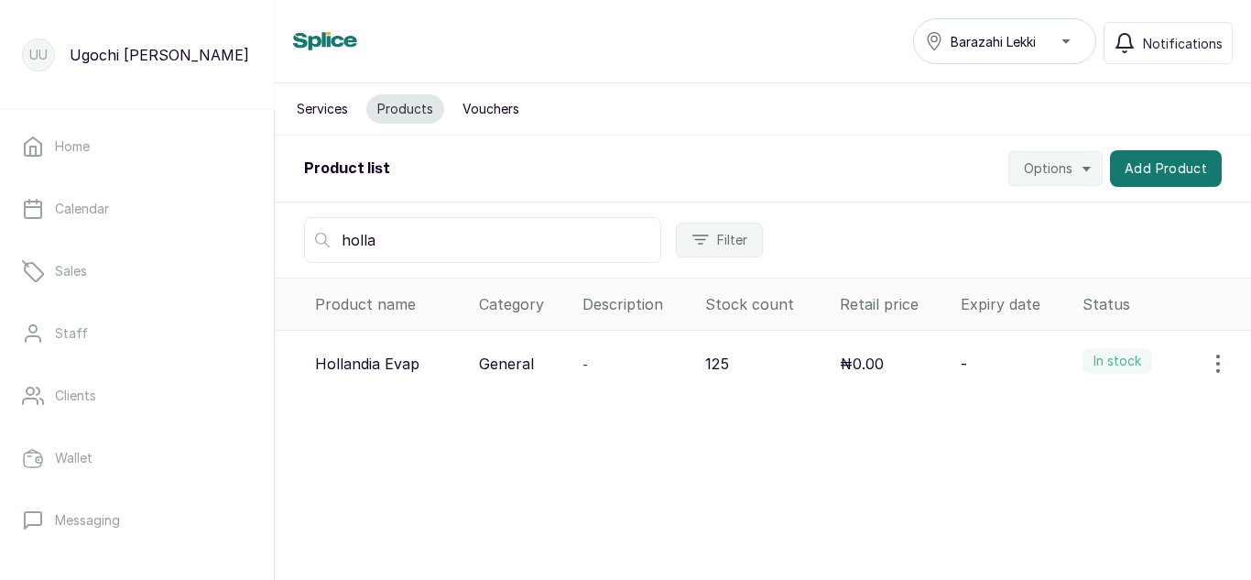
click at [1207, 361] on icon "button" at bounding box center [1218, 364] width 22 height 22
click at [1065, 419] on span "View" at bounding box center [1141, 415] width 176 height 22
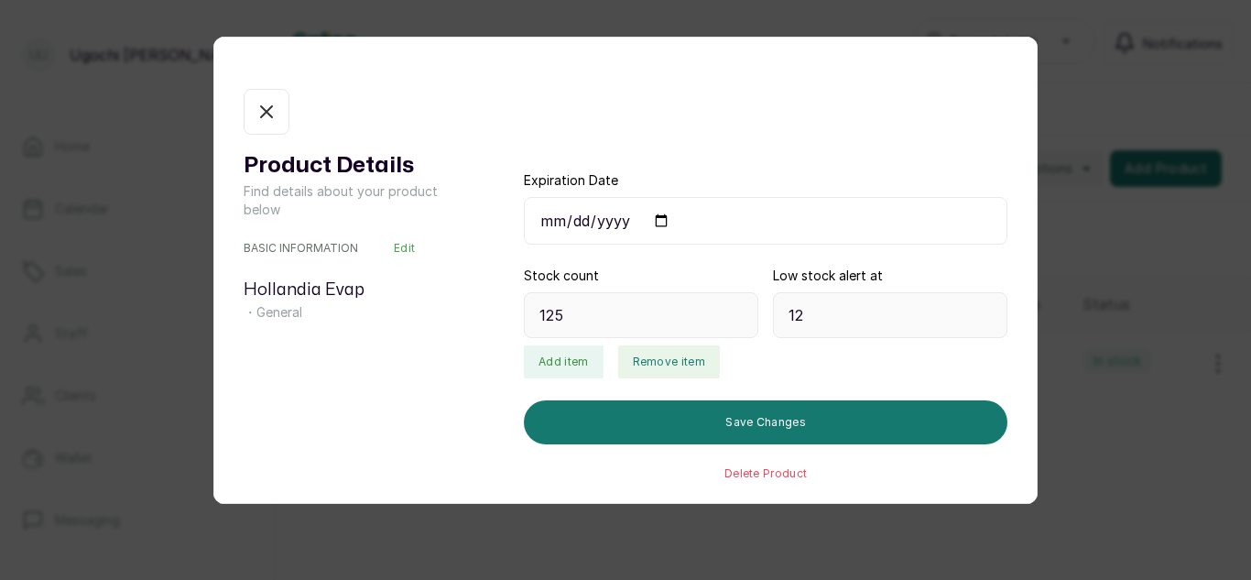
click at [661, 371] on button "Remove item" at bounding box center [669, 361] width 102 height 33
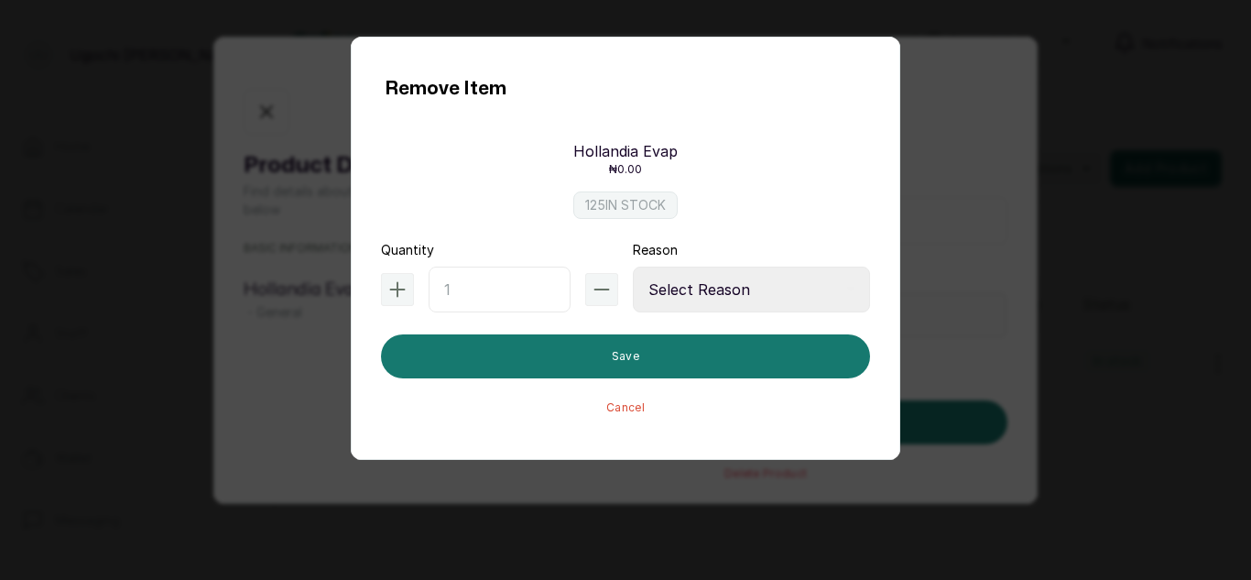
click at [471, 294] on input "text" at bounding box center [500, 289] width 142 height 46
type input "5"
click at [690, 291] on select "Select Reason Internal Use New Stock Damaged Adjustment Transfer Return Other" at bounding box center [751, 289] width 237 height 46
select select "internal_use"
click at [633, 266] on select "Select Reason Internal Use New Stock Damaged Adjustment Transfer Return Other" at bounding box center [751, 289] width 237 height 46
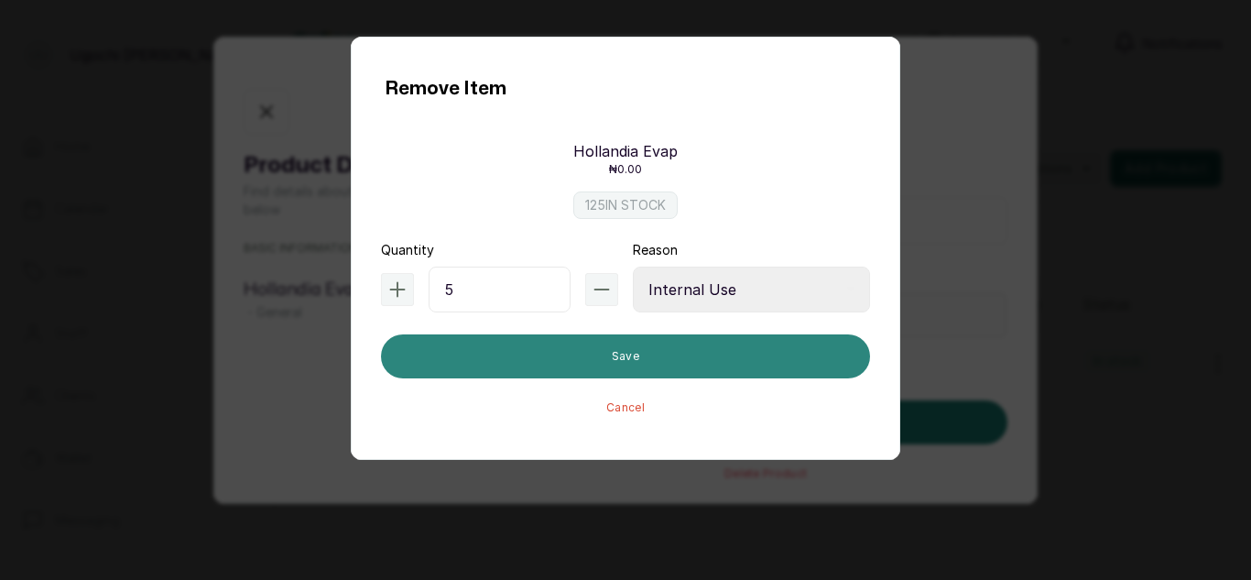
click at [620, 356] on button "Save" at bounding box center [625, 356] width 489 height 44
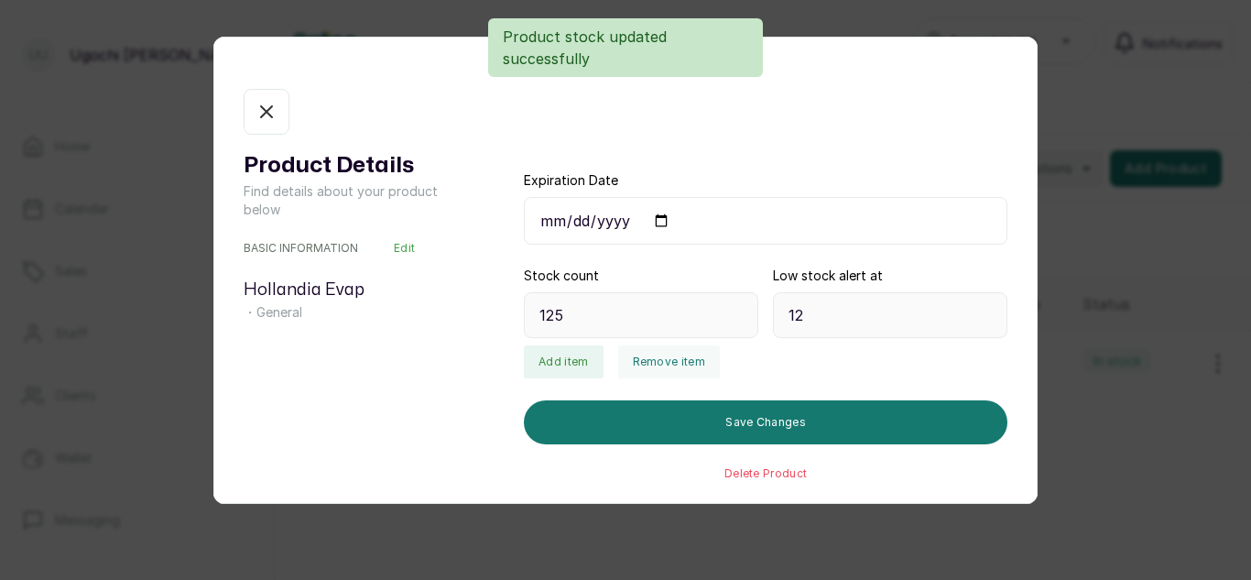
type input "120"
click at [259, 105] on icon "button" at bounding box center [266, 112] width 22 height 22
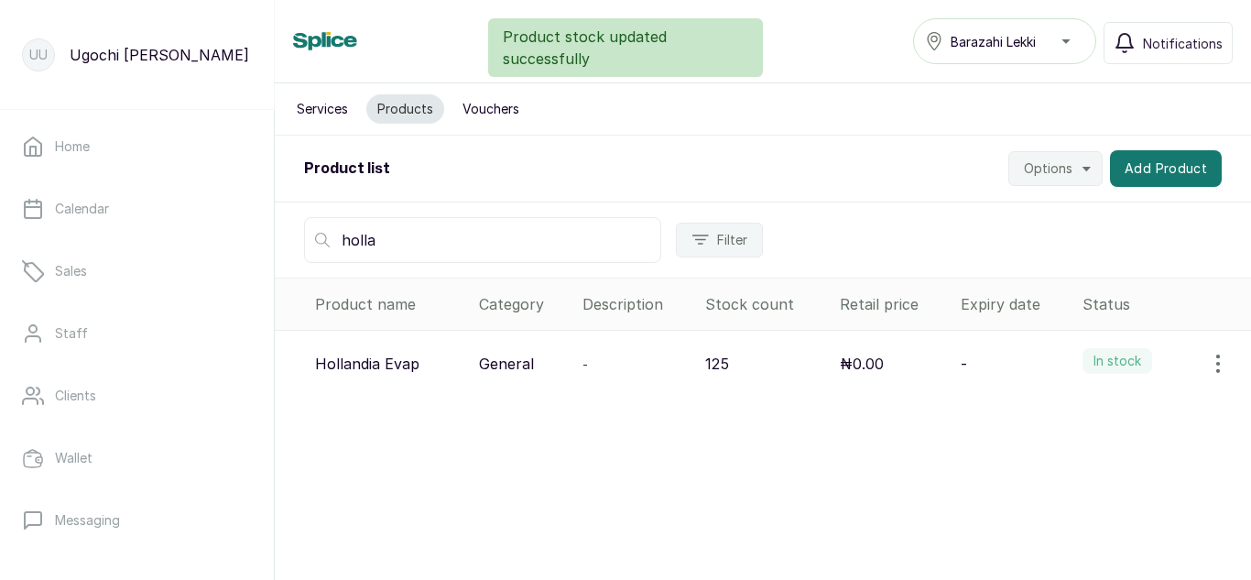
click at [395, 231] on input "holla" at bounding box center [482, 240] width 357 height 46
type input "h"
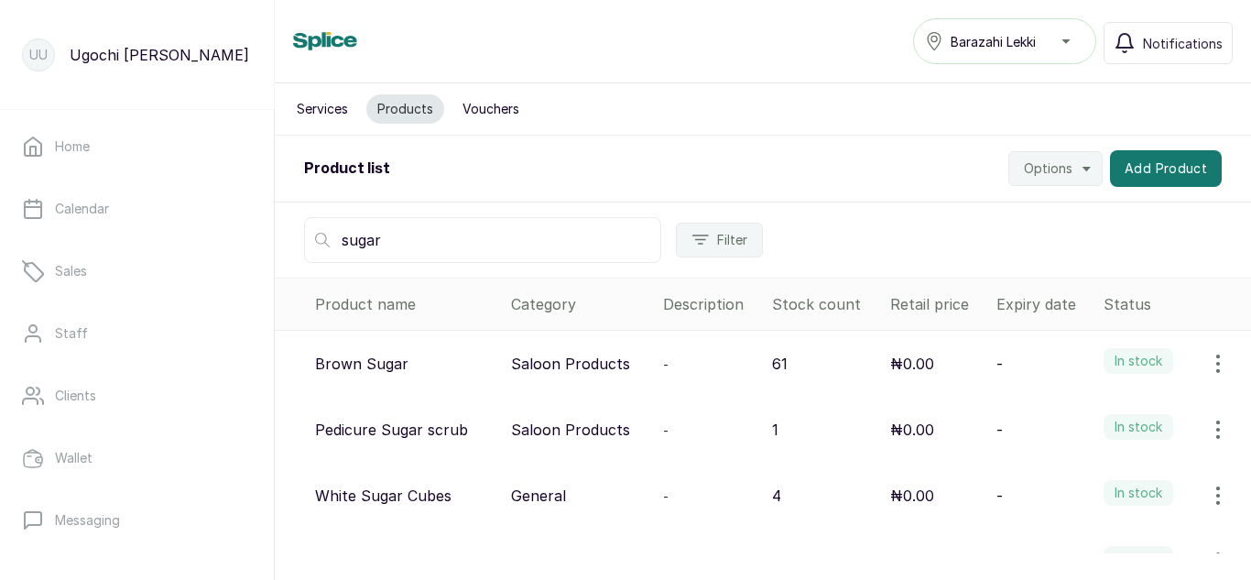
type input "sugar"
click at [1207, 487] on icon "button" at bounding box center [1218, 495] width 22 height 22
click at [1083, 367] on span "View" at bounding box center [1098, 371] width 33 height 22
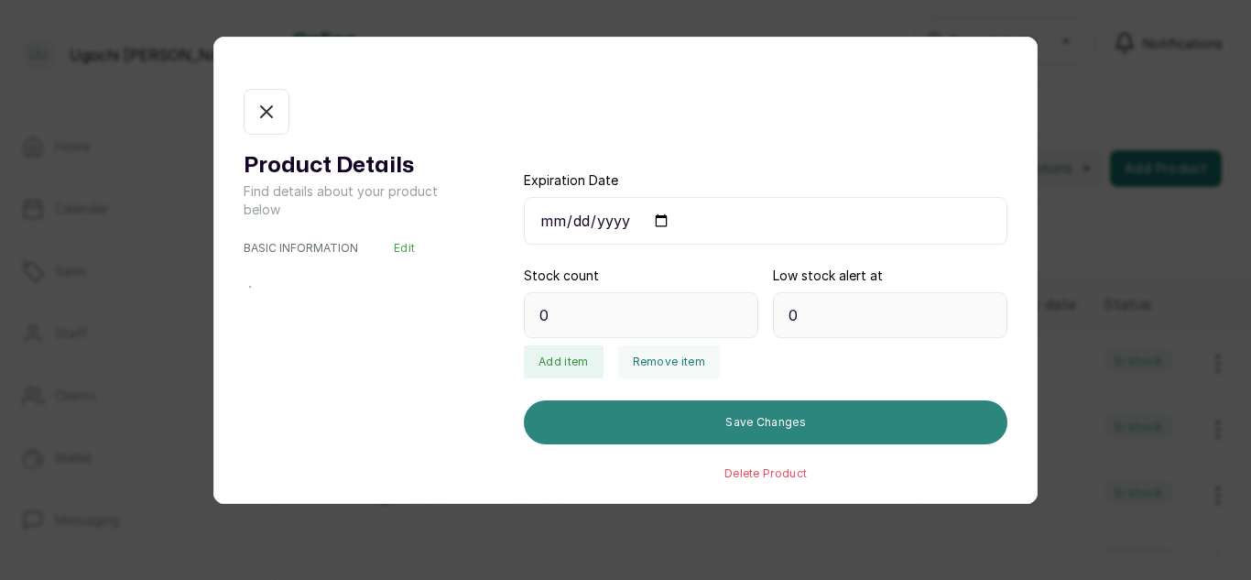
type input "4"
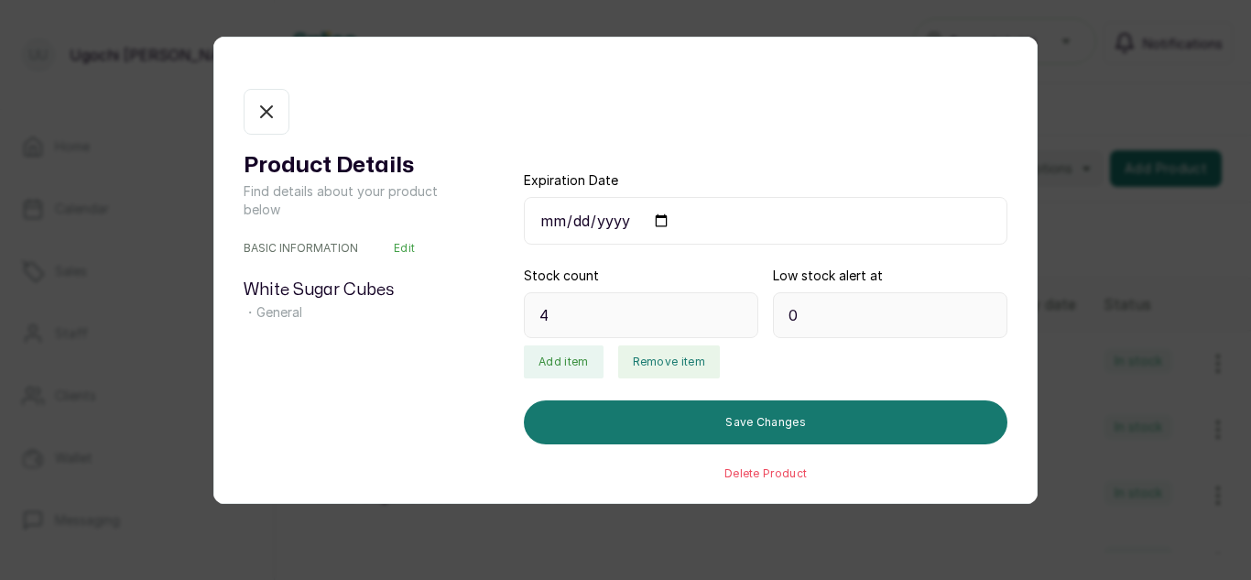
click at [640, 362] on button "Remove item" at bounding box center [669, 361] width 102 height 33
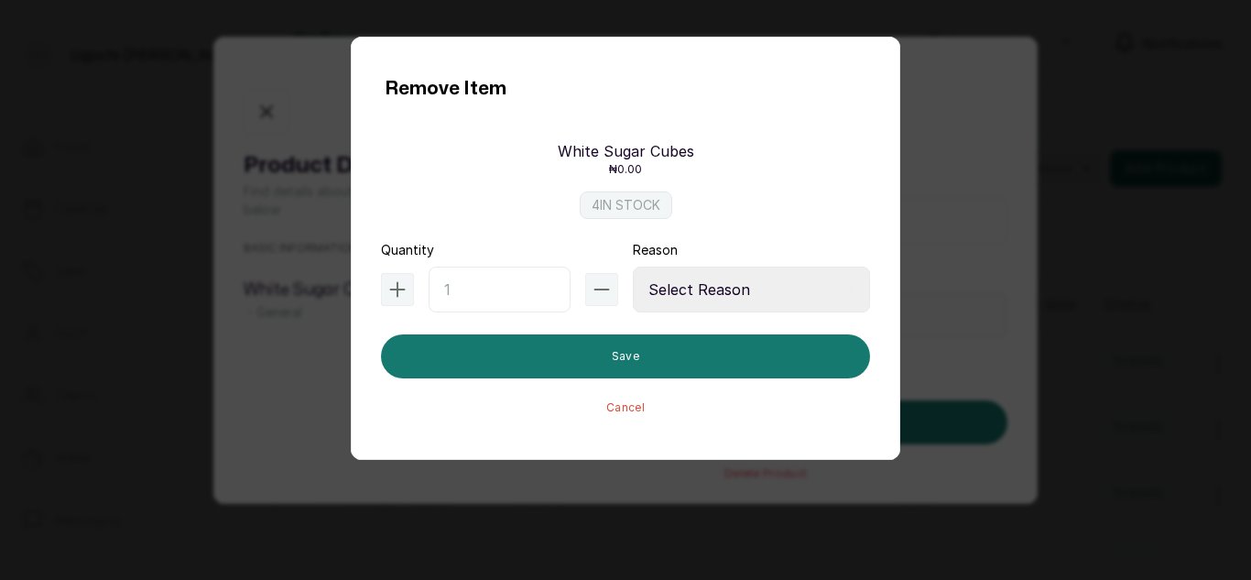
click at [553, 332] on form "Quantity Reason Select Reason Internal Use New Stock Damaged Adjustment Transfe…" at bounding box center [625, 328] width 489 height 174
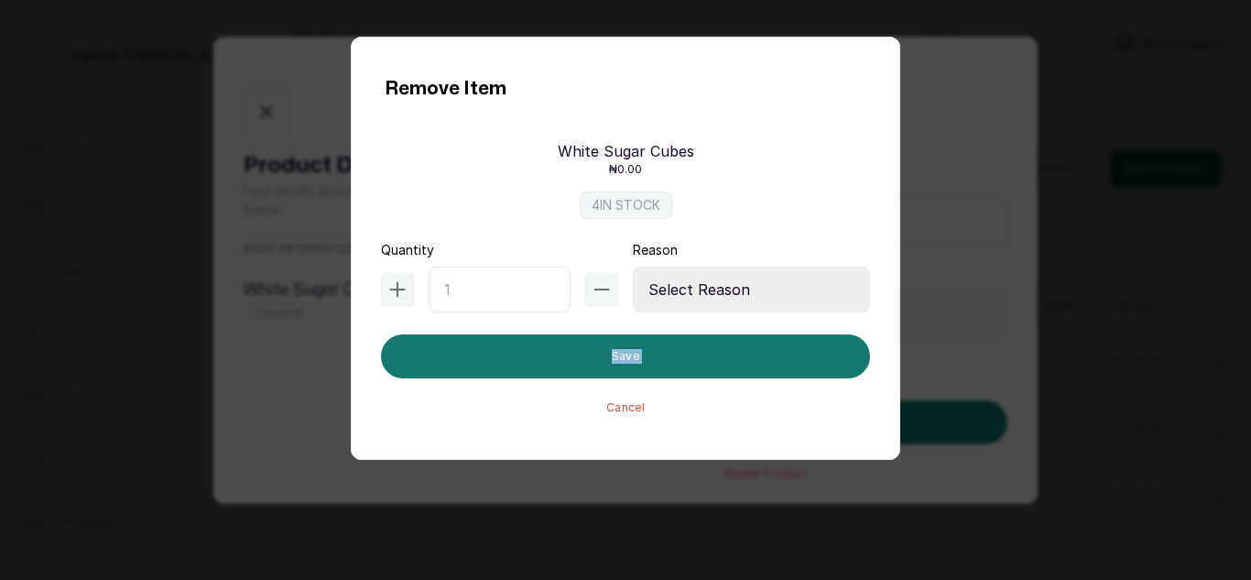
click at [553, 332] on form "Quantity Reason Select Reason Internal Use New Stock Damaged Adjustment Transfe…" at bounding box center [625, 328] width 489 height 174
click at [504, 299] on input "text" at bounding box center [500, 289] width 142 height 46
type input "1"
click at [724, 299] on select "Select Reason Internal Use New Stock Damaged Adjustment Transfer Return Other" at bounding box center [751, 289] width 237 height 46
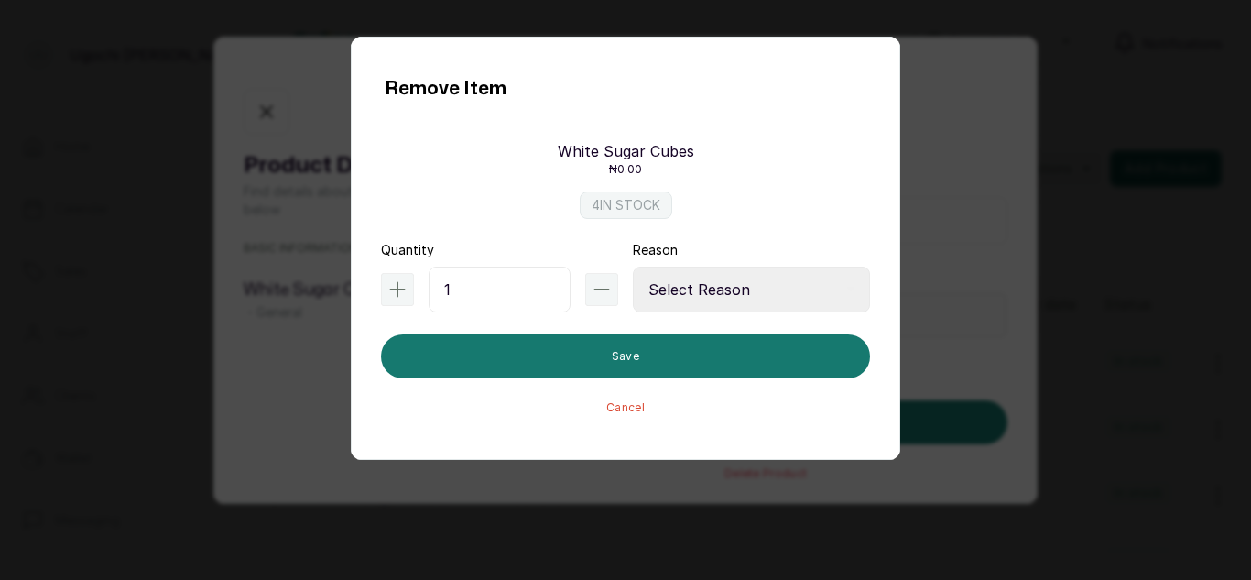
select select "internal_use"
click at [633, 266] on select "Select Reason Internal Use New Stock Damaged Adjustment Transfer Return Other" at bounding box center [751, 289] width 237 height 46
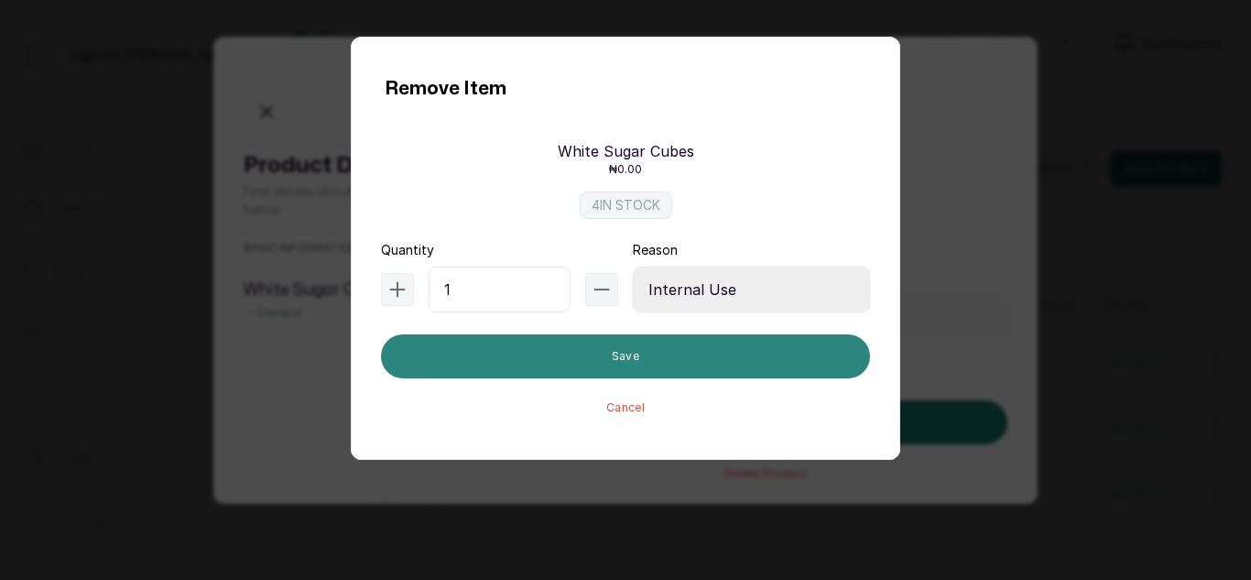
click at [594, 353] on button "Save" at bounding box center [625, 356] width 489 height 44
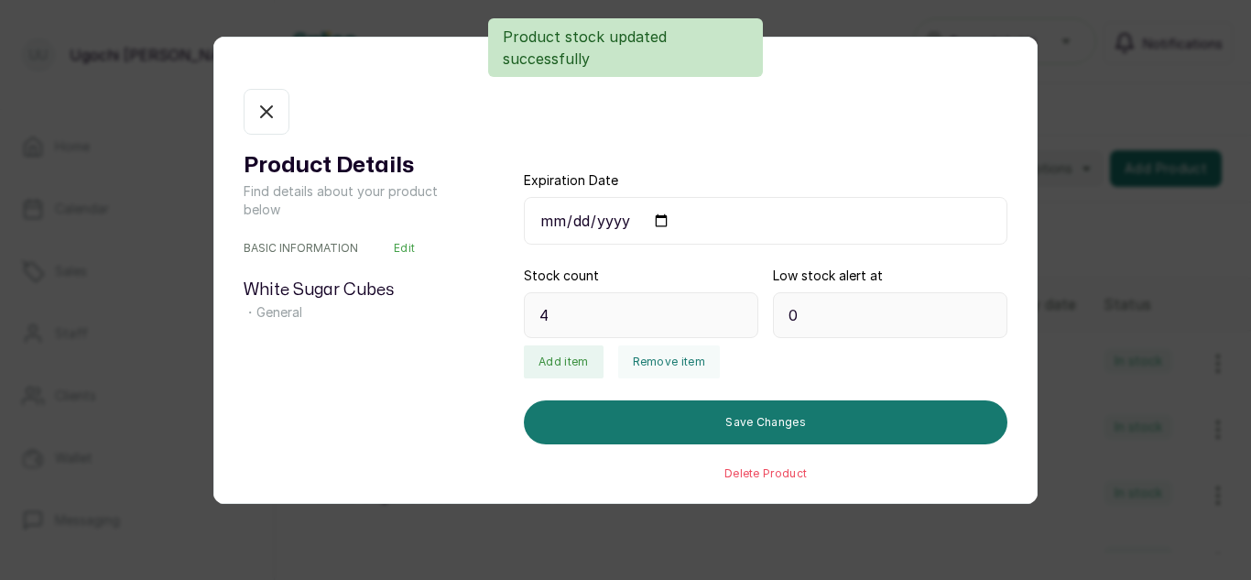
type input "3"
drag, startPoint x: 594, startPoint y: 353, endPoint x: 937, endPoint y: -80, distance: 551.4
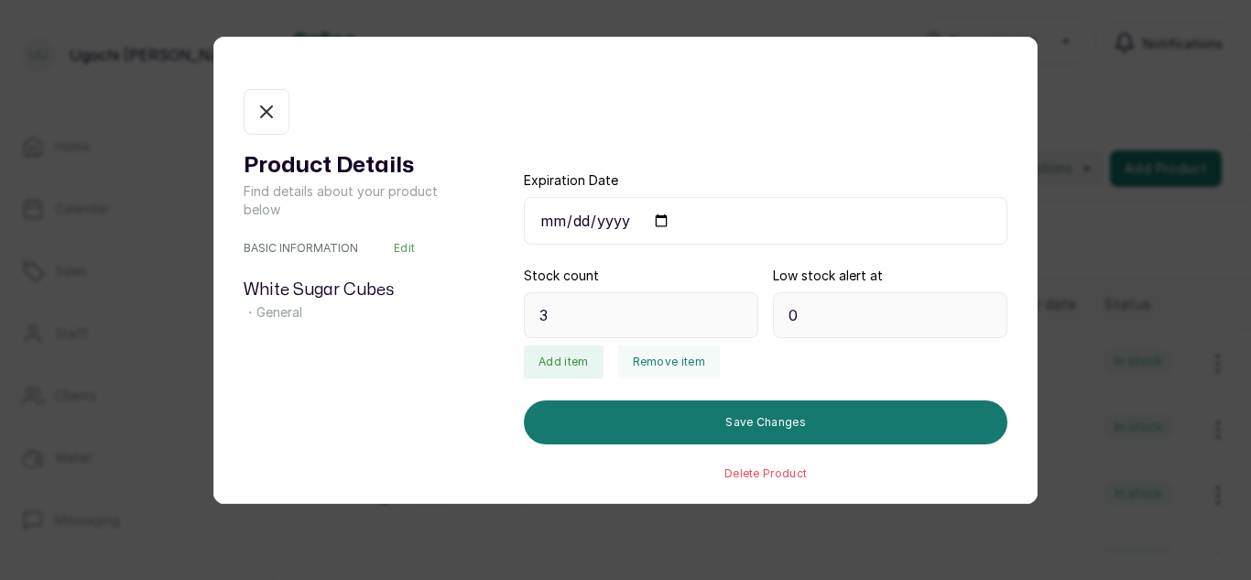
click at [265, 90] on button "In stock" at bounding box center [267, 112] width 46 height 46
